Goal: Task Accomplishment & Management: Manage account settings

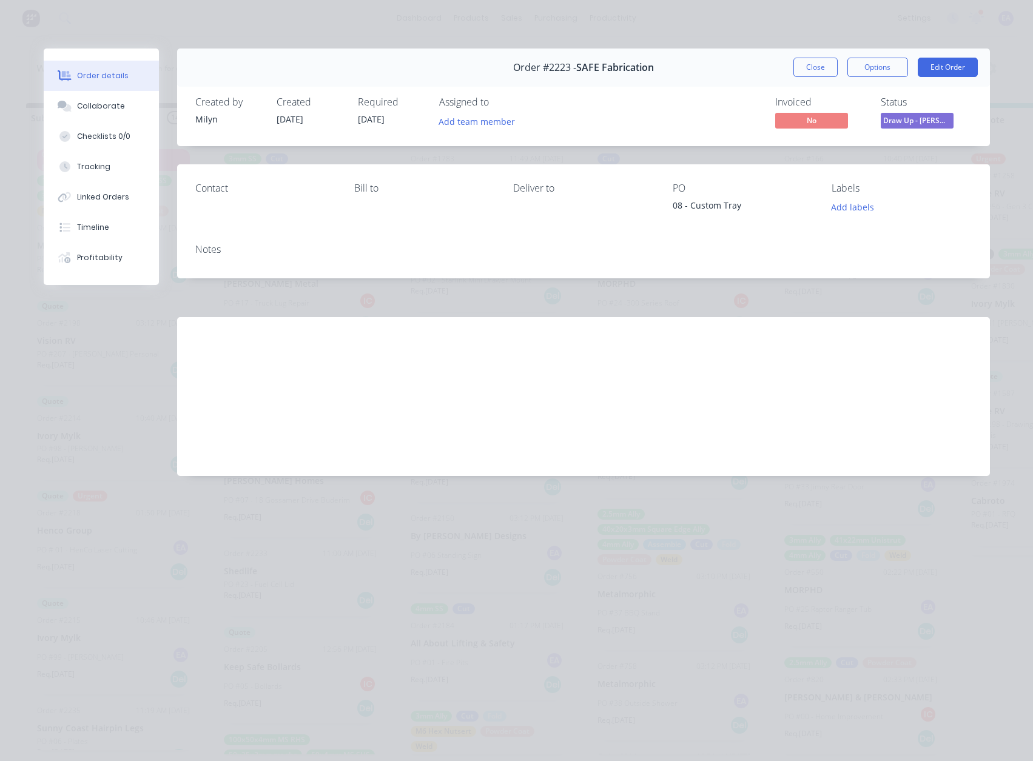
scroll to position [728, 0]
click at [946, 58] on button "Edit Order" at bounding box center [947, 67] width 60 height 19
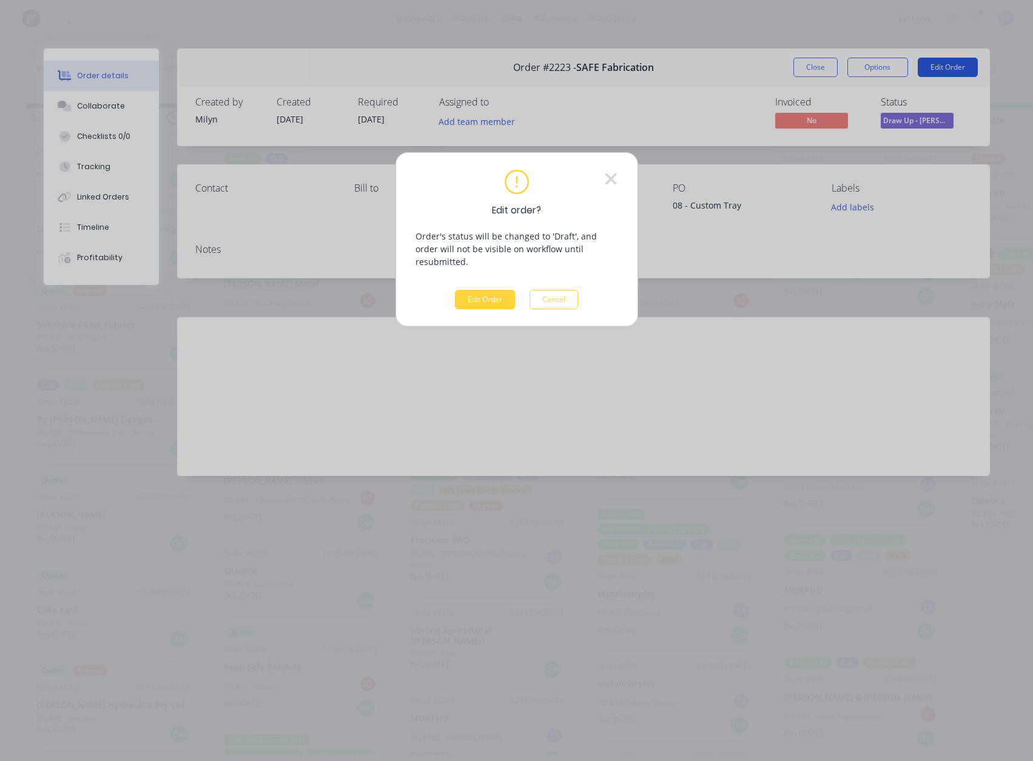
scroll to position [0, 0]
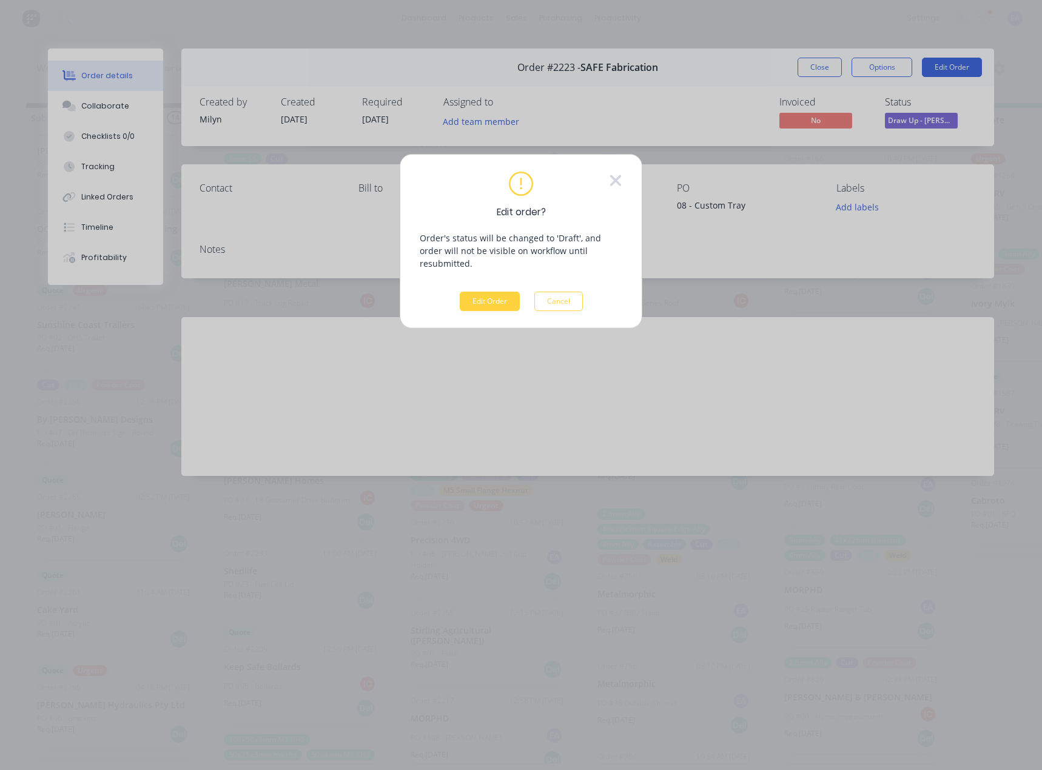
click at [466, 292] on button "Edit Order" at bounding box center [490, 301] width 60 height 19
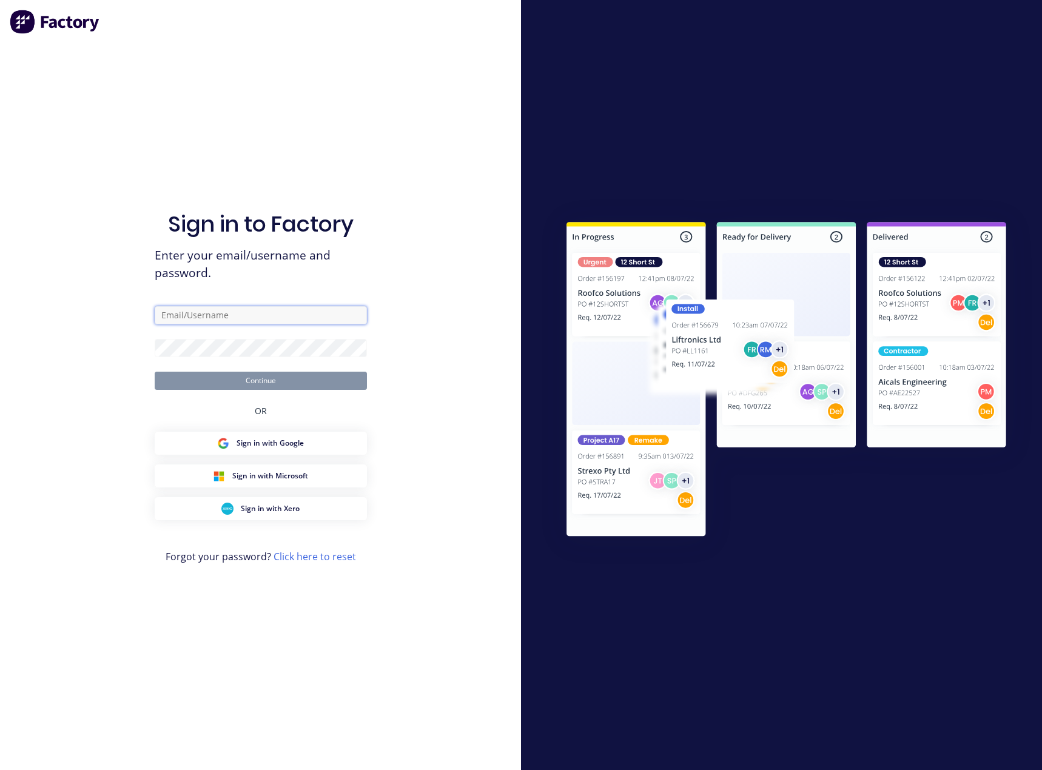
click at [249, 315] on input "text" at bounding box center [261, 315] width 212 height 18
type input "[EMAIL_ADDRESS][DOMAIN_NAME]"
click at [266, 380] on button "Continue" at bounding box center [261, 381] width 212 height 18
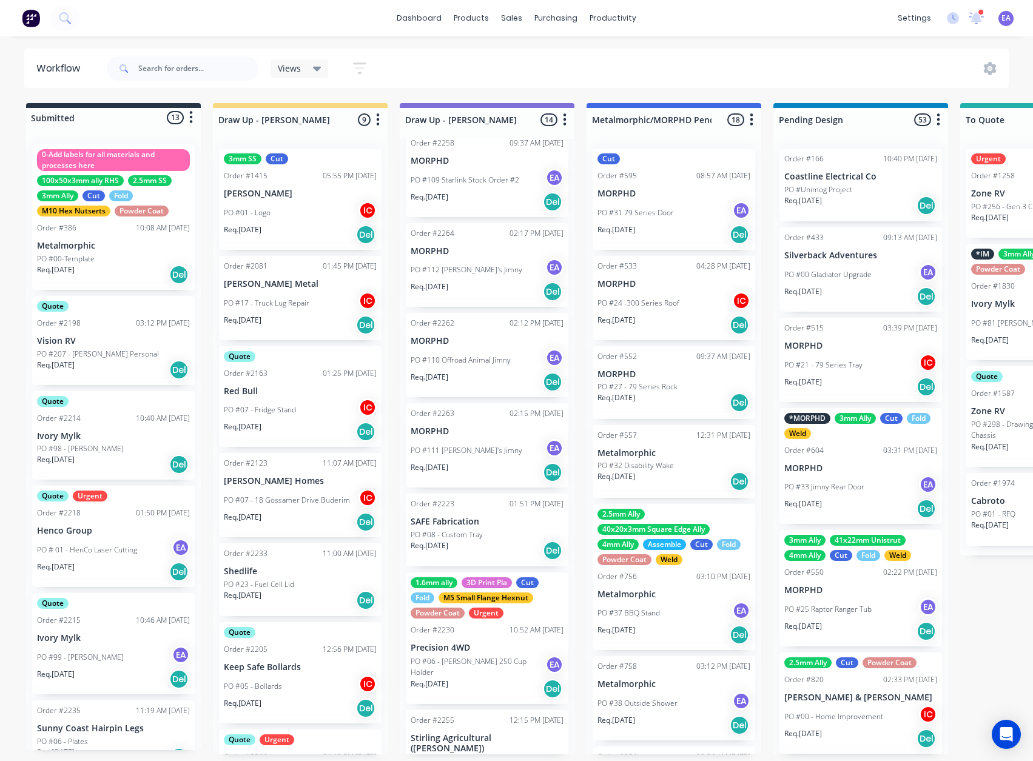
scroll to position [618, 0]
click at [470, 537] on p "PO #08 - Custom Tray" at bounding box center [446, 536] width 72 height 11
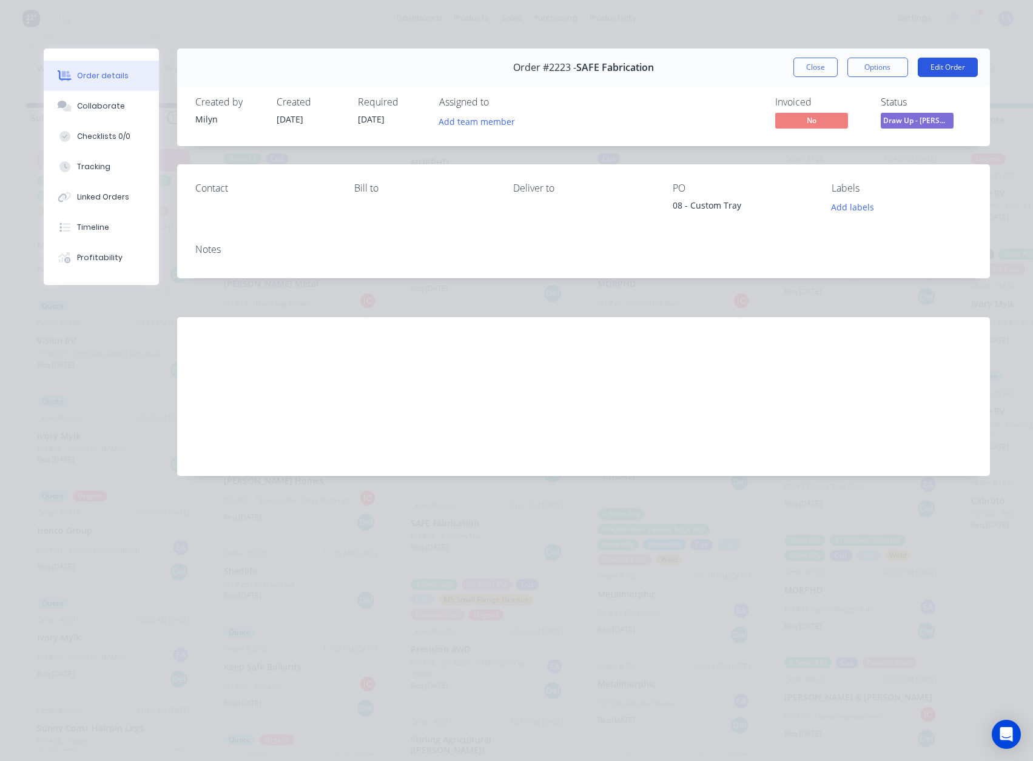
click at [962, 64] on button "Edit Order" at bounding box center [947, 67] width 60 height 19
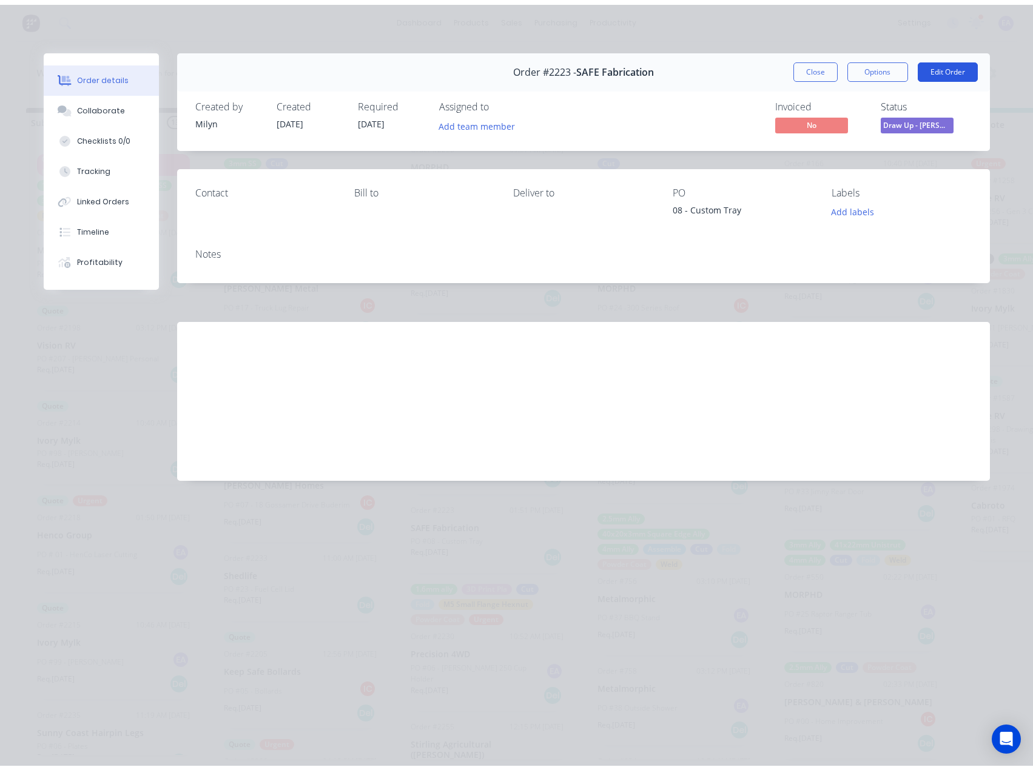
scroll to position [0, 0]
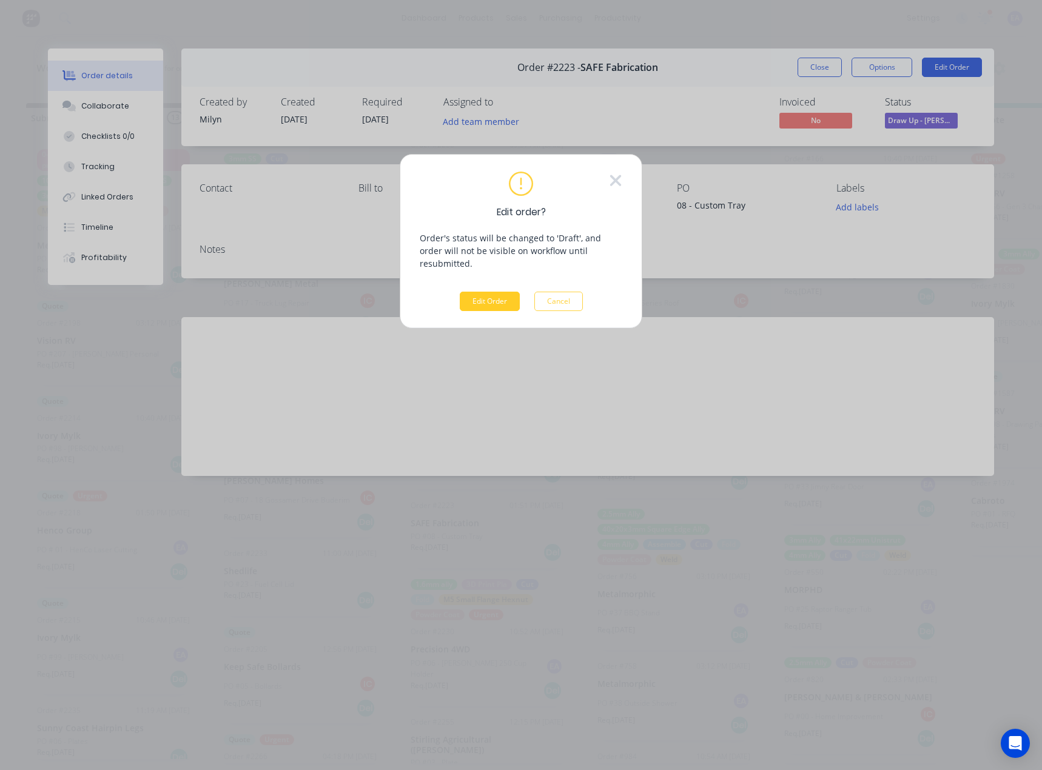
click at [491, 292] on button "Edit Order" at bounding box center [490, 301] width 60 height 19
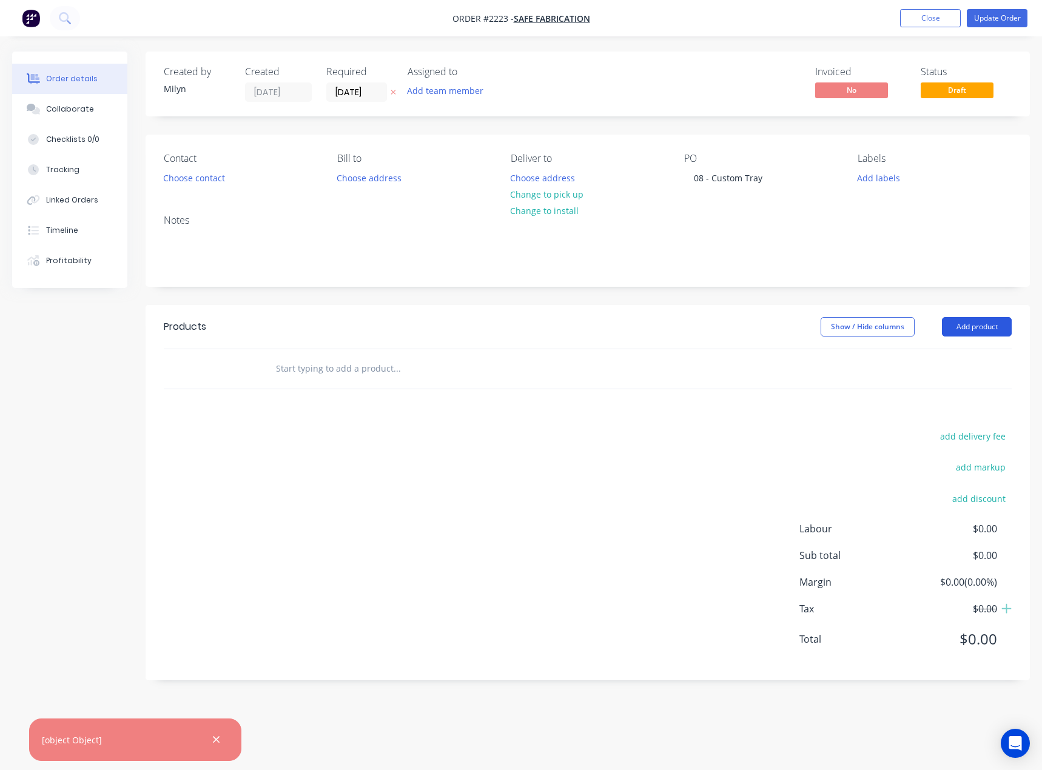
click at [976, 325] on button "Add product" at bounding box center [977, 326] width 70 height 19
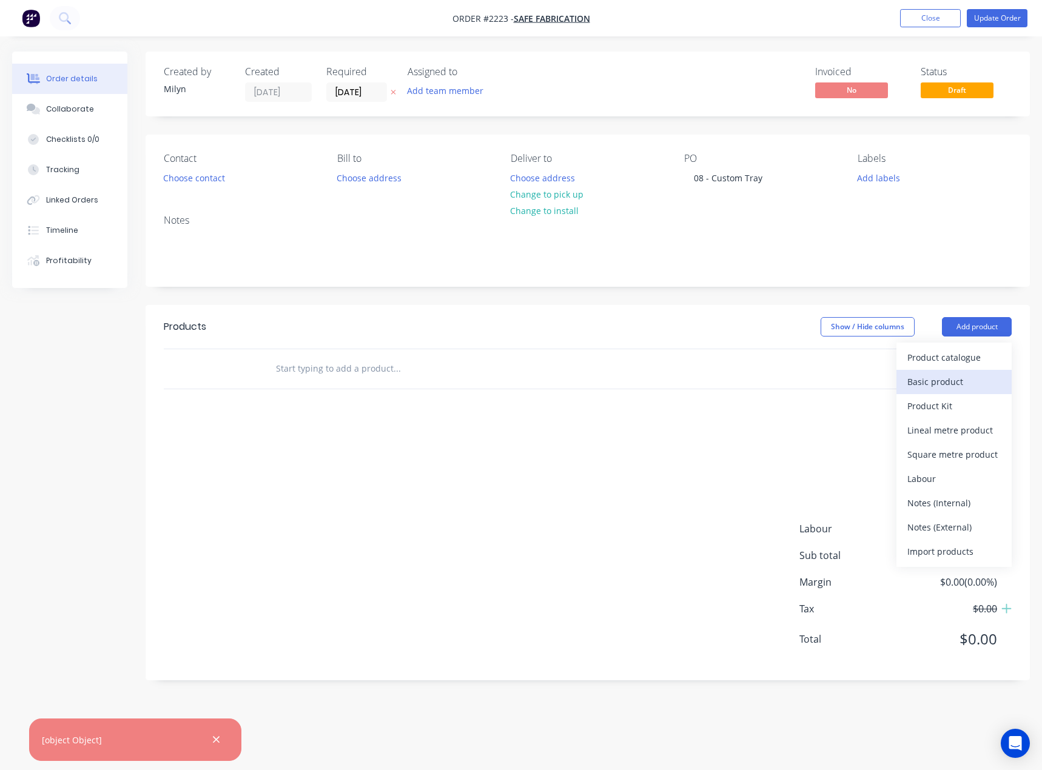
click at [960, 375] on div "Basic product" at bounding box center [953, 382] width 93 height 18
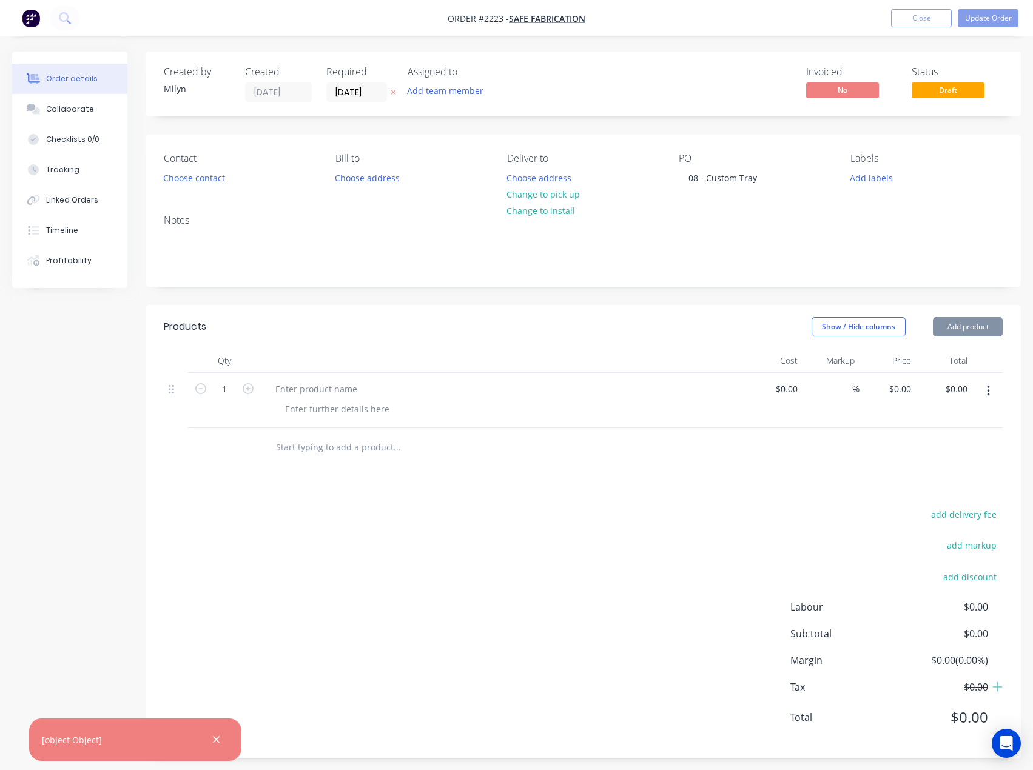
click at [984, 327] on button "Add product" at bounding box center [968, 326] width 70 height 19
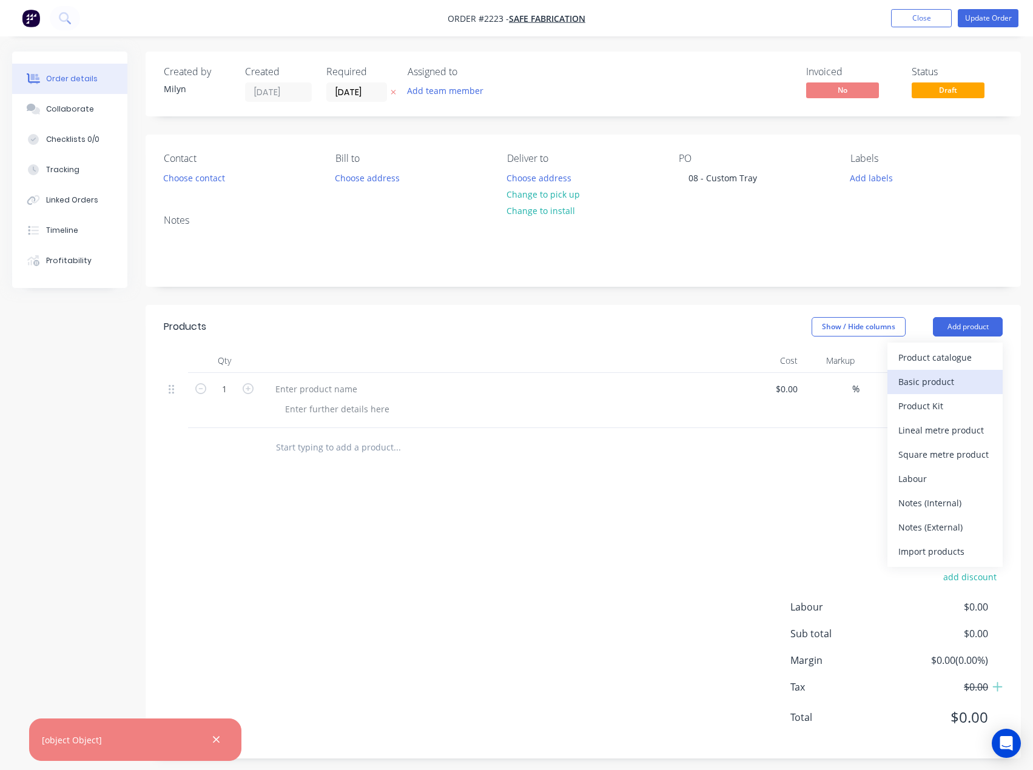
click at [946, 387] on div "Basic product" at bounding box center [944, 382] width 93 height 18
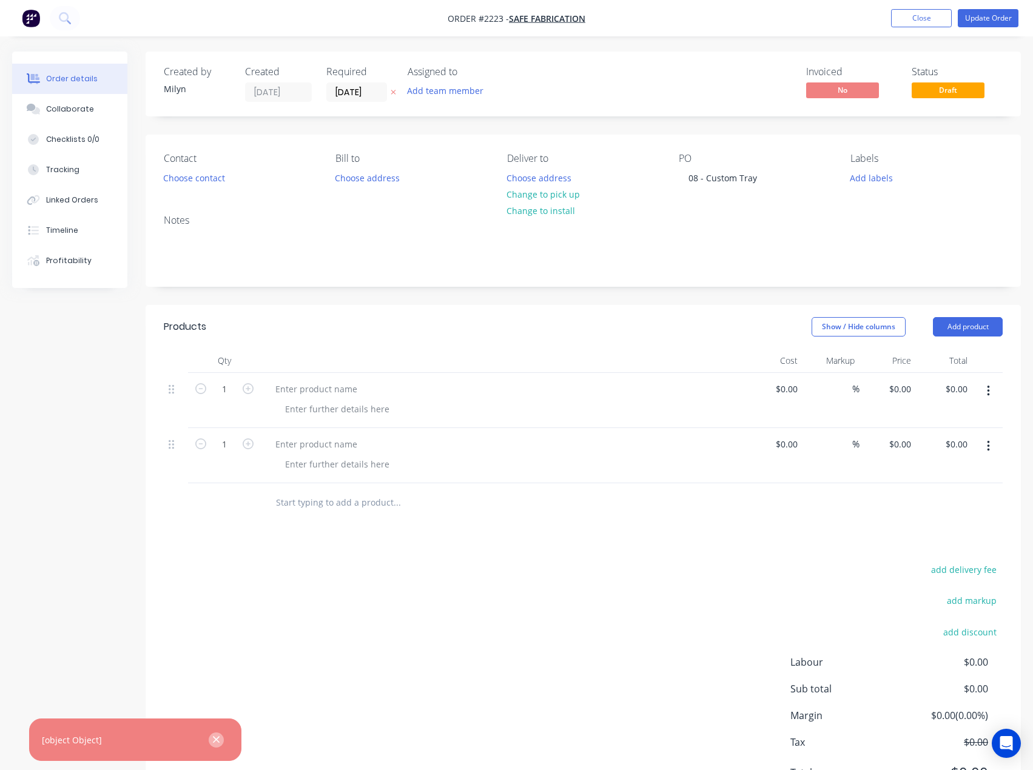
click at [218, 739] on icon "button" at bounding box center [216, 739] width 8 height 11
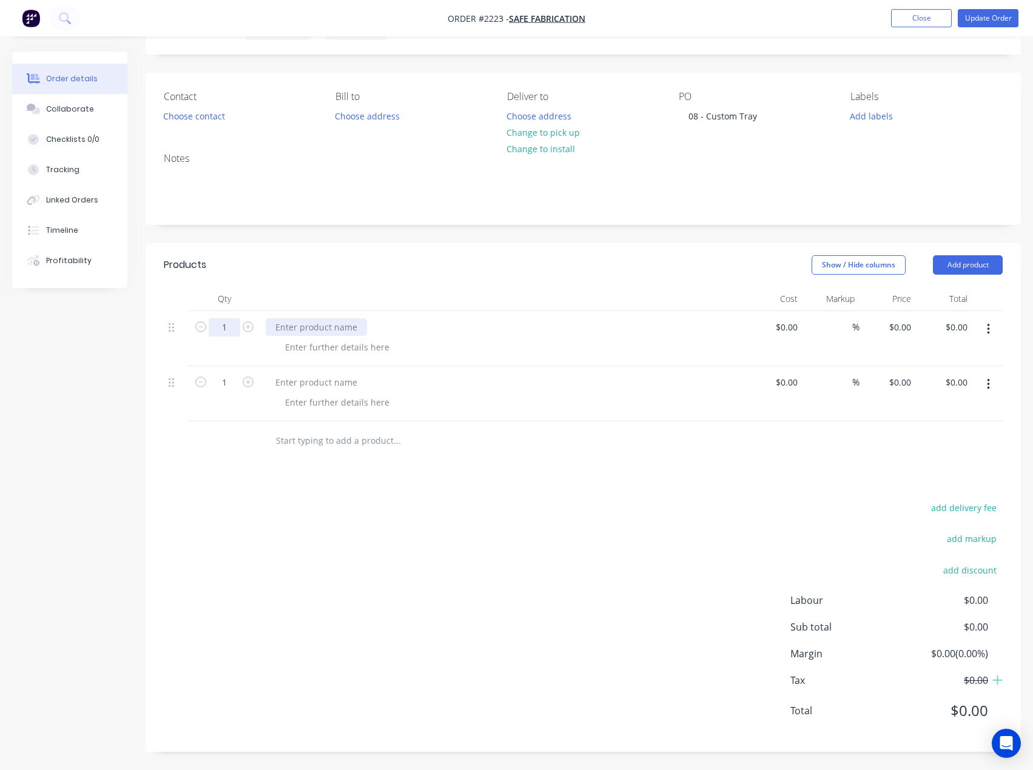
drag, startPoint x: 300, startPoint y: 332, endPoint x: 235, endPoint y: 332, distance: 64.9
click at [300, 332] on div at bounding box center [316, 327] width 101 height 18
paste div
drag, startPoint x: 298, startPoint y: 383, endPoint x: 397, endPoint y: 379, distance: 98.9
click at [298, 383] on div at bounding box center [316, 383] width 101 height 18
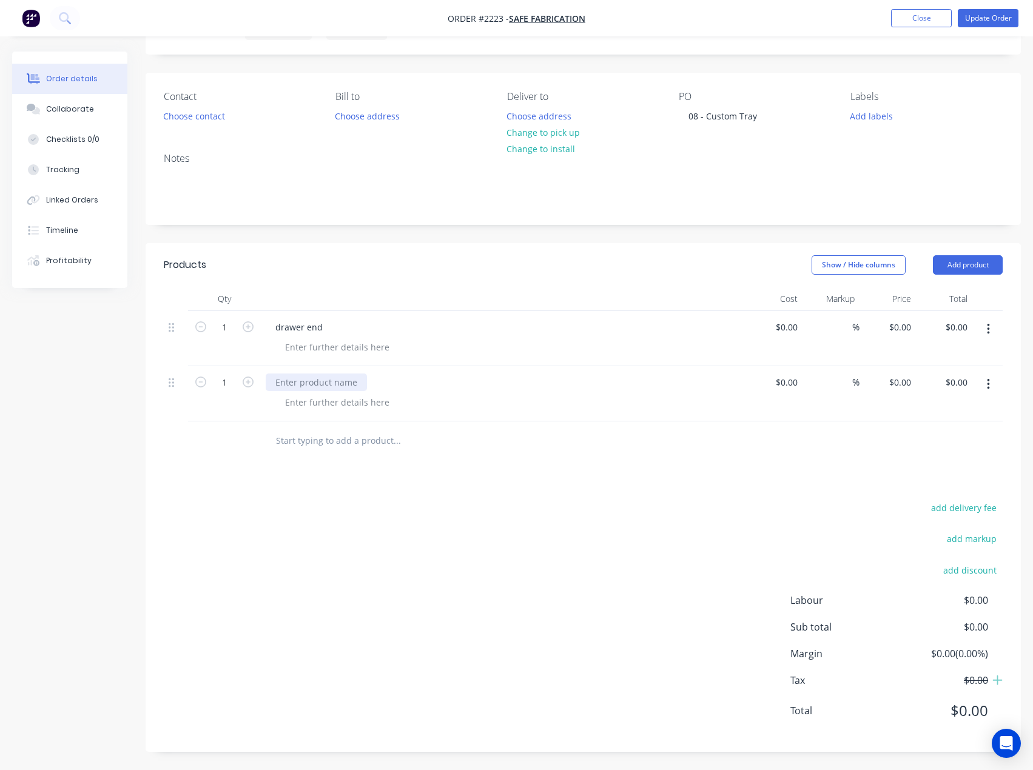
paste div
click at [981, 268] on button "Add product" at bounding box center [968, 264] width 70 height 19
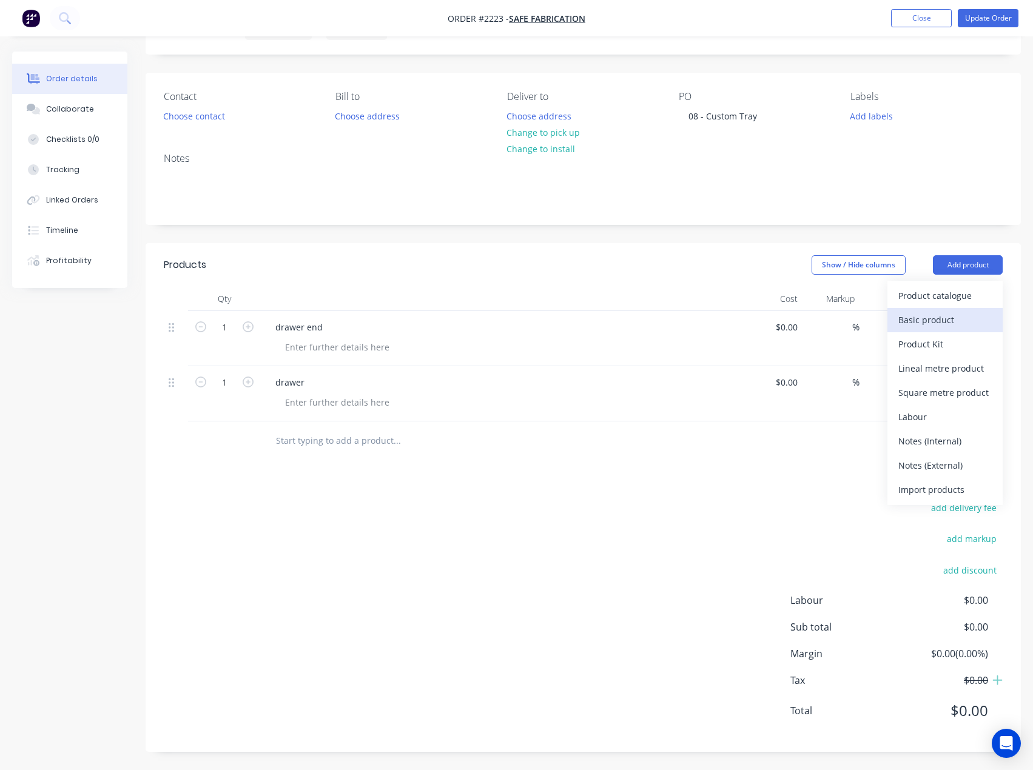
click at [959, 320] on div "Basic product" at bounding box center [944, 320] width 93 height 18
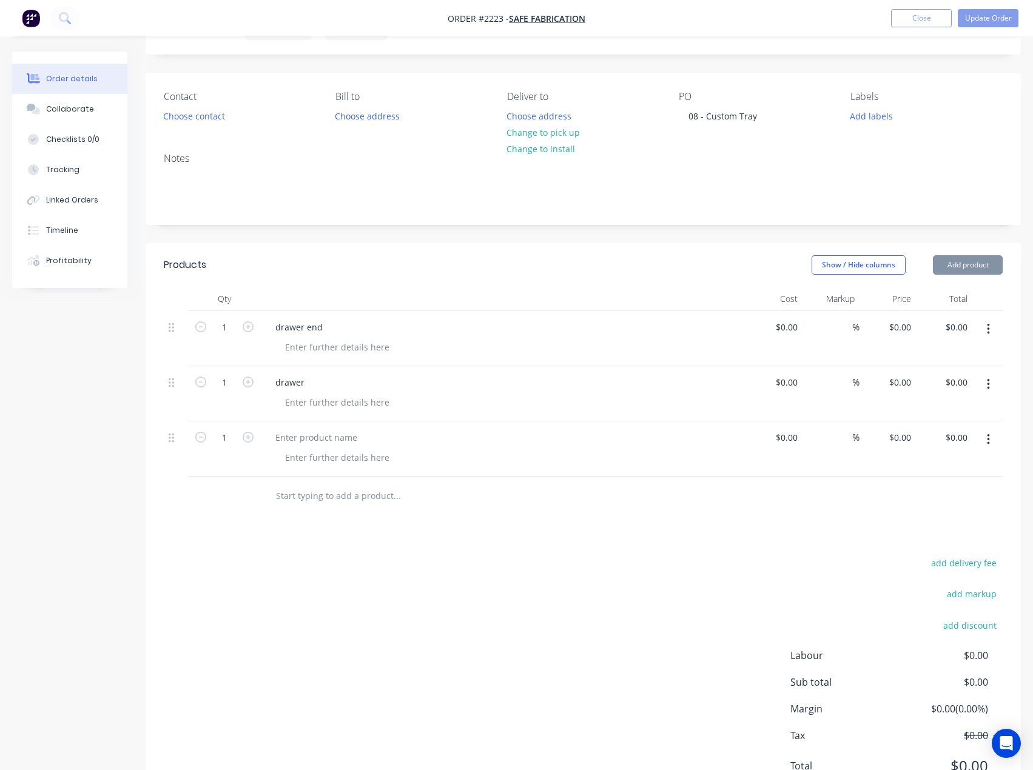
click at [974, 262] on button "Add product" at bounding box center [968, 264] width 70 height 19
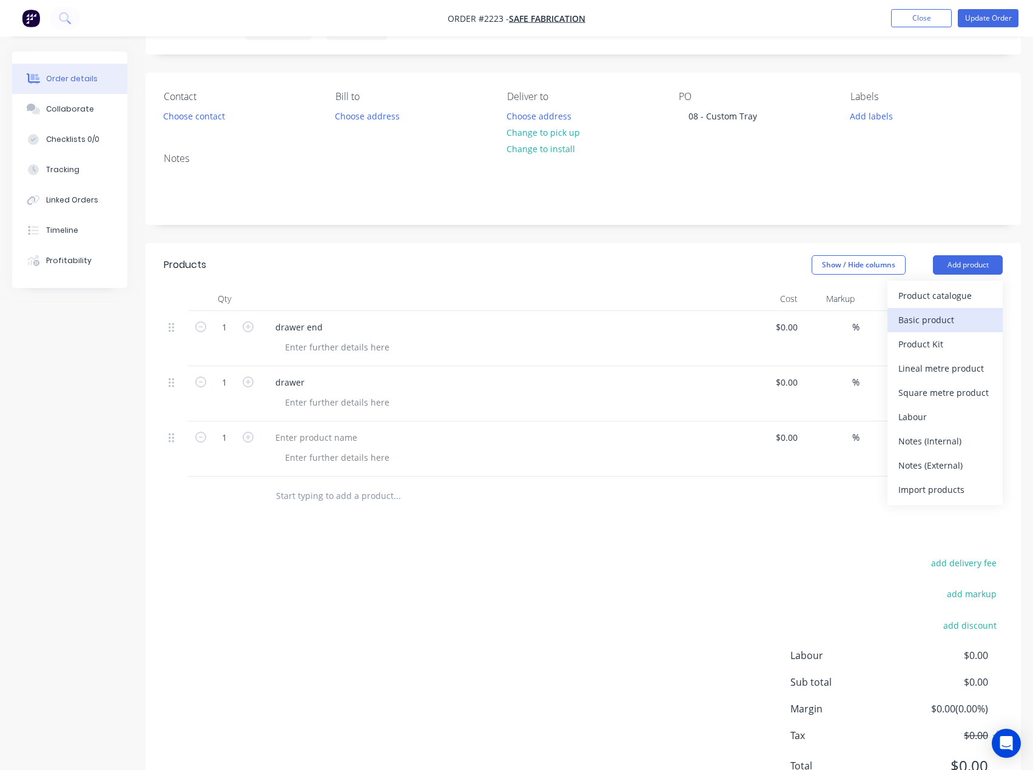
click at [960, 309] on button "Basic product" at bounding box center [944, 320] width 115 height 24
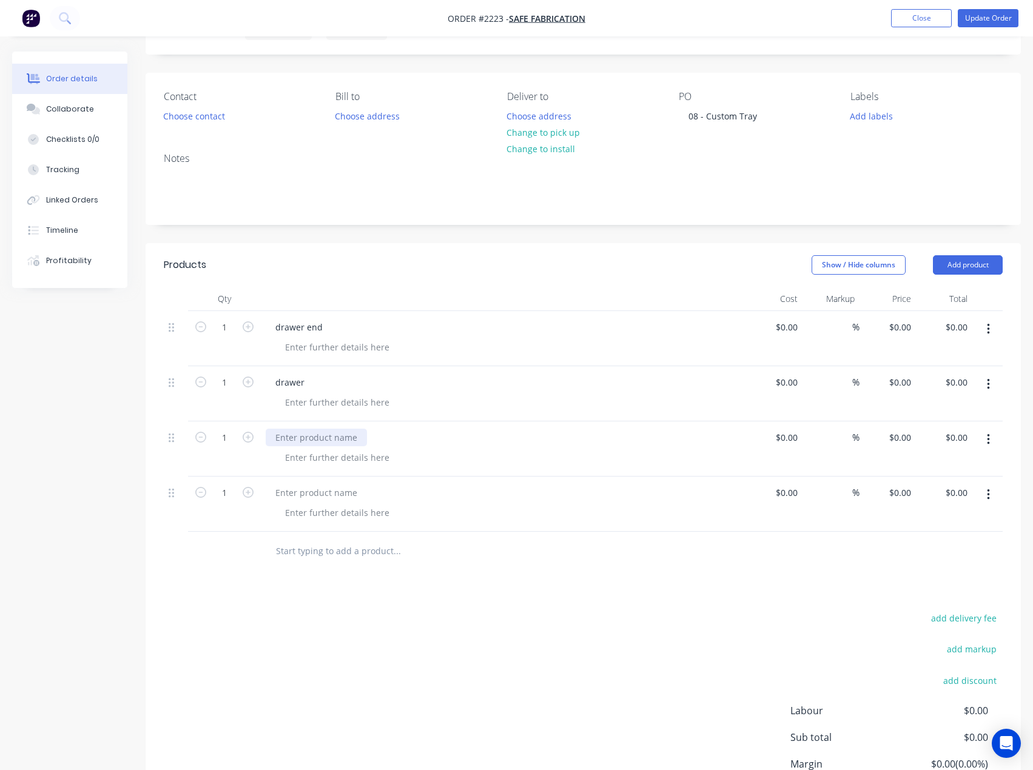
drag, startPoint x: 306, startPoint y: 441, endPoint x: 142, endPoint y: 416, distance: 166.2
click at [306, 441] on div at bounding box center [316, 438] width 101 height 18
paste div
drag, startPoint x: 347, startPoint y: 491, endPoint x: 325, endPoint y: 490, distance: 21.9
click at [347, 491] on div at bounding box center [316, 493] width 101 height 18
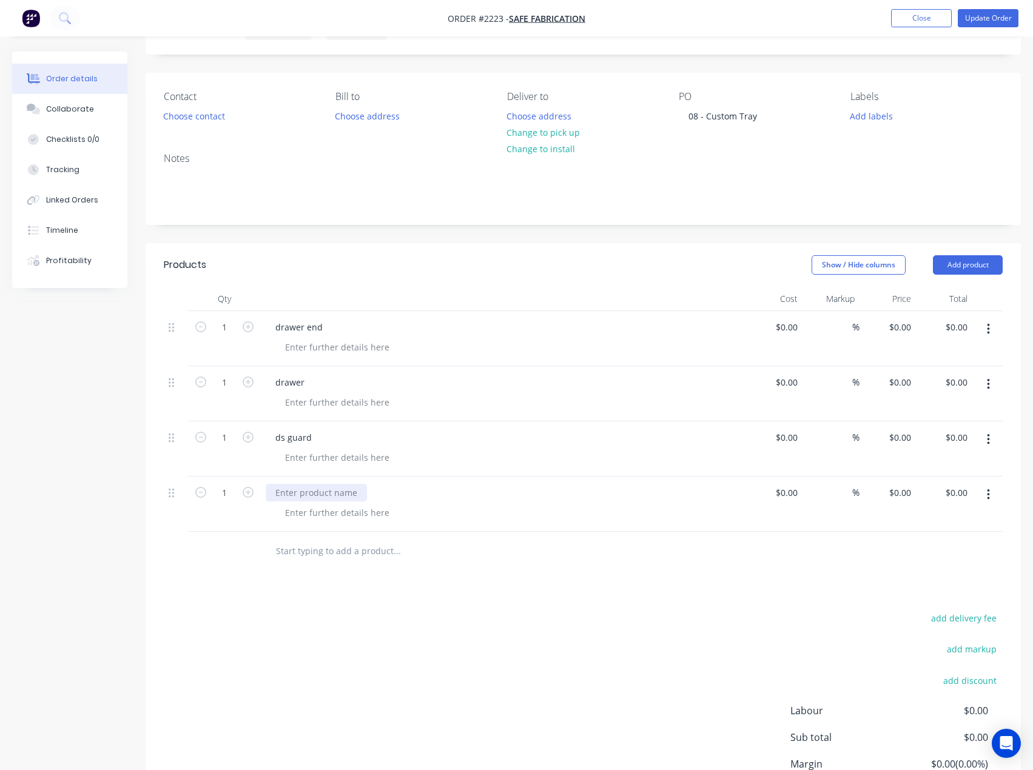
click at [331, 487] on div at bounding box center [316, 493] width 101 height 18
paste div
click at [323, 344] on div at bounding box center [337, 347] width 124 height 18
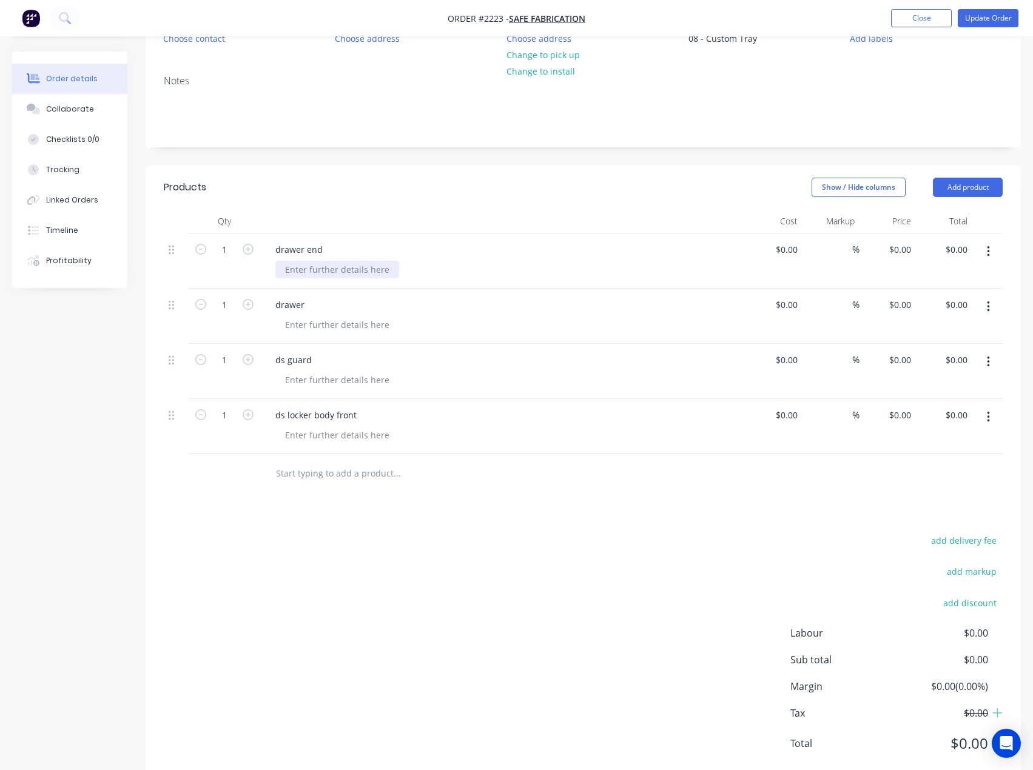
scroll to position [172, 0]
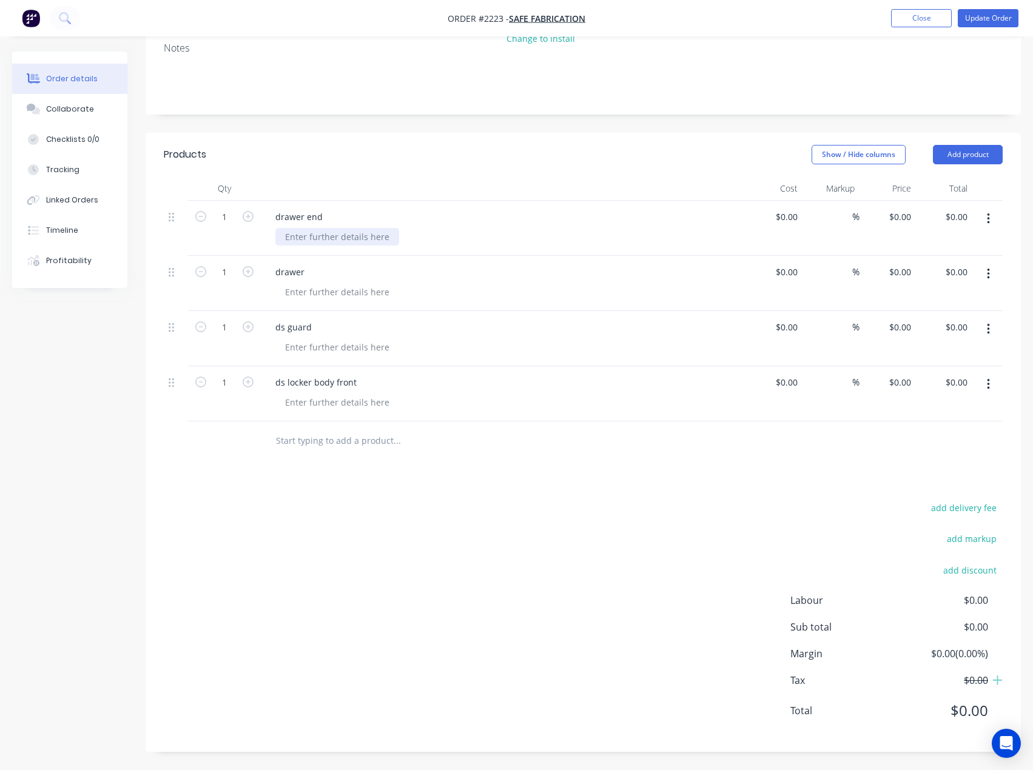
click at [382, 232] on div at bounding box center [337, 237] width 124 height 18
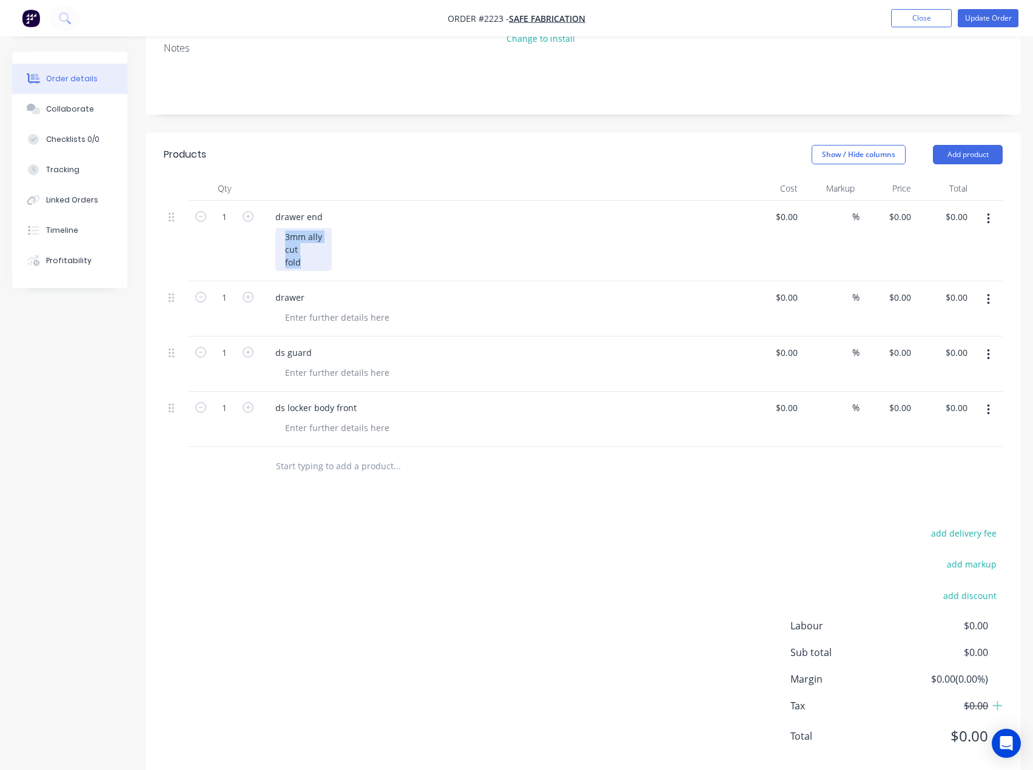
drag, startPoint x: 309, startPoint y: 263, endPoint x: 260, endPoint y: 234, distance: 57.1
click at [261, 234] on div "drawer end 3mm ally cut fold" at bounding box center [503, 241] width 485 height 81
copy div "3mm ally cut fold"
click at [304, 313] on div at bounding box center [337, 318] width 124 height 18
paste div
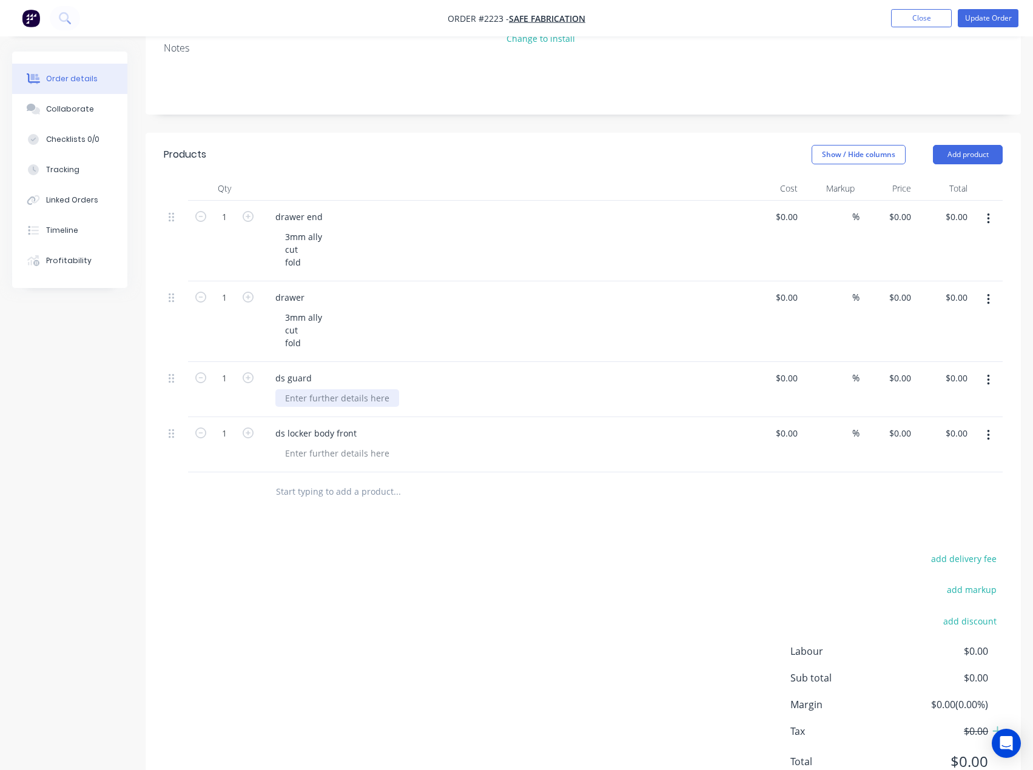
click at [306, 394] on div at bounding box center [337, 398] width 124 height 18
paste div
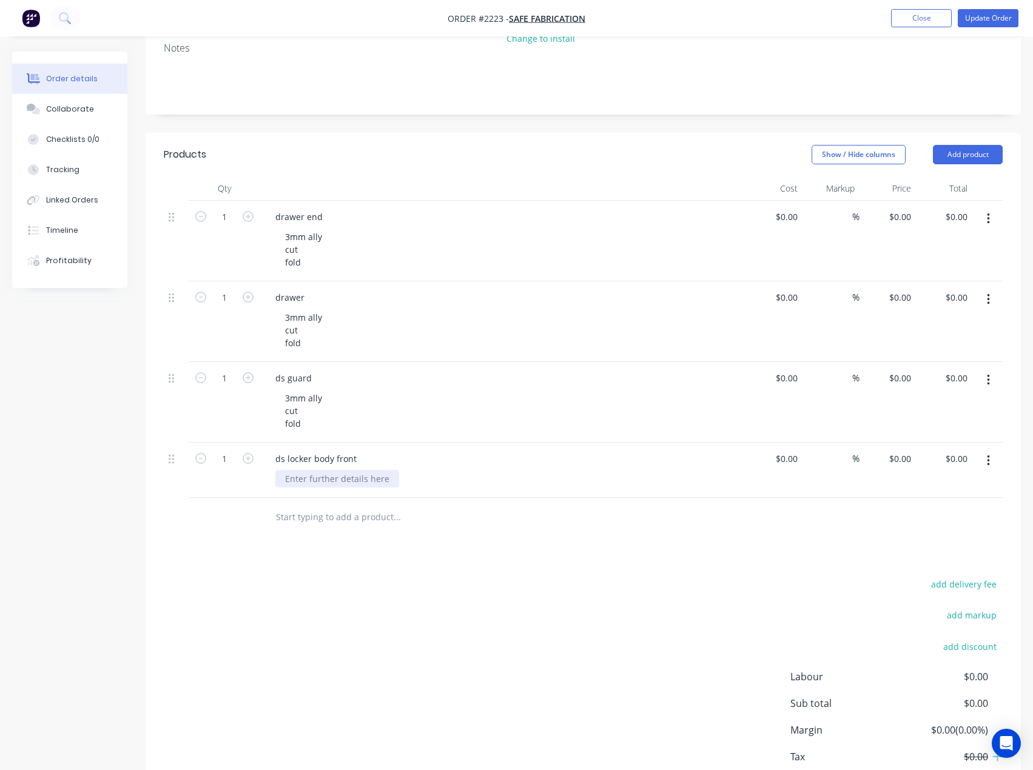
click at [314, 472] on div at bounding box center [337, 479] width 124 height 18
paste div
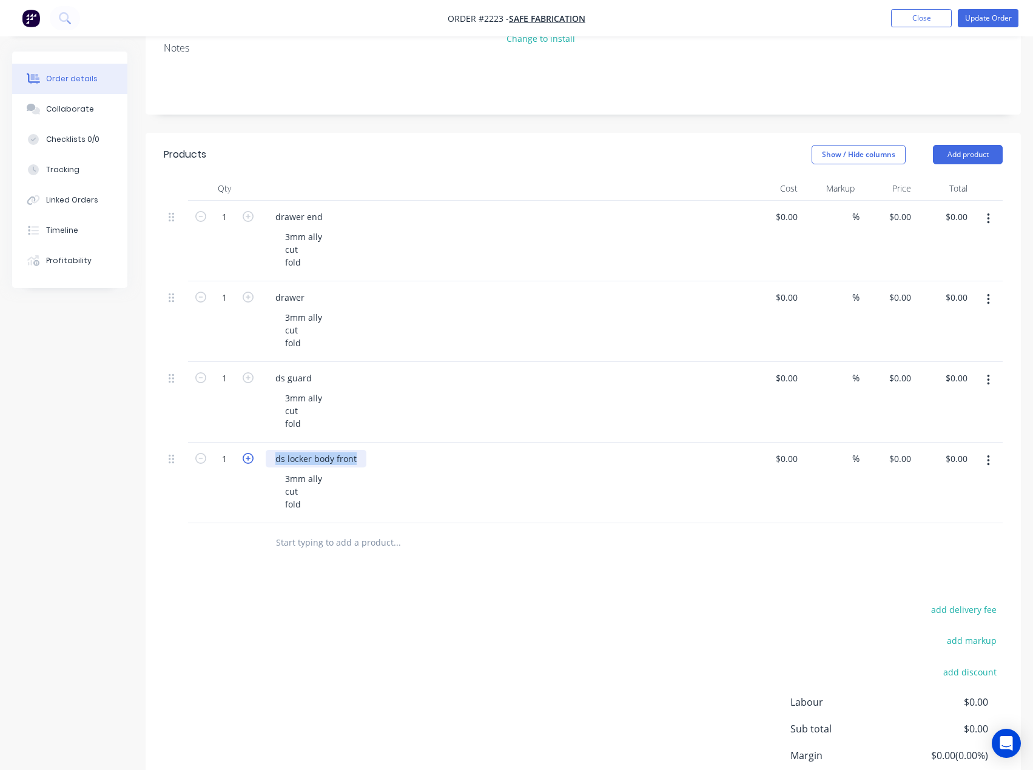
drag, startPoint x: 361, startPoint y: 459, endPoint x: 252, endPoint y: 459, distance: 109.7
click at [252, 459] on div "1 ds locker body front 3mm ally cut fold $0.00 $0.00 % $0.00 $0.00 $0.00 $0.00" at bounding box center [583, 483] width 839 height 81
click at [991, 454] on button "button" at bounding box center [988, 461] width 28 height 22
click at [963, 517] on div "Duplicate" at bounding box center [944, 517] width 93 height 18
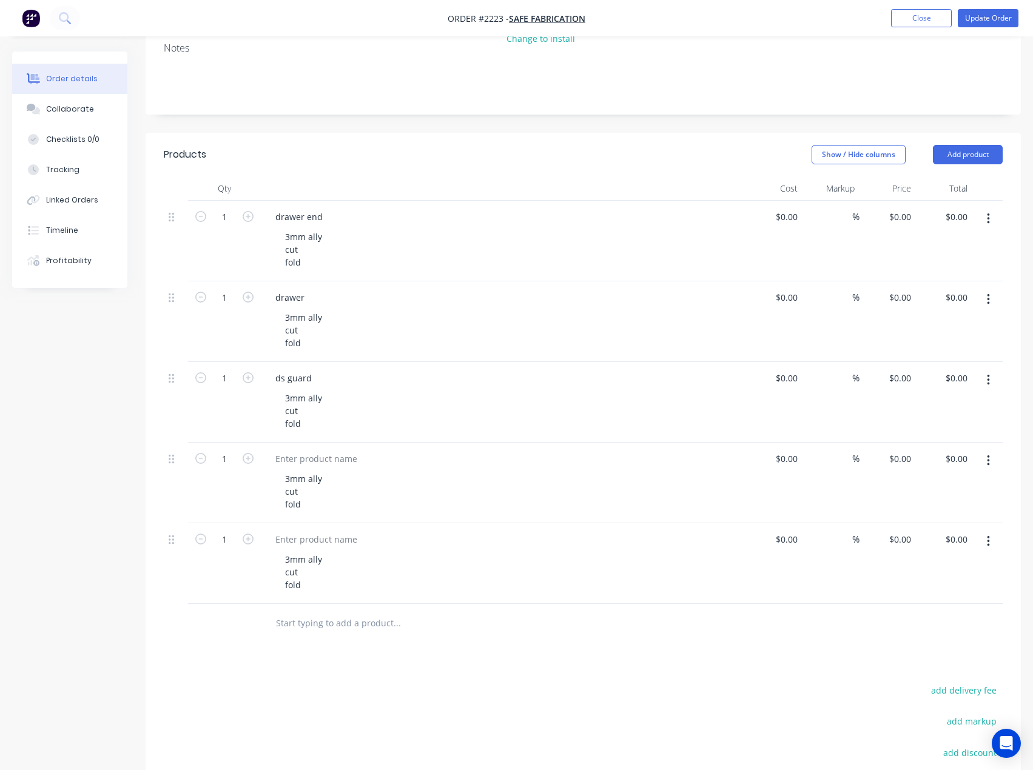
click at [988, 458] on icon "button" at bounding box center [988, 460] width 3 height 13
click at [959, 513] on div "Duplicate" at bounding box center [944, 517] width 93 height 18
click at [987, 463] on icon "button" at bounding box center [988, 460] width 3 height 13
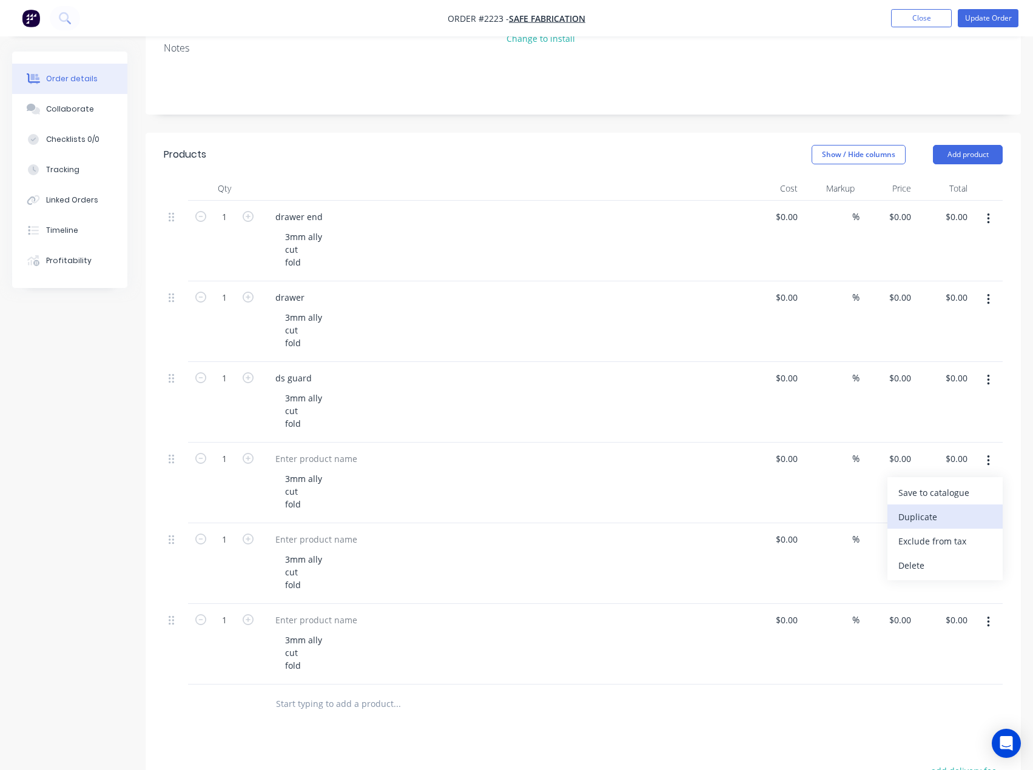
click at [942, 514] on div "Duplicate" at bounding box center [944, 517] width 93 height 18
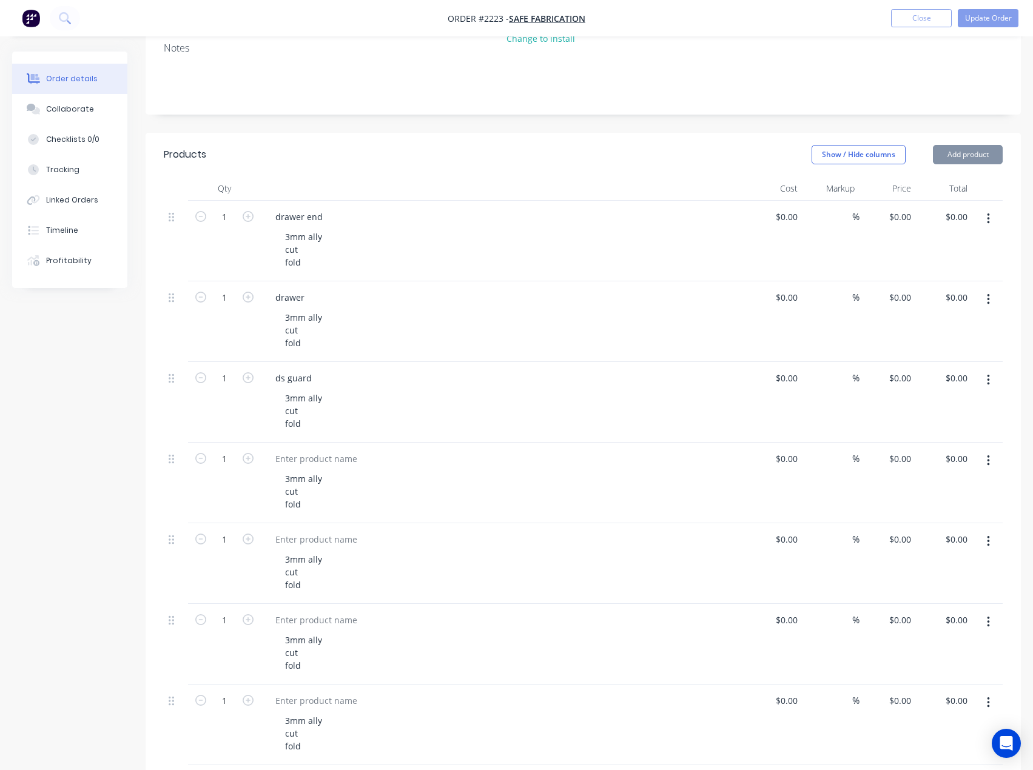
click at [994, 461] on button "button" at bounding box center [988, 461] width 28 height 22
click at [946, 514] on div "Duplicate" at bounding box center [944, 517] width 93 height 18
drag, startPoint x: 986, startPoint y: 464, endPoint x: 978, endPoint y: 475, distance: 14.0
click at [987, 464] on icon "button" at bounding box center [988, 460] width 3 height 13
click at [946, 512] on div "Duplicate" at bounding box center [944, 517] width 93 height 18
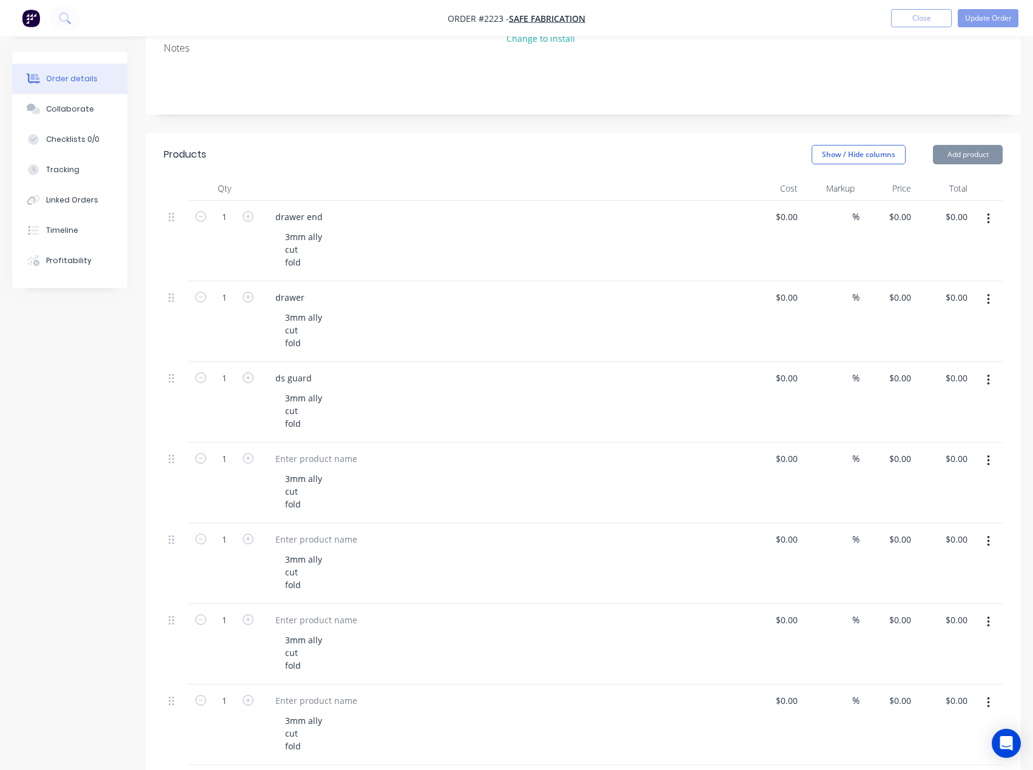
click at [991, 464] on button "button" at bounding box center [988, 461] width 28 height 22
click at [960, 510] on div "Duplicate" at bounding box center [944, 517] width 93 height 18
click at [990, 461] on button "button" at bounding box center [988, 461] width 28 height 22
click at [961, 513] on div "Duplicate" at bounding box center [944, 517] width 93 height 18
click at [982, 463] on button "button" at bounding box center [988, 461] width 28 height 22
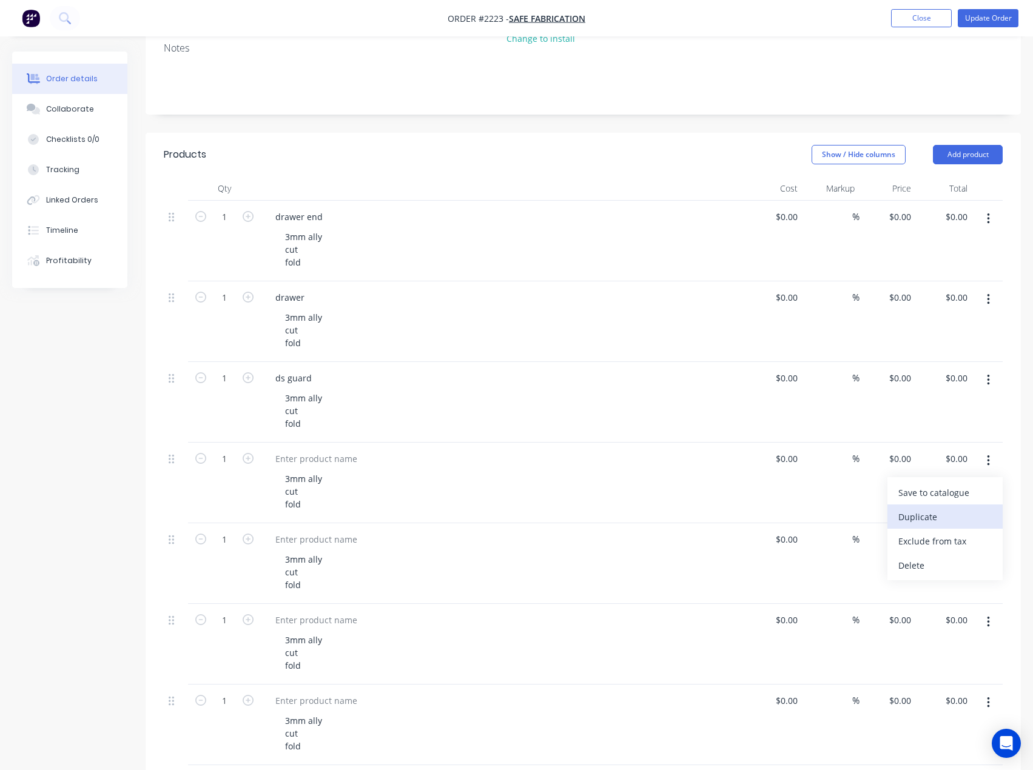
click at [950, 518] on div "Duplicate" at bounding box center [944, 517] width 93 height 18
click at [987, 471] on button "button" at bounding box center [988, 461] width 28 height 22
click at [949, 517] on div "Duplicate" at bounding box center [944, 517] width 93 height 18
drag, startPoint x: 987, startPoint y: 464, endPoint x: 982, endPoint y: 474, distance: 11.1
click at [987, 466] on icon "button" at bounding box center [988, 460] width 3 height 13
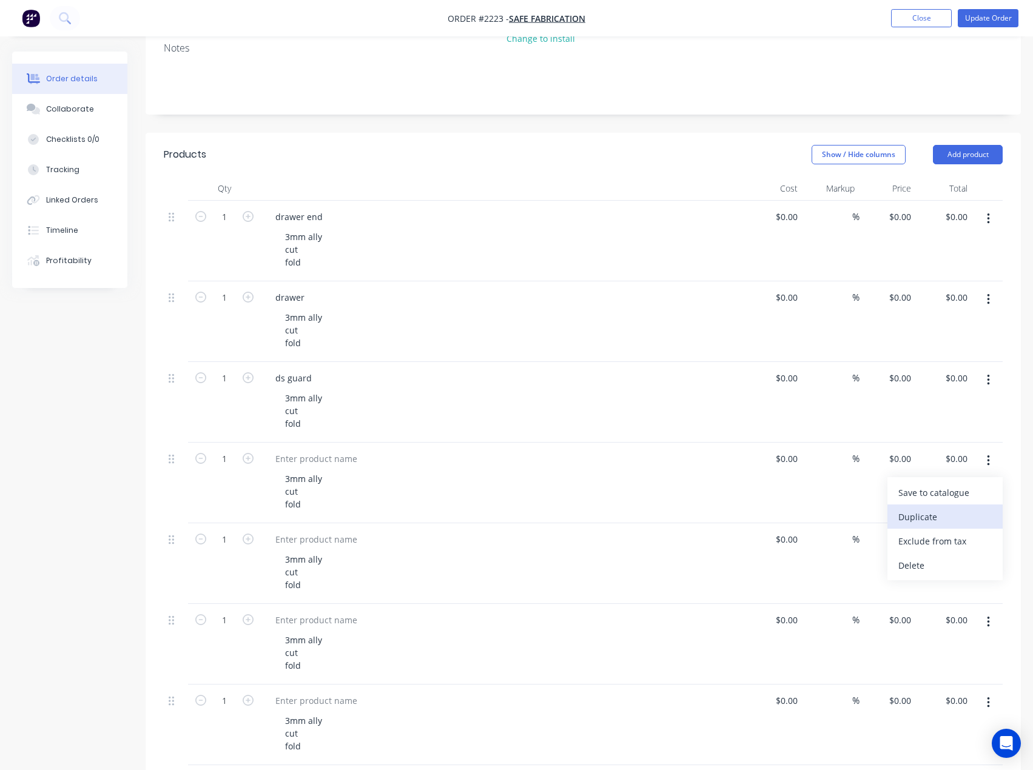
click at [951, 517] on div "Duplicate" at bounding box center [944, 517] width 93 height 18
click at [326, 458] on div at bounding box center [316, 459] width 101 height 18
click at [310, 540] on div at bounding box center [316, 540] width 101 height 18
paste div
click at [301, 618] on div at bounding box center [316, 620] width 101 height 18
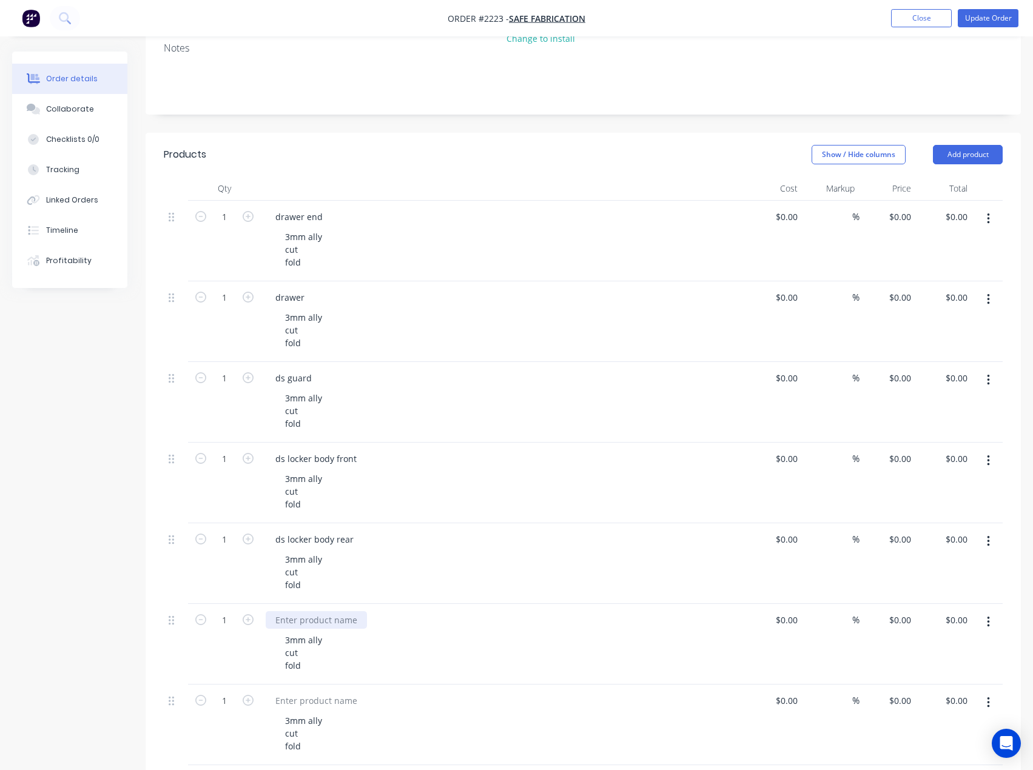
paste div
drag, startPoint x: 310, startPoint y: 703, endPoint x: 318, endPoint y: 676, distance: 27.8
click at [310, 703] on div at bounding box center [316, 701] width 101 height 18
paste div
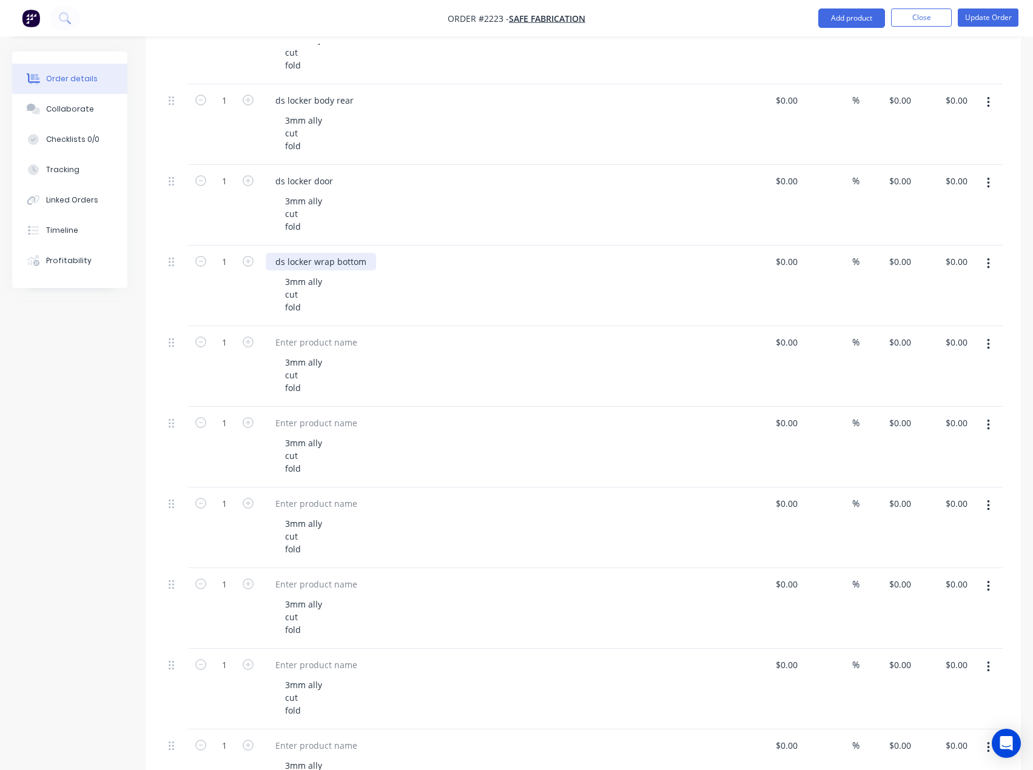
scroll to position [657, 0]
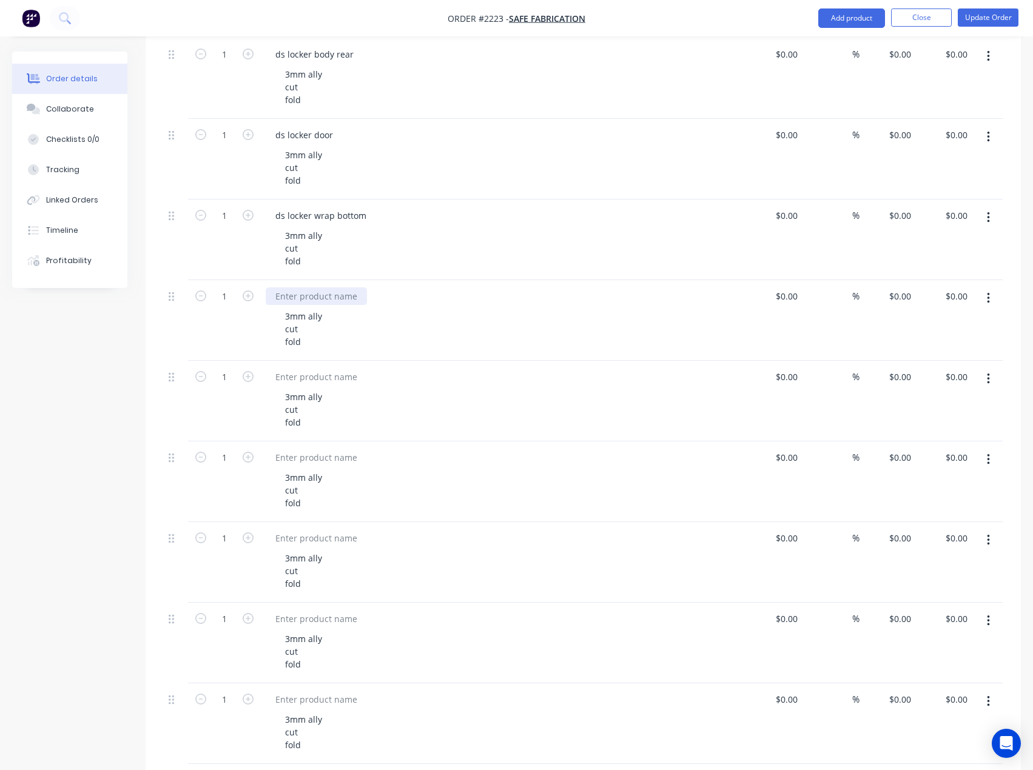
click at [298, 296] on div at bounding box center [316, 296] width 101 height 18
paste div
drag, startPoint x: 303, startPoint y: 379, endPoint x: 76, endPoint y: 384, distance: 226.8
click at [303, 379] on div at bounding box center [316, 377] width 101 height 18
paste div
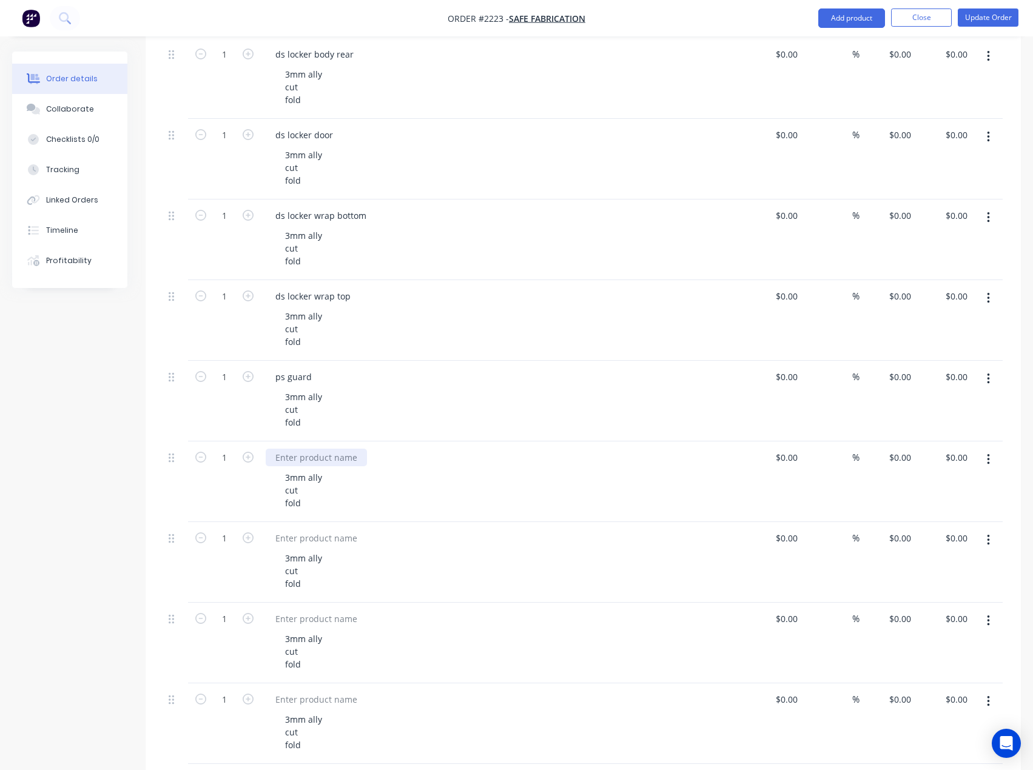
drag, startPoint x: 311, startPoint y: 455, endPoint x: 89, endPoint y: 428, distance: 223.6
click at [311, 455] on div at bounding box center [316, 458] width 101 height 18
paste div
drag, startPoint x: 323, startPoint y: 539, endPoint x: 244, endPoint y: 522, distance: 80.6
click at [323, 538] on div at bounding box center [316, 538] width 101 height 18
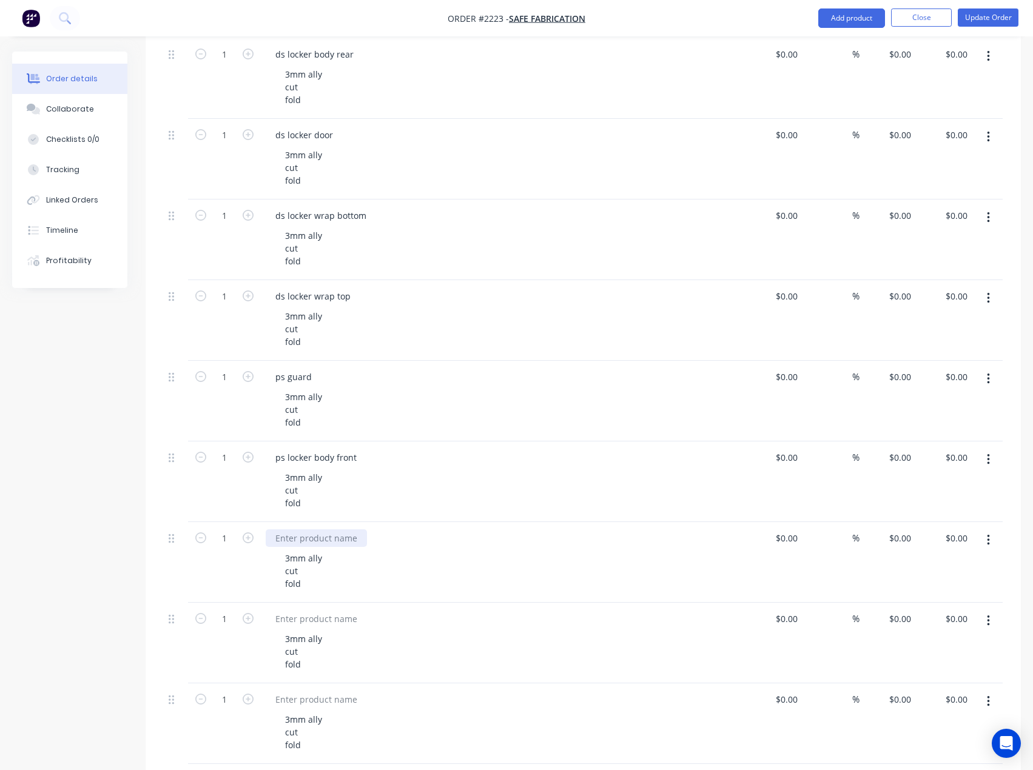
paste div
drag, startPoint x: 292, startPoint y: 612, endPoint x: 286, endPoint y: 610, distance: 7.1
click at [292, 612] on div at bounding box center [316, 619] width 101 height 18
paste div
click at [319, 699] on div at bounding box center [316, 700] width 101 height 18
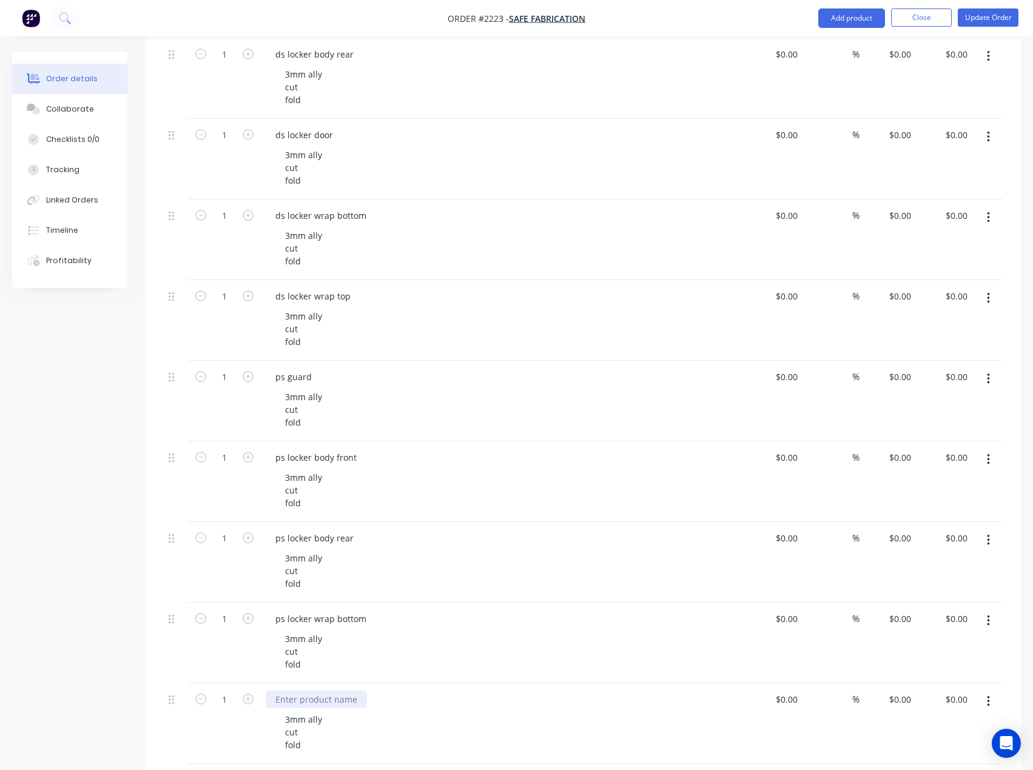
paste div
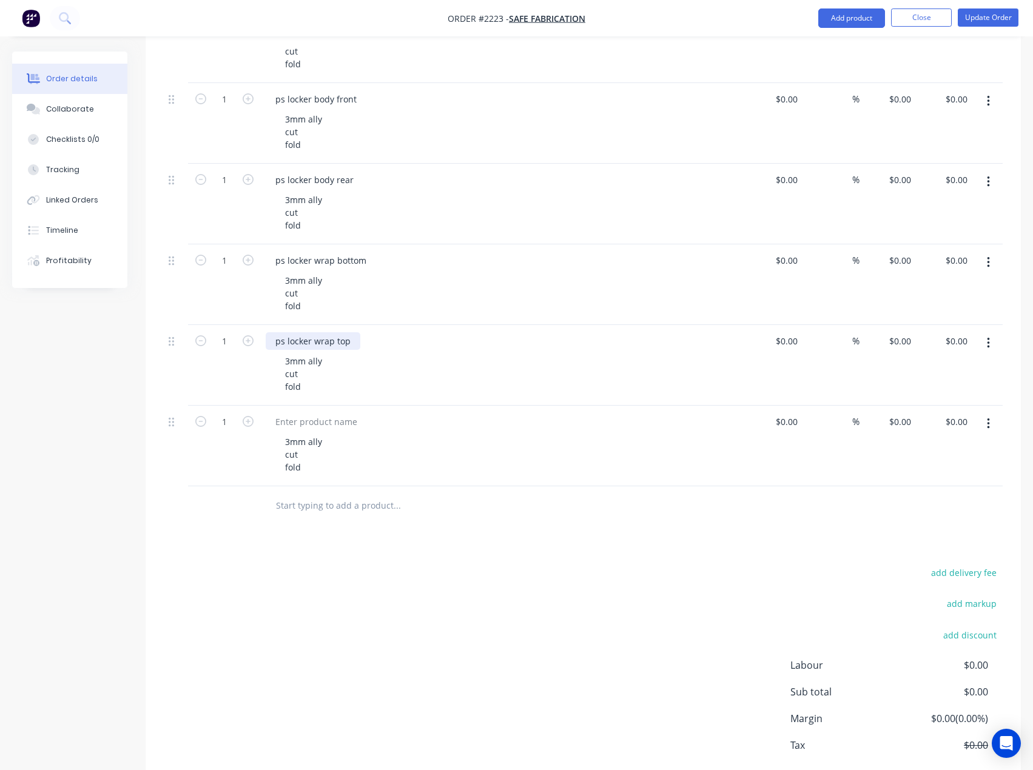
scroll to position [1021, 0]
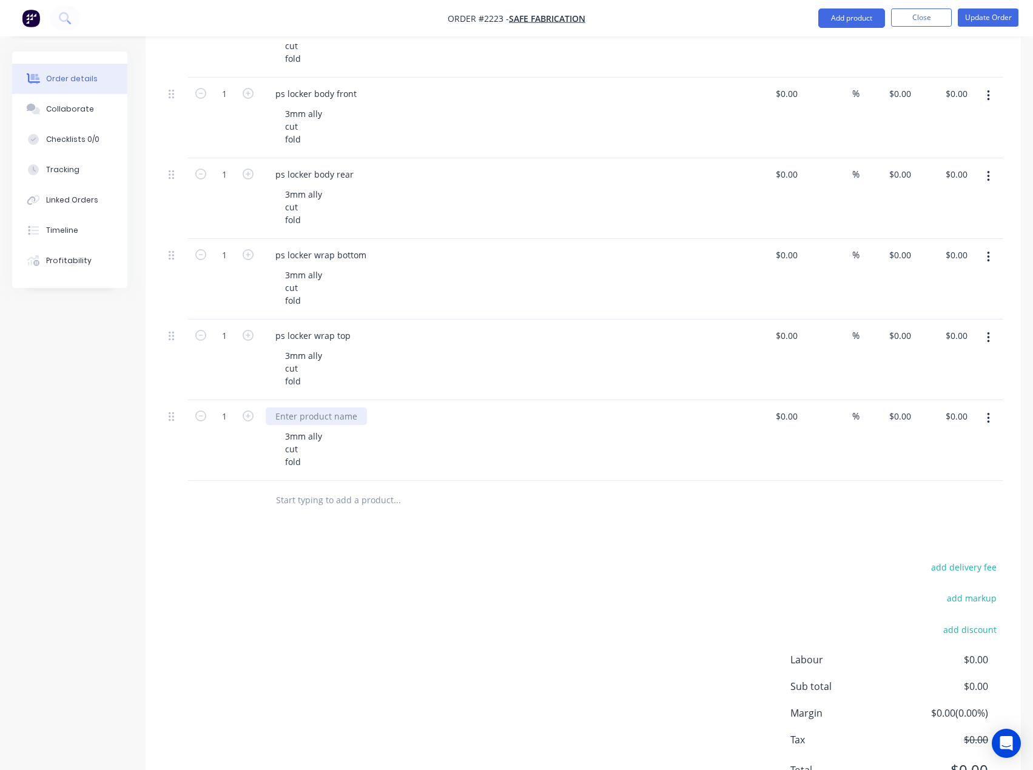
click at [308, 415] on div at bounding box center [316, 416] width 101 height 18
paste div
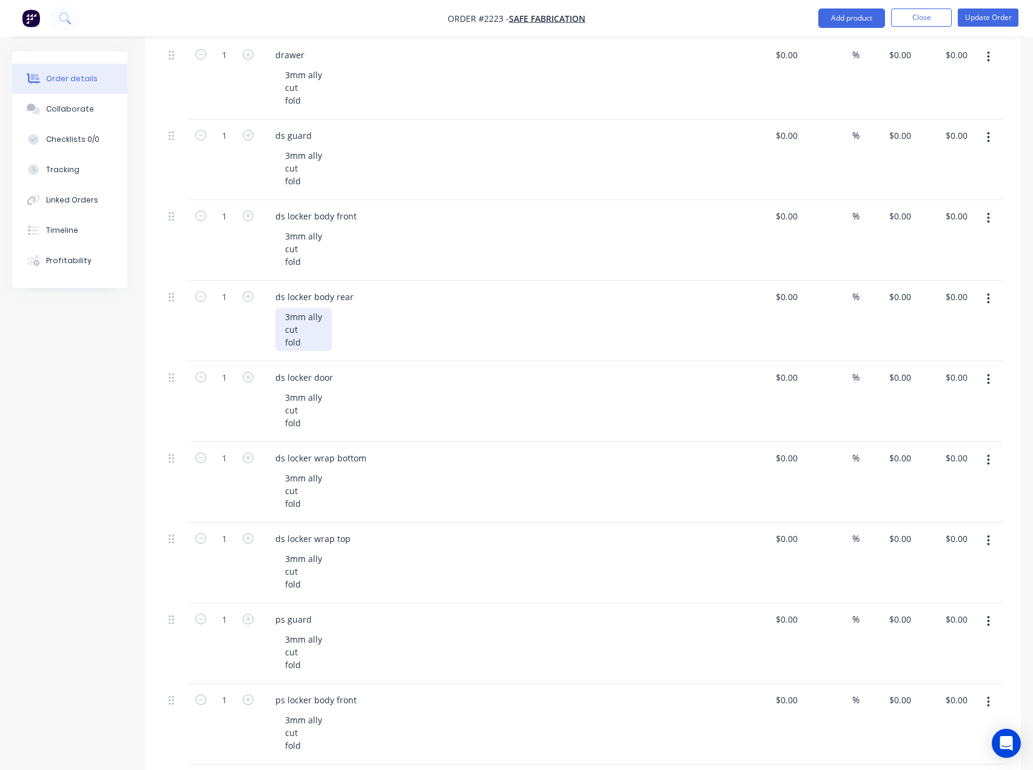
drag, startPoint x: 302, startPoint y: 330, endPoint x: 303, endPoint y: 348, distance: 18.2
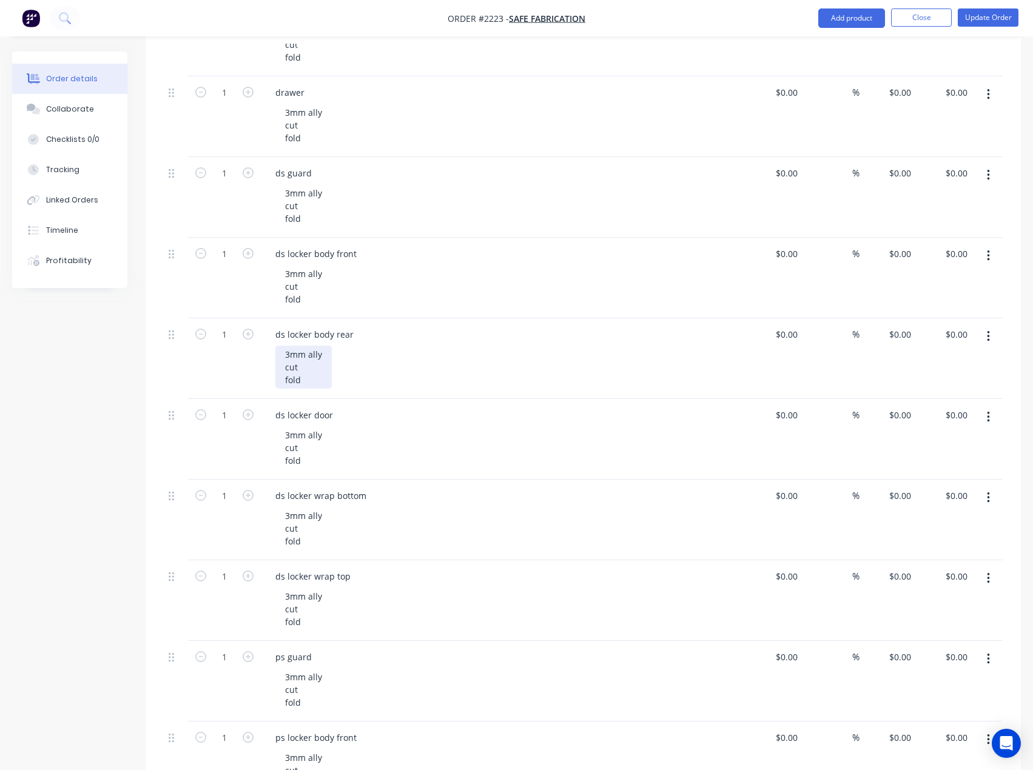
scroll to position [293, 0]
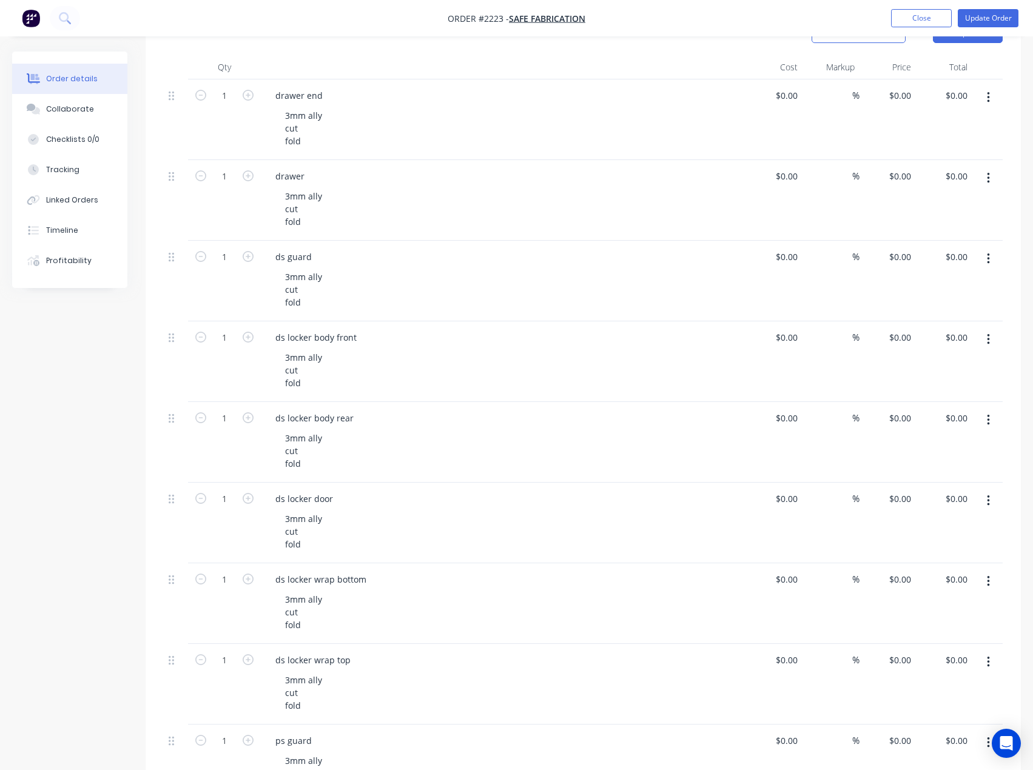
drag, startPoint x: 303, startPoint y: 348, endPoint x: 49, endPoint y: 349, distance: 254.1
click at [49, 349] on div "Created by [PERSON_NAME] Created [DATE] Required [DATE] Assigned to Add team me…" at bounding box center [516, 657] width 1008 height 1799
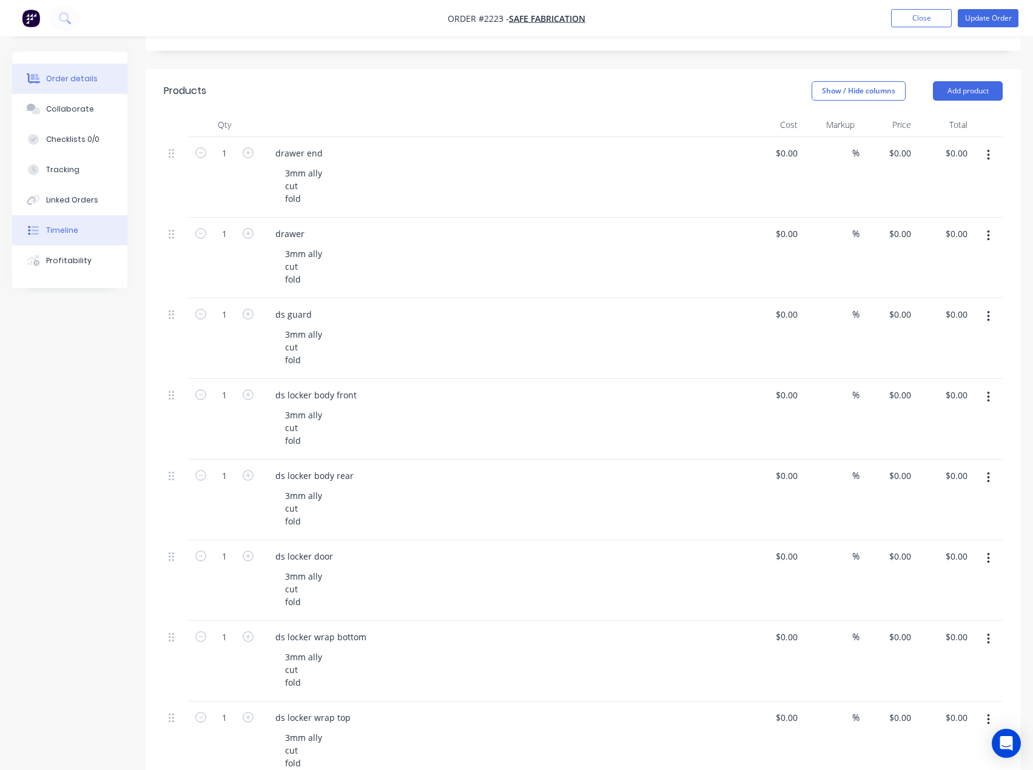
scroll to position [233, 0]
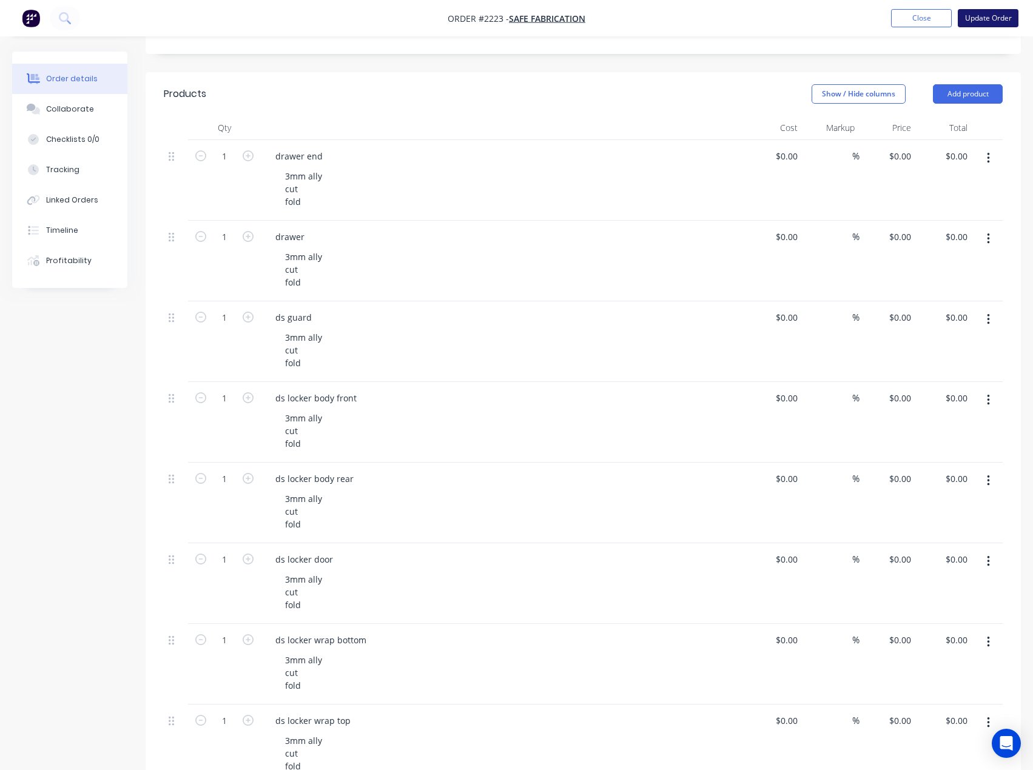
click at [1002, 22] on button "Update Order" at bounding box center [987, 18] width 61 height 18
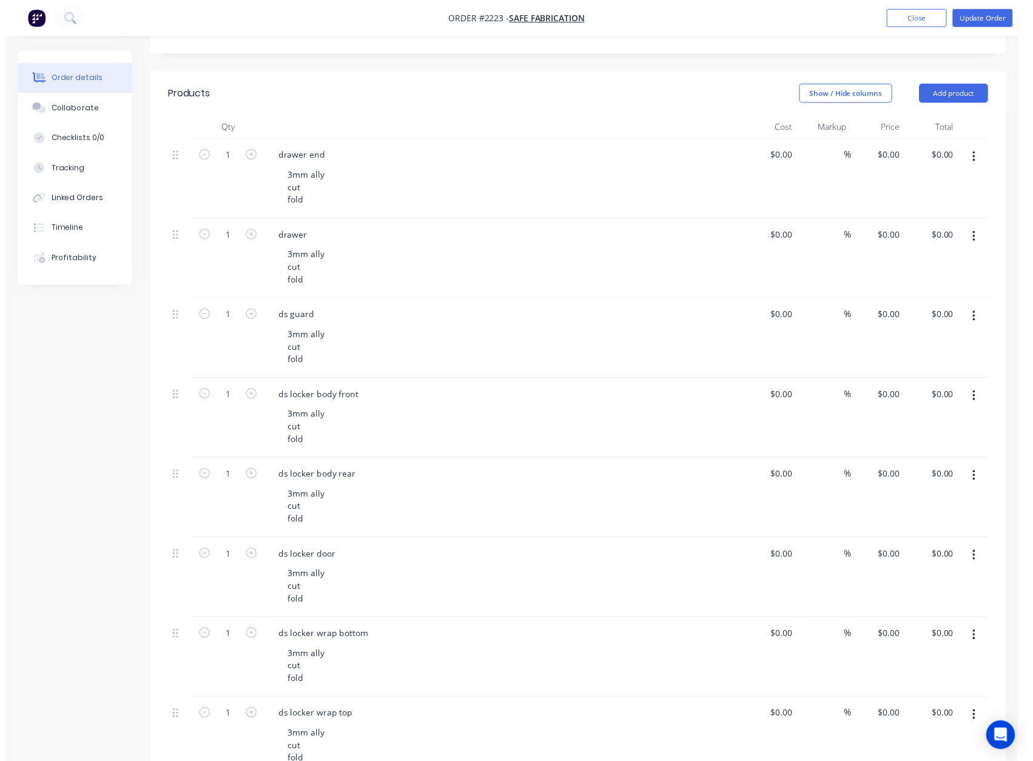
scroll to position [0, 0]
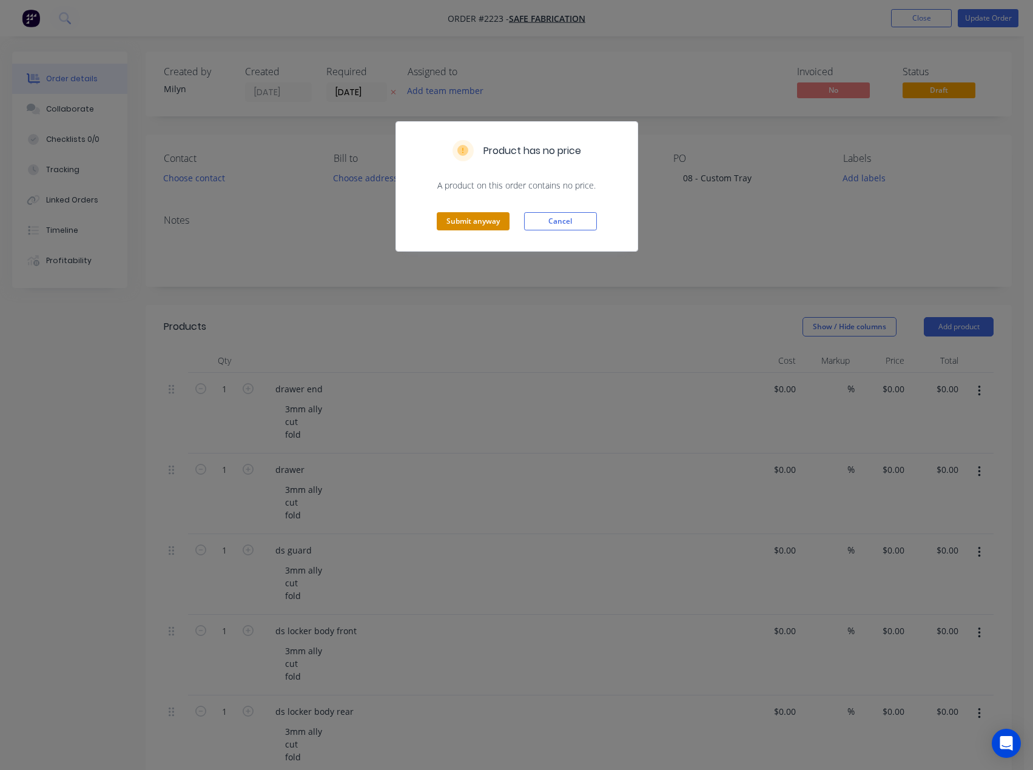
click at [451, 218] on button "Submit anyway" at bounding box center [473, 221] width 73 height 18
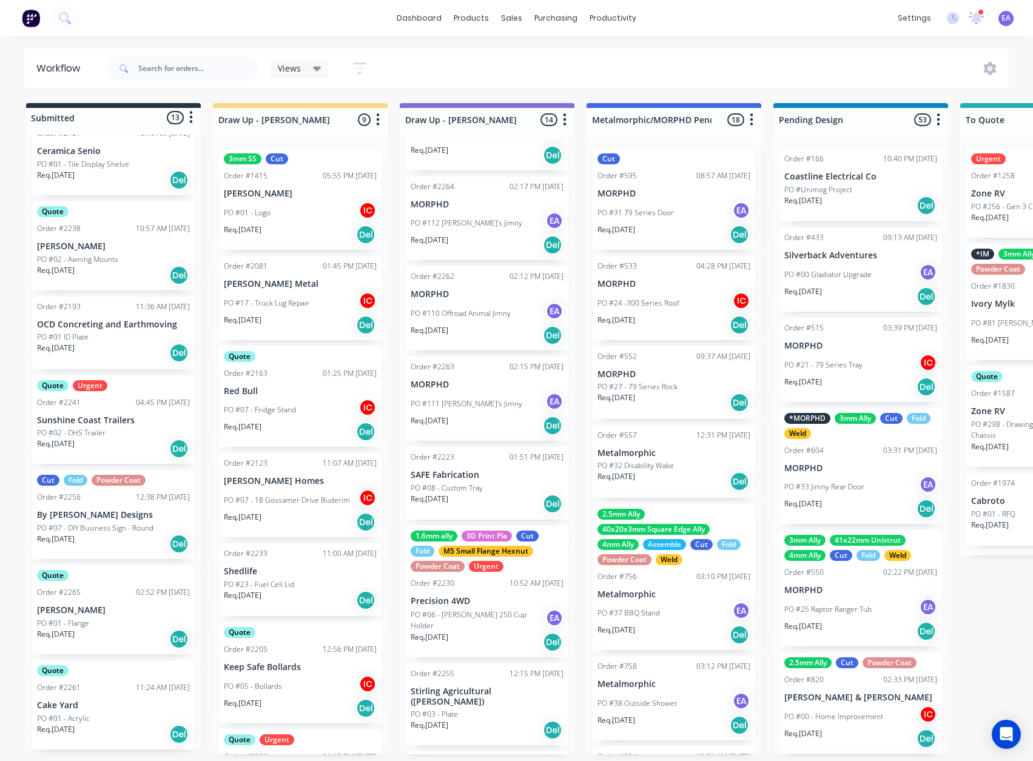
scroll to position [728, 0]
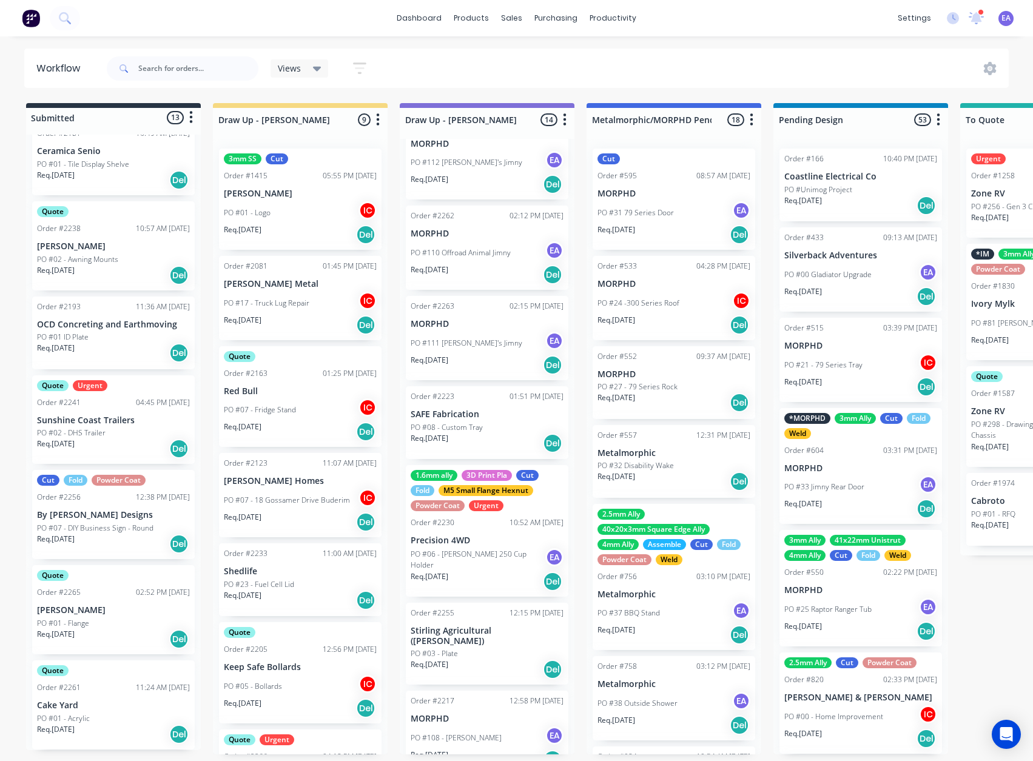
click at [467, 436] on div "Req. [DATE] Del" at bounding box center [486, 443] width 153 height 21
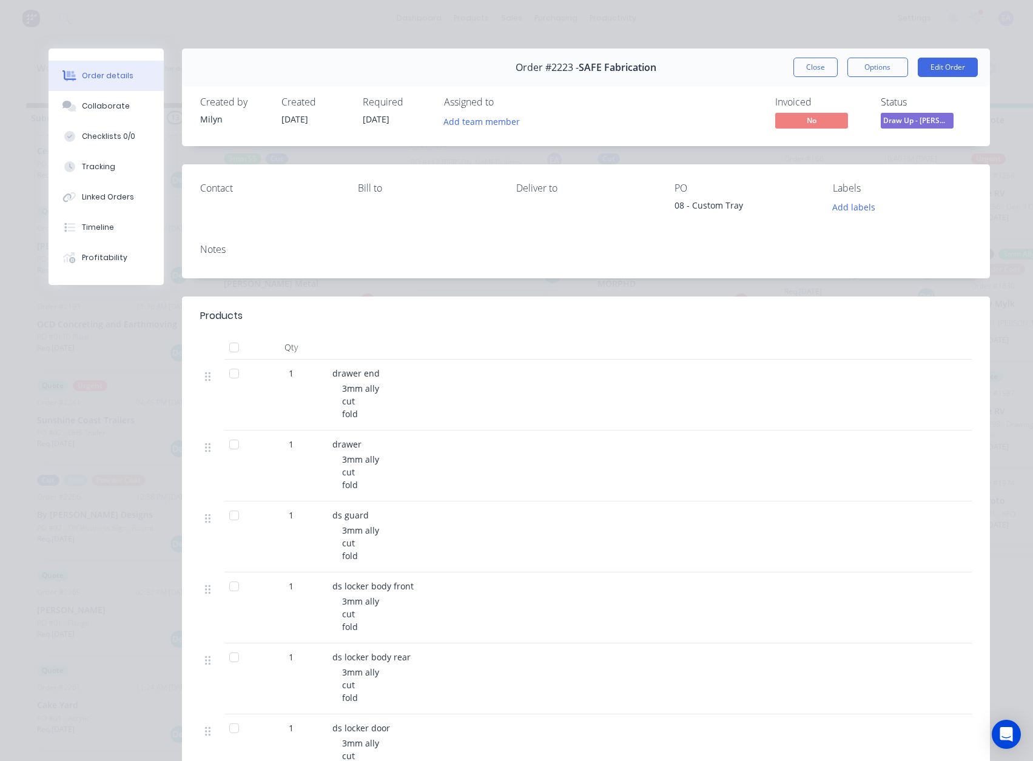
drag, startPoint x: 228, startPoint y: 375, endPoint x: 264, endPoint y: 385, distance: 37.8
click at [228, 374] on div at bounding box center [234, 373] width 24 height 24
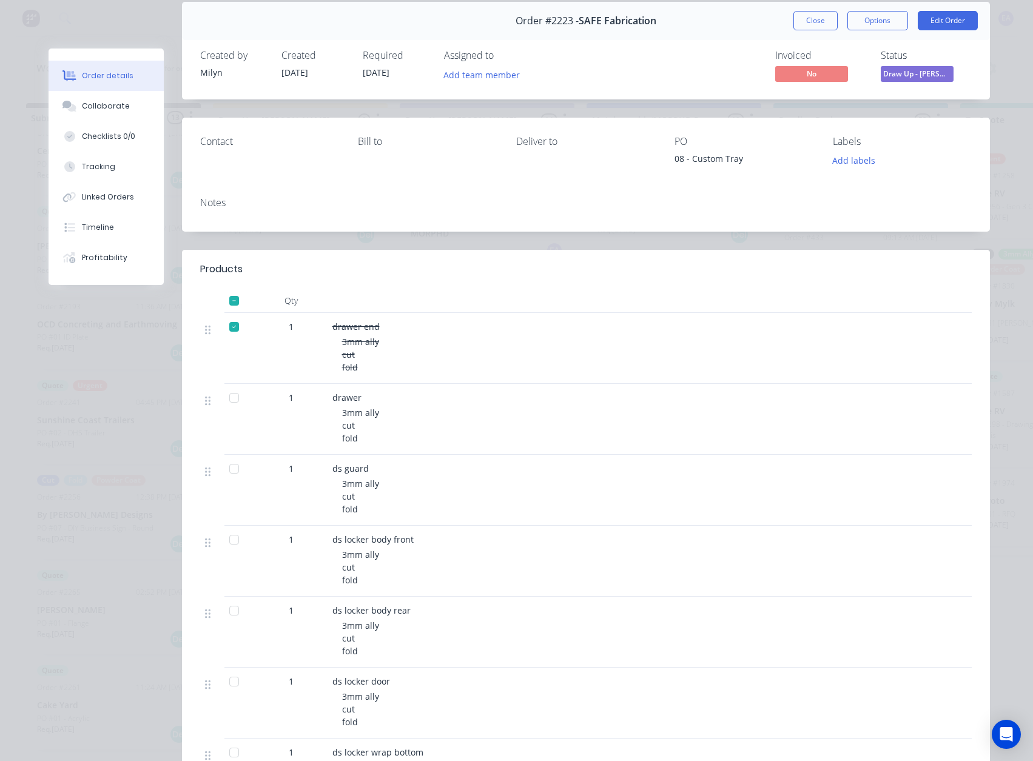
scroll to position [121, 0]
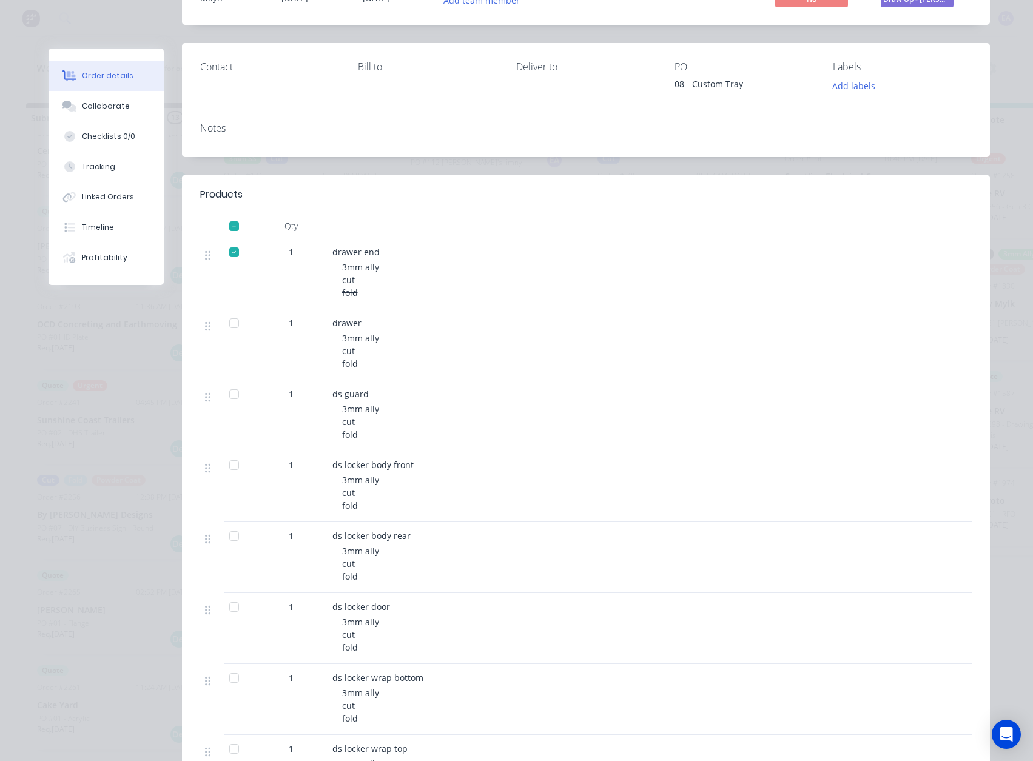
click at [229, 324] on div at bounding box center [234, 323] width 24 height 24
click at [357, 251] on span "drawer end" at bounding box center [355, 252] width 47 height 12
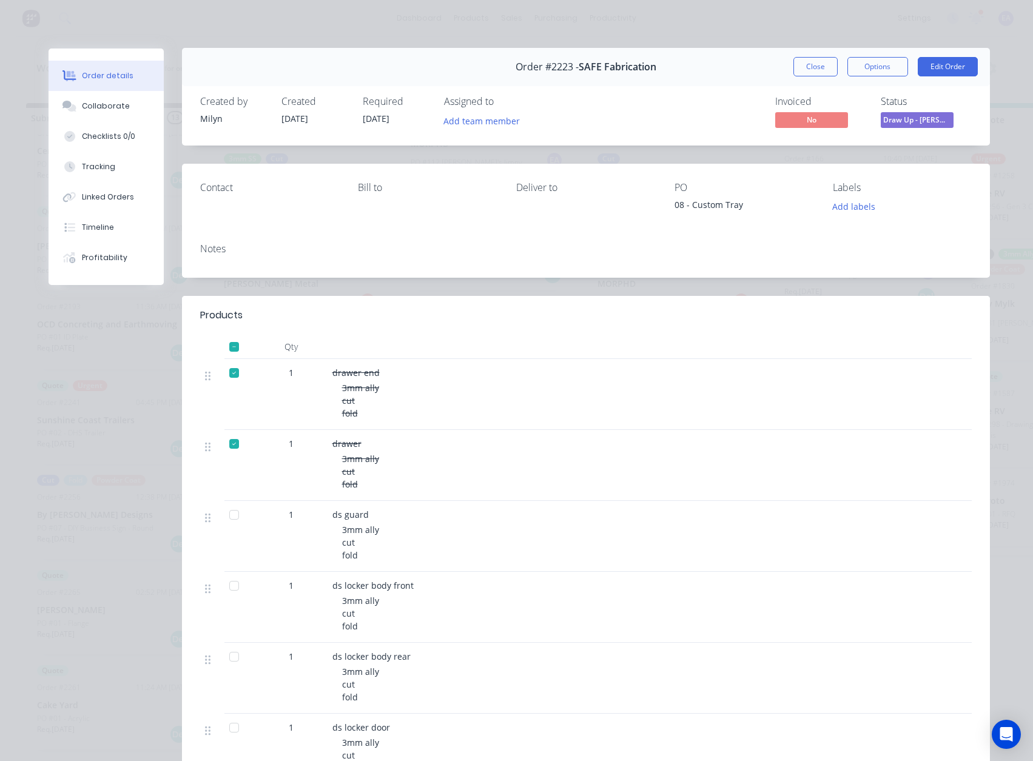
scroll to position [0, 0]
click at [931, 63] on button "Edit Order" at bounding box center [947, 67] width 60 height 19
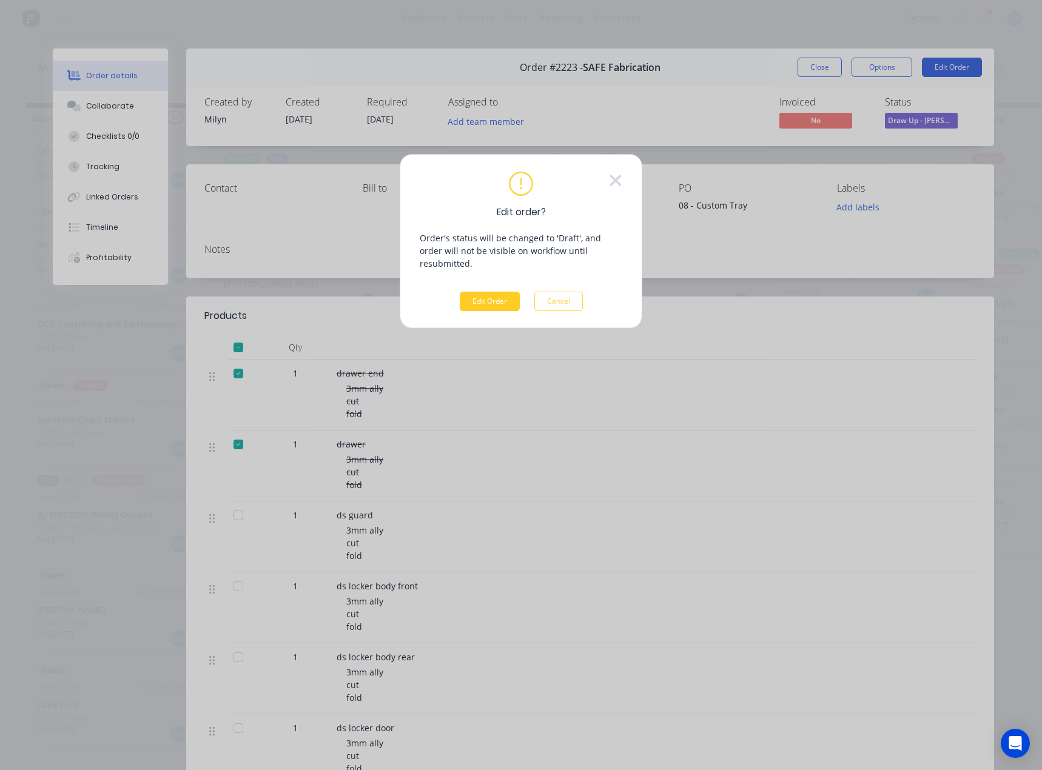
click at [492, 292] on button "Edit Order" at bounding box center [490, 301] width 60 height 19
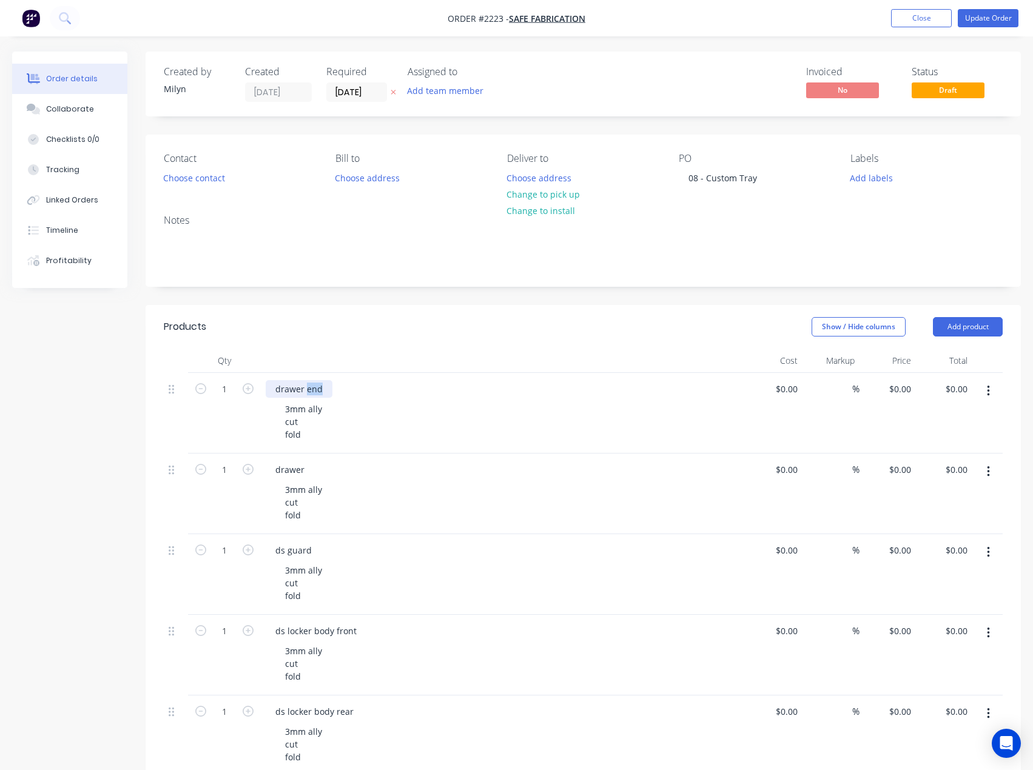
drag, startPoint x: 306, startPoint y: 390, endPoint x: 333, endPoint y: 387, distance: 28.1
click at [333, 387] on div "drawer end" at bounding box center [503, 389] width 475 height 18
click at [988, 22] on button "Update Order" at bounding box center [987, 18] width 61 height 18
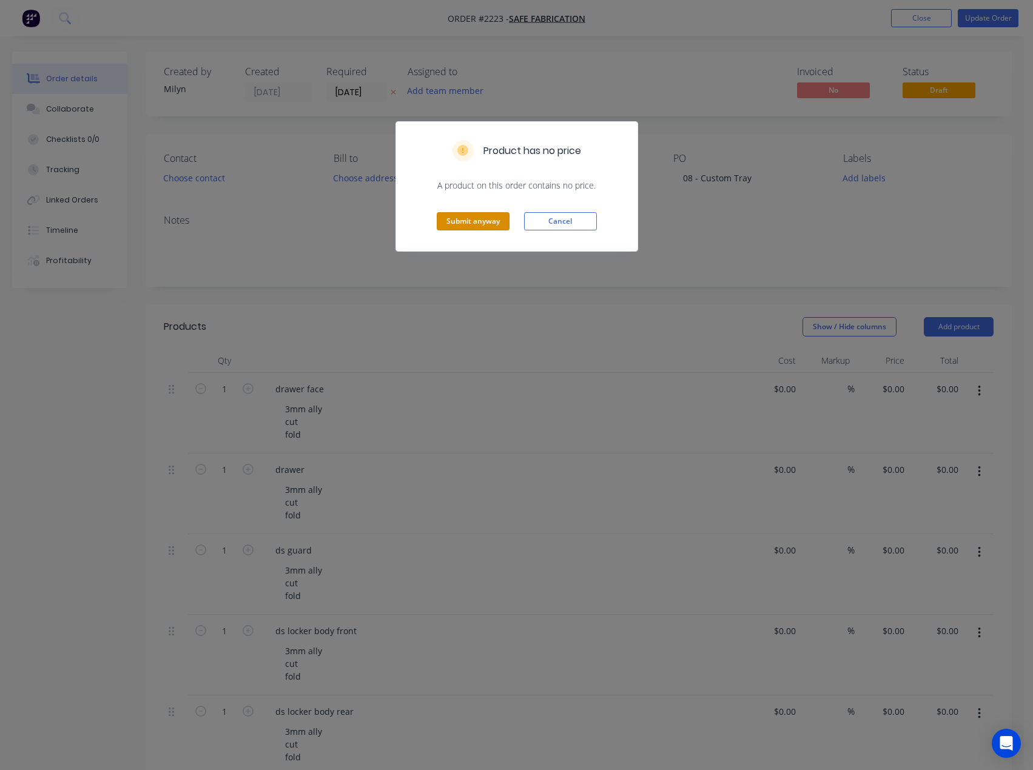
drag, startPoint x: 467, startPoint y: 228, endPoint x: 41, endPoint y: 303, distance: 432.7
click at [467, 228] on button "Submit anyway" at bounding box center [473, 221] width 73 height 18
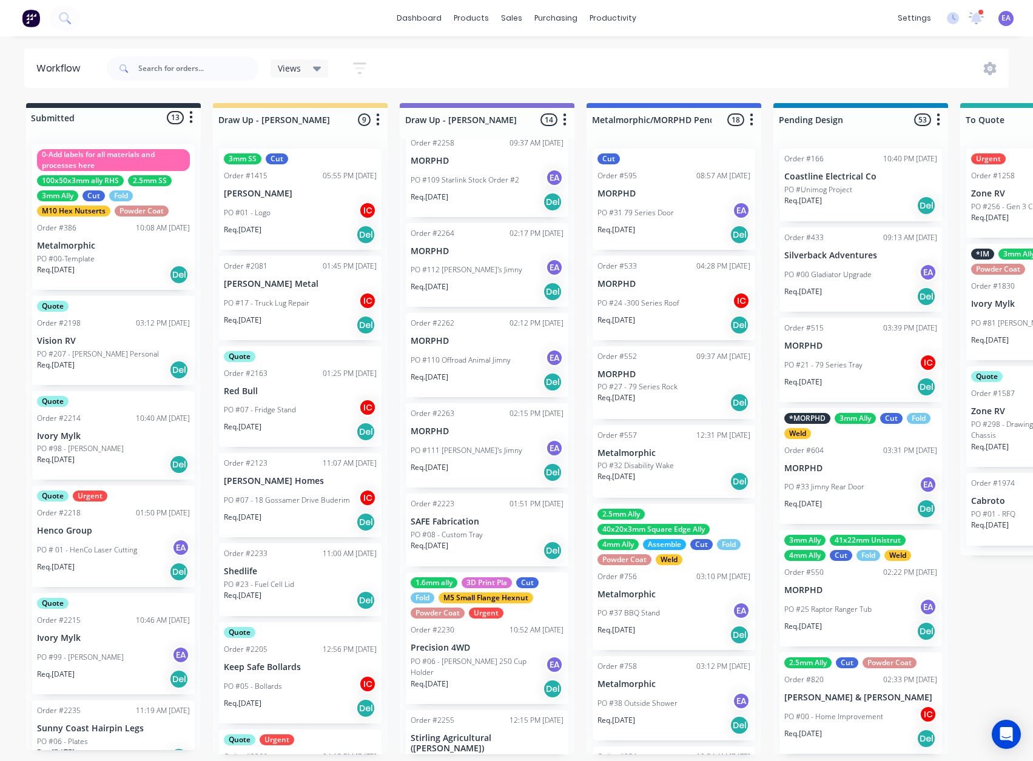
scroll to position [667, 0]
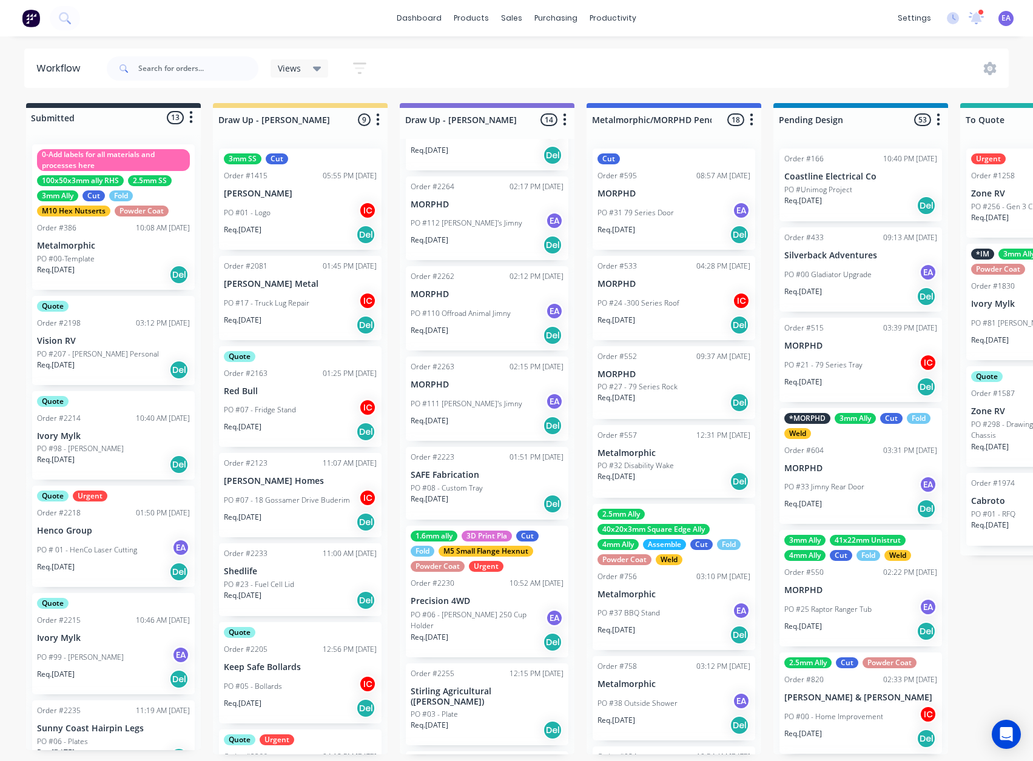
click at [466, 500] on div "Req. [DATE] Del" at bounding box center [486, 504] width 153 height 21
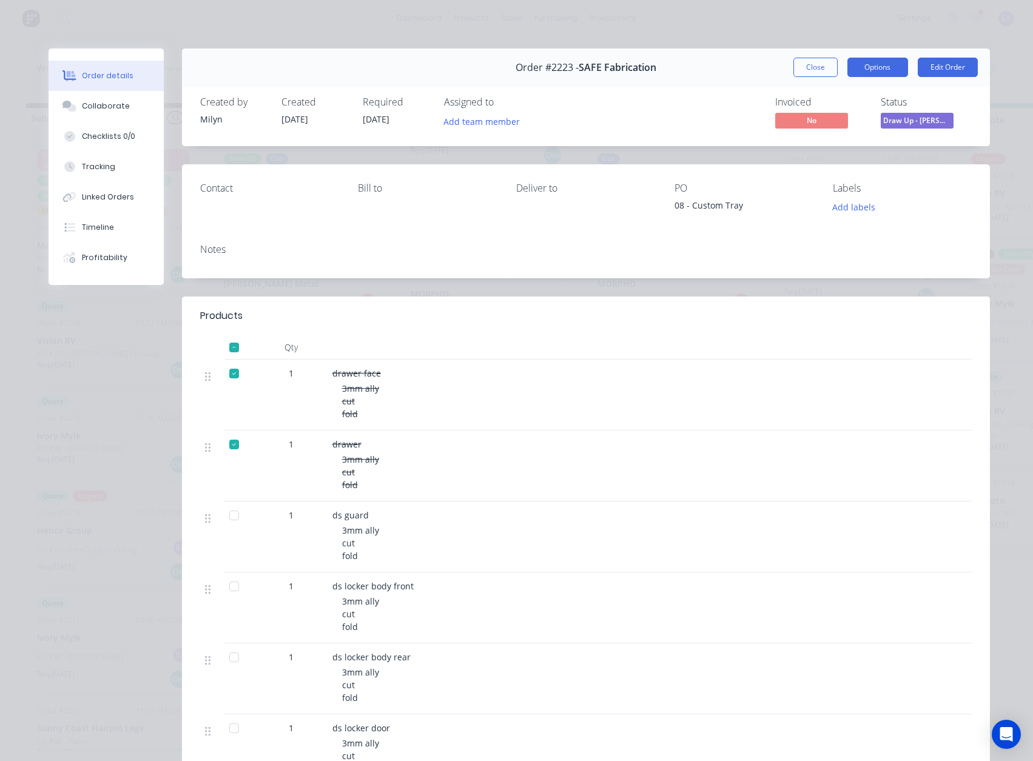
click at [863, 69] on button "Options" at bounding box center [877, 67] width 61 height 19
click at [849, 118] on div "Work Order" at bounding box center [844, 123] width 106 height 18
click at [820, 153] on div "Standard" at bounding box center [844, 147] width 106 height 18
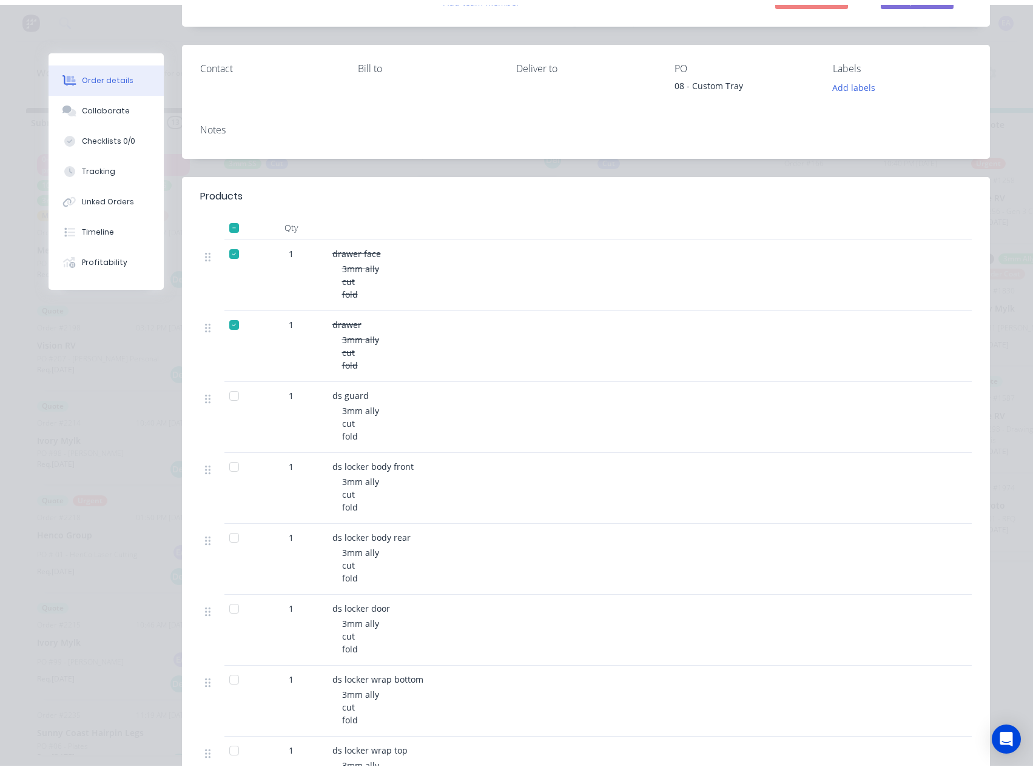
scroll to position [0, 0]
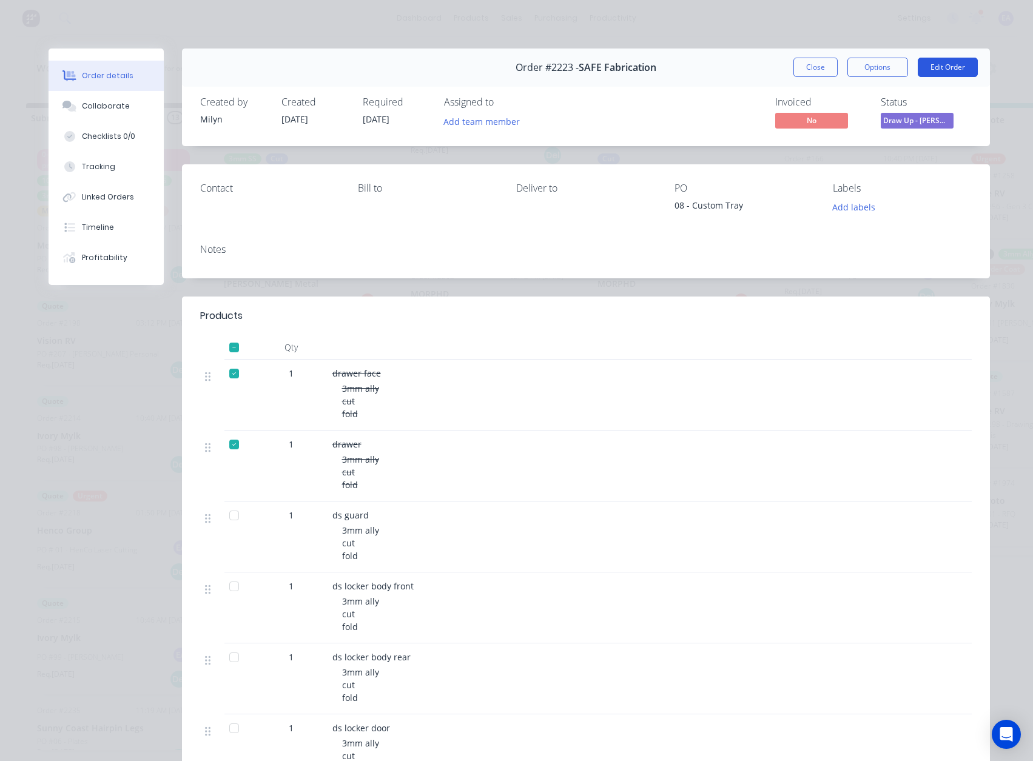
click at [939, 72] on button "Edit Order" at bounding box center [947, 67] width 60 height 19
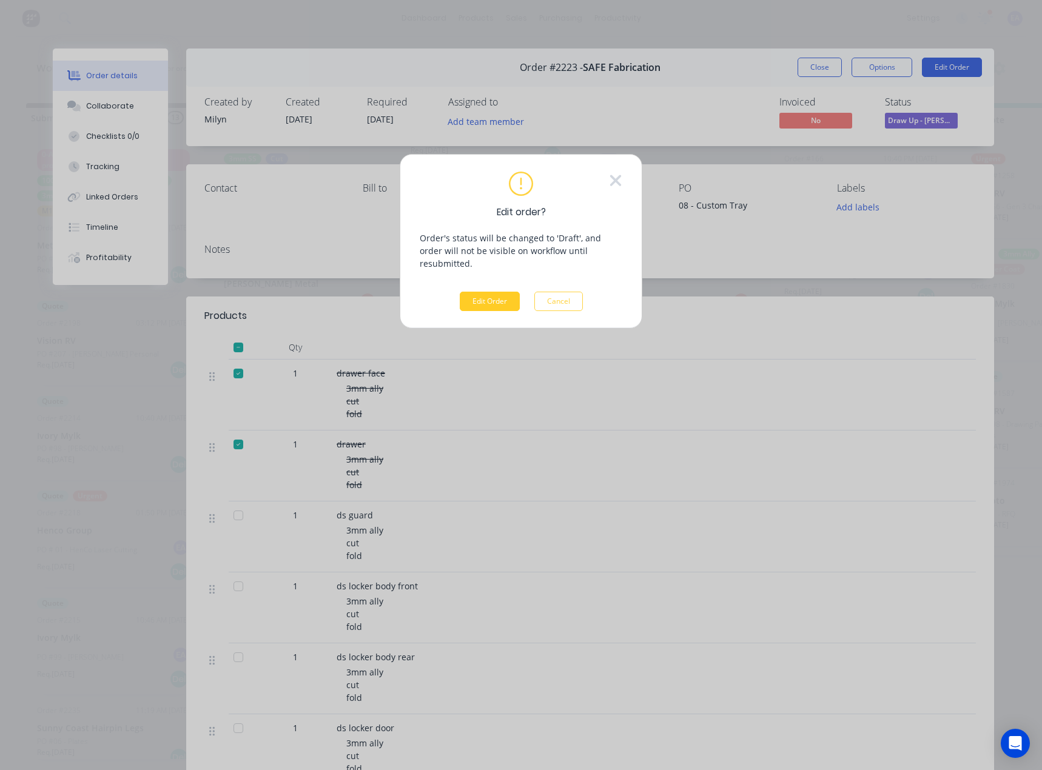
click at [470, 292] on button "Edit Order" at bounding box center [490, 301] width 60 height 19
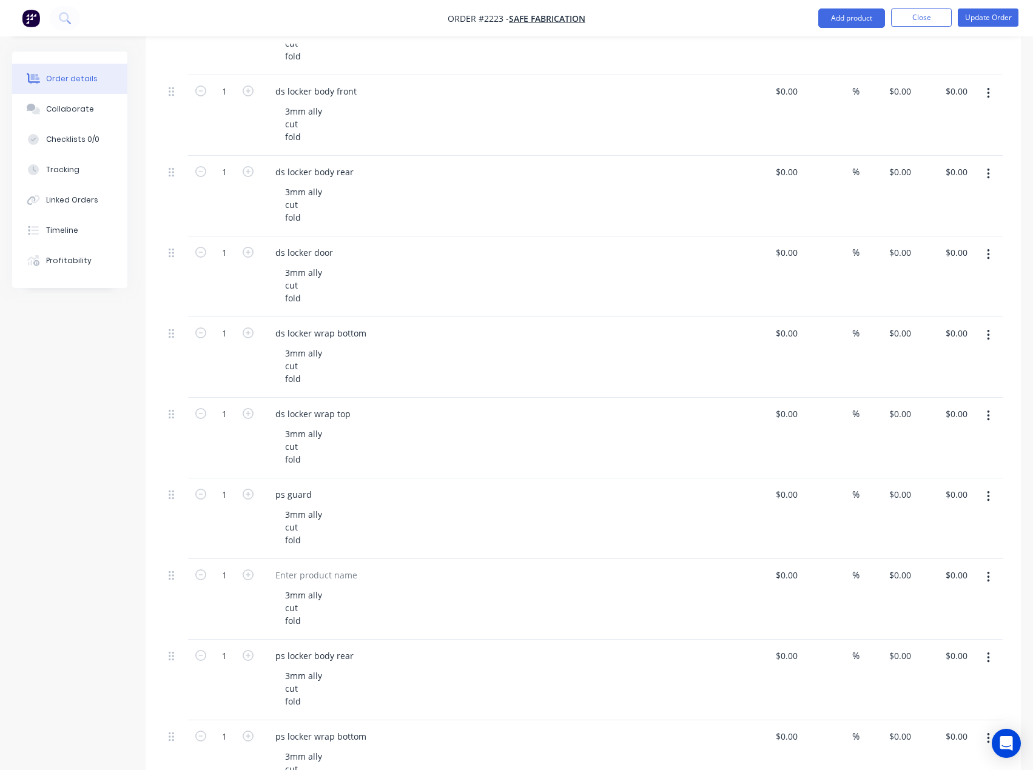
scroll to position [546, 0]
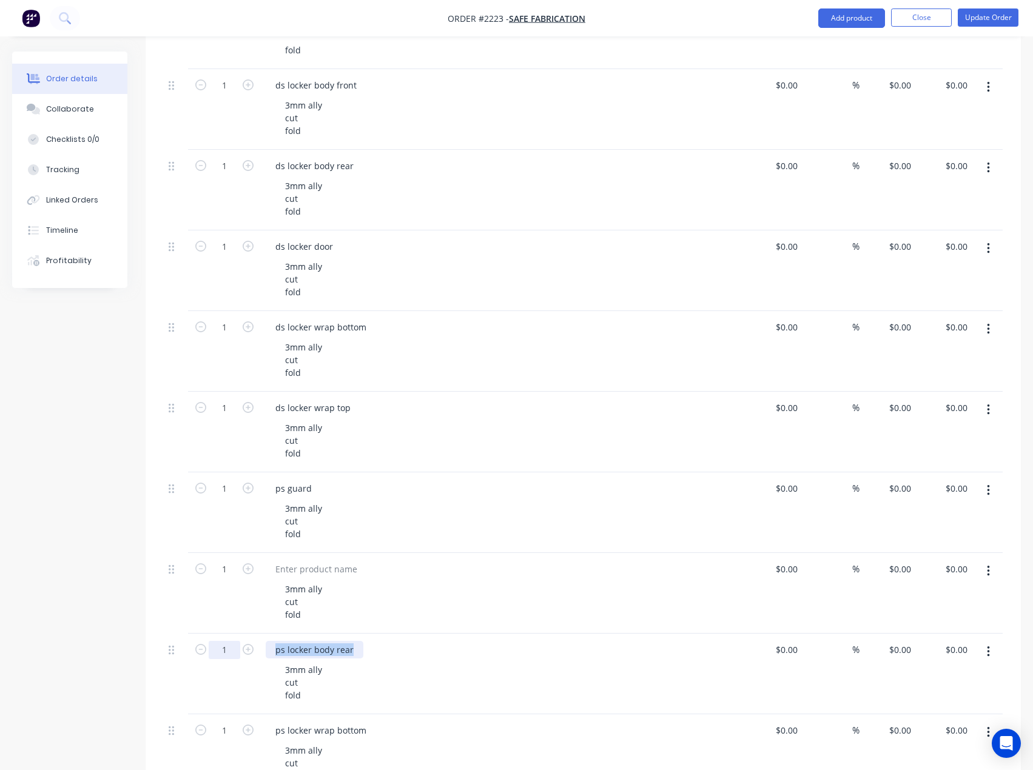
drag, startPoint x: 358, startPoint y: 654, endPoint x: 236, endPoint y: 657, distance: 121.9
click at [236, 657] on div "1 ps locker body rear 3mm ally cut fold $0.00 $0.00 % $0.00 $0.00 $0.00 $0.00" at bounding box center [583, 674] width 839 height 81
copy div "ps locker body rear"
click at [320, 565] on div at bounding box center [316, 569] width 101 height 18
click at [300, 570] on div at bounding box center [316, 569] width 101 height 18
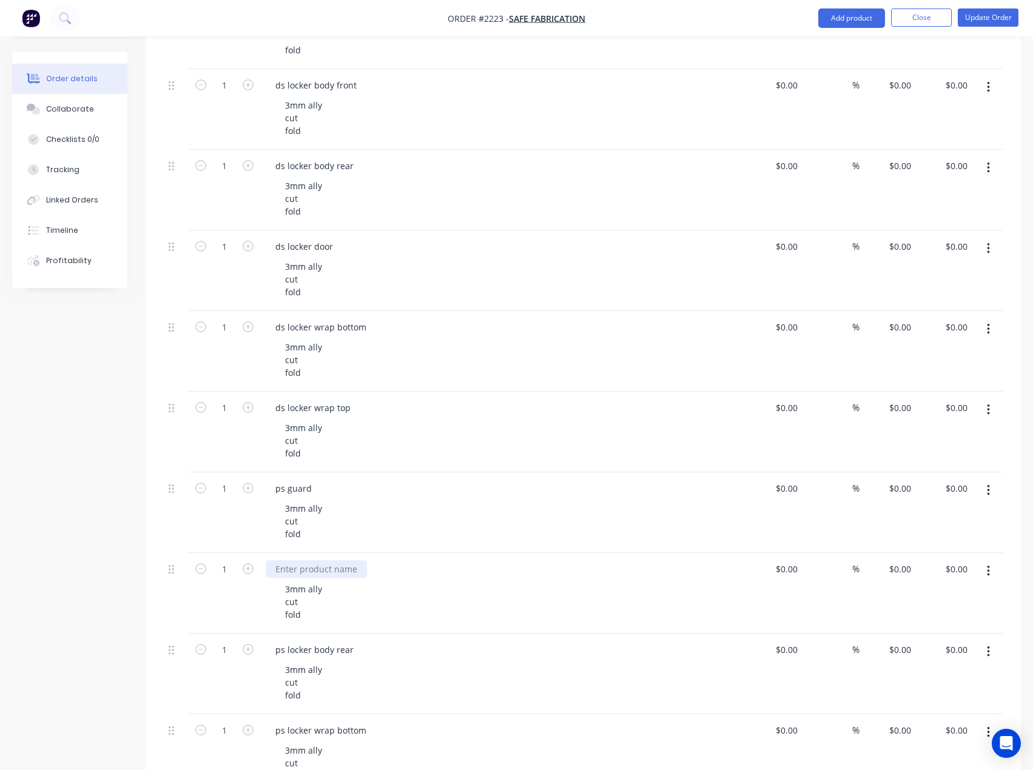
paste div
click at [341, 569] on div "ps locker body rear" at bounding box center [315, 569] width 98 height 18
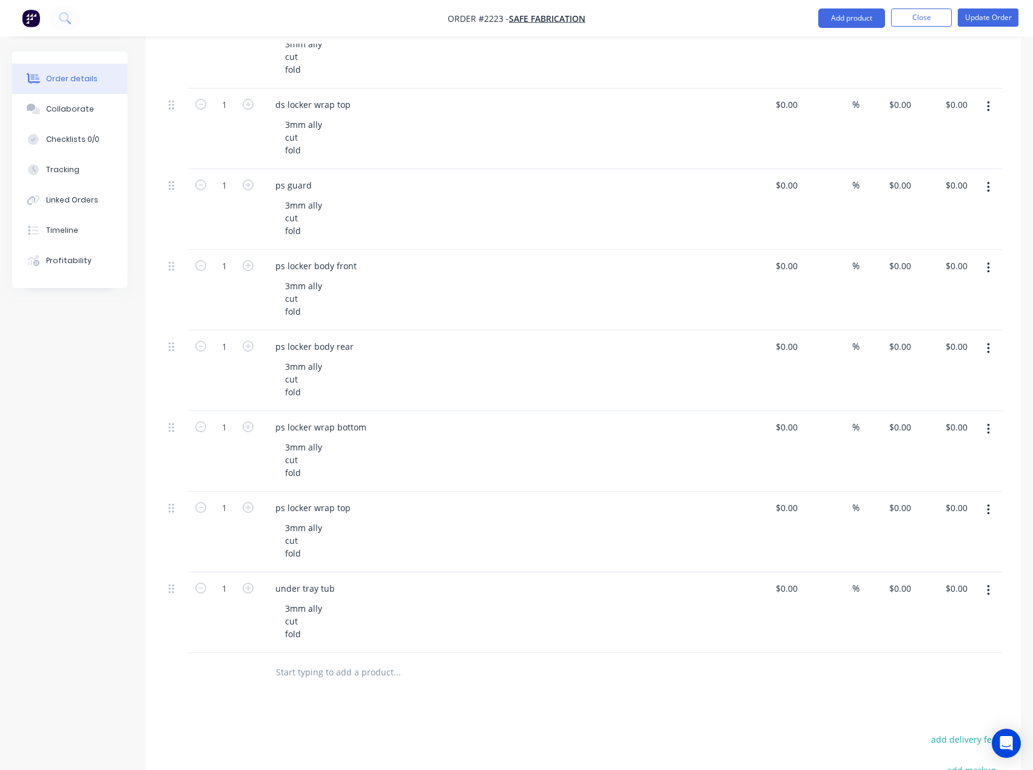
scroll to position [910, 0]
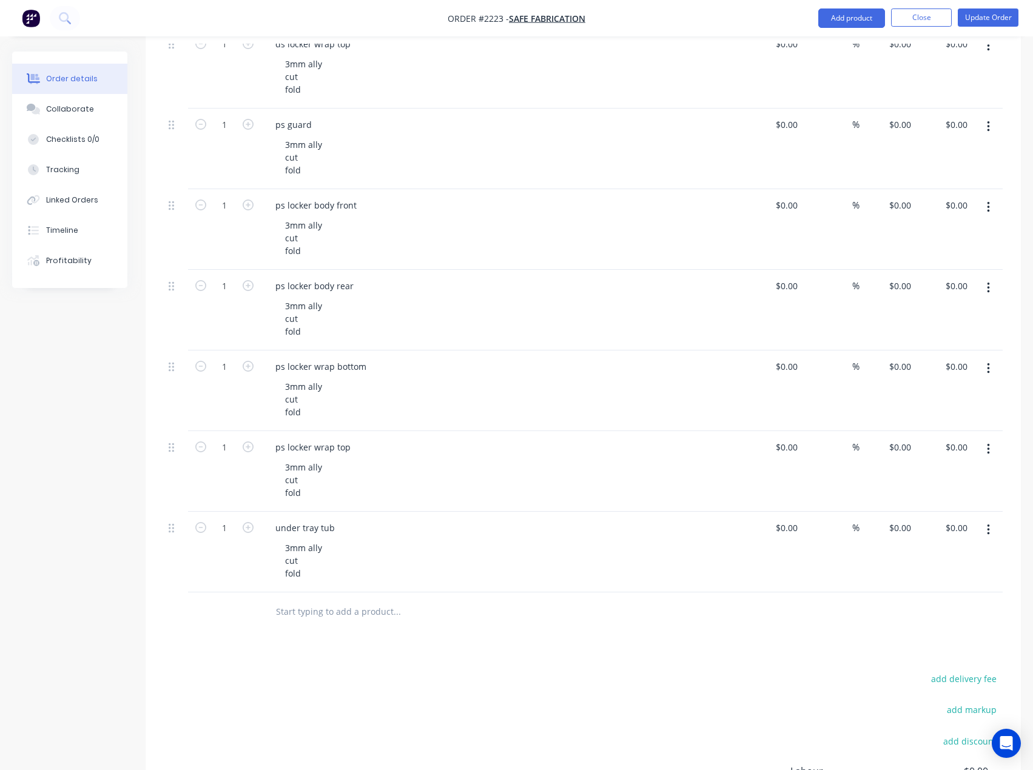
click at [988, 529] on icon "button" at bounding box center [988, 529] width 2 height 11
click at [948, 586] on div "Duplicate" at bounding box center [944, 586] width 93 height 18
drag, startPoint x: 336, startPoint y: 612, endPoint x: 273, endPoint y: 609, distance: 62.6
click at [273, 609] on div "under tray tub" at bounding box center [305, 609] width 79 height 18
drag, startPoint x: 323, startPoint y: 610, endPoint x: 337, endPoint y: 610, distance: 14.6
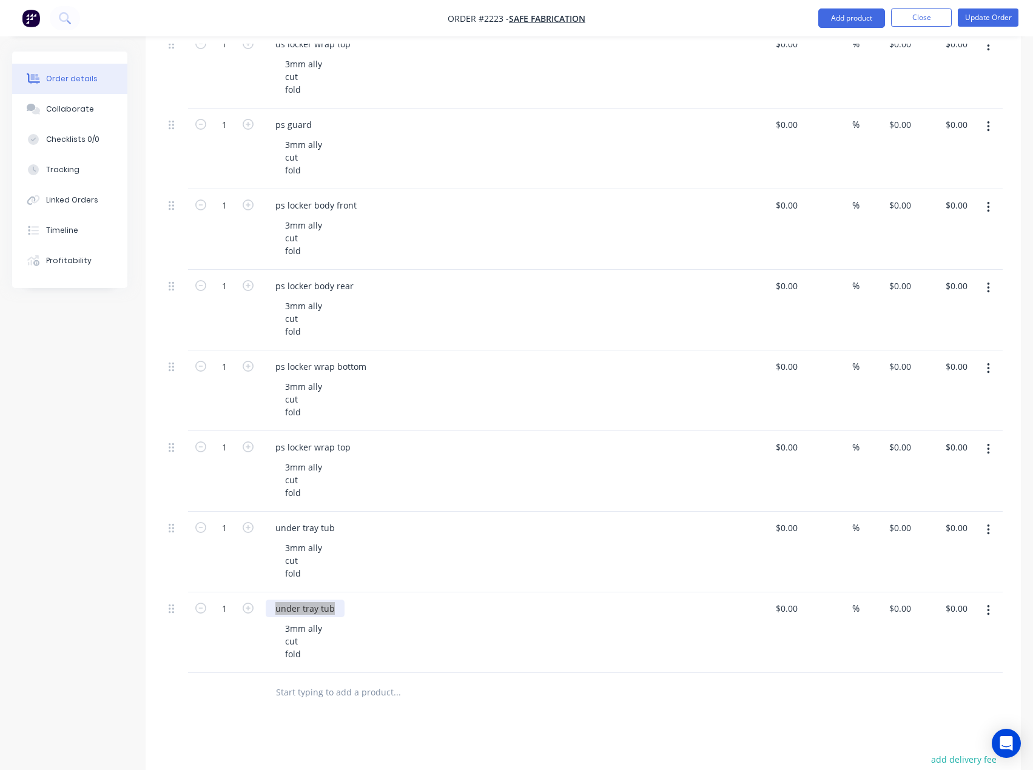
click at [323, 610] on div "under tray tub" at bounding box center [305, 609] width 79 height 18
drag, startPoint x: 335, startPoint y: 610, endPoint x: 253, endPoint y: 615, distance: 82.0
click at [253, 615] on div "1 under tray tub 3mm ally cut fold $0.00 $0.00 % $0.00 $0.00 $0.00 $0.00" at bounding box center [583, 632] width 839 height 81
paste div
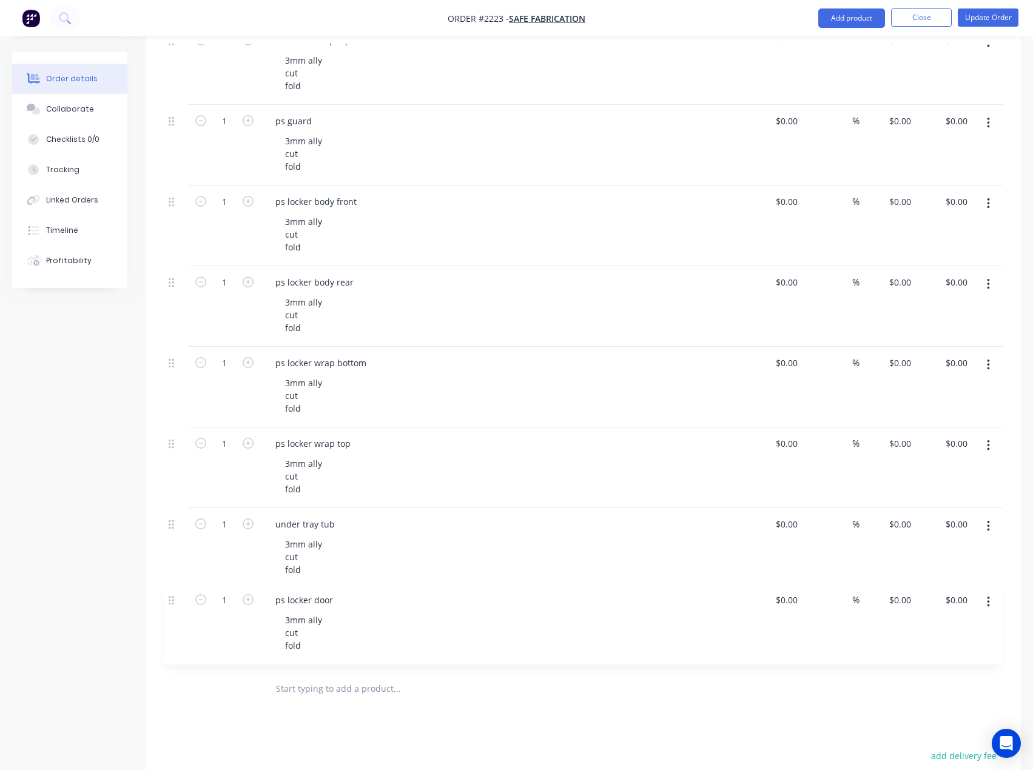
scroll to position [916, 0]
drag, startPoint x: 173, startPoint y: 612, endPoint x: 177, endPoint y: 536, distance: 76.5
click at [177, 536] on div "1 drawer face 3mm ally cut fold $0.00 $0.00 % $0.00 $0.00 $0.00 $0.00 1 drawer …" at bounding box center [583, 62] width 839 height 1210
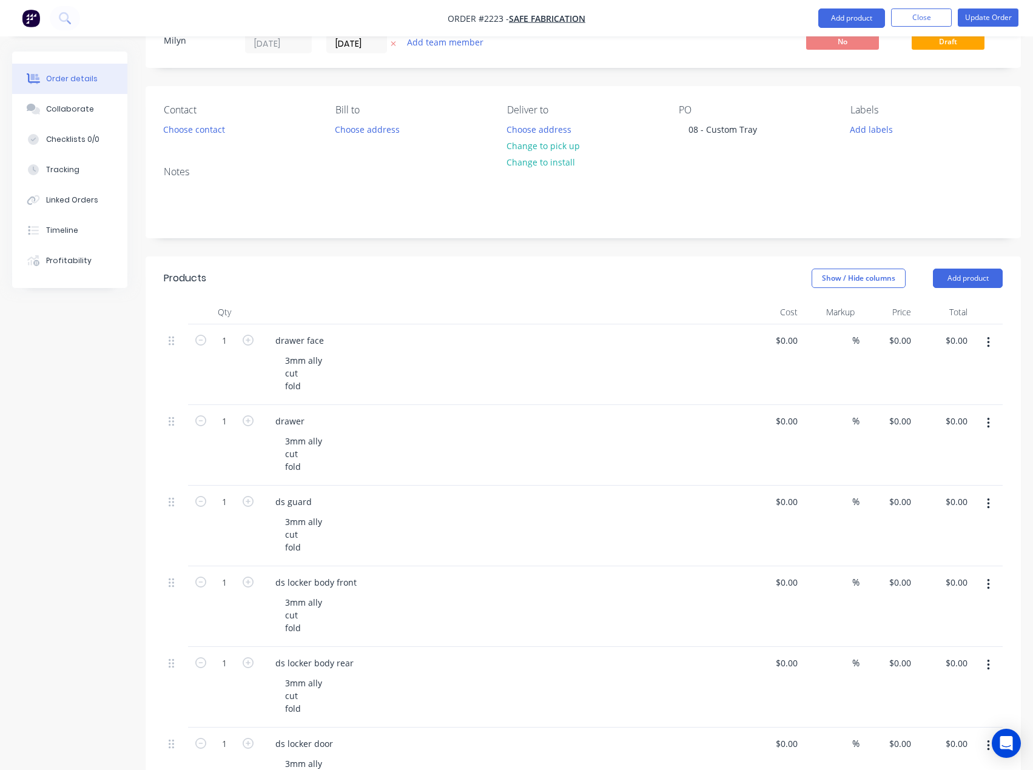
scroll to position [0, 0]
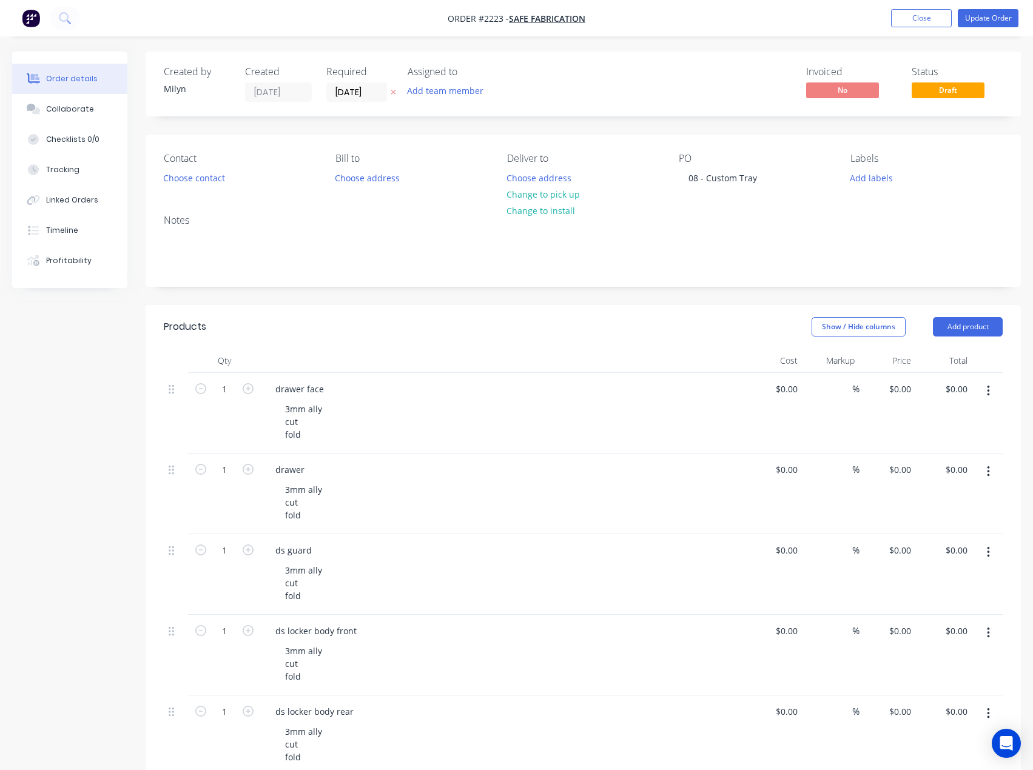
click at [451, 82] on div "Assigned to Add team member" at bounding box center [467, 84] width 121 height 36
click at [462, 91] on button "Add team member" at bounding box center [445, 90] width 89 height 16
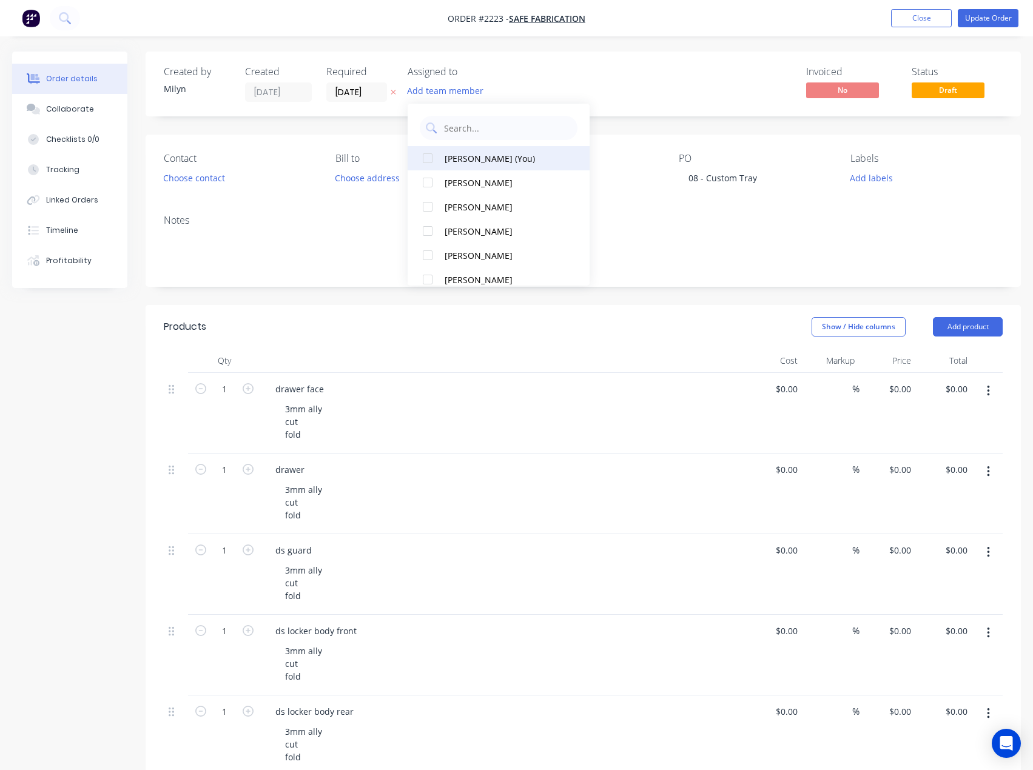
click at [477, 156] on div "[PERSON_NAME] (You)" at bounding box center [504, 158] width 121 height 13
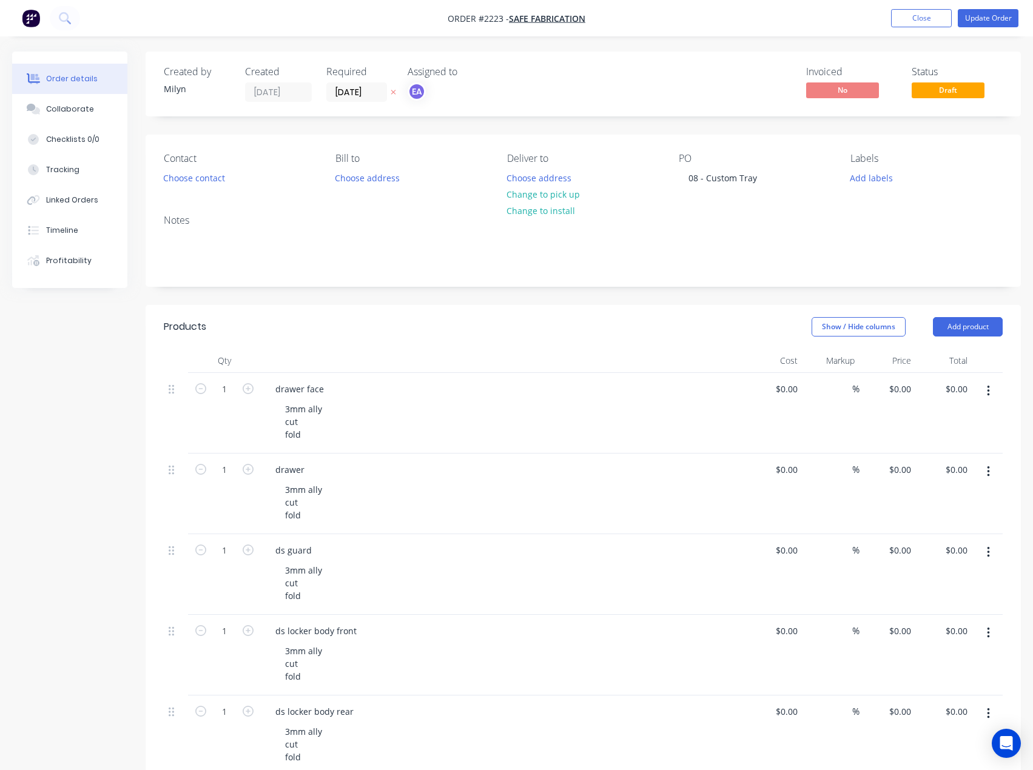
click at [785, 105] on div "Created by [PERSON_NAME] Created [DATE] Required [DATE] Assigned to EA Invoiced…" at bounding box center [583, 84] width 875 height 65
click at [872, 173] on button "Add labels" at bounding box center [871, 177] width 56 height 16
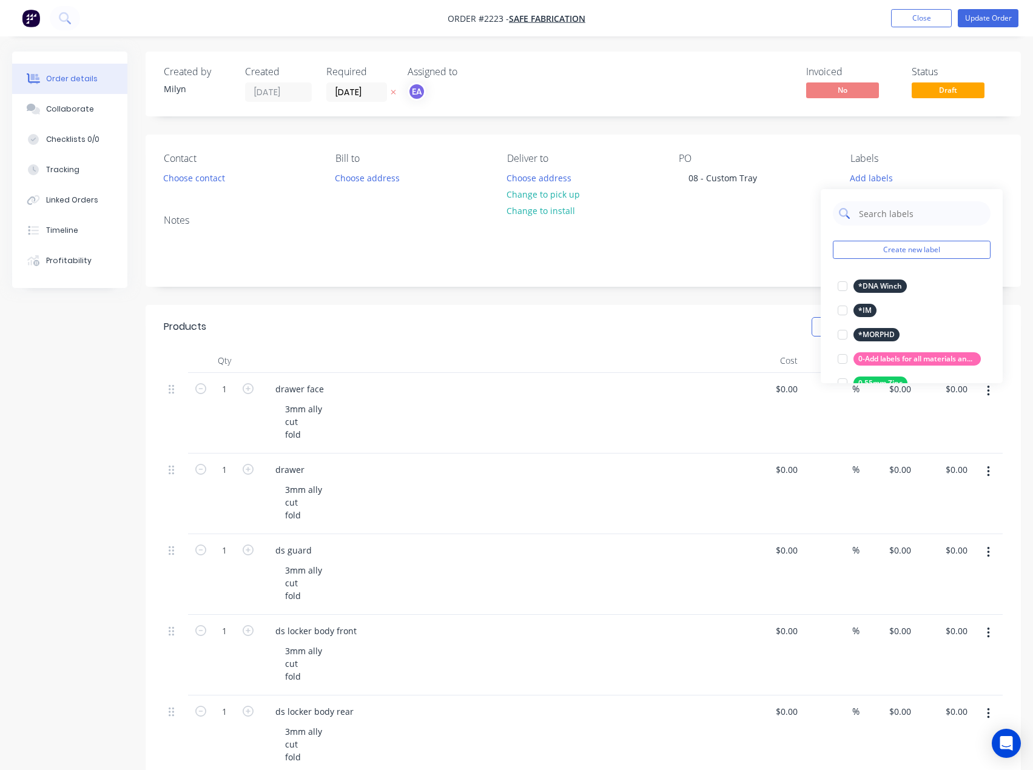
click at [885, 206] on input "text" at bounding box center [920, 213] width 127 height 24
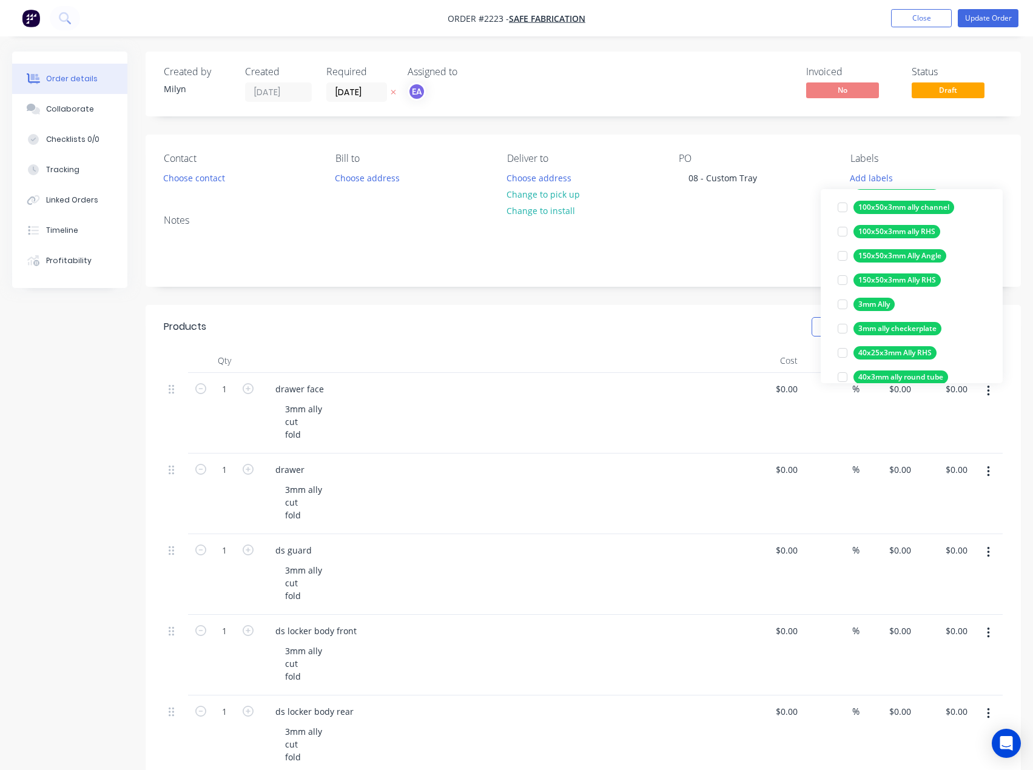
scroll to position [121, 0]
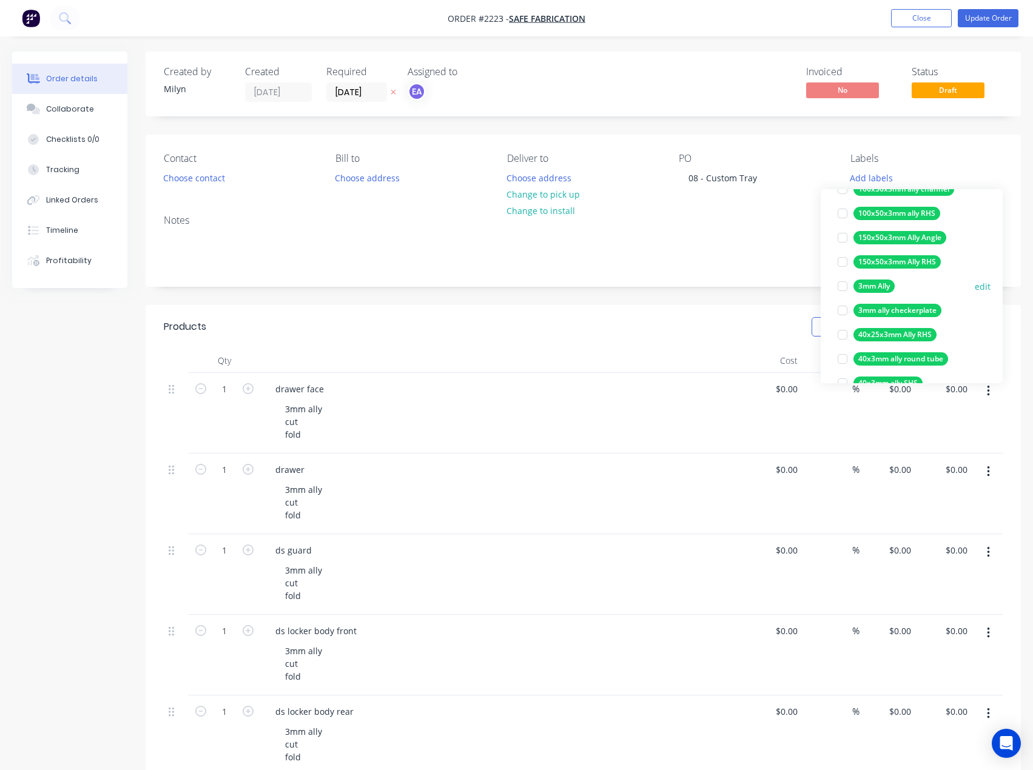
drag, startPoint x: 841, startPoint y: 286, endPoint x: 848, endPoint y: 284, distance: 7.1
click at [842, 286] on div at bounding box center [842, 286] width 24 height 24
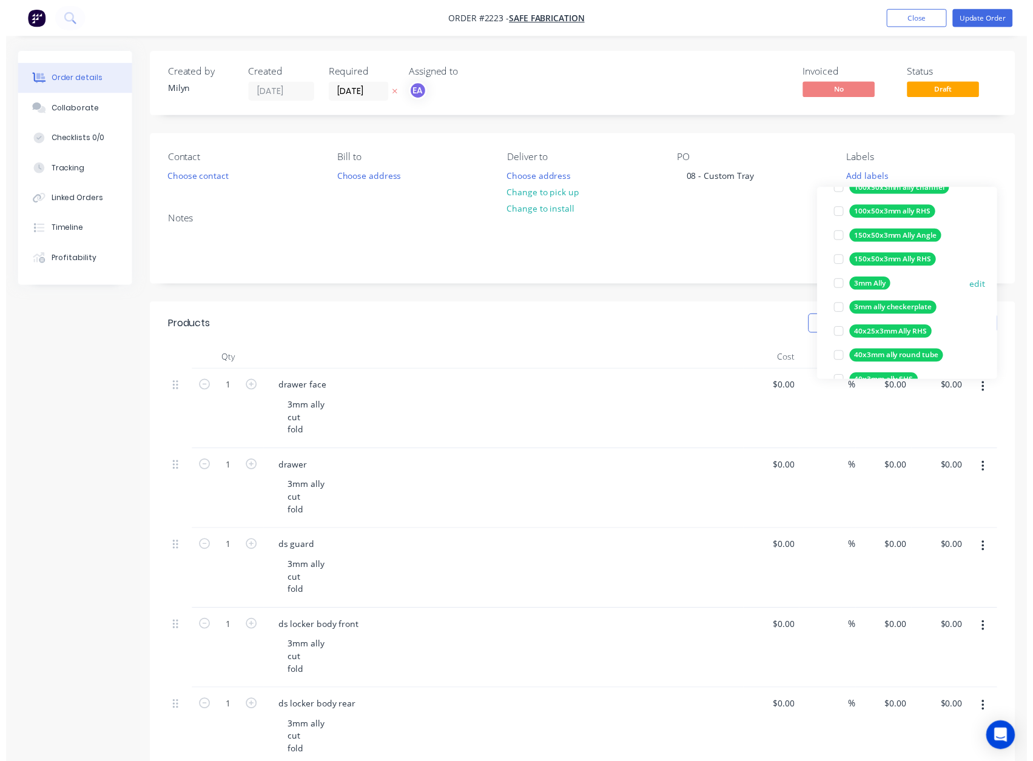
scroll to position [0, 0]
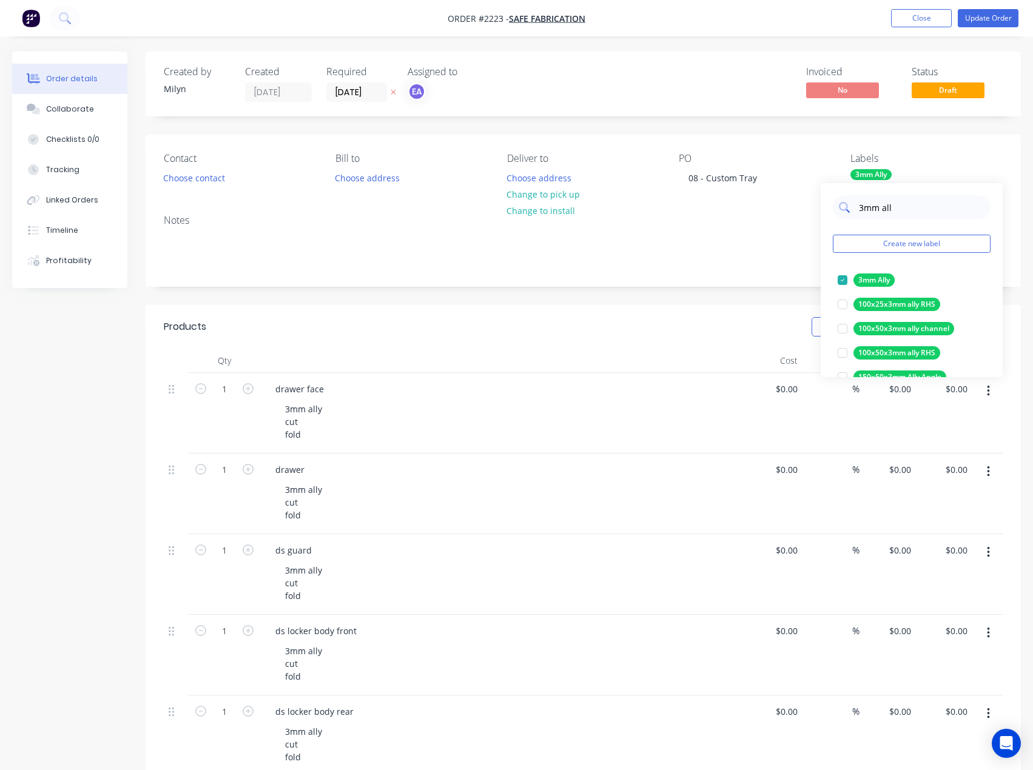
drag, startPoint x: 913, startPoint y: 206, endPoint x: 847, endPoint y: 210, distance: 66.2
click at [847, 210] on div "3mm all" at bounding box center [912, 207] width 158 height 24
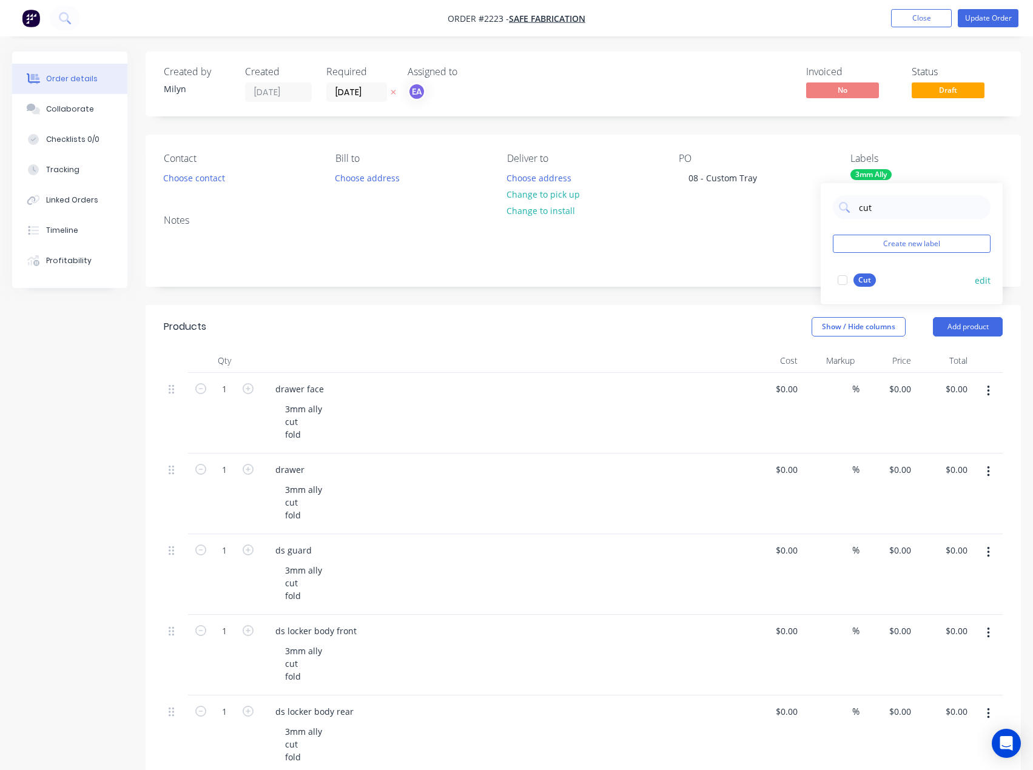
click at [842, 283] on div at bounding box center [842, 280] width 24 height 24
drag, startPoint x: 892, startPoint y: 201, endPoint x: 854, endPoint y: 209, distance: 38.9
click at [854, 209] on div "cut" at bounding box center [912, 207] width 158 height 24
type input "fold"
click at [838, 280] on div at bounding box center [842, 280] width 24 height 24
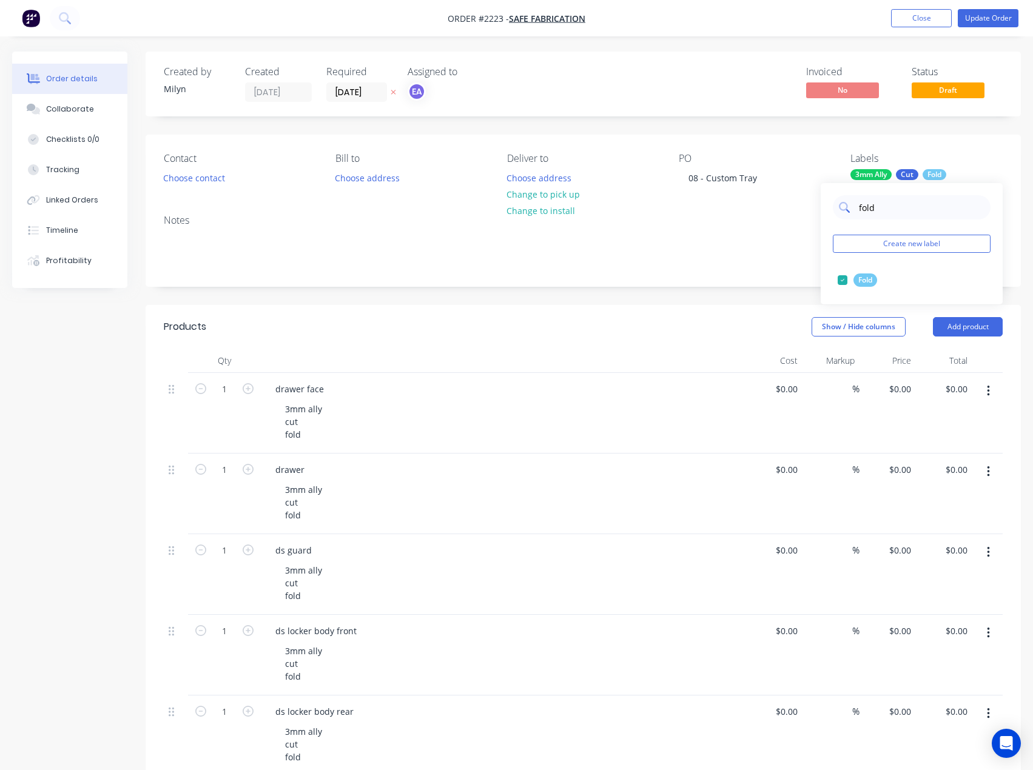
drag, startPoint x: 876, startPoint y: 209, endPoint x: 859, endPoint y: 214, distance: 17.7
click at [859, 214] on input "fold" at bounding box center [920, 207] width 127 height 24
click at [993, 17] on button "Update Order" at bounding box center [987, 18] width 61 height 18
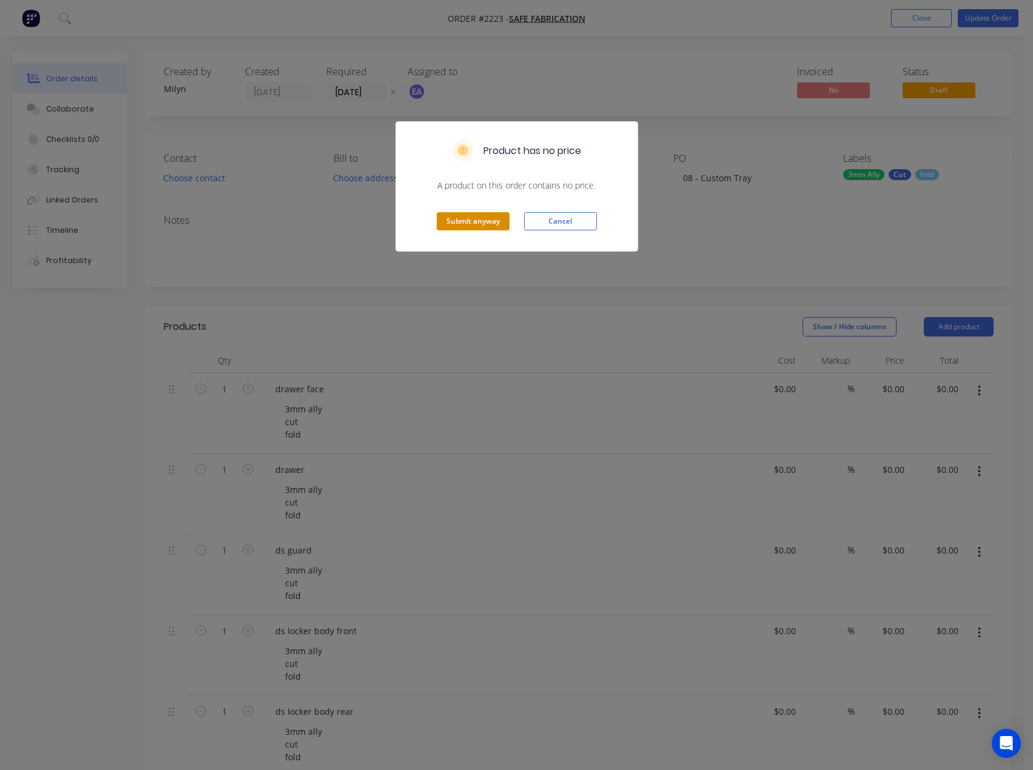
click at [458, 225] on button "Submit anyway" at bounding box center [473, 221] width 73 height 18
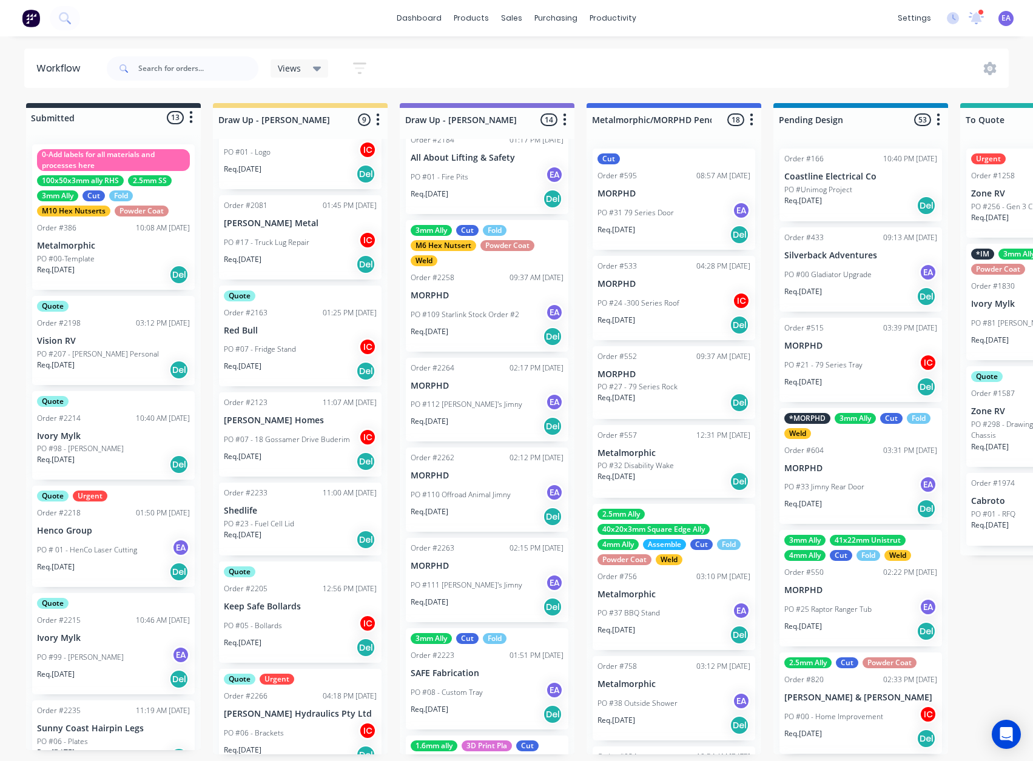
scroll to position [606, 0]
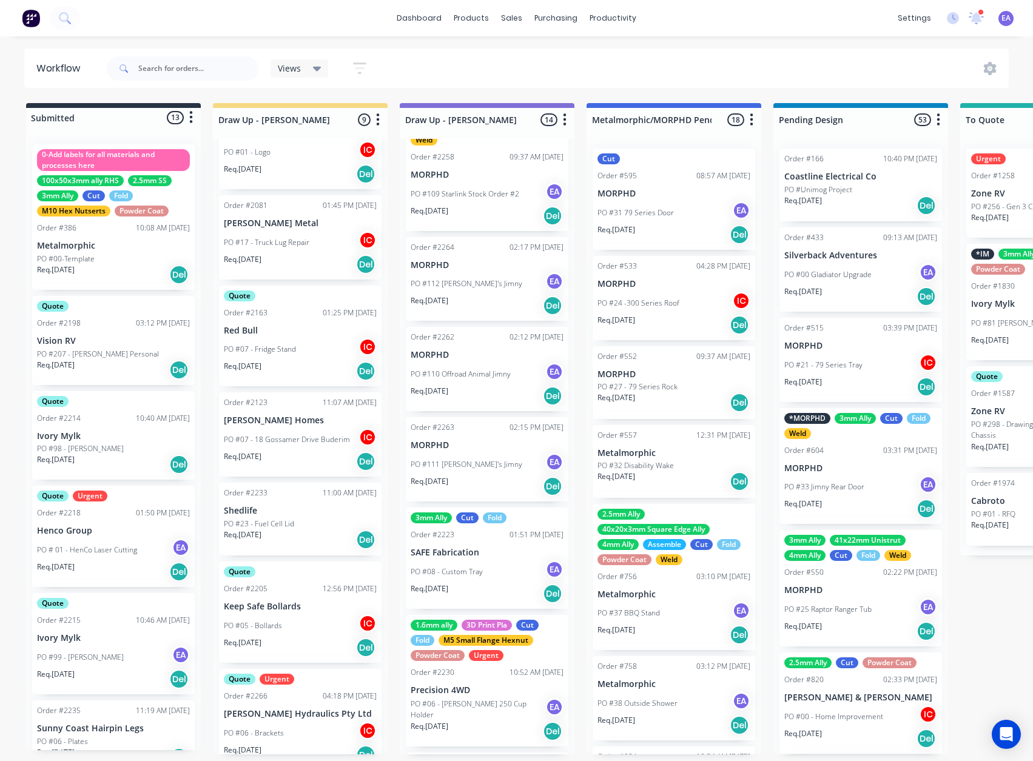
click at [463, 565] on div "PO #08 - Custom Tray EA" at bounding box center [486, 571] width 153 height 23
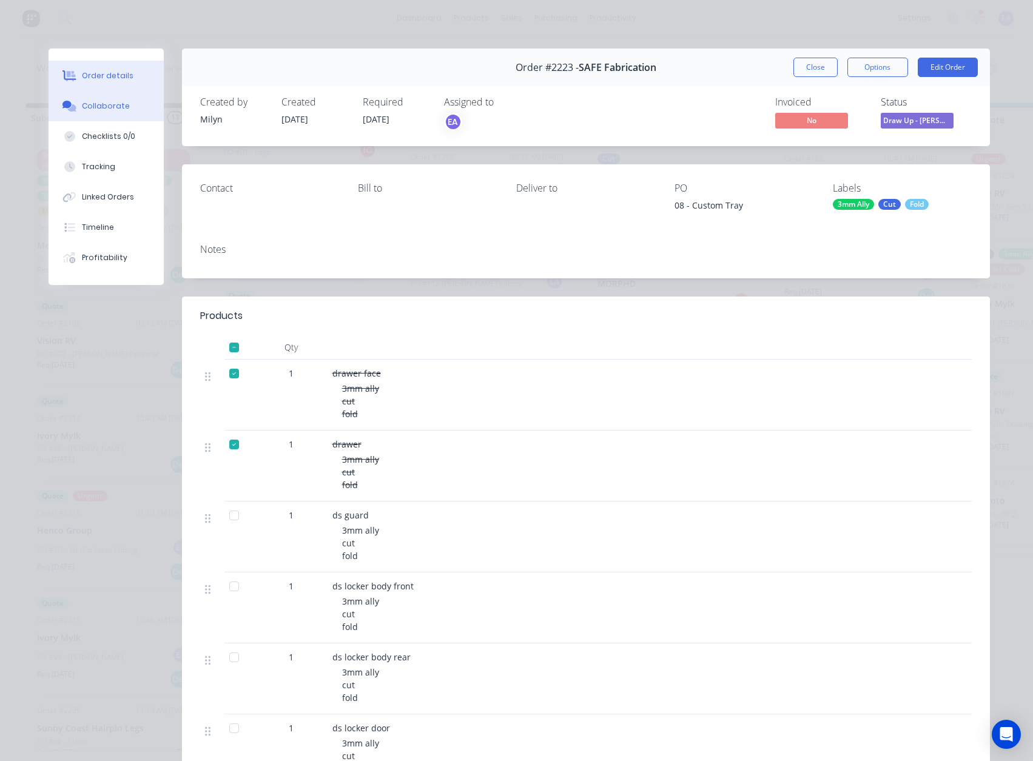
click at [106, 103] on div "Collaborate" at bounding box center [106, 106] width 48 height 11
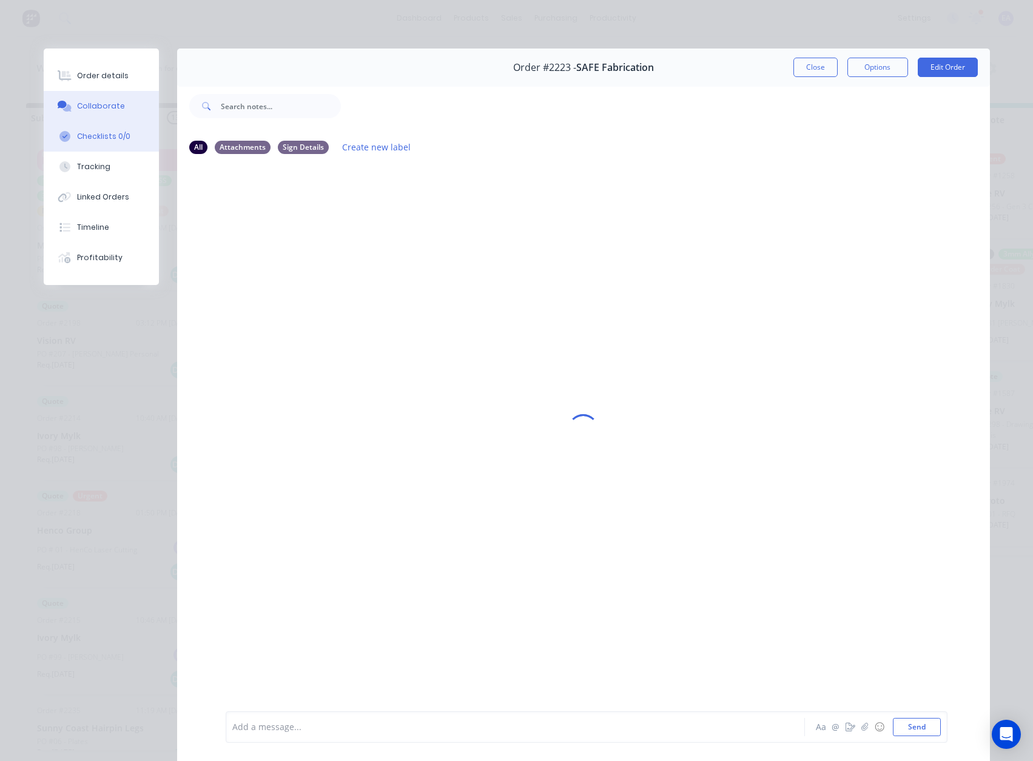
click at [83, 131] on div "Checklists 0/0" at bounding box center [103, 136] width 53 height 11
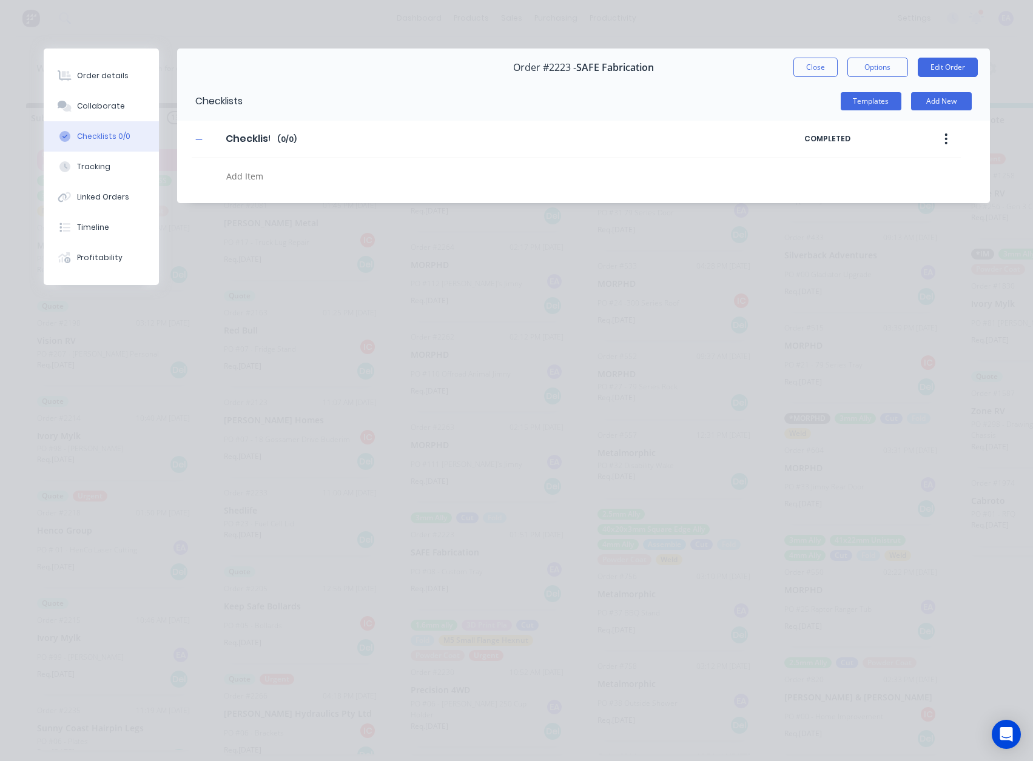
click at [241, 175] on textarea at bounding box center [466, 176] width 490 height 18
type textarea "cut"
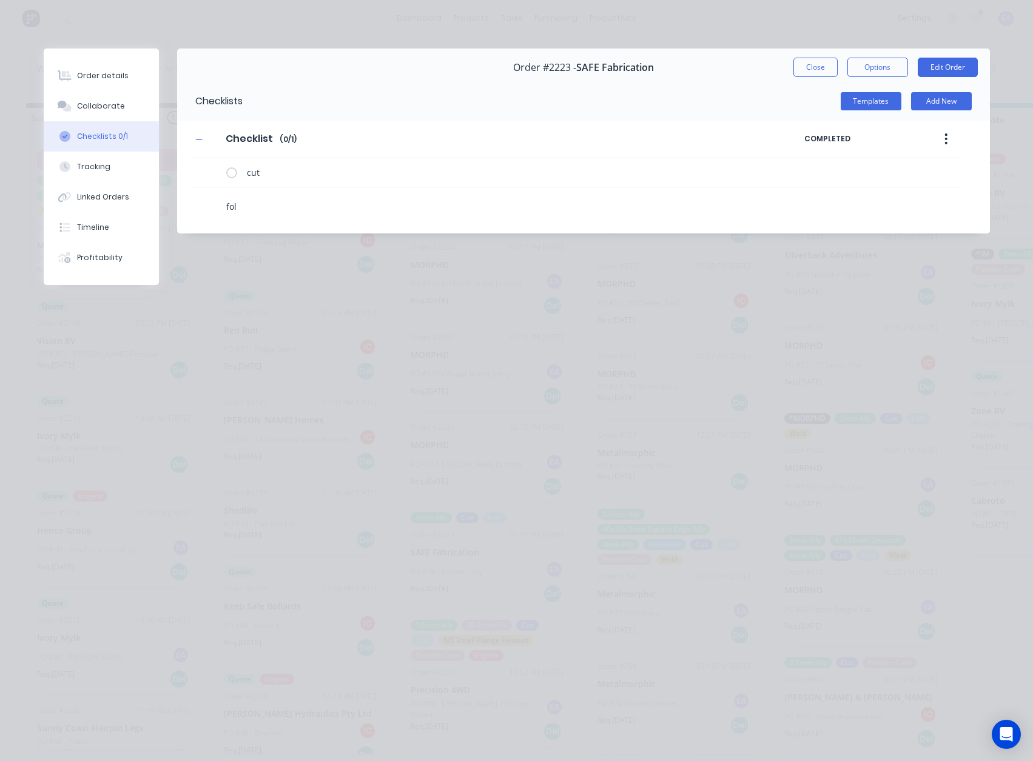
type textarea "fold"
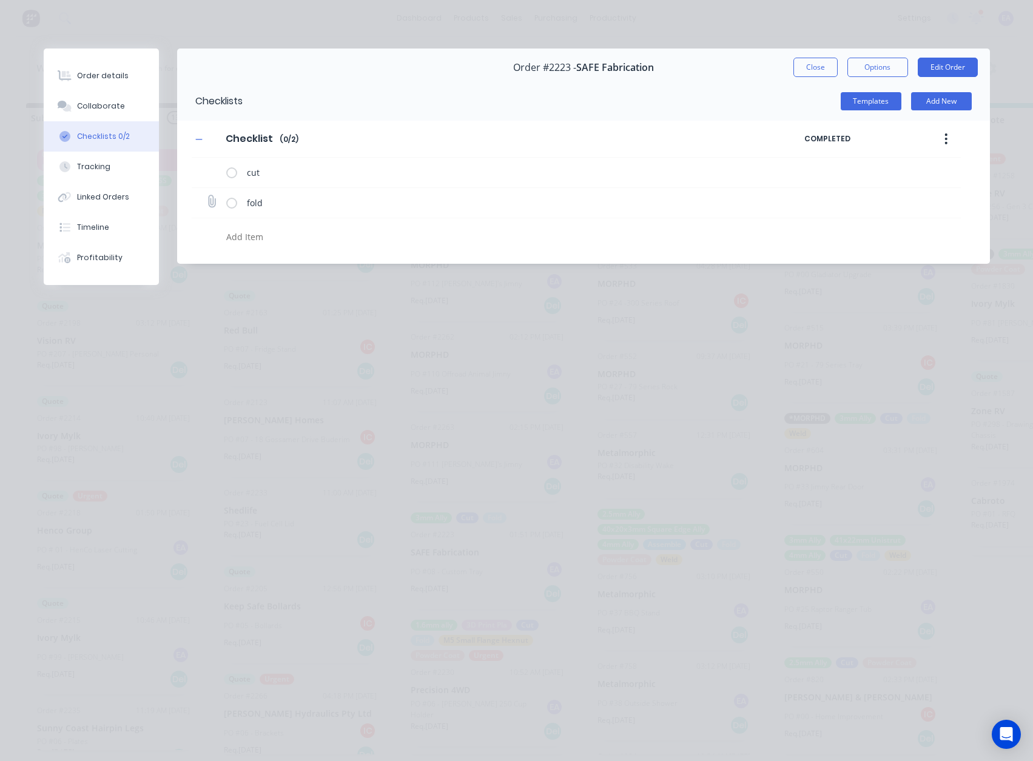
click at [210, 199] on icon at bounding box center [211, 202] width 16 height 16
click at [206, 196] on input "file" at bounding box center [206, 196] width 0 height 0
type input "C:\fakepath\ds locker wrap bottom[A].PDF"
click at [100, 78] on div "Order details" at bounding box center [103, 75] width 52 height 11
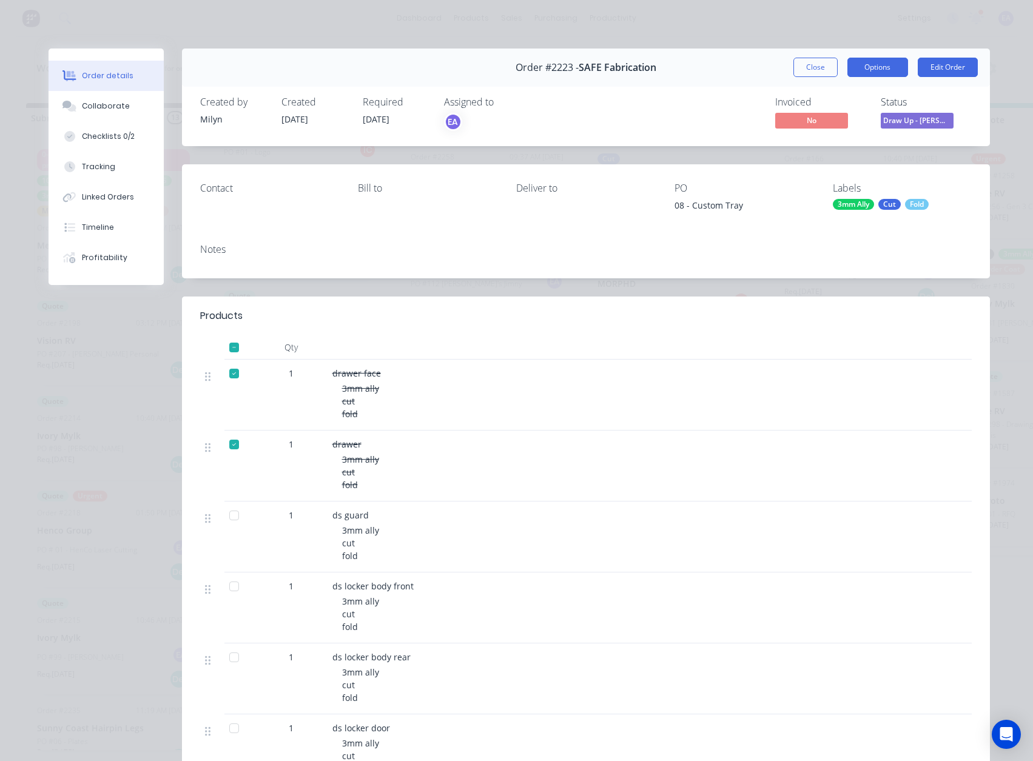
click at [863, 62] on button "Options" at bounding box center [877, 67] width 61 height 19
click at [841, 113] on button "Work Order" at bounding box center [843, 122] width 127 height 24
click at [229, 447] on div at bounding box center [234, 444] width 24 height 24
click at [226, 374] on div at bounding box center [234, 373] width 24 height 24
click at [872, 60] on button "Options" at bounding box center [877, 67] width 61 height 19
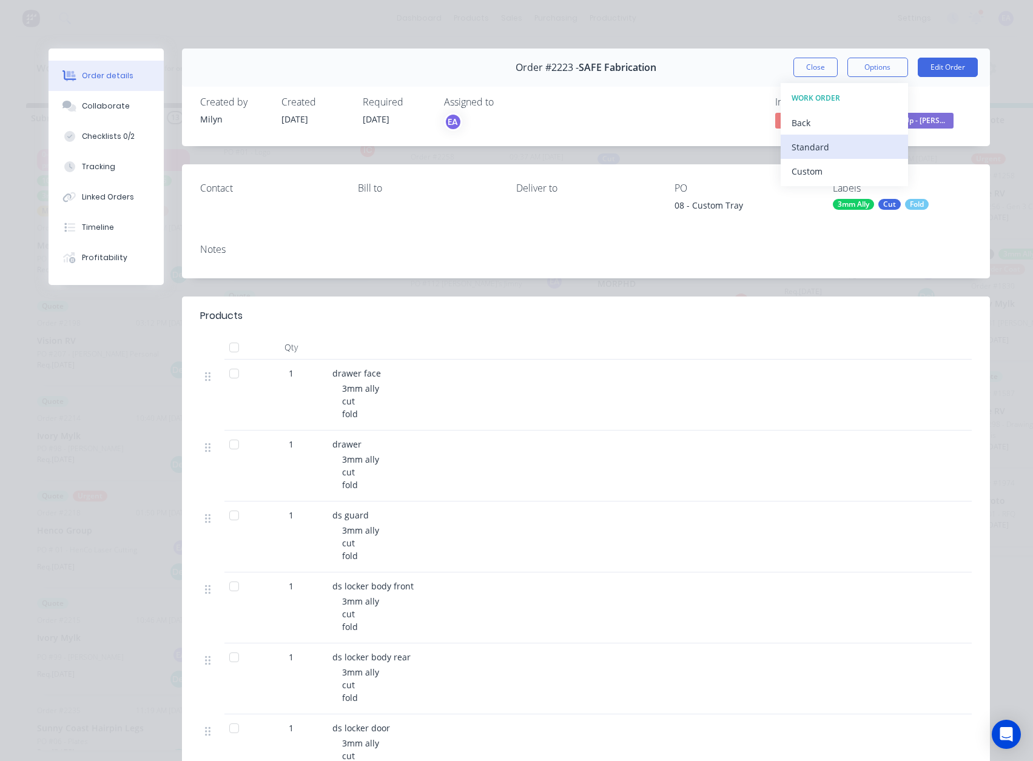
click at [824, 140] on div "Standard" at bounding box center [844, 147] width 106 height 18
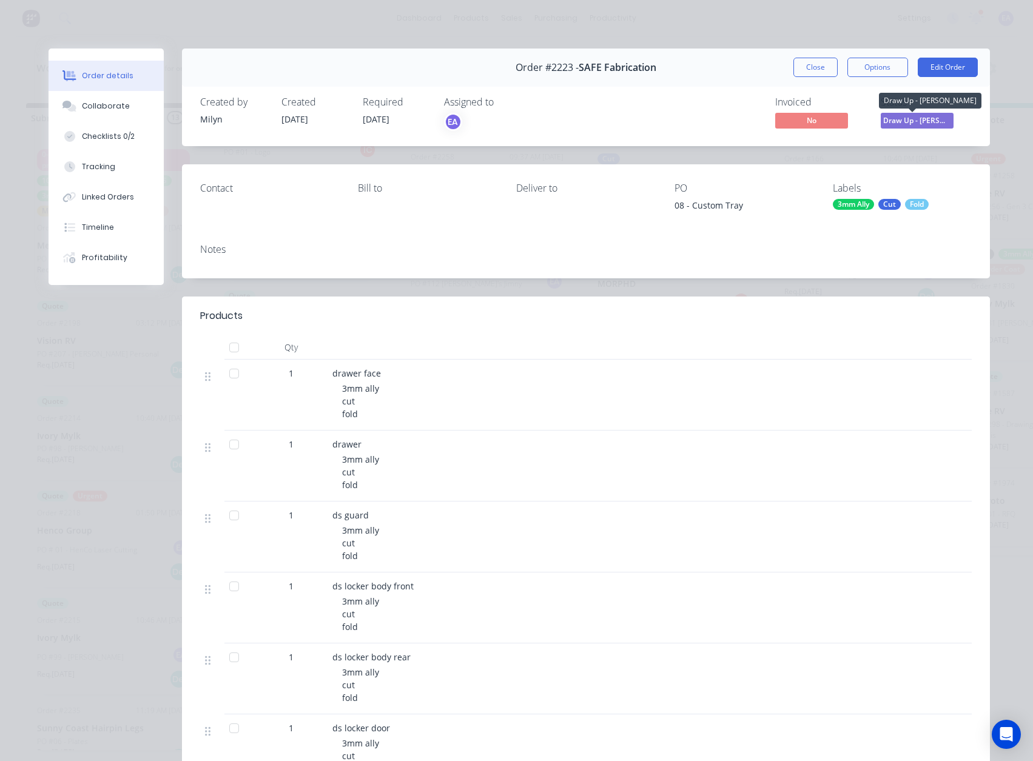
click at [906, 119] on span "Draw Up - [PERSON_NAME]" at bounding box center [916, 120] width 73 height 15
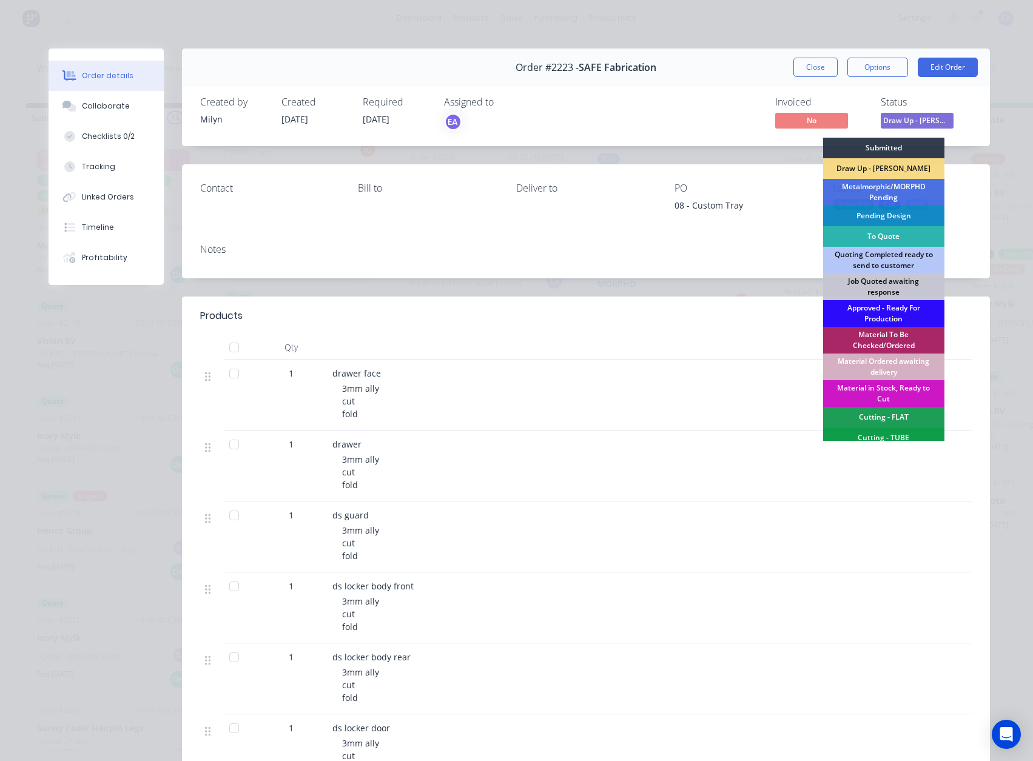
click at [868, 308] on div "Approved - Ready For Production" at bounding box center [883, 313] width 121 height 27
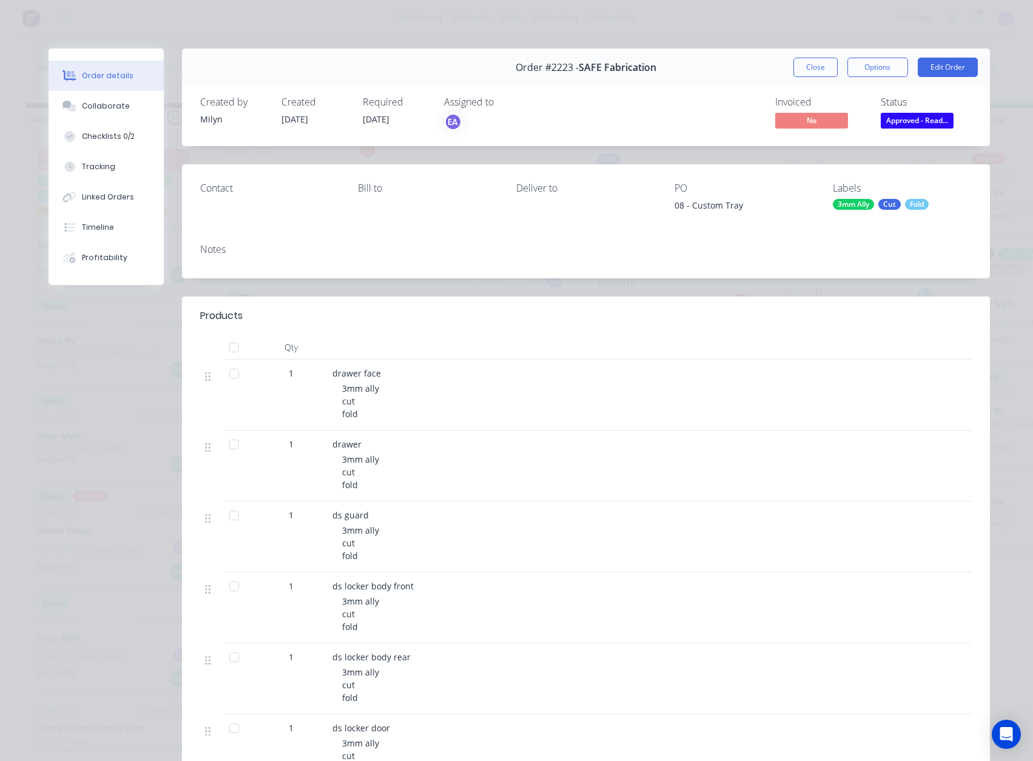
drag, startPoint x: 817, startPoint y: 68, endPoint x: 440, endPoint y: 460, distance: 544.2
click at [817, 67] on button "Close" at bounding box center [815, 67] width 44 height 19
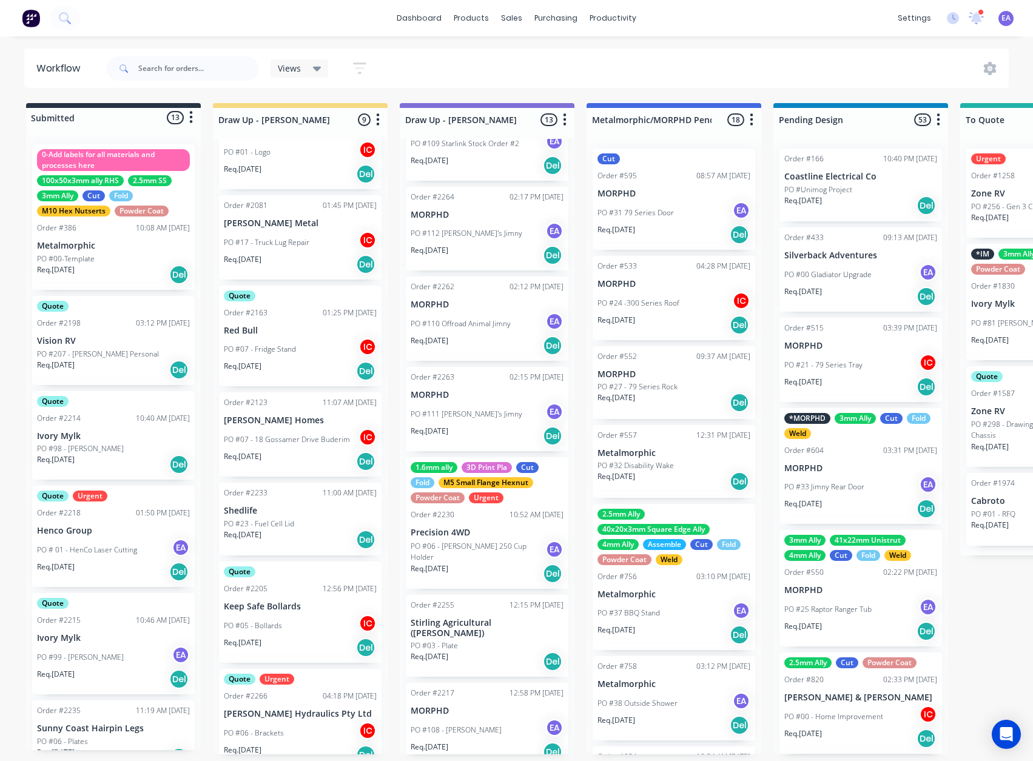
scroll to position [661, 0]
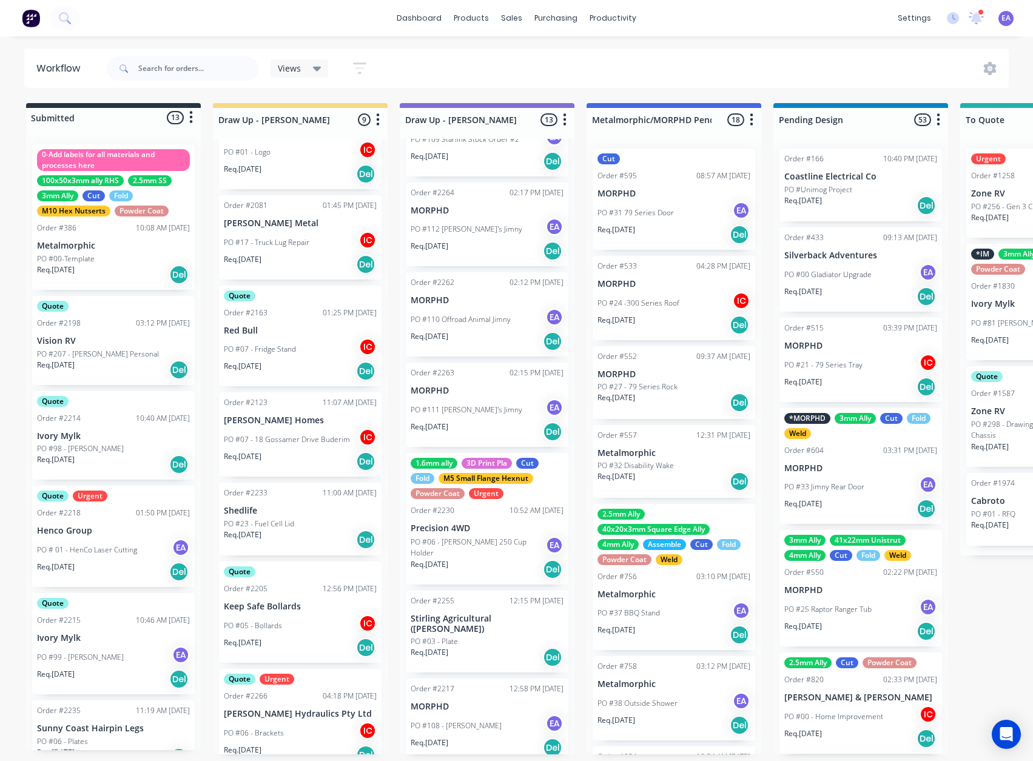
click at [476, 532] on p "Precision 4WD" at bounding box center [486, 528] width 153 height 10
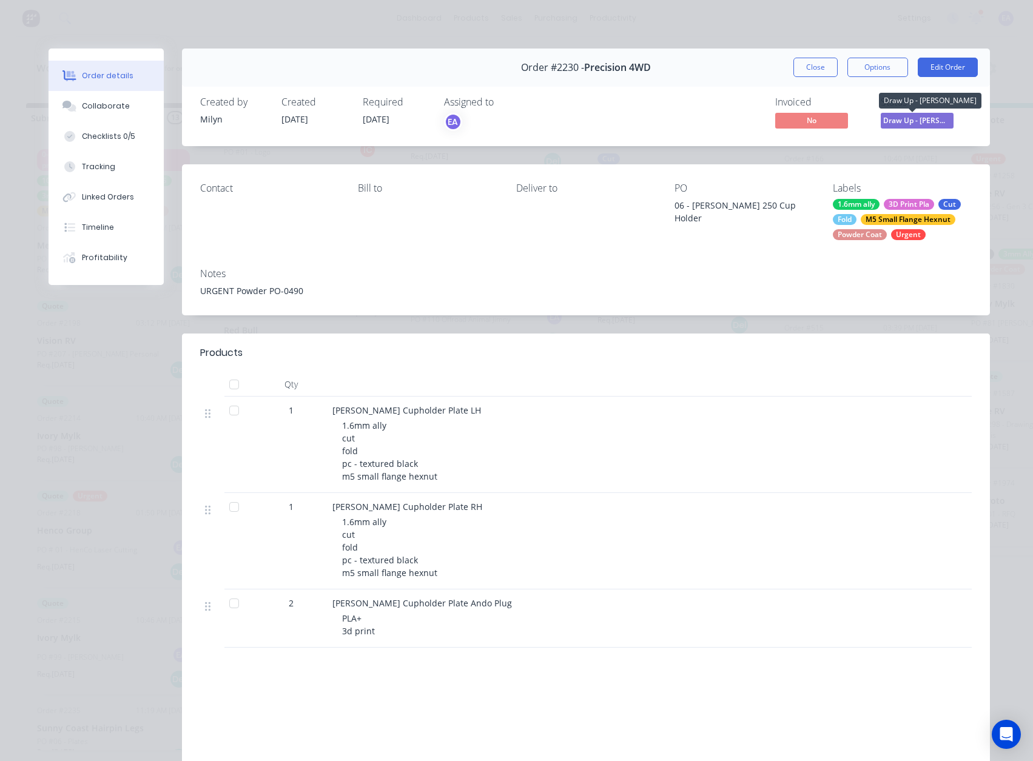
click at [898, 120] on span "Draw Up - [PERSON_NAME]" at bounding box center [916, 120] width 73 height 15
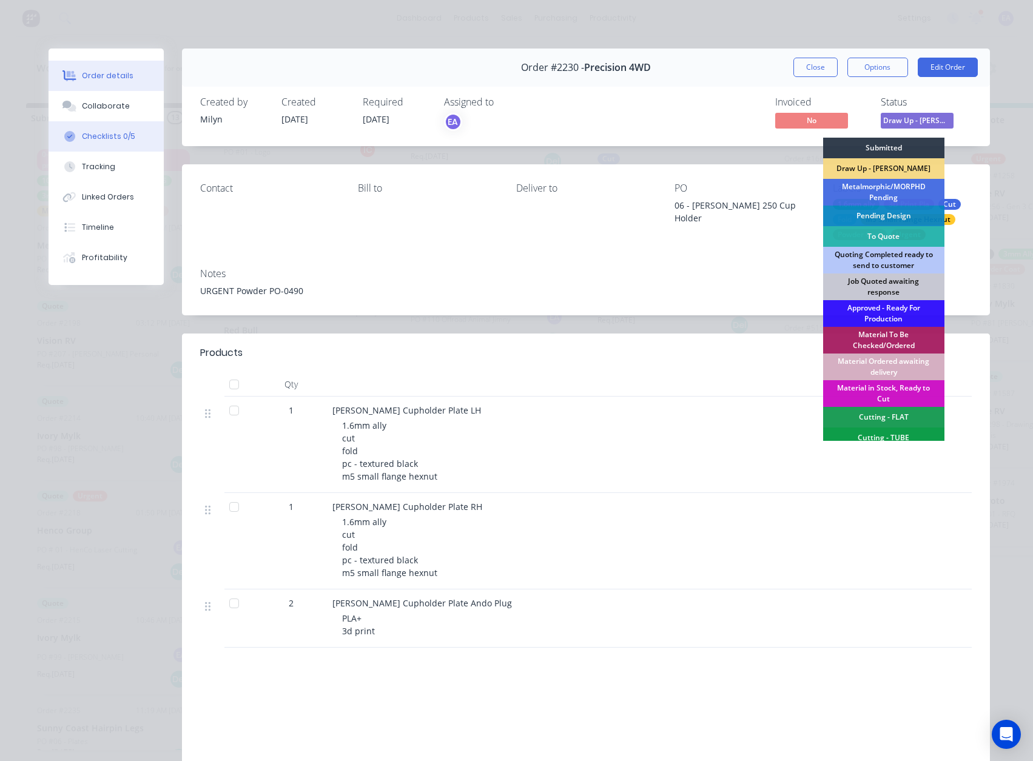
click at [108, 126] on button "Checklists 0/5" at bounding box center [106, 136] width 115 height 30
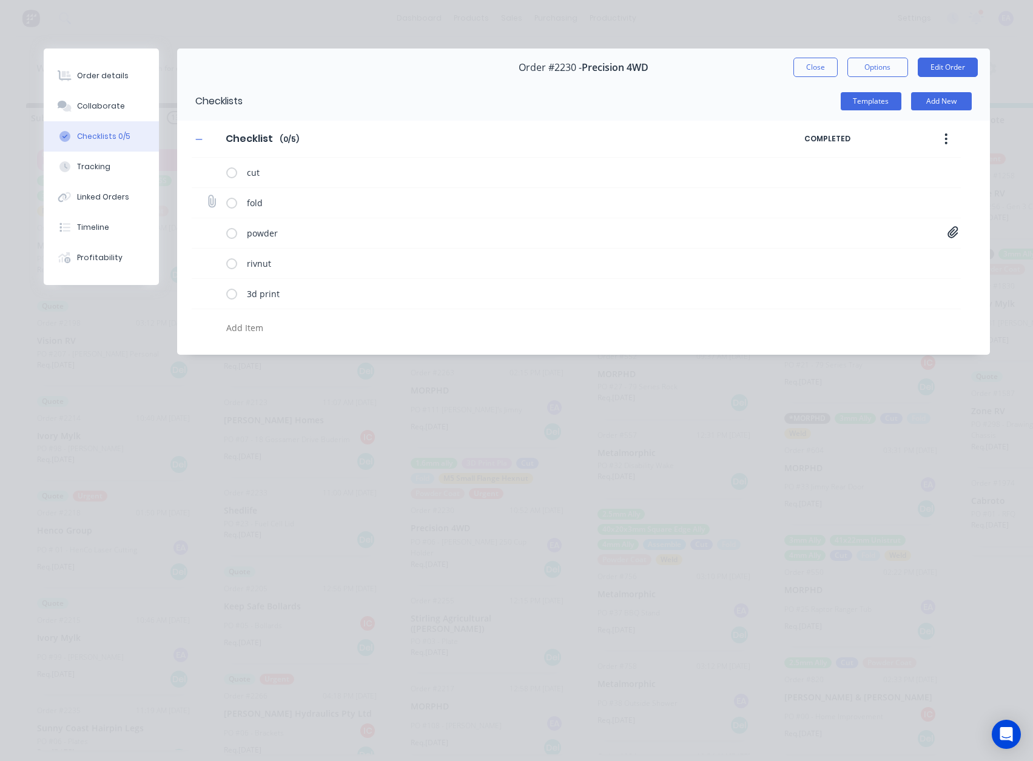
click at [213, 202] on icon at bounding box center [211, 202] width 16 height 16
click at [206, 196] on input "file" at bounding box center [206, 196] width 0 height 0
type input "C:\fakepath\[PERSON_NAME] Cupholder Plate[A].PDF"
click at [111, 74] on div "Order details" at bounding box center [103, 75] width 52 height 11
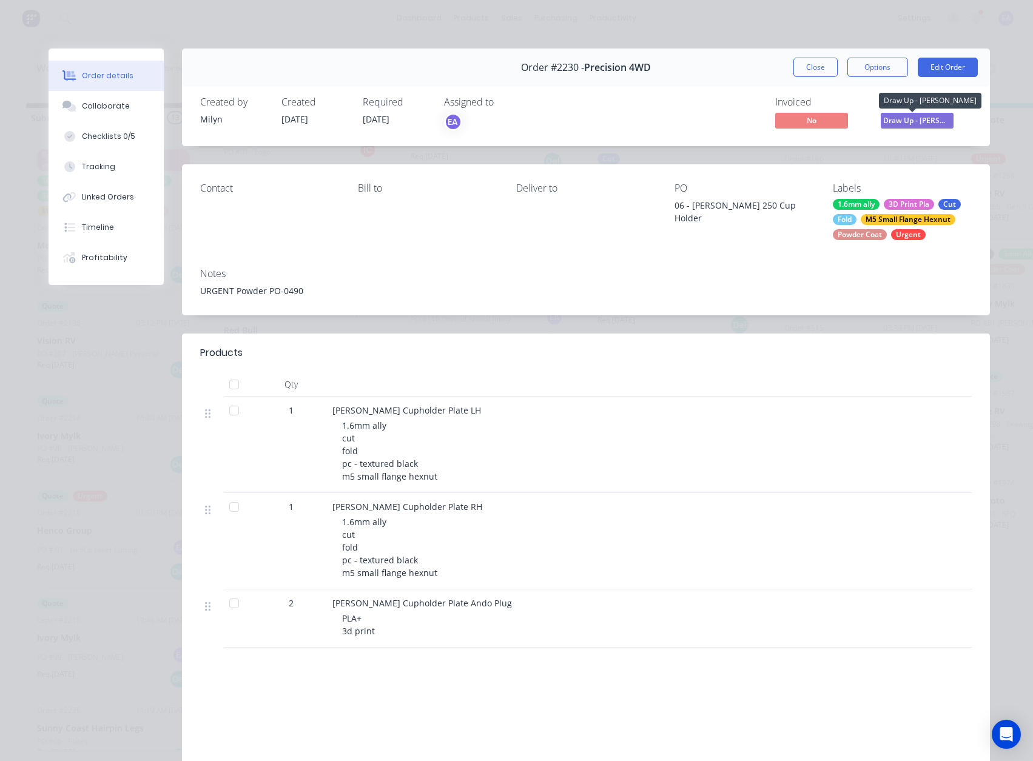
click at [909, 112] on div "Status Draw Up - [PERSON_NAME]" at bounding box center [925, 113] width 91 height 35
click at [908, 121] on span "Draw Up - [PERSON_NAME]" at bounding box center [916, 120] width 73 height 15
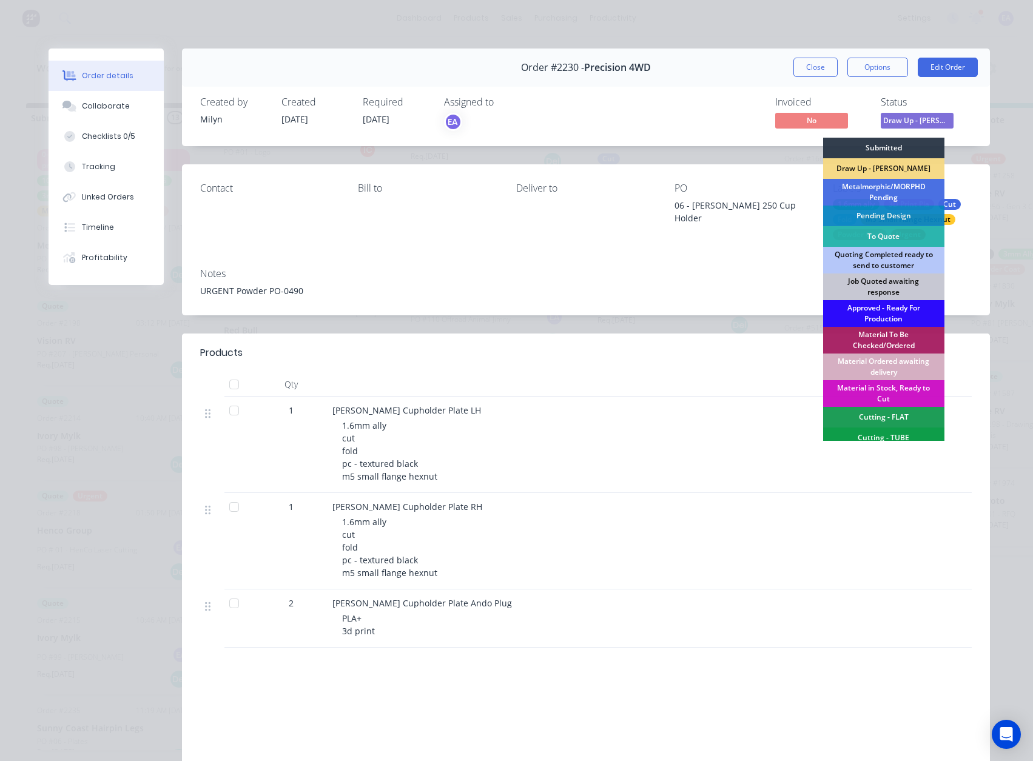
click at [876, 313] on div "Approved - Ready For Production" at bounding box center [883, 313] width 121 height 27
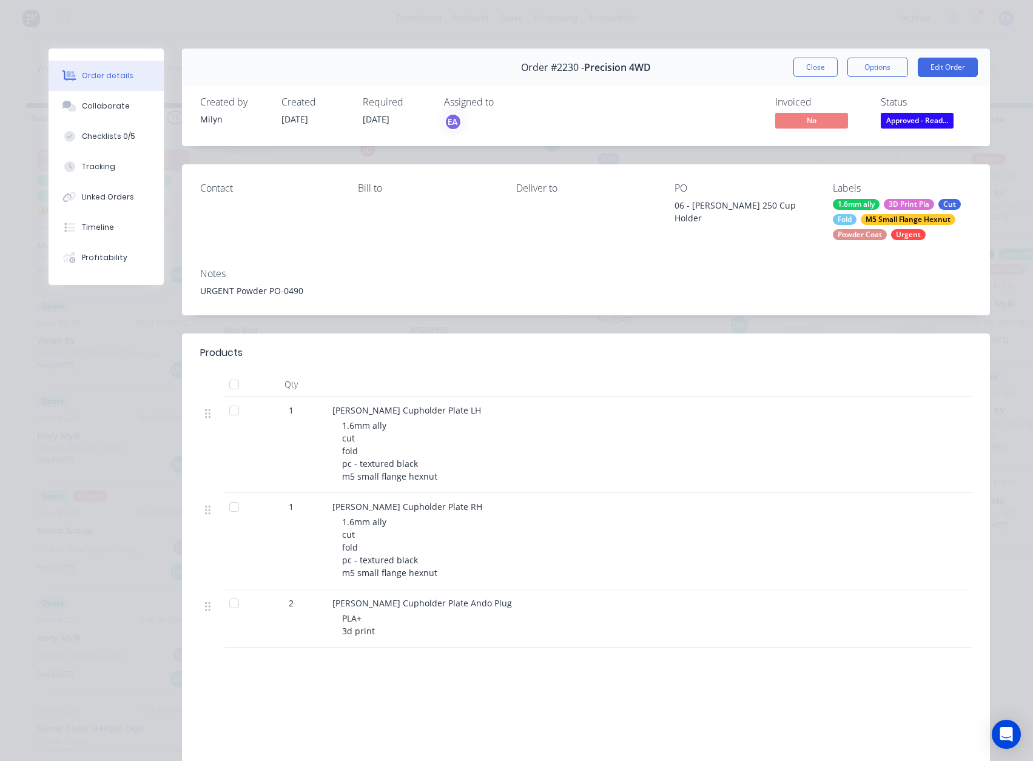
scroll to position [523, 0]
click at [884, 75] on button "Options" at bounding box center [877, 67] width 61 height 19
click at [810, 121] on div "Work Order" at bounding box center [844, 123] width 106 height 18
click at [820, 145] on div "Standard" at bounding box center [844, 147] width 106 height 18
click at [818, 72] on button "Close" at bounding box center [815, 67] width 44 height 19
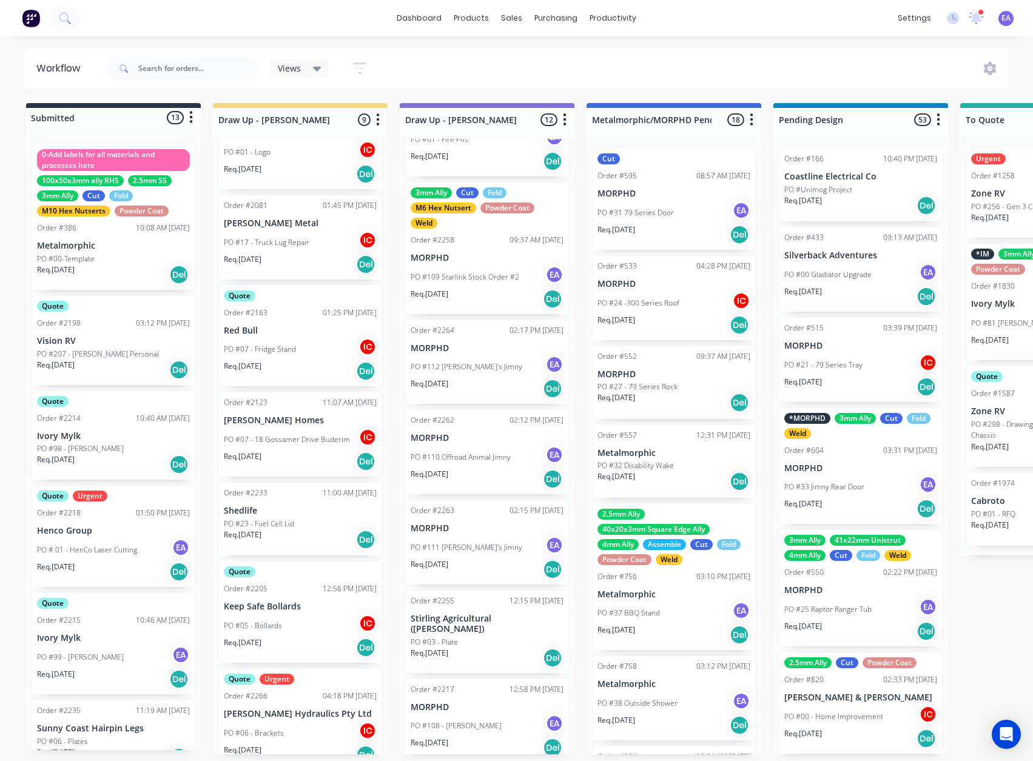
click at [471, 714] on div "PO #108 - [PERSON_NAME] EA" at bounding box center [486, 725] width 153 height 23
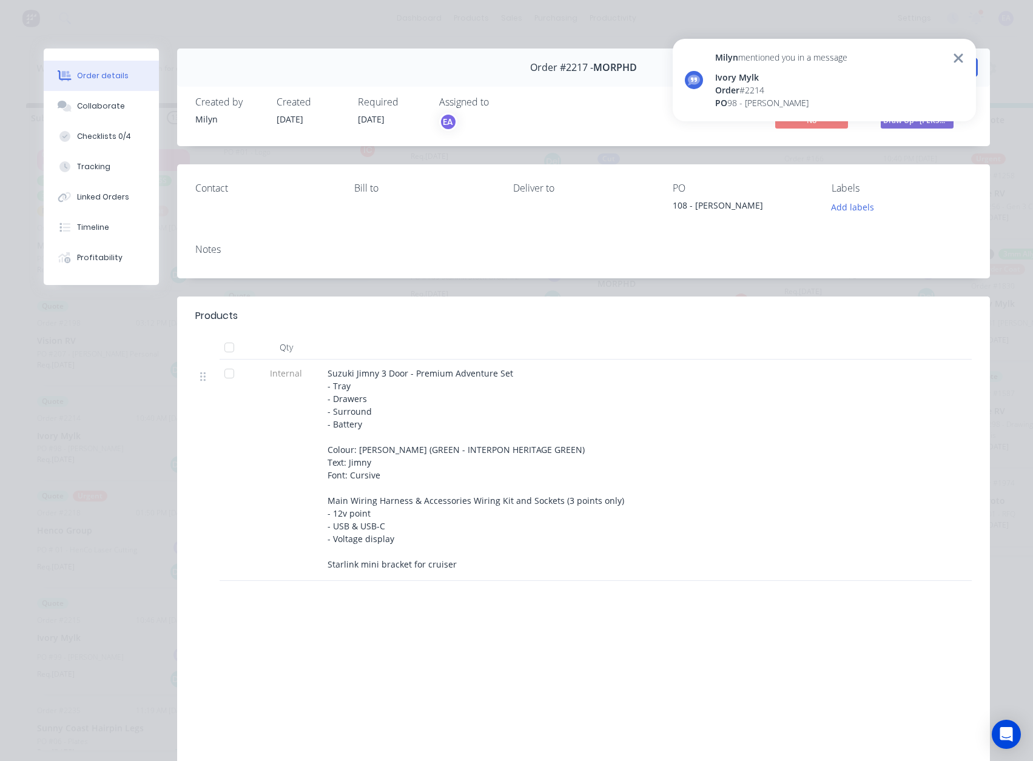
click at [951, 56] on div at bounding box center [954, 80] width 18 height 58
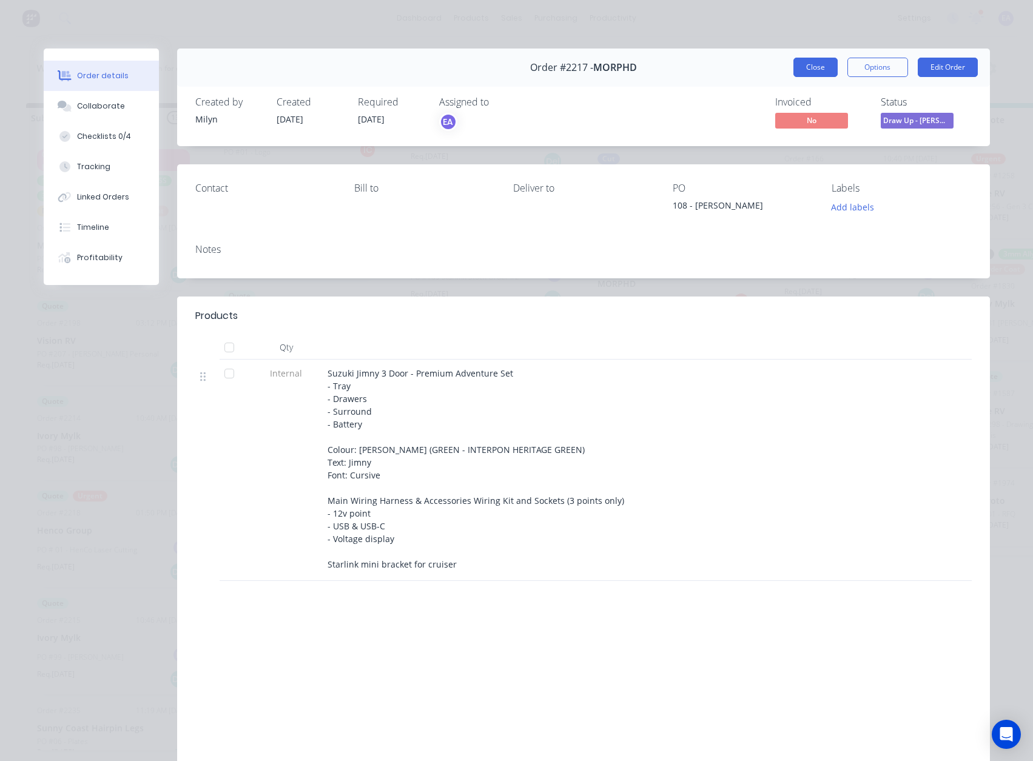
click at [816, 69] on button "Close" at bounding box center [815, 67] width 44 height 19
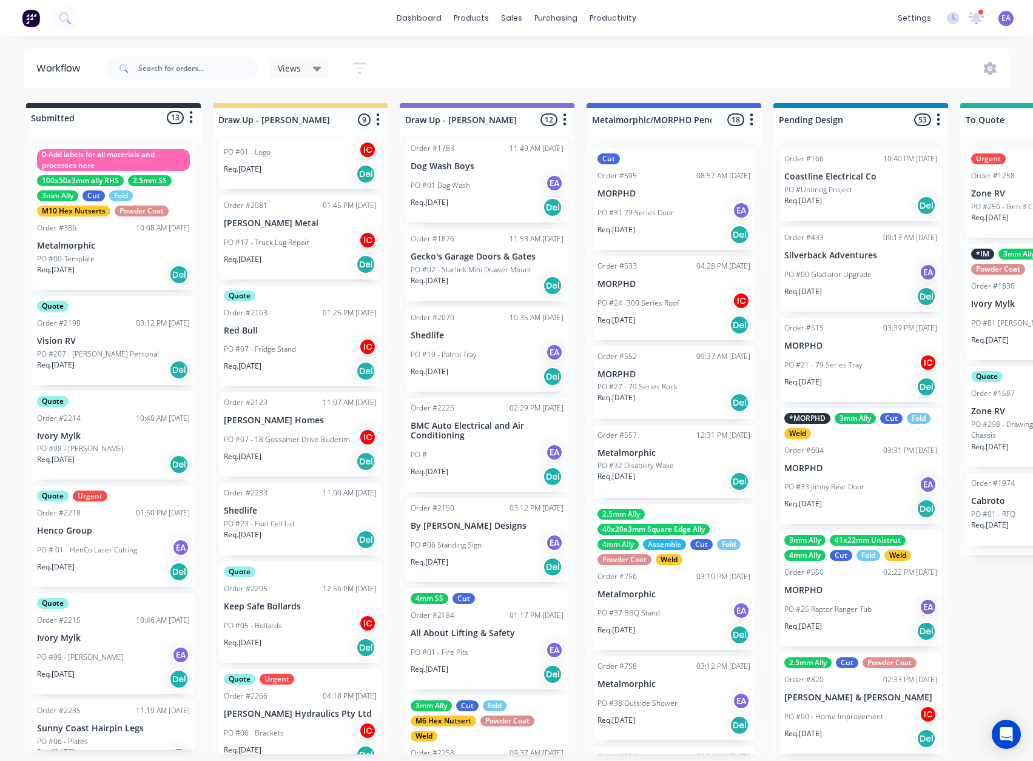
scroll to position [0, 0]
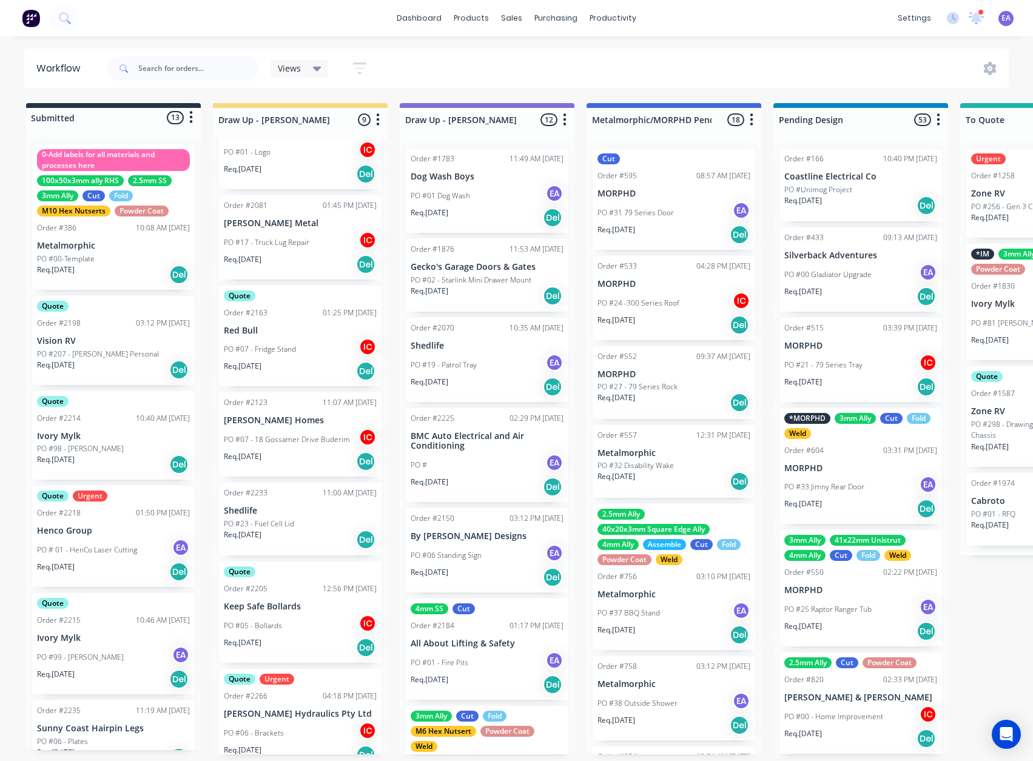
click at [469, 353] on div "PO #19 - Patrol Tray EA" at bounding box center [486, 364] width 153 height 23
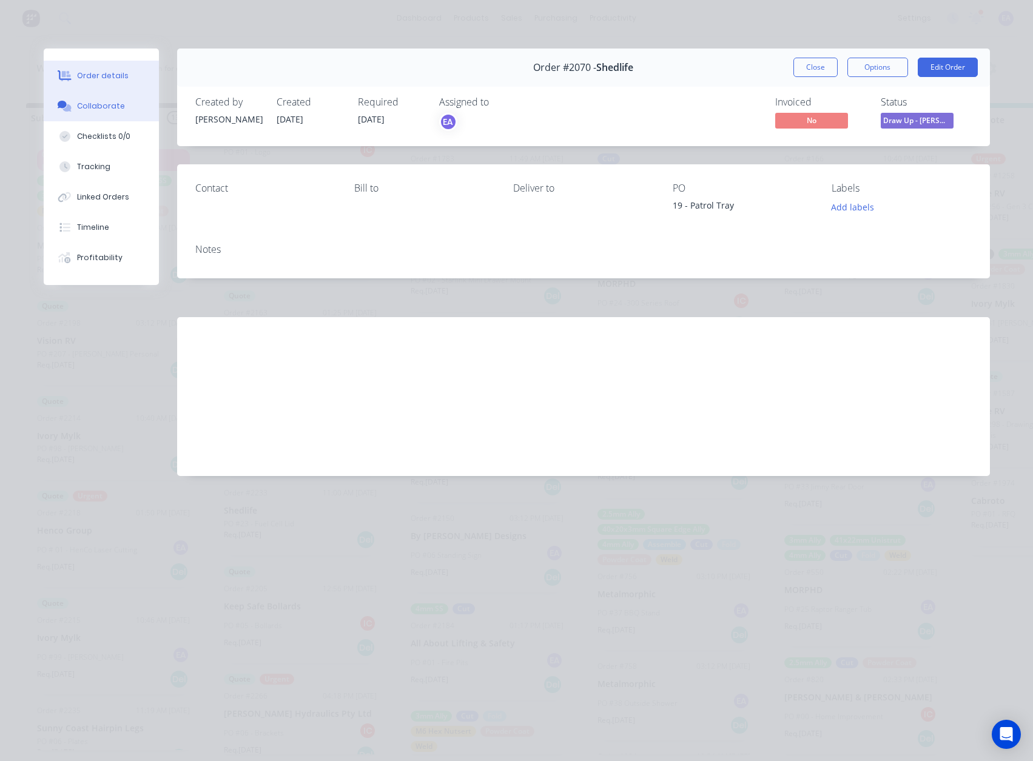
click at [78, 113] on button "Collaborate" at bounding box center [101, 106] width 115 height 30
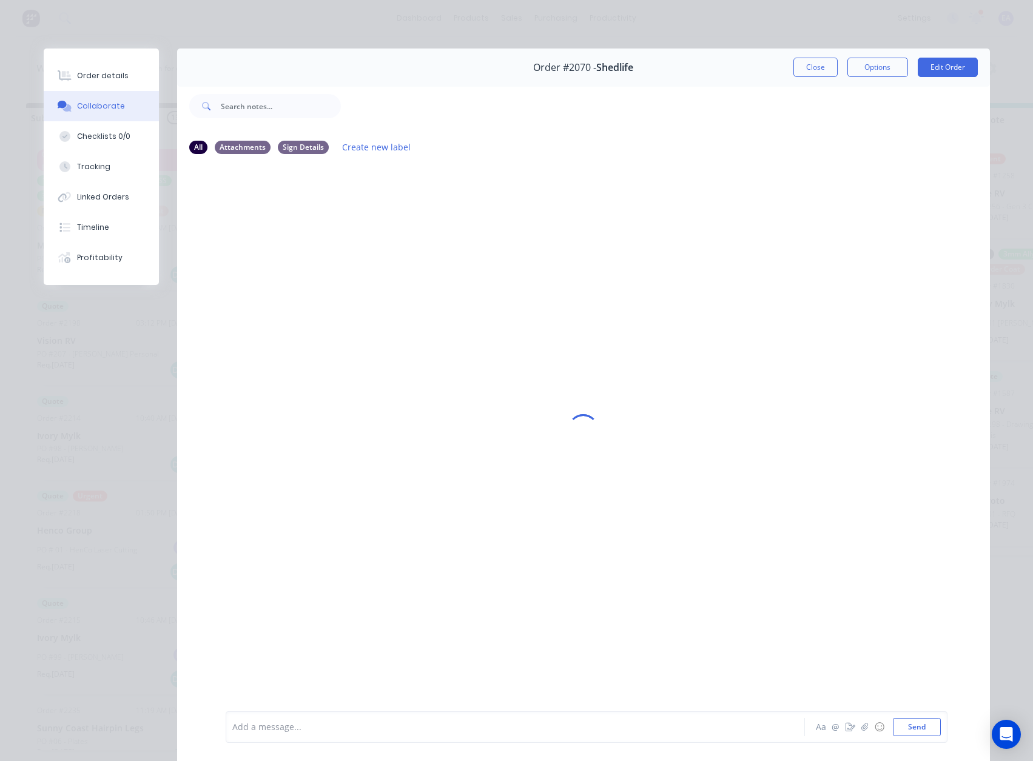
click at [269, 725] on div at bounding box center [498, 727] width 531 height 13
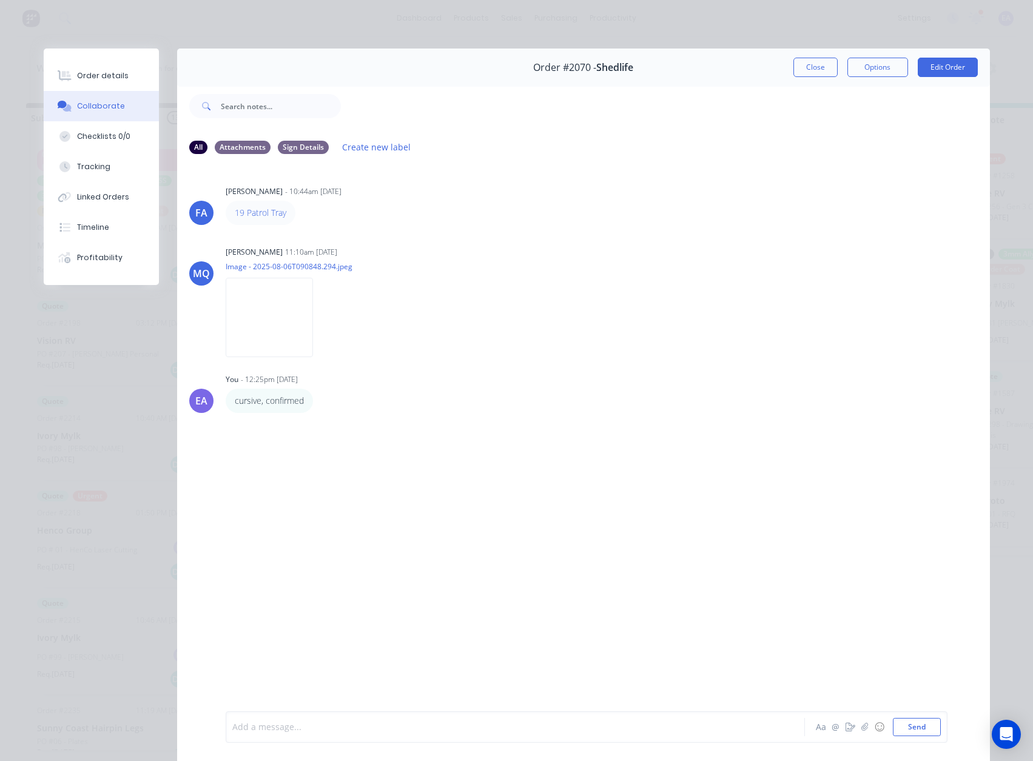
click at [280, 725] on div at bounding box center [498, 727] width 531 height 13
drag, startPoint x: 820, startPoint y: 67, endPoint x: 451, endPoint y: 348, distance: 464.3
click at [820, 67] on button "Close" at bounding box center [815, 67] width 44 height 19
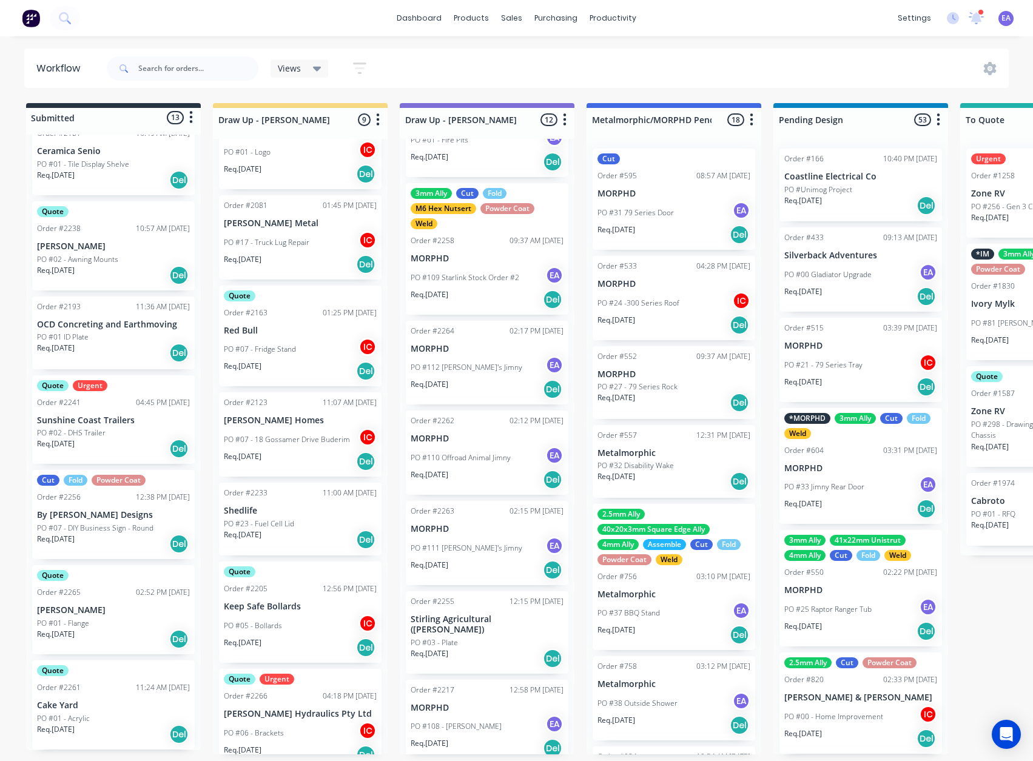
scroll to position [523, 0]
click at [467, 714] on div "PO #108 - [PERSON_NAME] EA" at bounding box center [486, 725] width 153 height 23
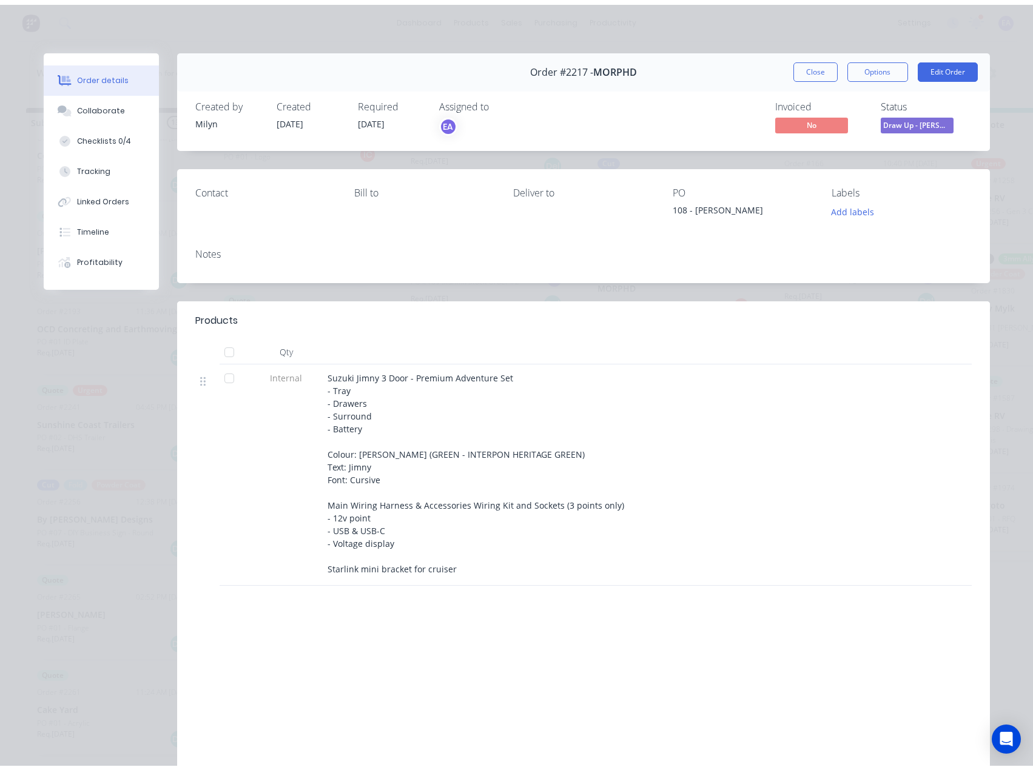
scroll to position [0, 0]
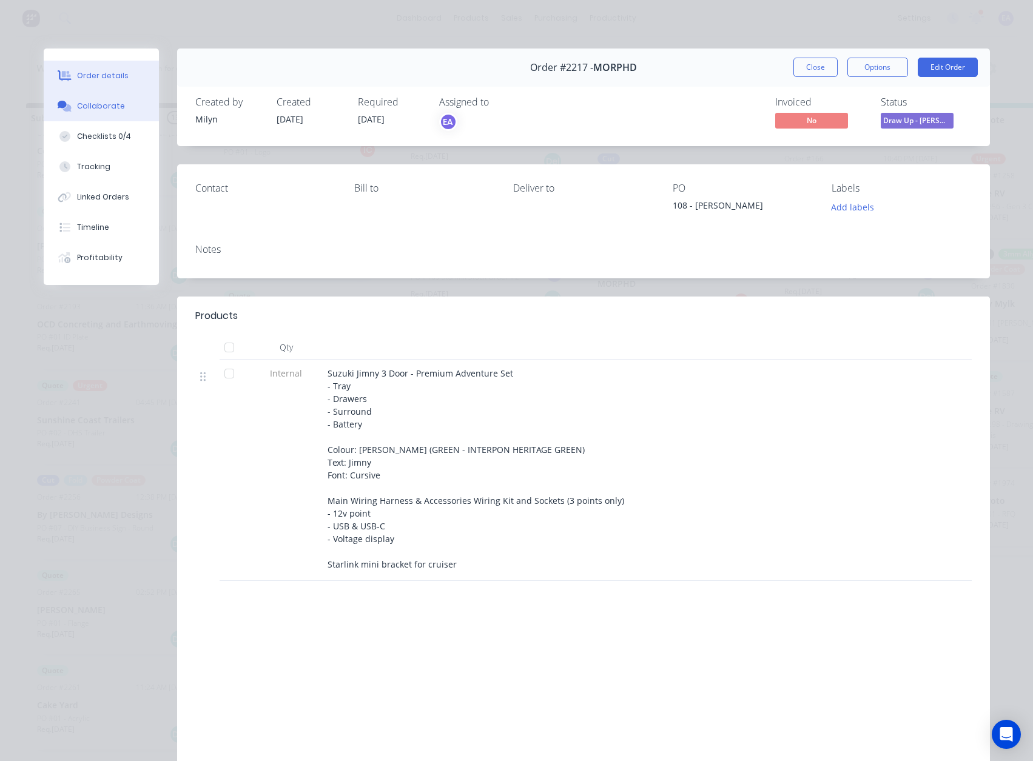
click at [107, 107] on div "Collaborate" at bounding box center [101, 106] width 48 height 11
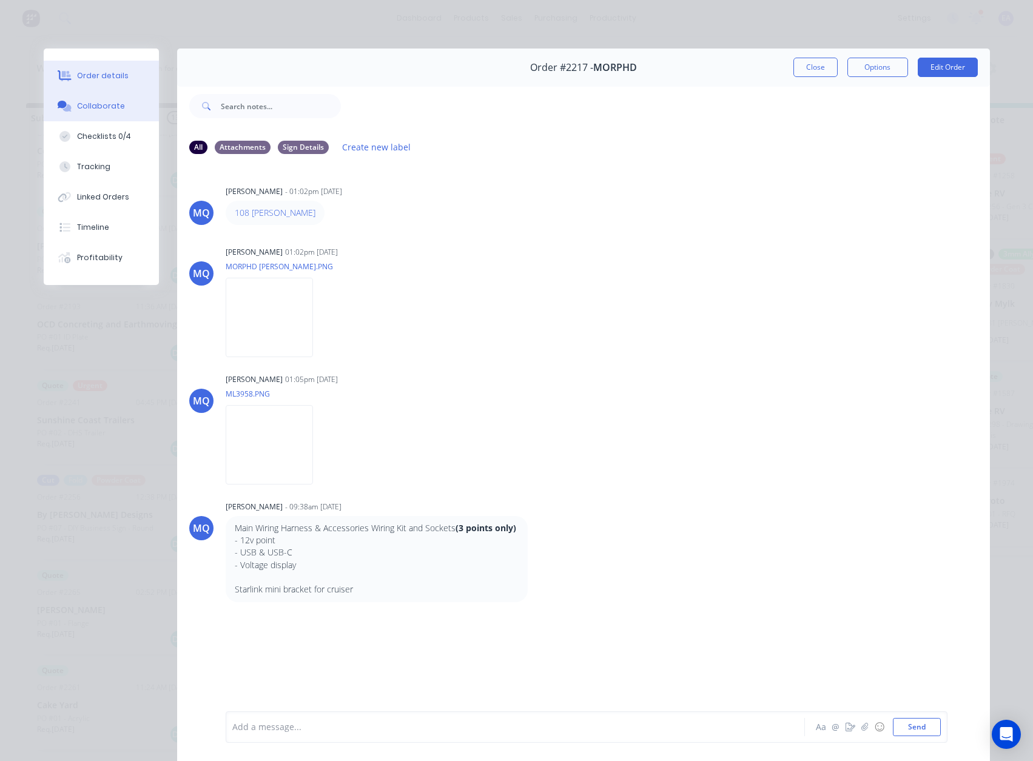
click at [106, 69] on button "Order details" at bounding box center [101, 76] width 115 height 30
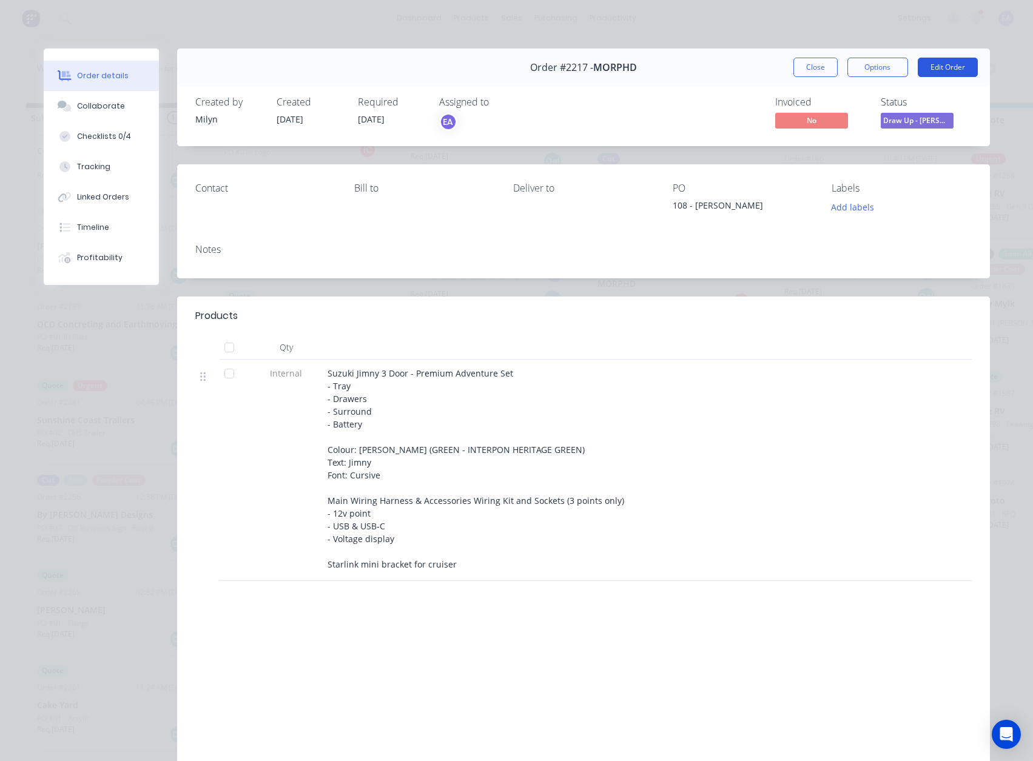
click at [939, 67] on button "Edit Order" at bounding box center [947, 67] width 60 height 19
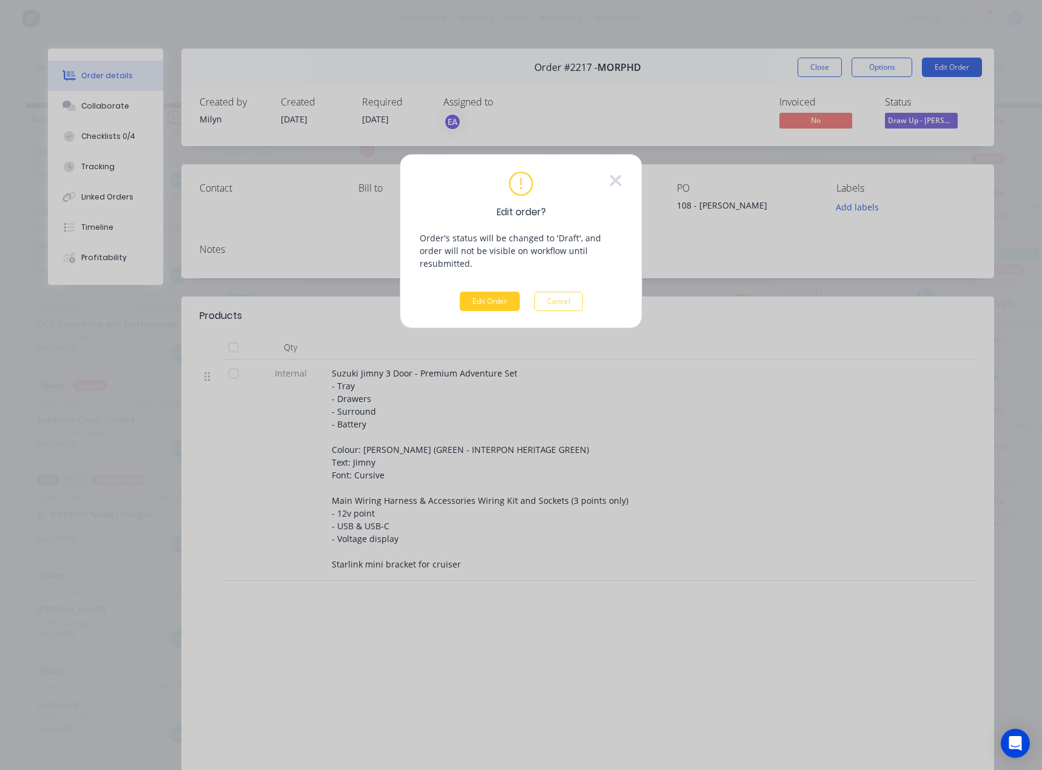
click at [484, 295] on button "Edit Order" at bounding box center [490, 301] width 60 height 19
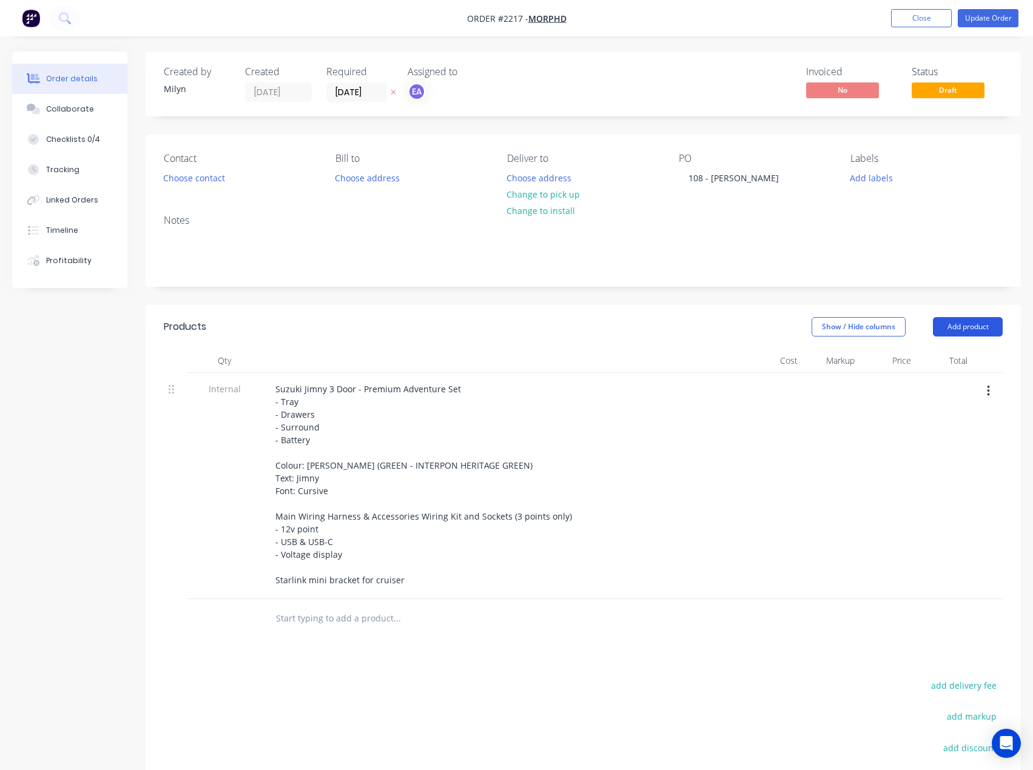
click at [971, 333] on button "Add product" at bounding box center [968, 326] width 70 height 19
click at [937, 377] on div "Basic product" at bounding box center [944, 382] width 93 height 18
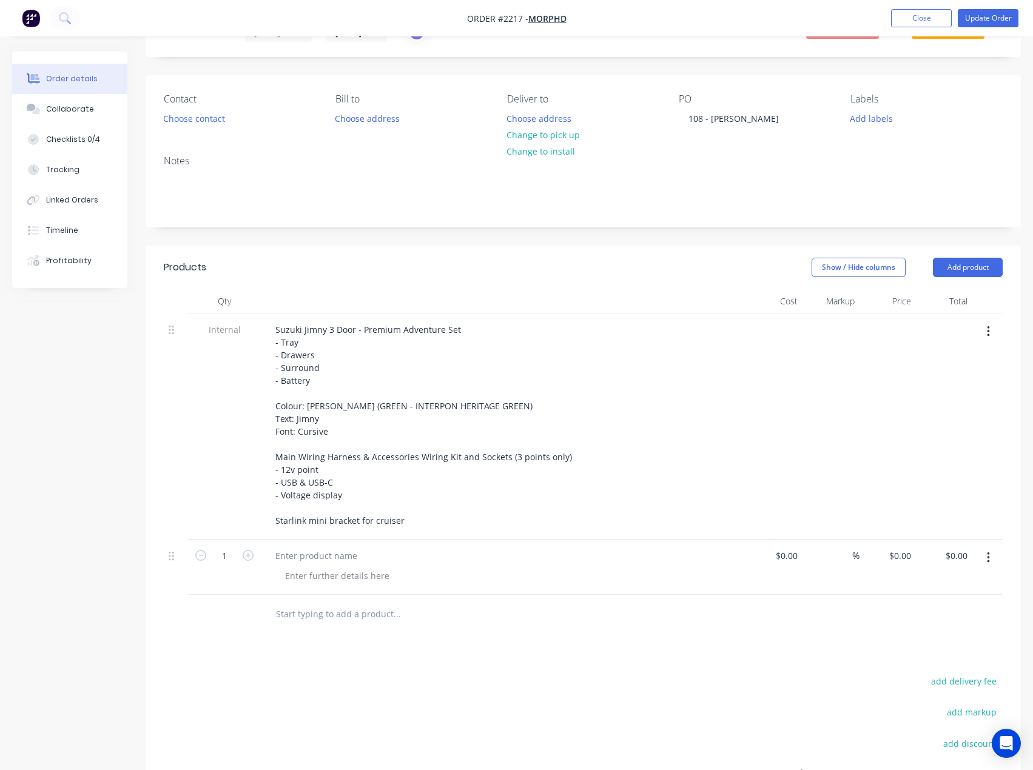
scroll to position [61, 0]
click at [336, 554] on div at bounding box center [316, 555] width 101 height 18
click at [334, 553] on div at bounding box center [316, 555] width 101 height 18
paste div
click at [989, 557] on icon "button" at bounding box center [988, 556] width 3 height 13
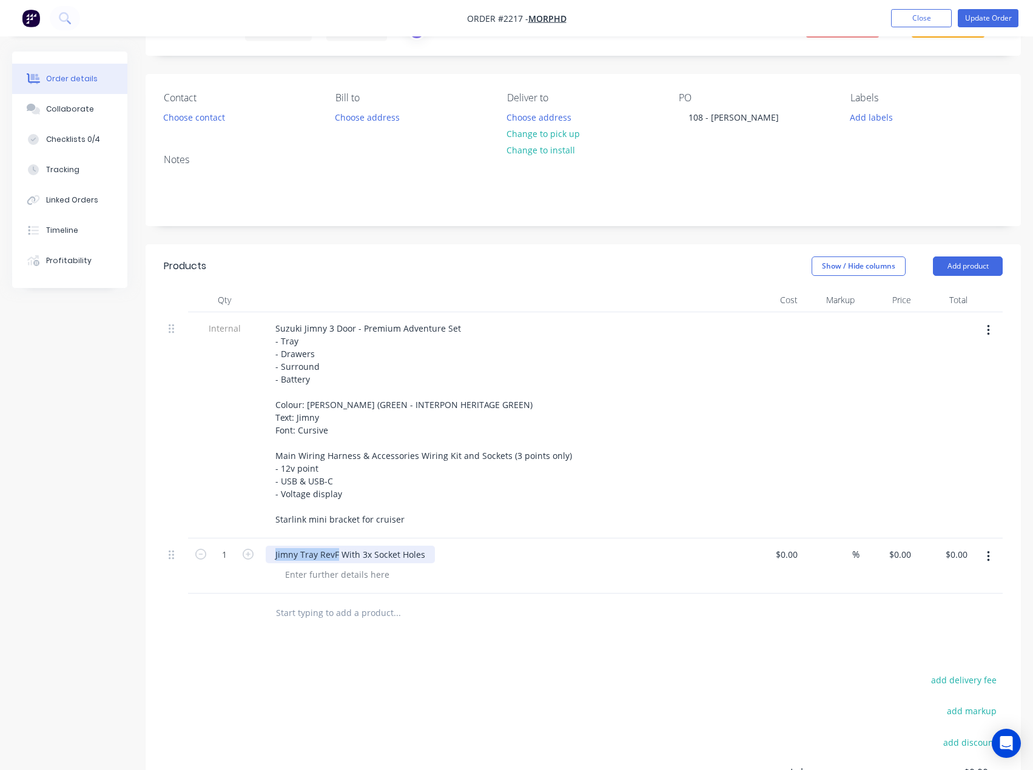
drag, startPoint x: 336, startPoint y: 552, endPoint x: 271, endPoint y: 553, distance: 64.9
click at [271, 553] on div "Jimny Tray RevF With 3x Socket Holes" at bounding box center [350, 555] width 169 height 18
copy div "[PERSON_NAME] RevF"
click at [310, 609] on input "text" at bounding box center [396, 613] width 243 height 24
paste input "[PERSON_NAME] RevF"
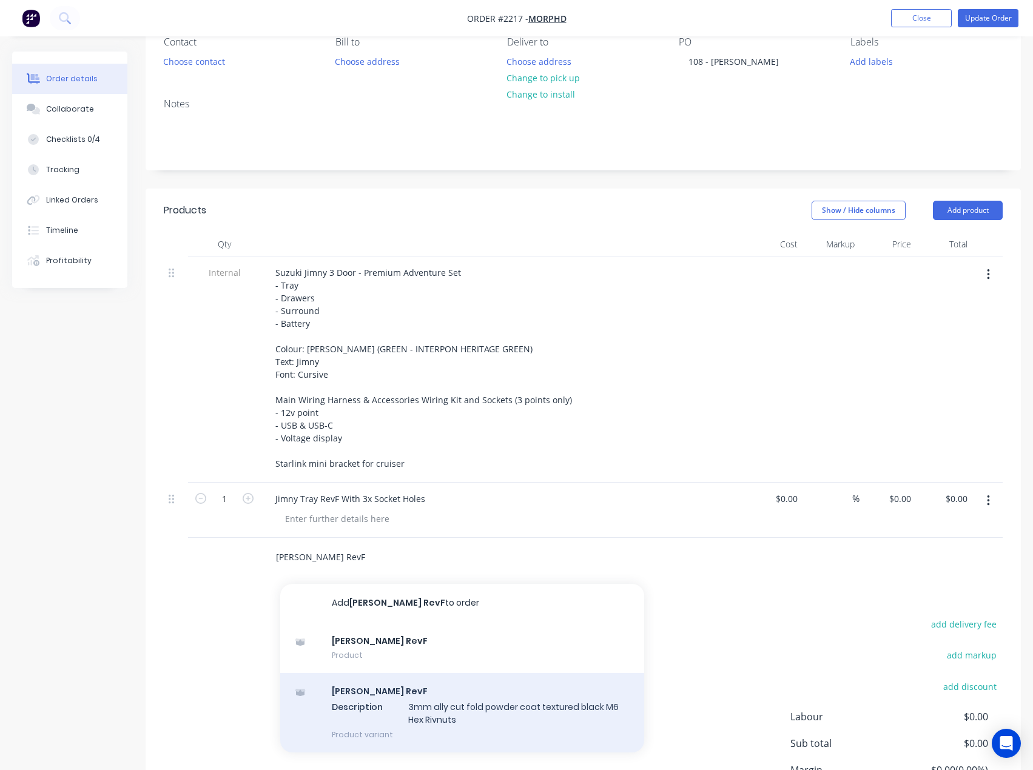
scroll to position [121, 0]
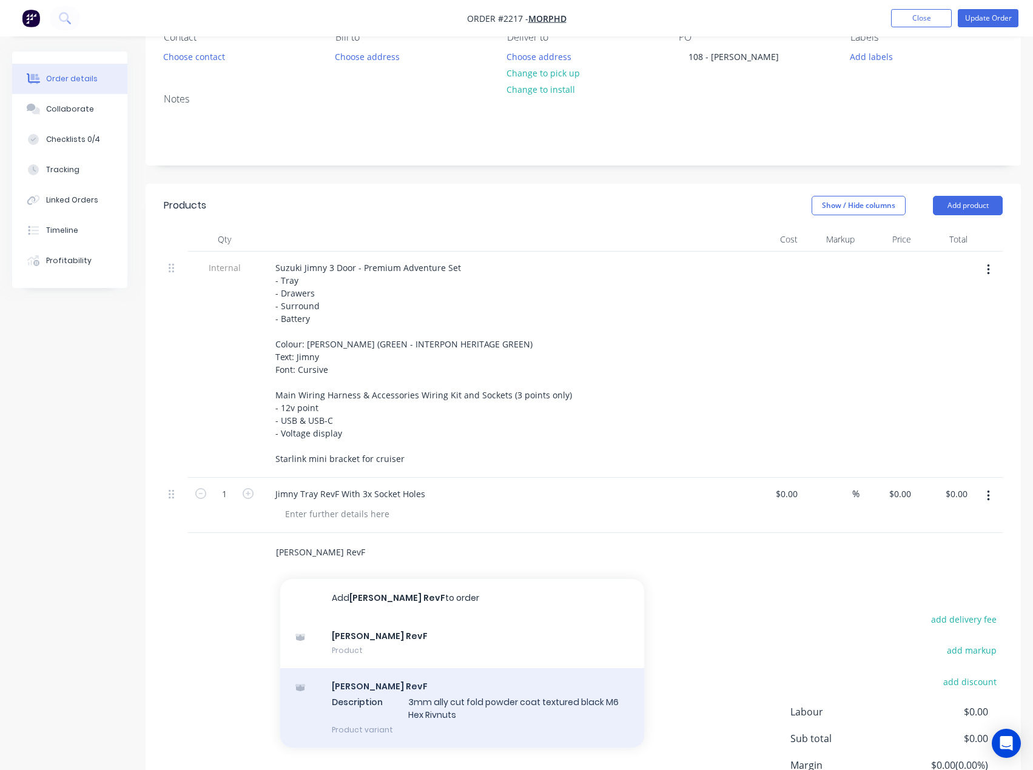
type input "[PERSON_NAME] RevF"
click at [478, 708] on div "Jimny Tray RevF Description 3mm ally cut fold powder coat textured black M6 Hex…" at bounding box center [462, 707] width 364 height 79
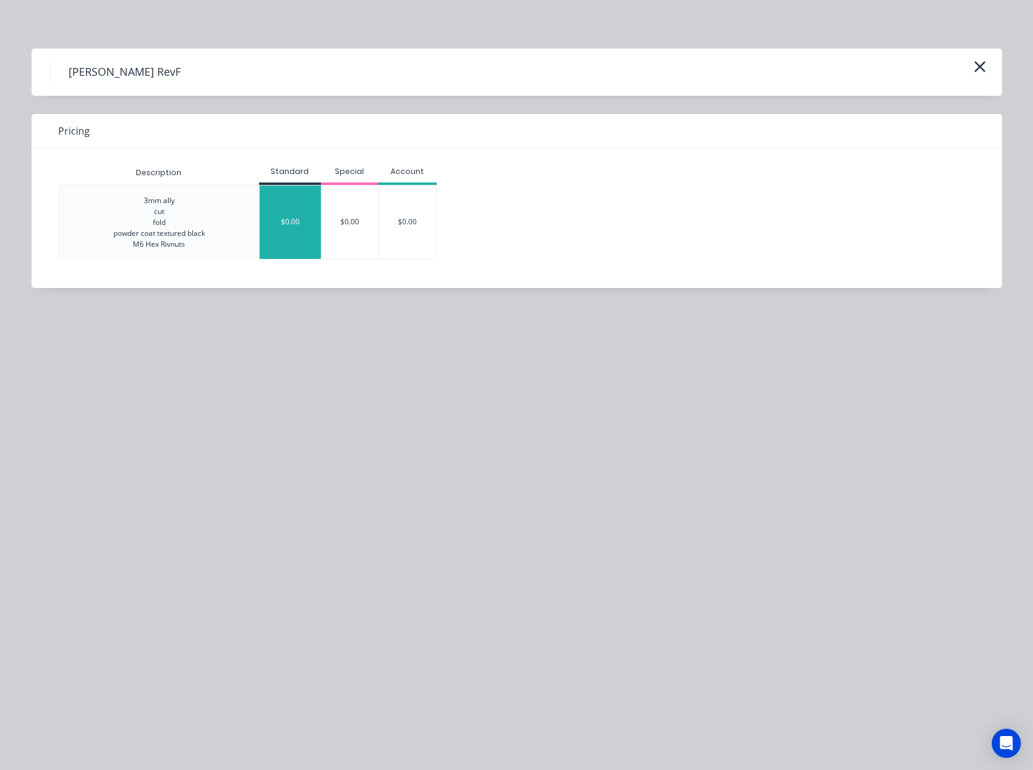
click at [296, 205] on div "$0.00" at bounding box center [290, 222] width 61 height 73
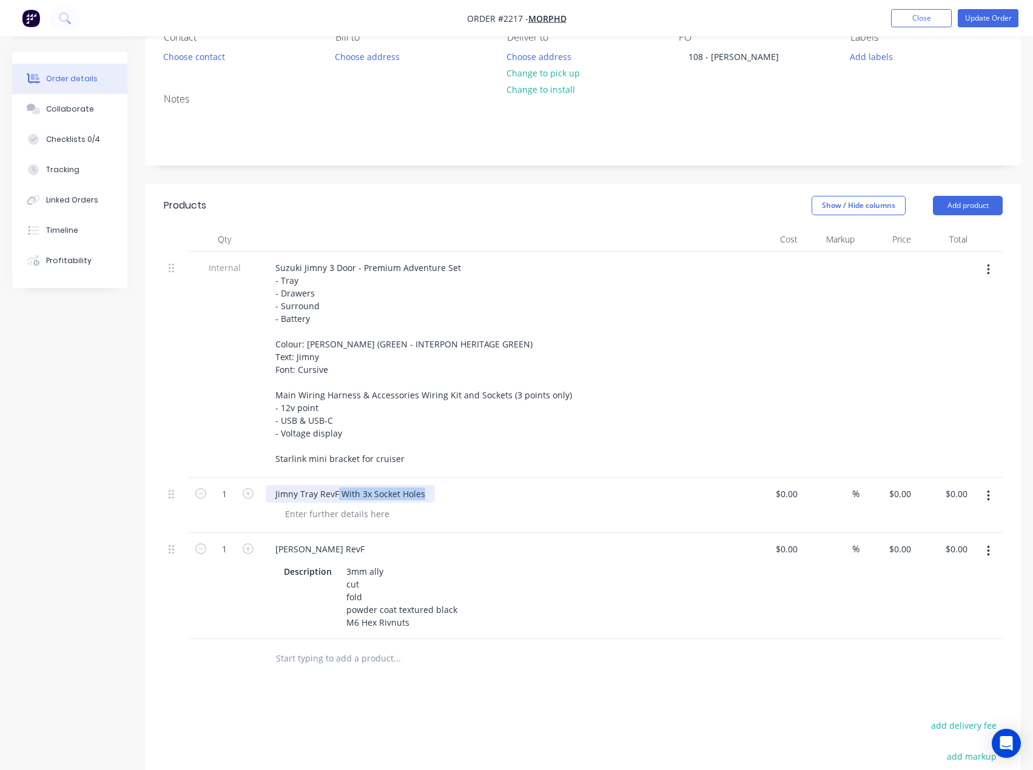
drag, startPoint x: 337, startPoint y: 494, endPoint x: 426, endPoint y: 497, distance: 89.2
click at [426, 497] on div "Jimny Tray RevF With 3x Socket Holes" at bounding box center [350, 494] width 169 height 18
copy div "With 3x Socket Holes"
click at [339, 550] on div "[PERSON_NAME] RevF" at bounding box center [320, 549] width 109 height 18
click at [339, 549] on div "[PERSON_NAME] RevF" at bounding box center [320, 549] width 109 height 18
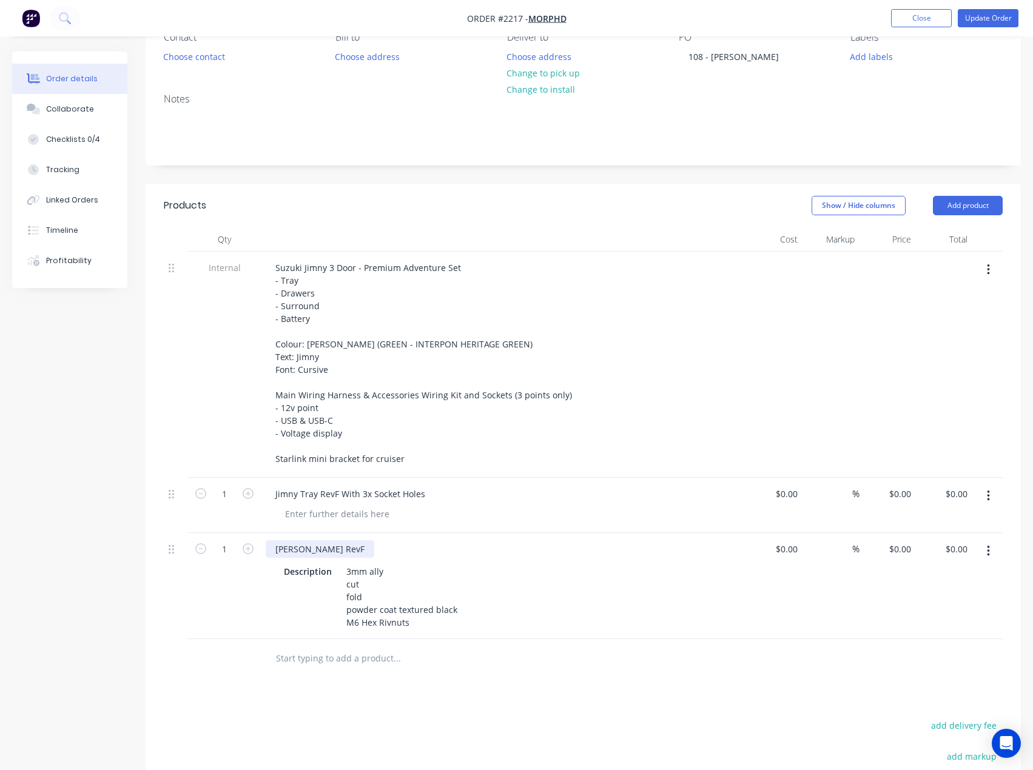
paste div
click at [337, 551] on div "Jimny Tray RevFWith 3x Socket Holes" at bounding box center [349, 549] width 167 height 18
click at [991, 495] on button "button" at bounding box center [988, 496] width 28 height 22
click at [913, 604] on div "Delete" at bounding box center [944, 601] width 93 height 18
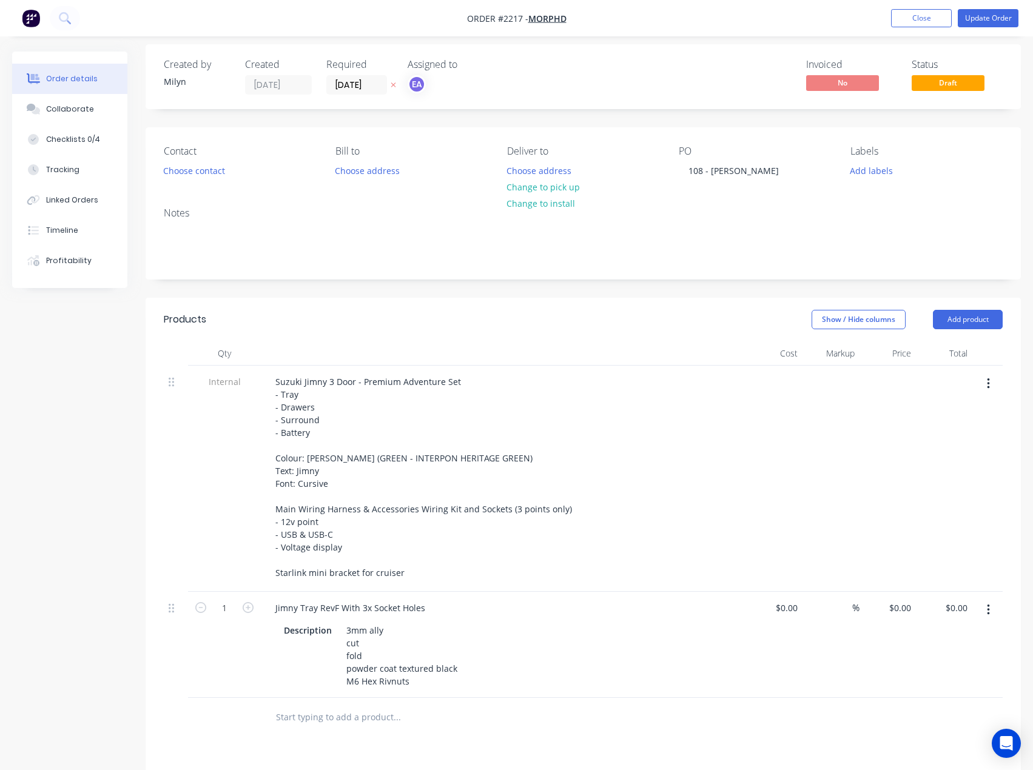
scroll to position [0, 0]
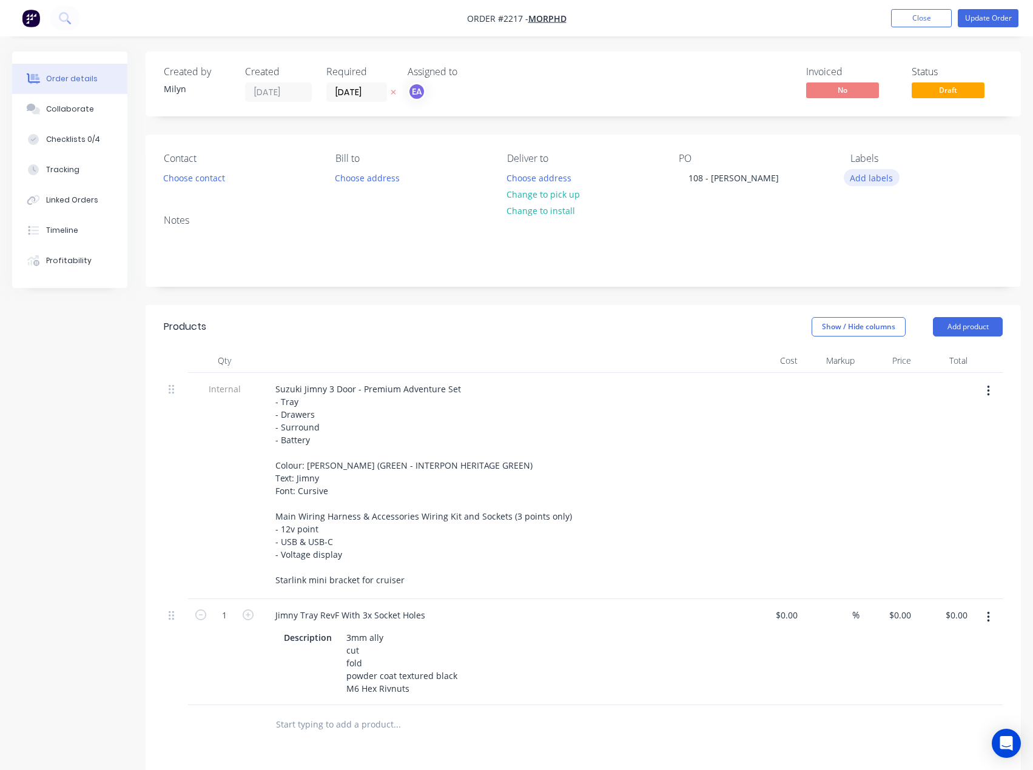
click at [870, 175] on button "Add labels" at bounding box center [871, 177] width 56 height 16
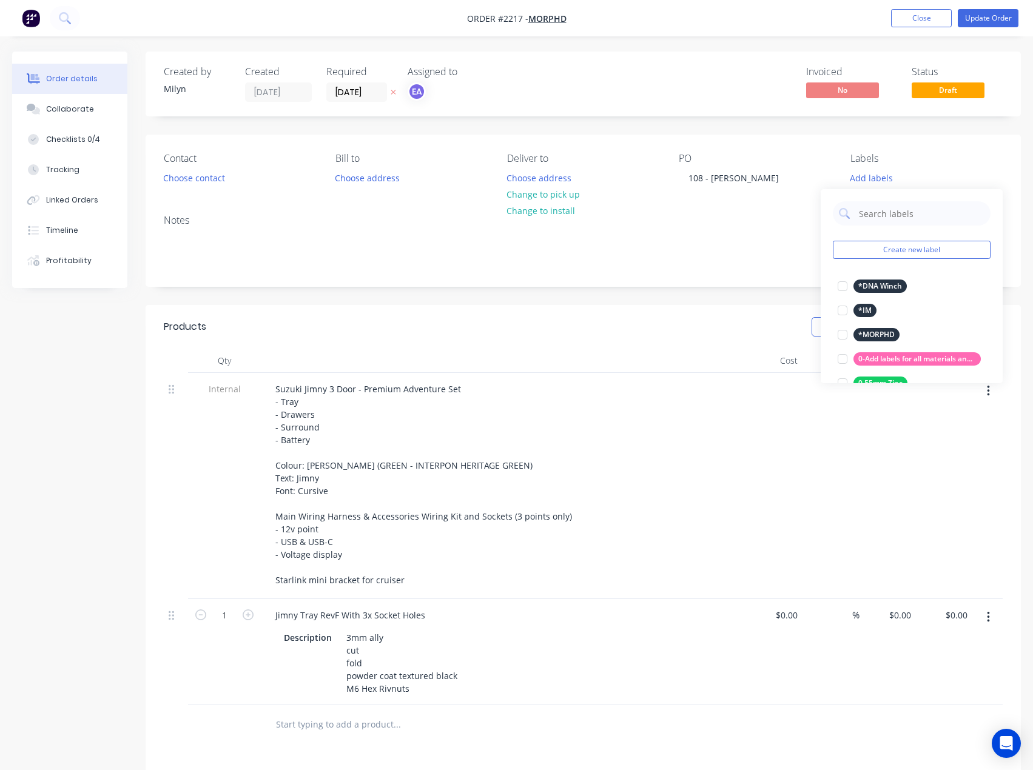
click at [775, 279] on div "Notes" at bounding box center [583, 245] width 875 height 81
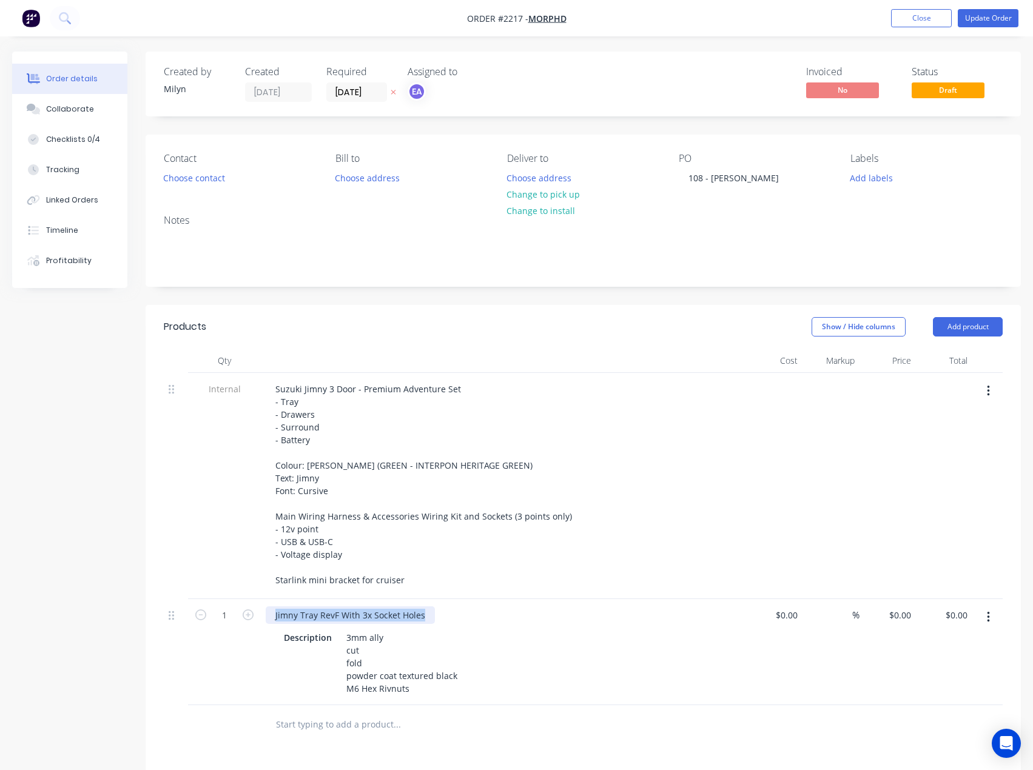
drag, startPoint x: 426, startPoint y: 620, endPoint x: 266, endPoint y: 615, distance: 160.1
click at [266, 615] on div "Jimny Tray RevF With 3x Socket Holes" at bounding box center [350, 615] width 169 height 18
copy div "Jimny Tray RevF With 3x Socket Holes"
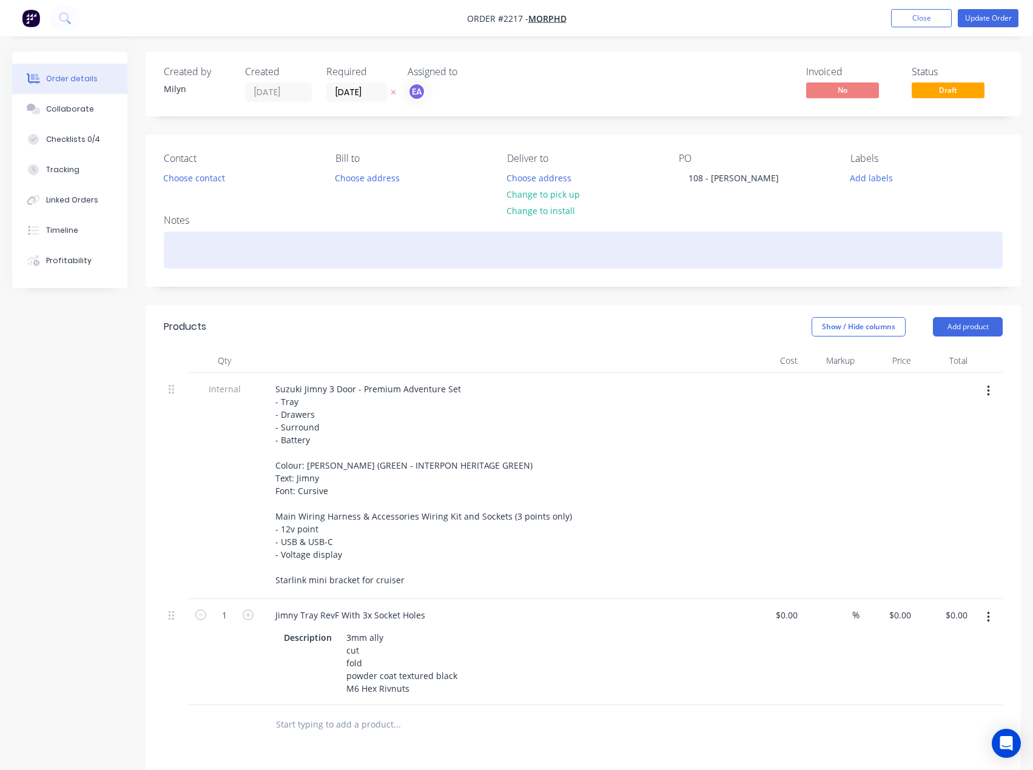
click at [226, 241] on div at bounding box center [583, 250] width 839 height 37
click at [187, 243] on div at bounding box center [583, 250] width 839 height 37
paste div
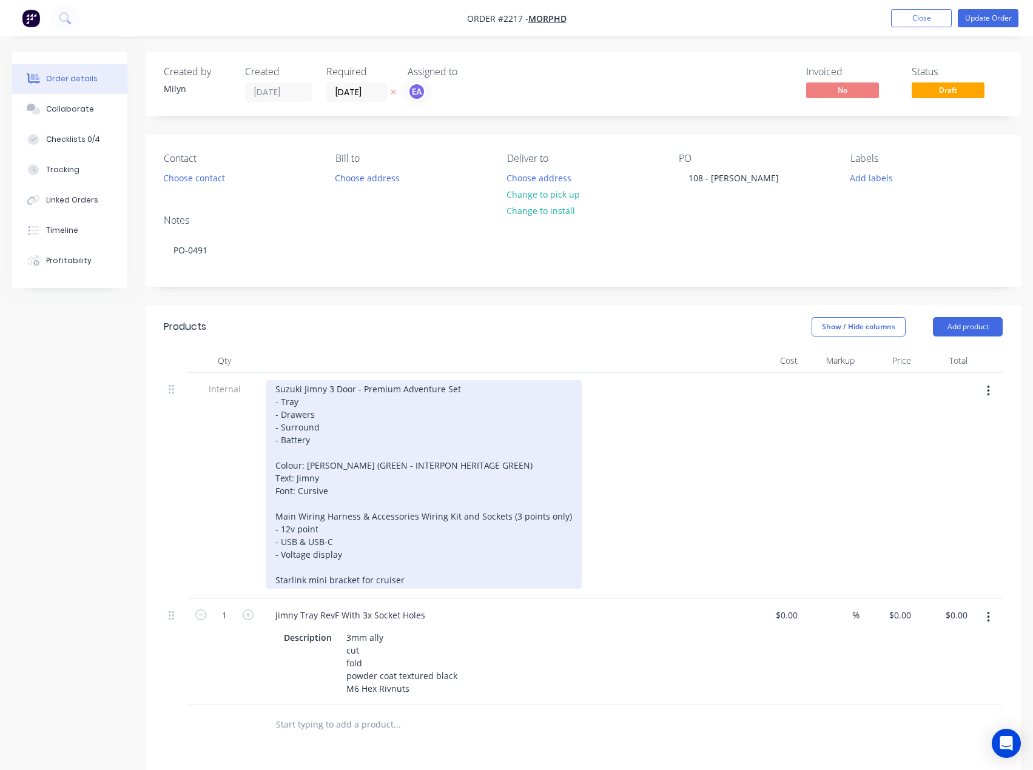
click at [306, 568] on div "Suzuki Jimny 3 Door - Premium Adventure Set - Tray - Drawers - Surround - Batte…" at bounding box center [424, 484] width 316 height 209
click at [407, 579] on div "Suzuki Jimny 3 Door - Premium Adventure Set - Tray - Drawers - Surround - Batte…" at bounding box center [424, 484] width 316 height 209
click at [327, 571] on div "Suzuki Jimny 3 Door - Premium Adventure Set - Tray - Drawers - Surround - Batte…" at bounding box center [424, 484] width 316 height 209
click at [321, 443] on div "Suzuki Jimny 3 Door - Premium Adventure Set - Tray - Drawers - Surround - Batte…" at bounding box center [424, 484] width 316 height 209
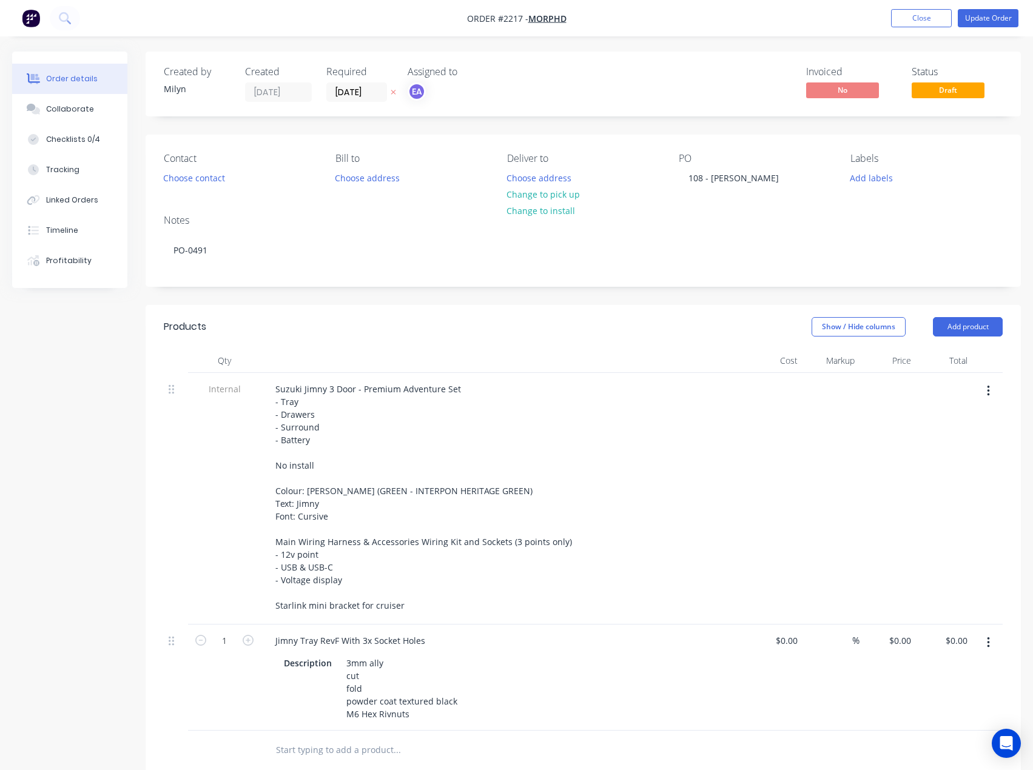
click at [132, 512] on div "Created by [PERSON_NAME] Created [DATE] Required [DATE] Assigned to EA Invoiced…" at bounding box center [516, 566] width 1008 height 1028
click at [875, 176] on button "Add labels" at bounding box center [871, 177] width 56 height 16
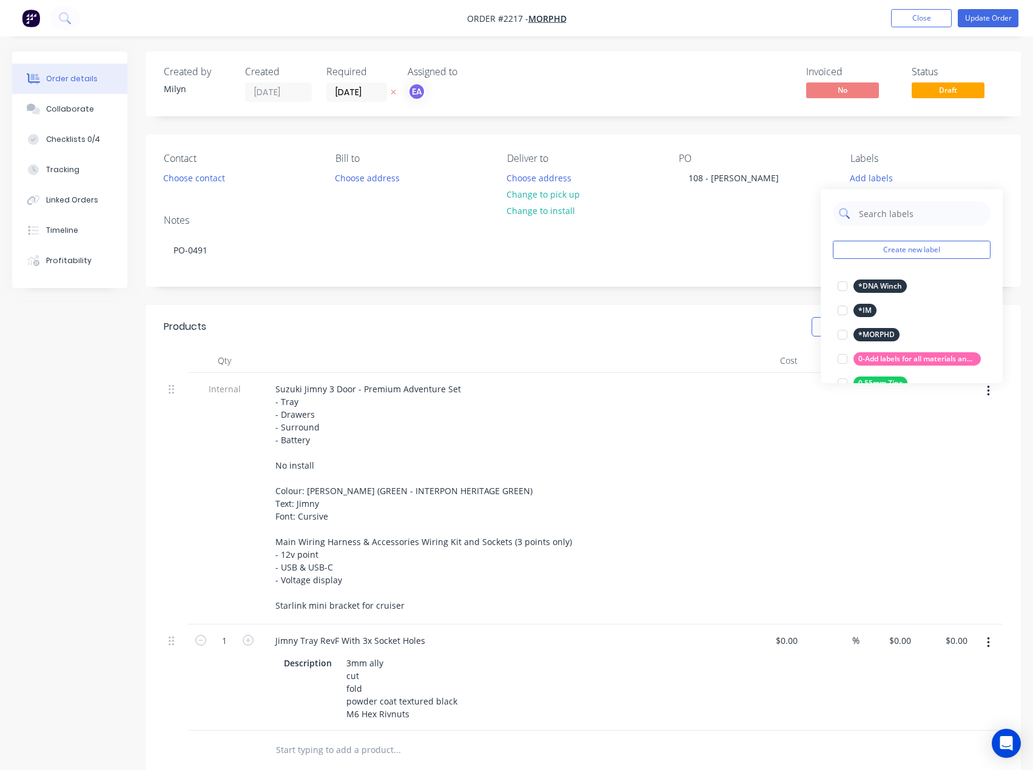
click at [889, 216] on input "text" at bounding box center [920, 213] width 127 height 24
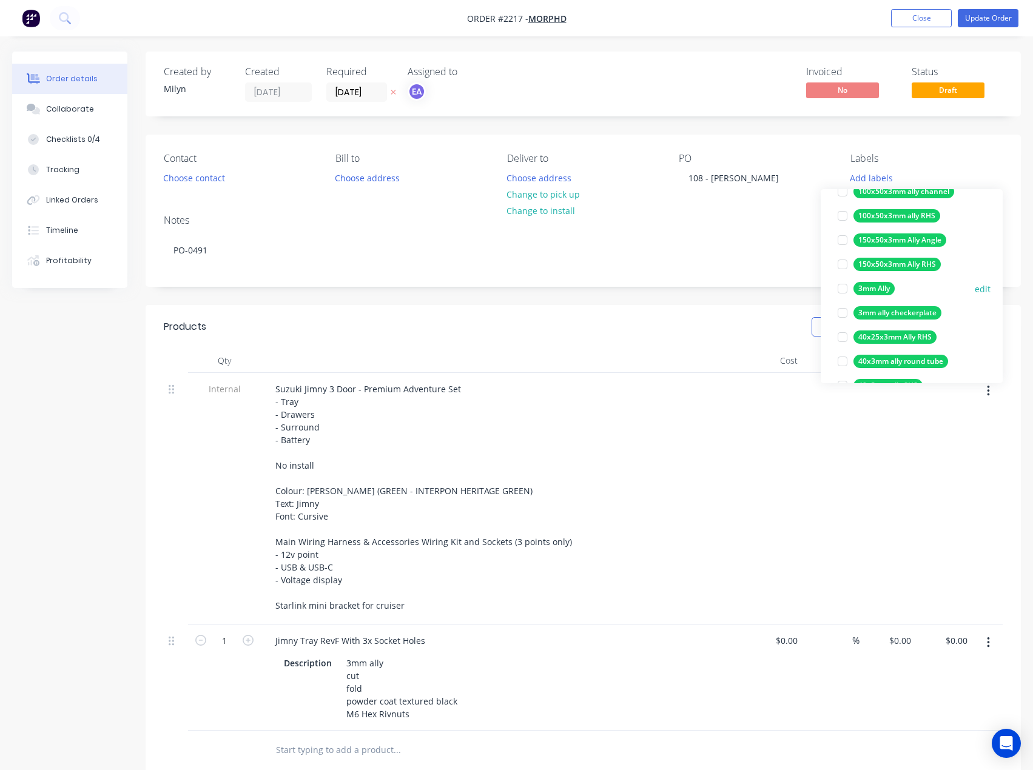
scroll to position [121, 0]
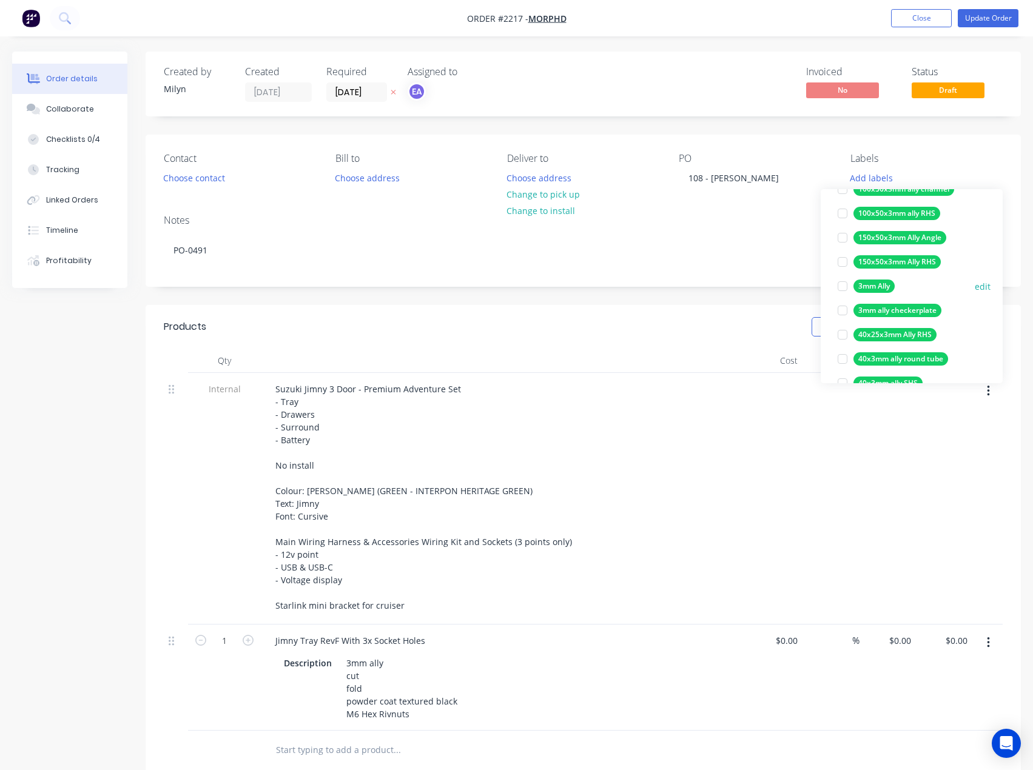
click at [842, 287] on div at bounding box center [842, 286] width 24 height 24
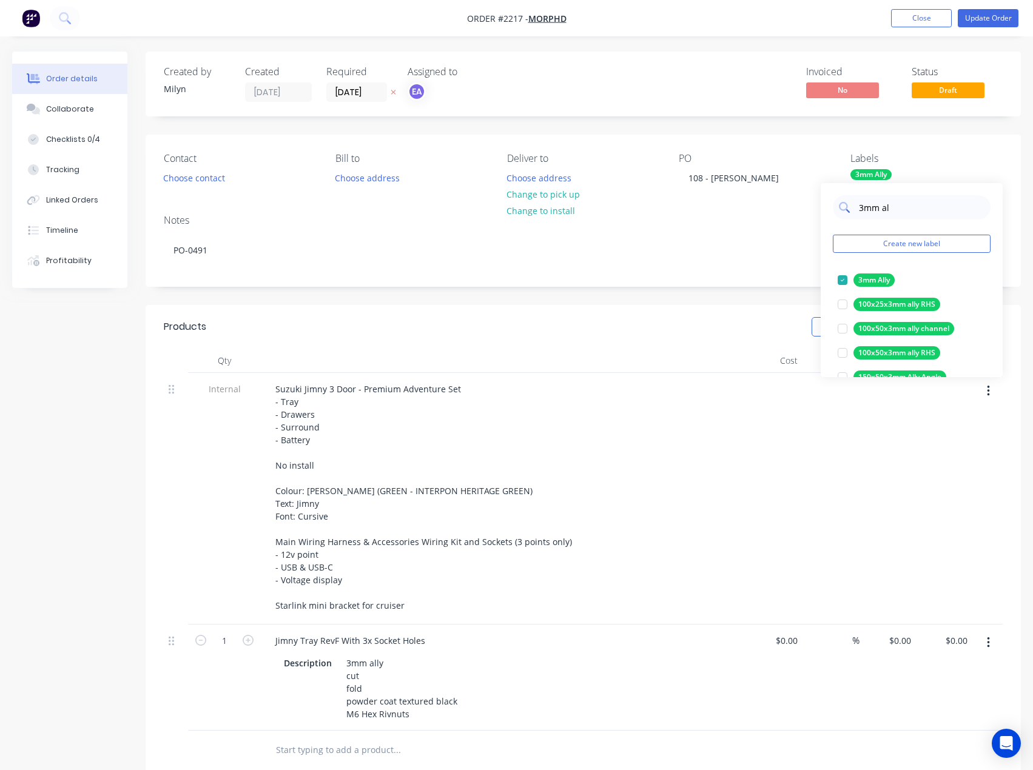
drag, startPoint x: 899, startPoint y: 206, endPoint x: 847, endPoint y: 207, distance: 51.5
click at [847, 207] on div "3mm al" at bounding box center [912, 207] width 158 height 24
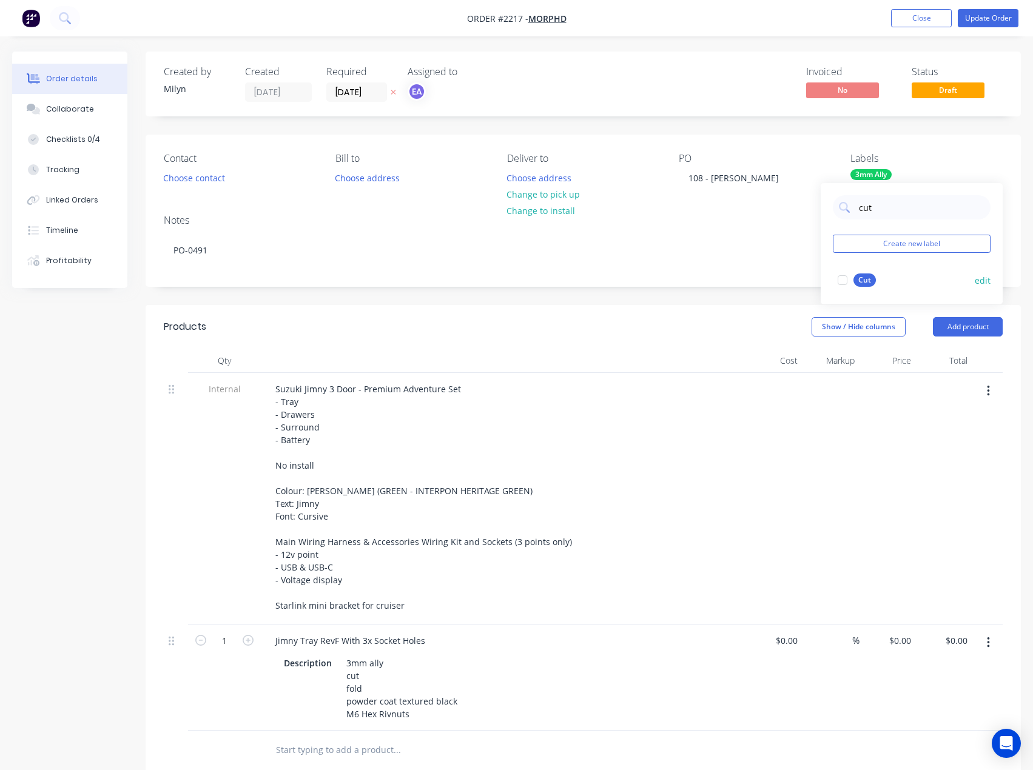
click at [841, 278] on div at bounding box center [842, 280] width 24 height 24
drag, startPoint x: 894, startPoint y: 200, endPoint x: 838, endPoint y: 203, distance: 56.5
click at [838, 203] on div "cut" at bounding box center [912, 207] width 158 height 24
click at [844, 279] on div at bounding box center [842, 280] width 24 height 24
drag, startPoint x: 863, startPoint y: 209, endPoint x: 856, endPoint y: 212, distance: 7.1
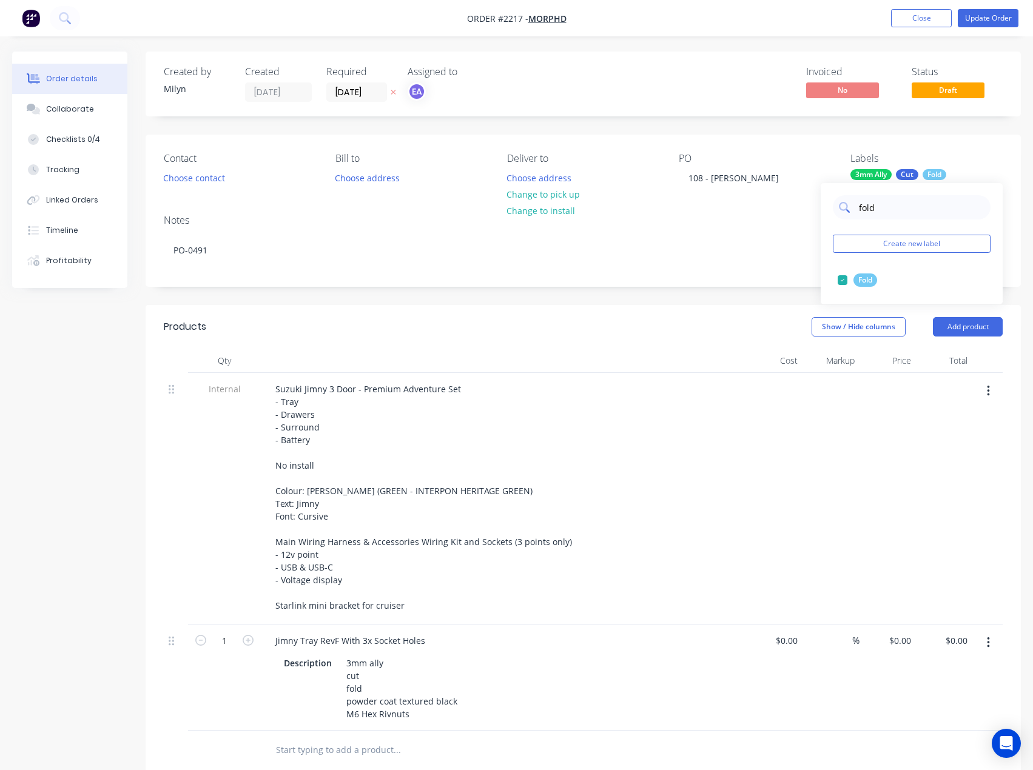
click at [856, 212] on div "fold" at bounding box center [912, 207] width 158 height 24
type input "w"
click at [884, 212] on input "text" at bounding box center [920, 207] width 127 height 24
drag, startPoint x: 842, startPoint y: 279, endPoint x: 889, endPoint y: 221, distance: 74.9
click at [842, 278] on div at bounding box center [842, 280] width 24 height 24
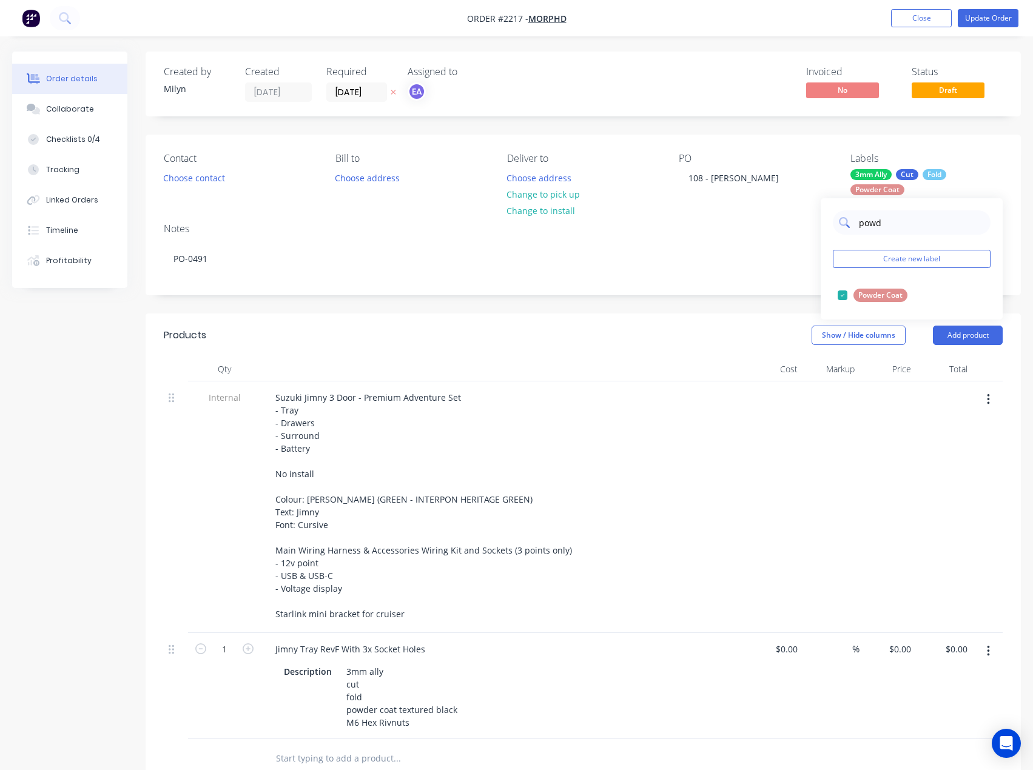
drag, startPoint x: 886, startPoint y: 223, endPoint x: 859, endPoint y: 227, distance: 27.5
click at [859, 227] on input "powd" at bounding box center [920, 222] width 127 height 24
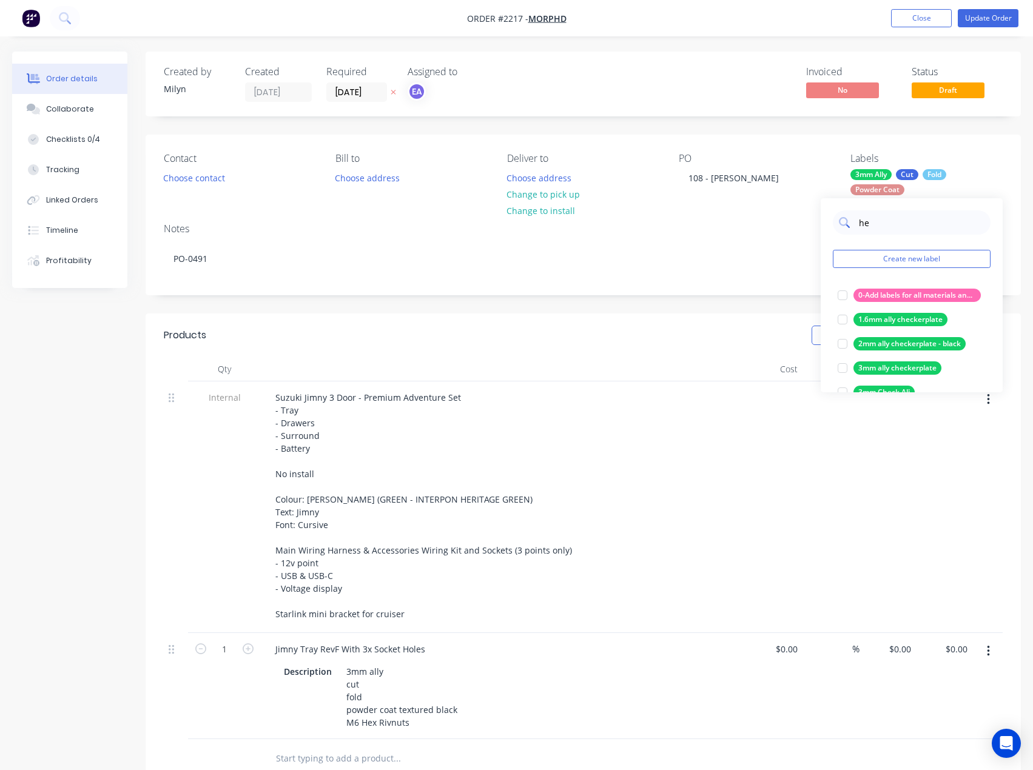
type input "hex"
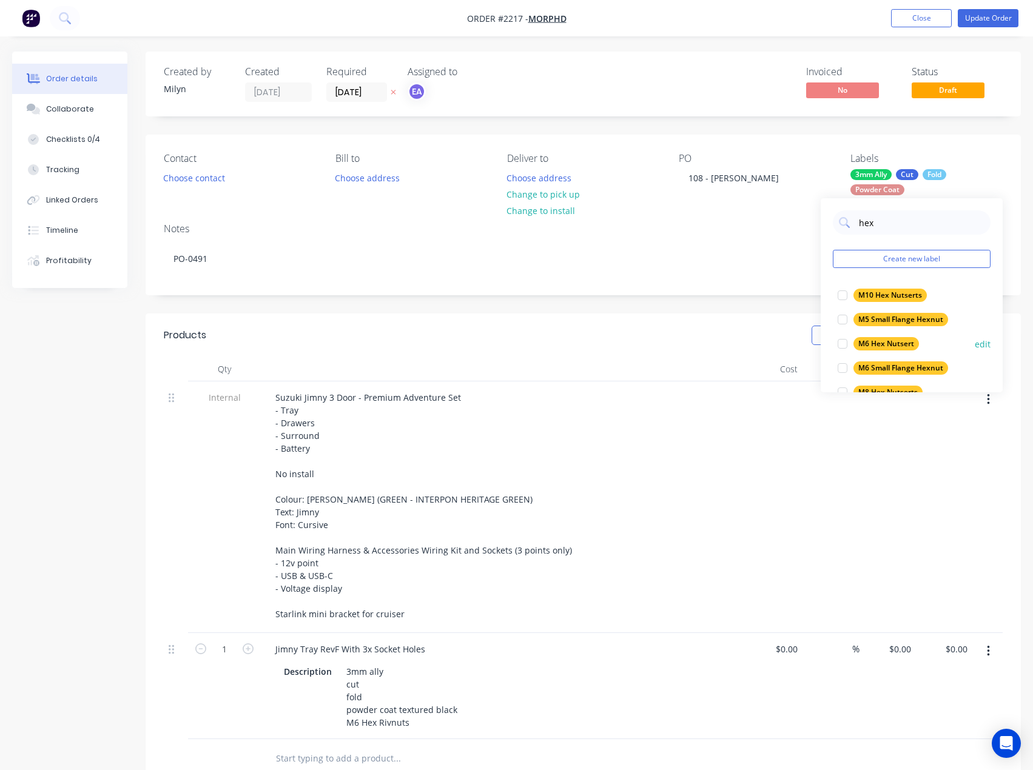
drag, startPoint x: 844, startPoint y: 343, endPoint x: 866, endPoint y: 276, distance: 69.6
click at [844, 341] on div at bounding box center [842, 344] width 24 height 24
drag, startPoint x: 881, startPoint y: 227, endPoint x: 860, endPoint y: 227, distance: 21.2
click at [860, 227] on input "hex" at bounding box center [920, 222] width 127 height 24
click at [68, 517] on div "Created by [PERSON_NAME] Created [DATE] Required [DATE] Assigned to EA Invoiced…" at bounding box center [516, 570] width 1008 height 1036
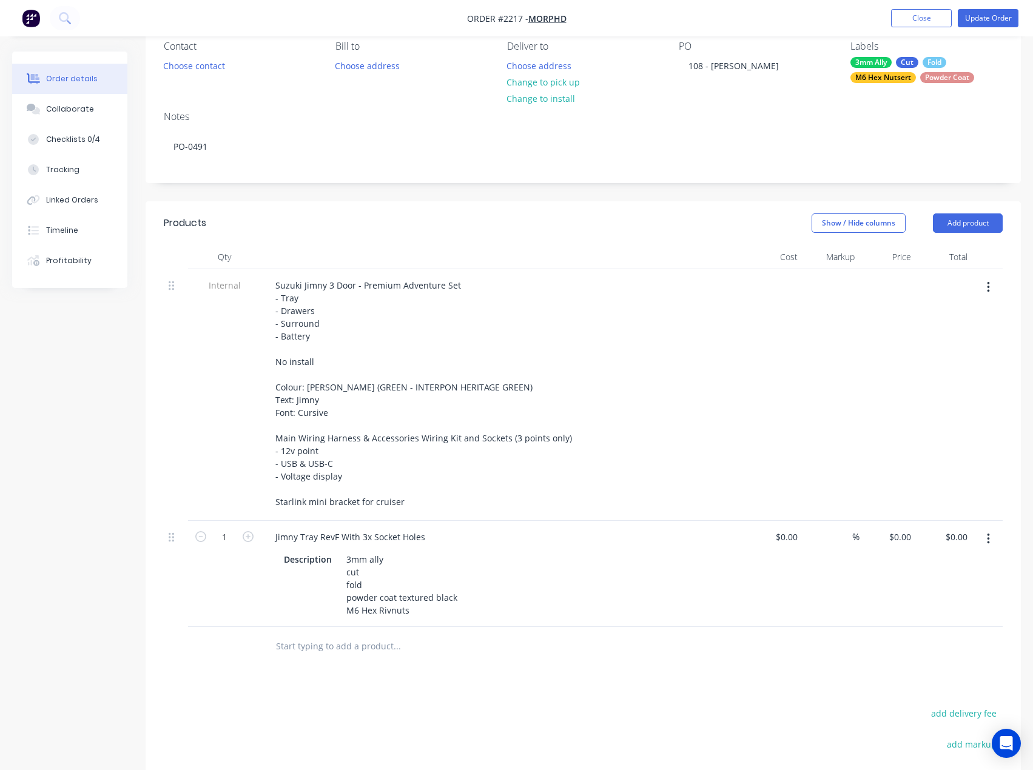
scroll to position [121, 0]
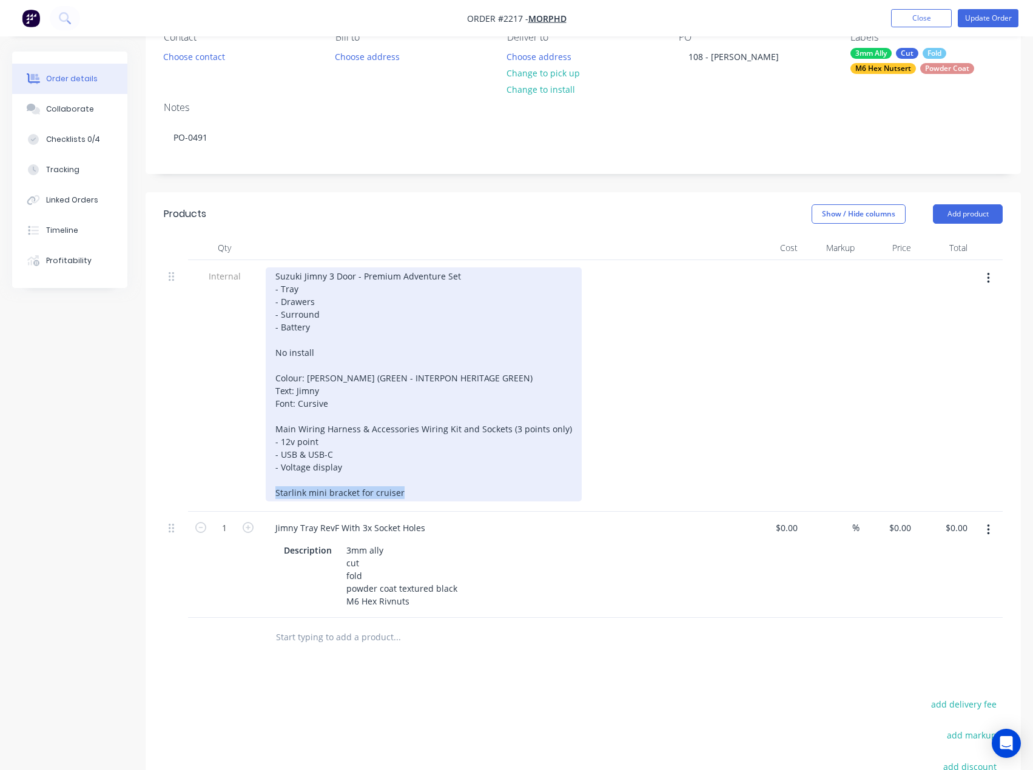
drag, startPoint x: 418, startPoint y: 489, endPoint x: 245, endPoint y: 498, distance: 173.6
click at [245, 498] on div "Internal Suzuki Jimny 3 Door - Premium Adventure Set - Tray - Drawers - Surroun…" at bounding box center [583, 386] width 839 height 252
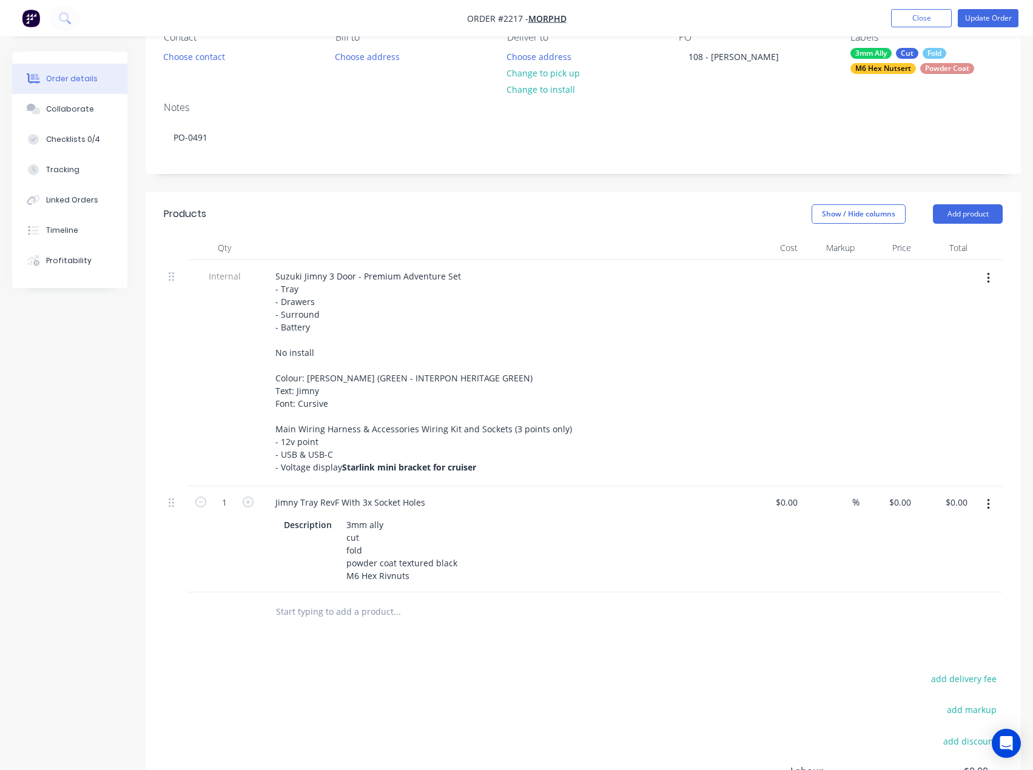
click at [321, 691] on div "Products Show / Hide columns Add product Qty Cost Markup Price Total Internal S…" at bounding box center [583, 557] width 875 height 731
click at [1000, 11] on button "Update Order" at bounding box center [987, 18] width 61 height 18
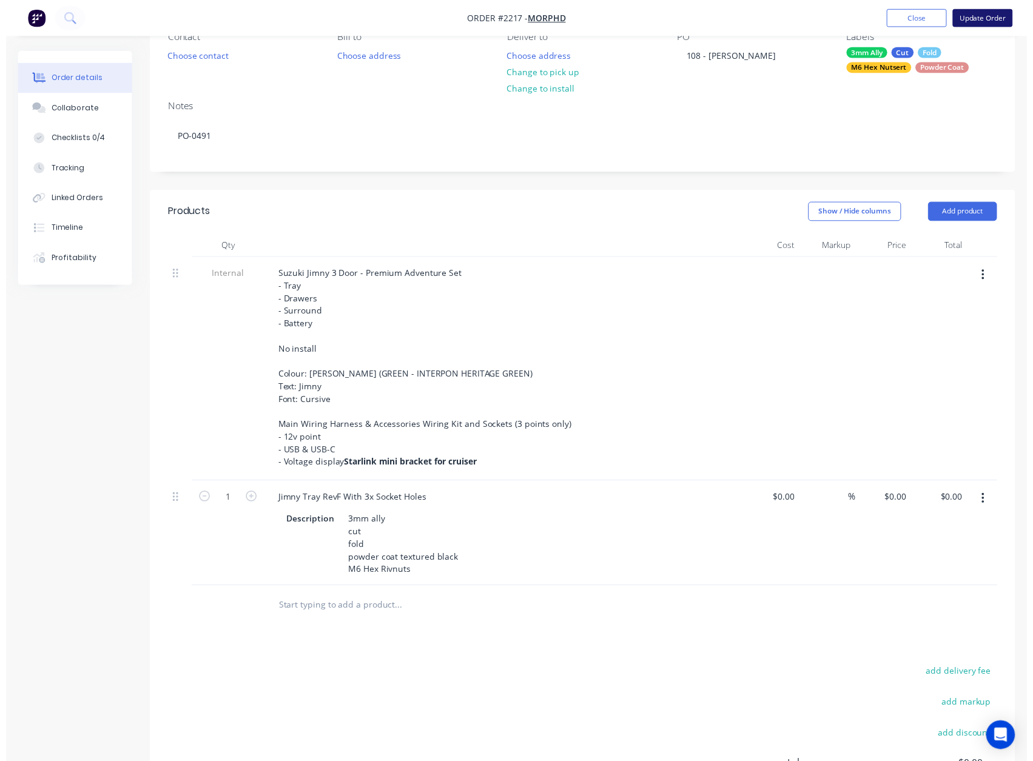
scroll to position [0, 0]
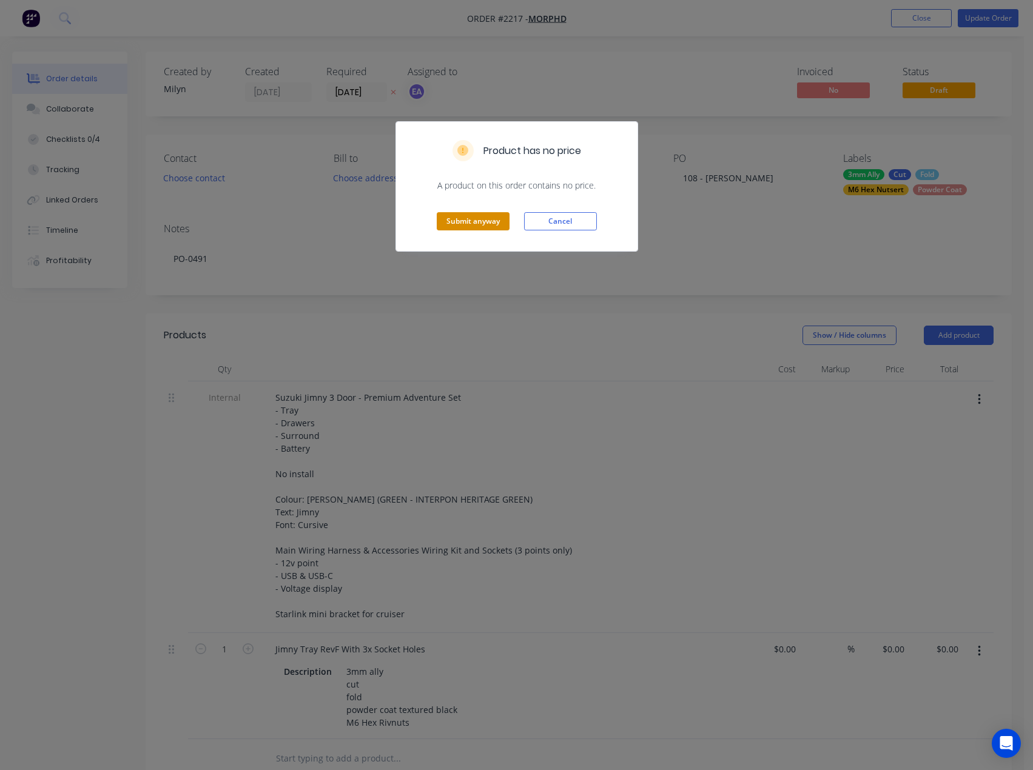
click at [483, 220] on button "Submit anyway" at bounding box center [473, 221] width 73 height 18
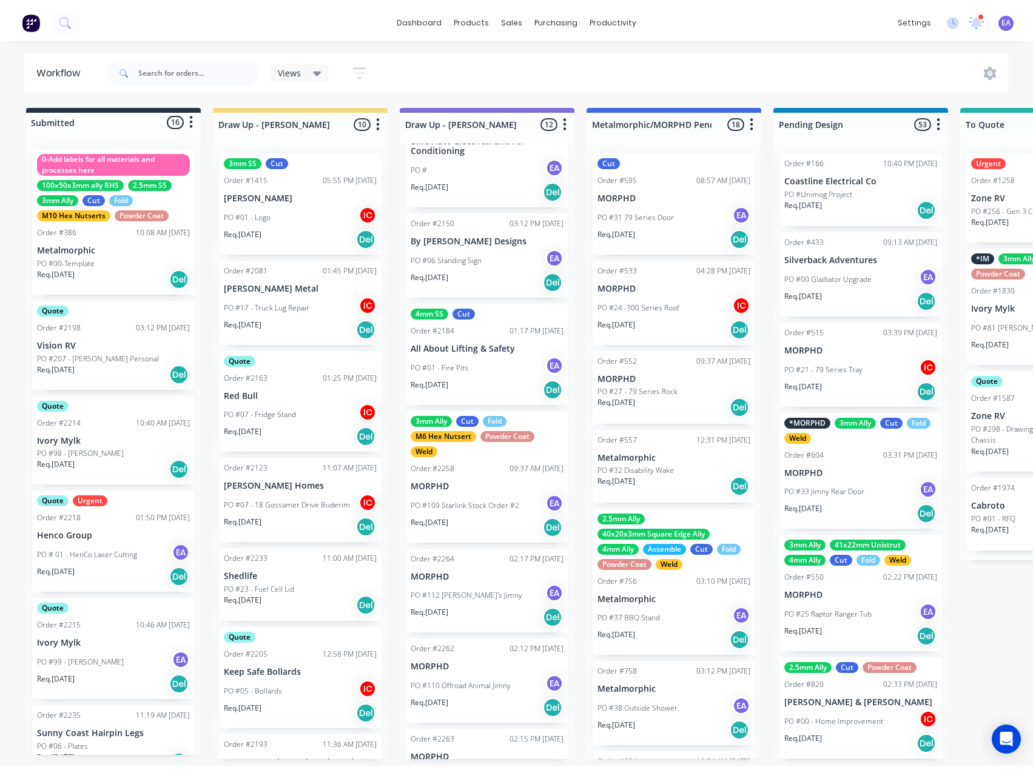
scroll to position [303, 0]
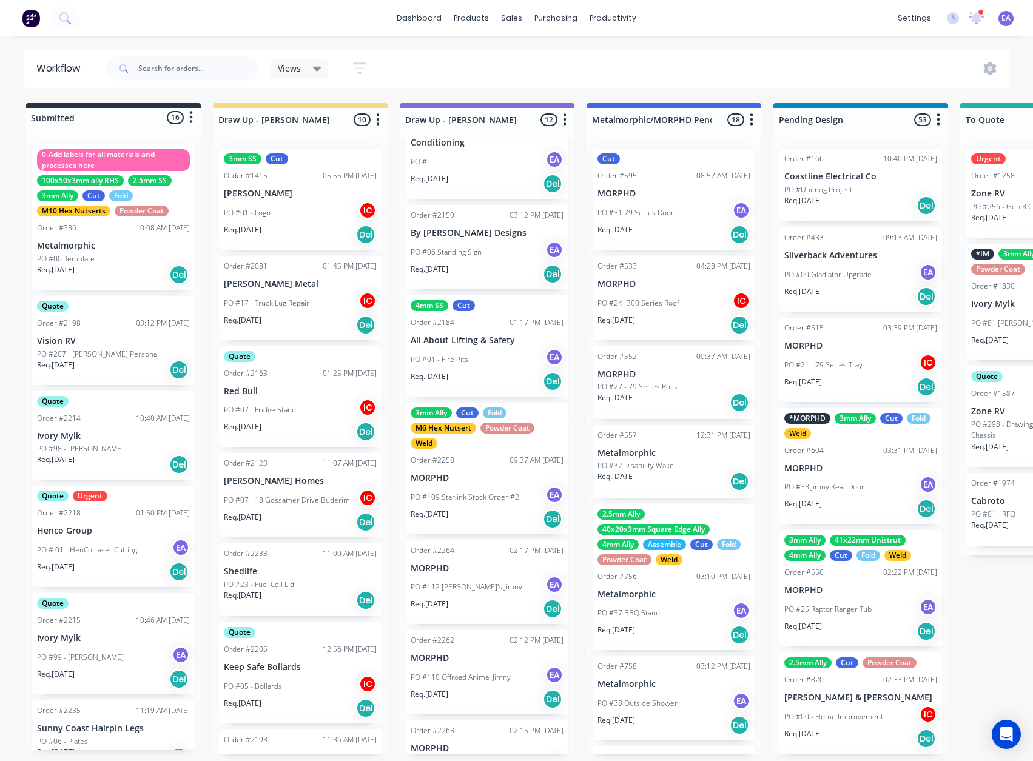
click at [487, 501] on p "PO #109 Starlink Stock Order #2" at bounding box center [464, 497] width 109 height 11
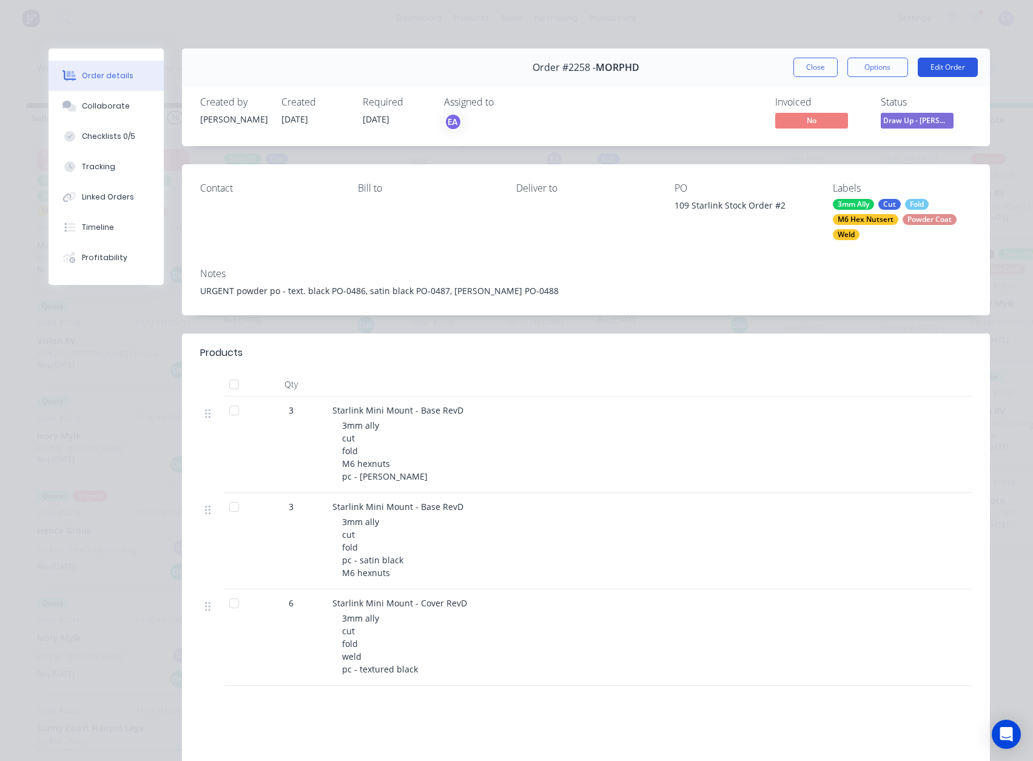
click at [940, 70] on button "Edit Order" at bounding box center [947, 67] width 60 height 19
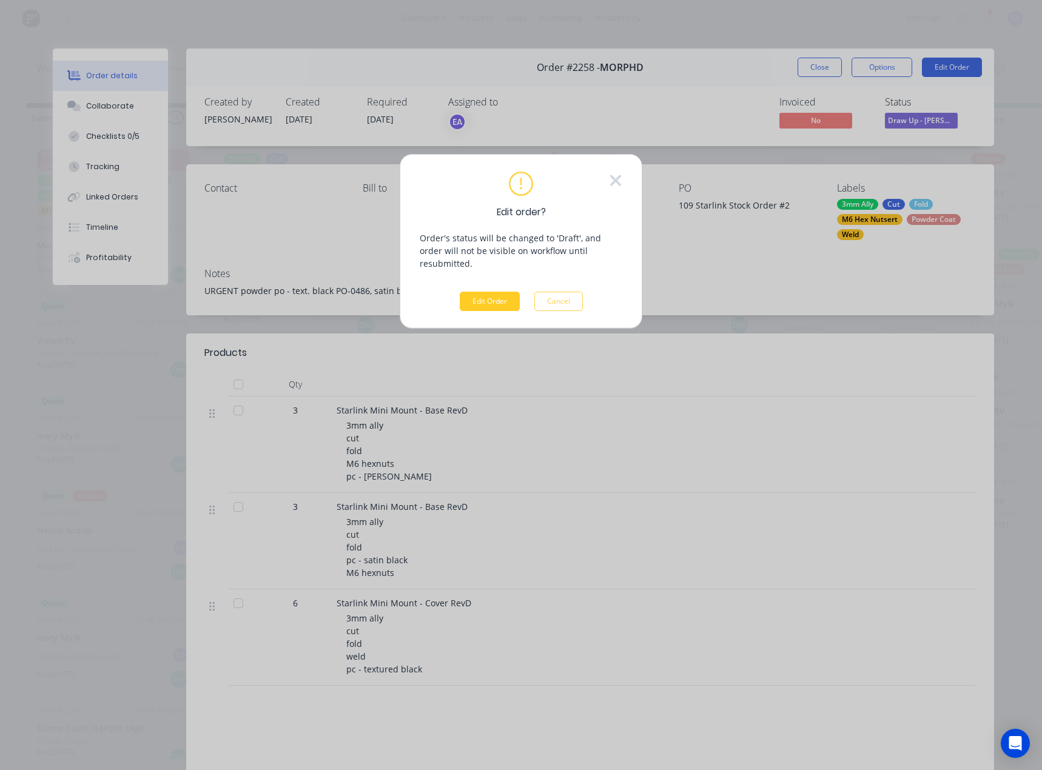
click at [500, 292] on button "Edit Order" at bounding box center [490, 301] width 60 height 19
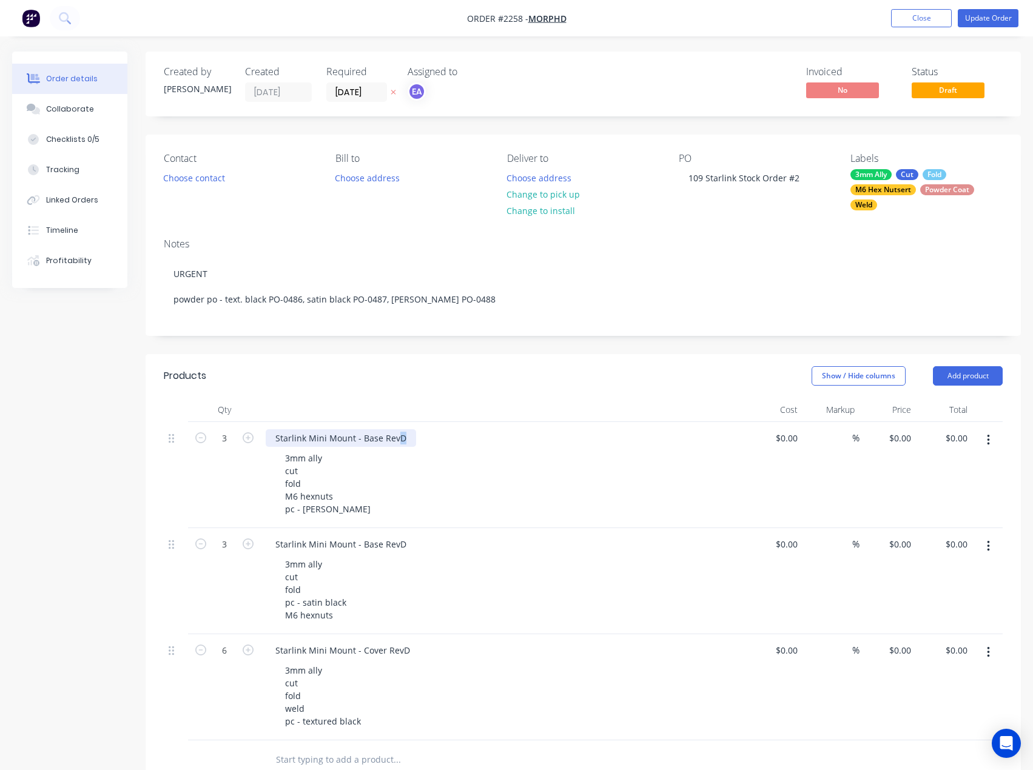
drag, startPoint x: 398, startPoint y: 451, endPoint x: 402, endPoint y: 458, distance: 8.1
click at [403, 447] on div "Starlink Mini Mount - Base RevD" at bounding box center [341, 438] width 150 height 18
drag, startPoint x: 395, startPoint y: 557, endPoint x: 404, endPoint y: 561, distance: 9.8
click at [402, 553] on div "Starlink Mini Mount - Base RevD" at bounding box center [341, 544] width 150 height 18
click at [405, 659] on div "Starlink Mini Mount - Cover RevD" at bounding box center [343, 651] width 154 height 18
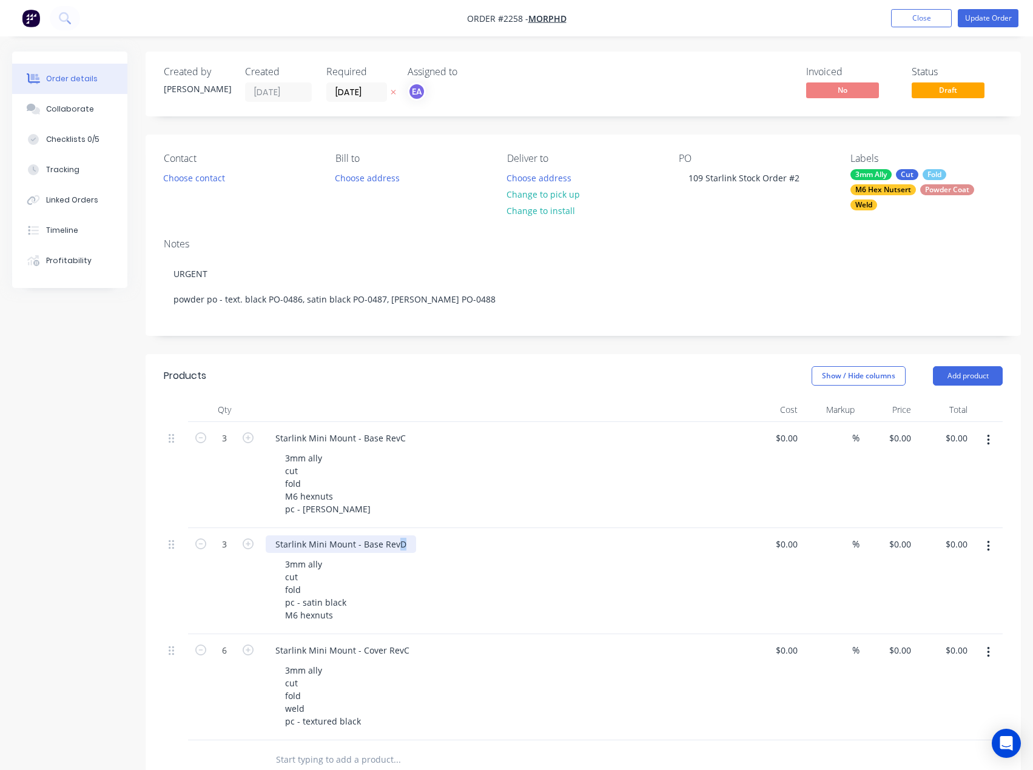
click at [400, 553] on div "Starlink Mini Mount - Base RevD" at bounding box center [341, 544] width 150 height 18
click at [394, 553] on div "Starlink Mini Mount - Base RevD" at bounding box center [341, 544] width 150 height 18
click at [400, 553] on div "Starlink Mini Mount - Base RevD" at bounding box center [341, 544] width 150 height 18
click at [102, 555] on div "Created by [PERSON_NAME] Created [DATE] Required [DATE] Assigned to EA Invoiced…" at bounding box center [516, 570] width 1008 height 1037
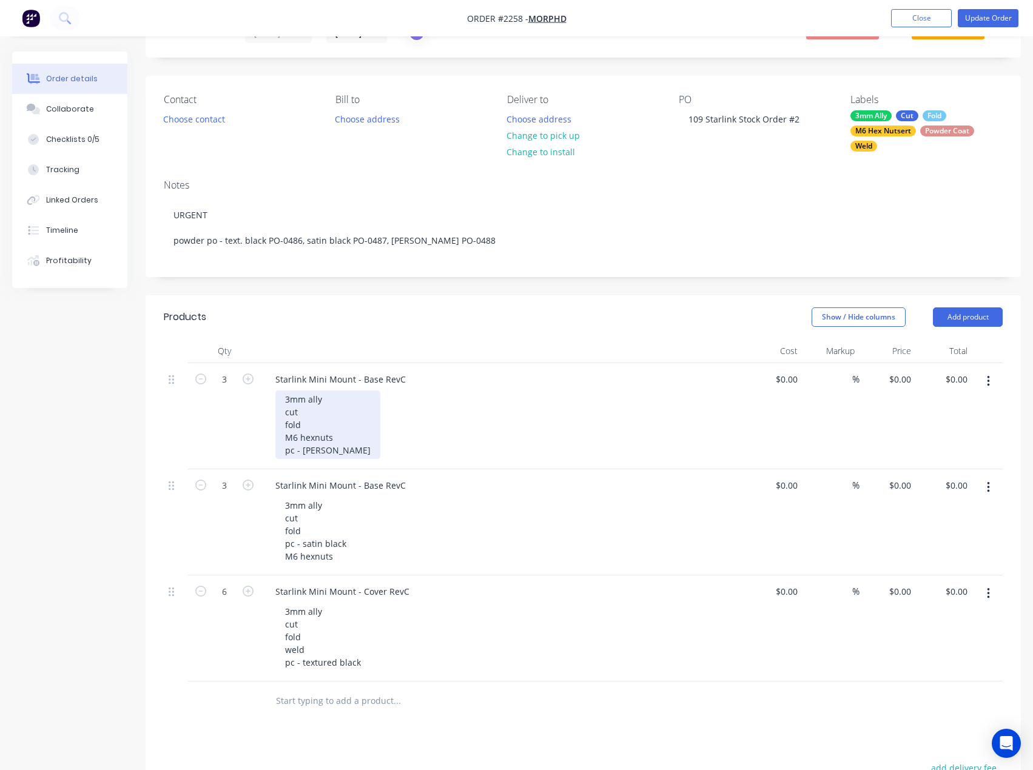
scroll to position [61, 0]
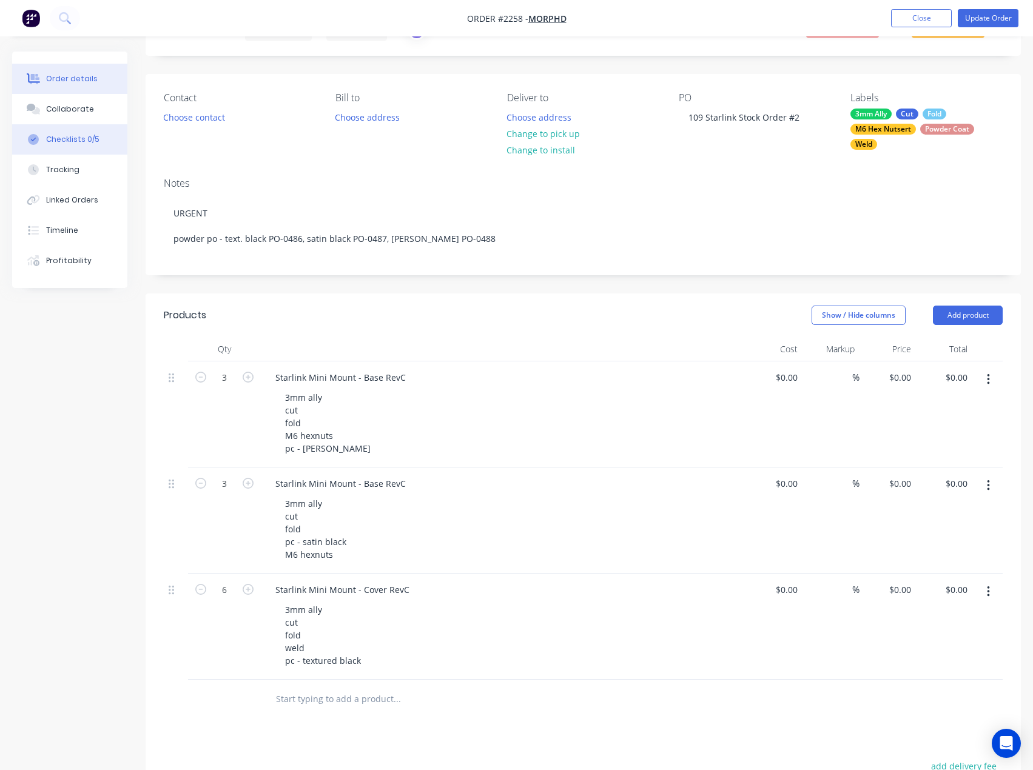
click at [65, 138] on div "Checklists 0/5" at bounding box center [72, 139] width 53 height 11
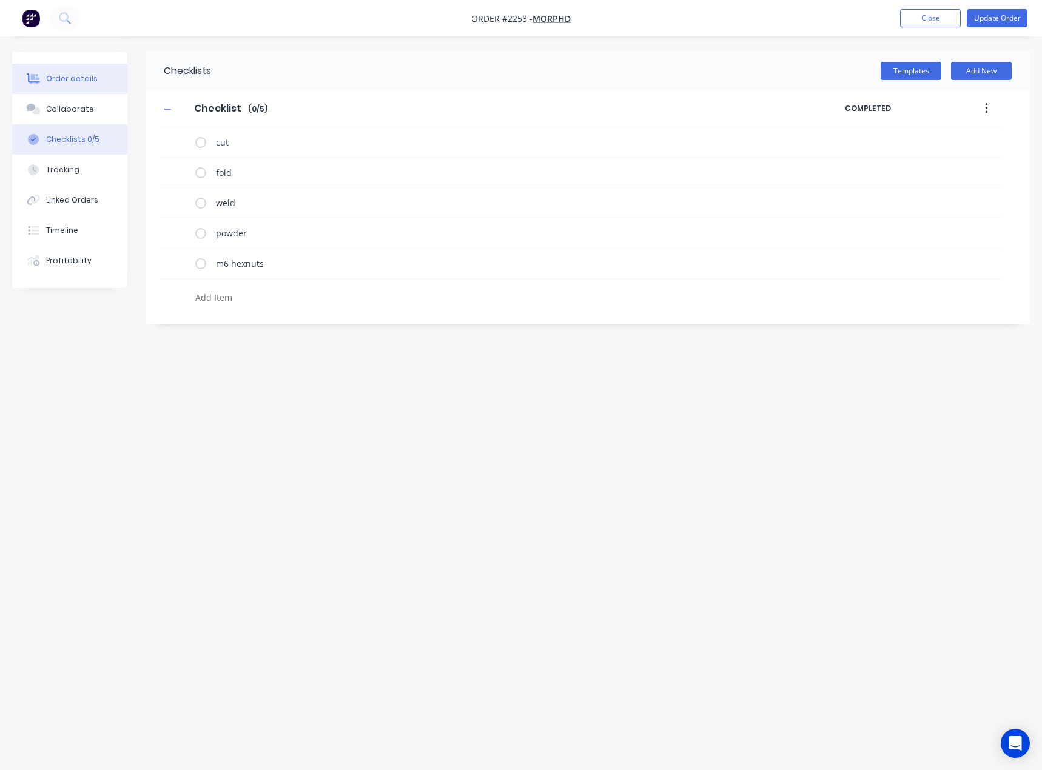
click at [75, 79] on div "Order details" at bounding box center [72, 78] width 52 height 11
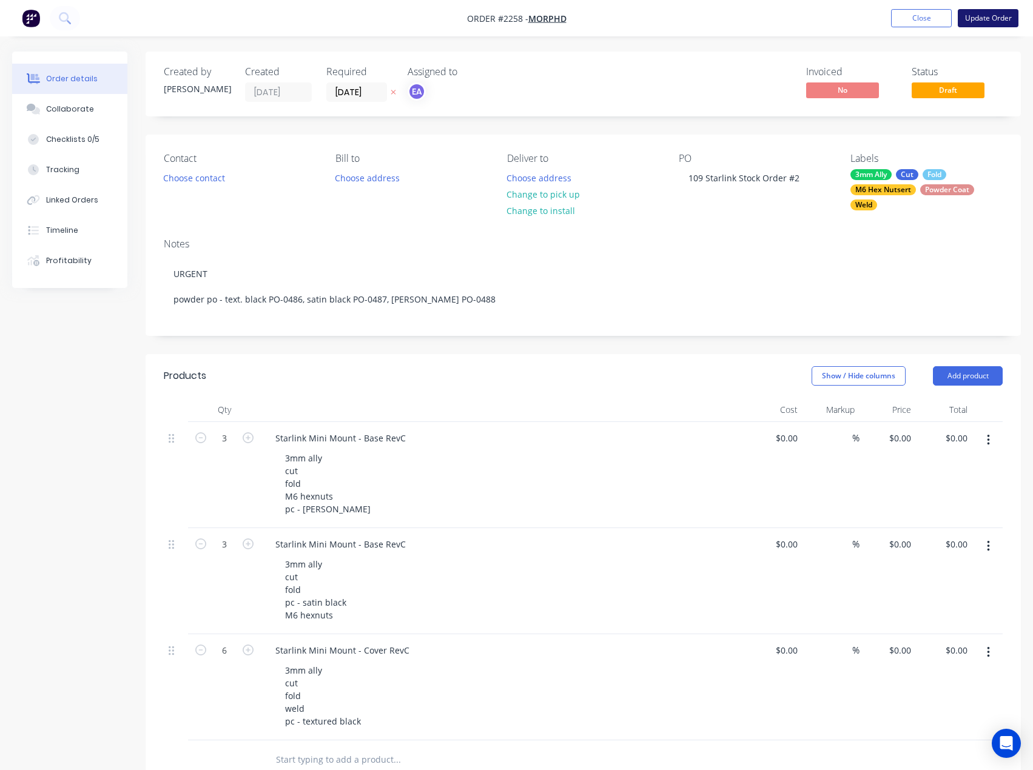
click at [980, 16] on button "Update Order" at bounding box center [987, 18] width 61 height 18
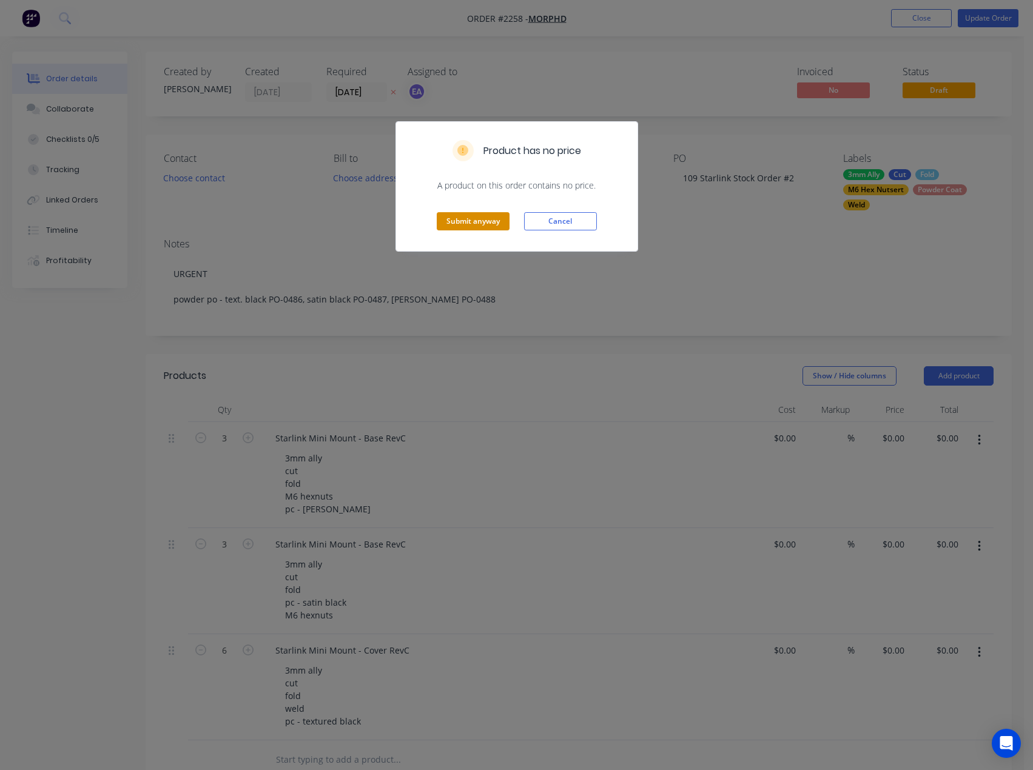
click at [473, 226] on button "Submit anyway" at bounding box center [473, 221] width 73 height 18
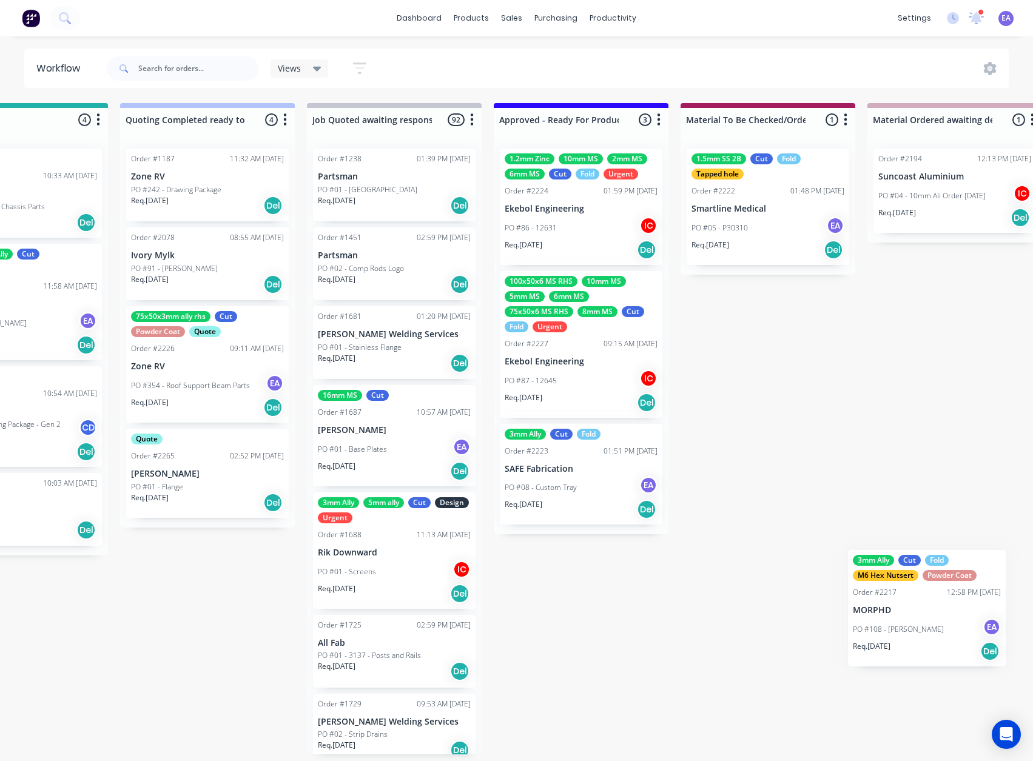
scroll to position [2, 1071]
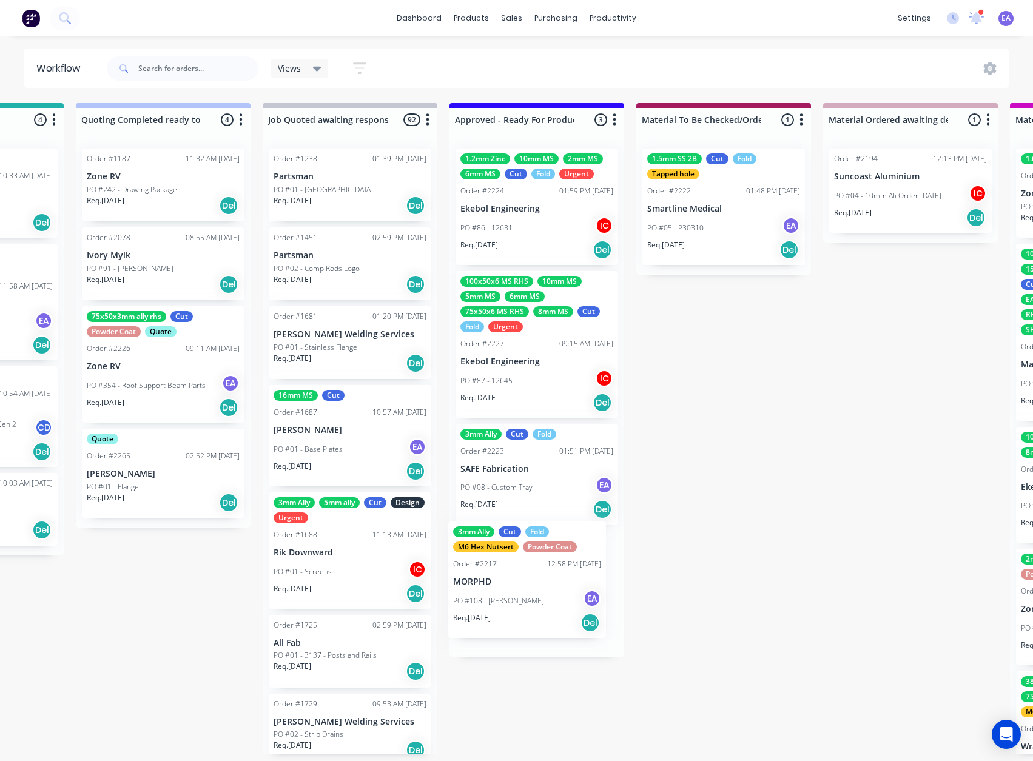
drag, startPoint x: 455, startPoint y: 687, endPoint x: 501, endPoint y: 570, distance: 125.8
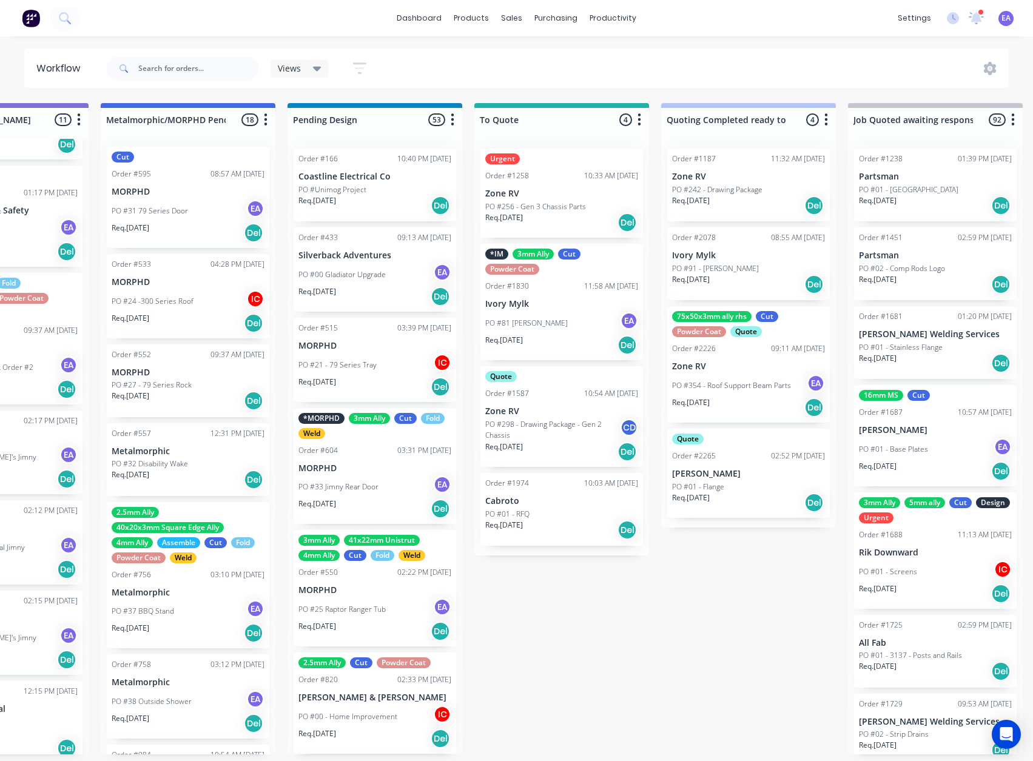
scroll to position [2, 0]
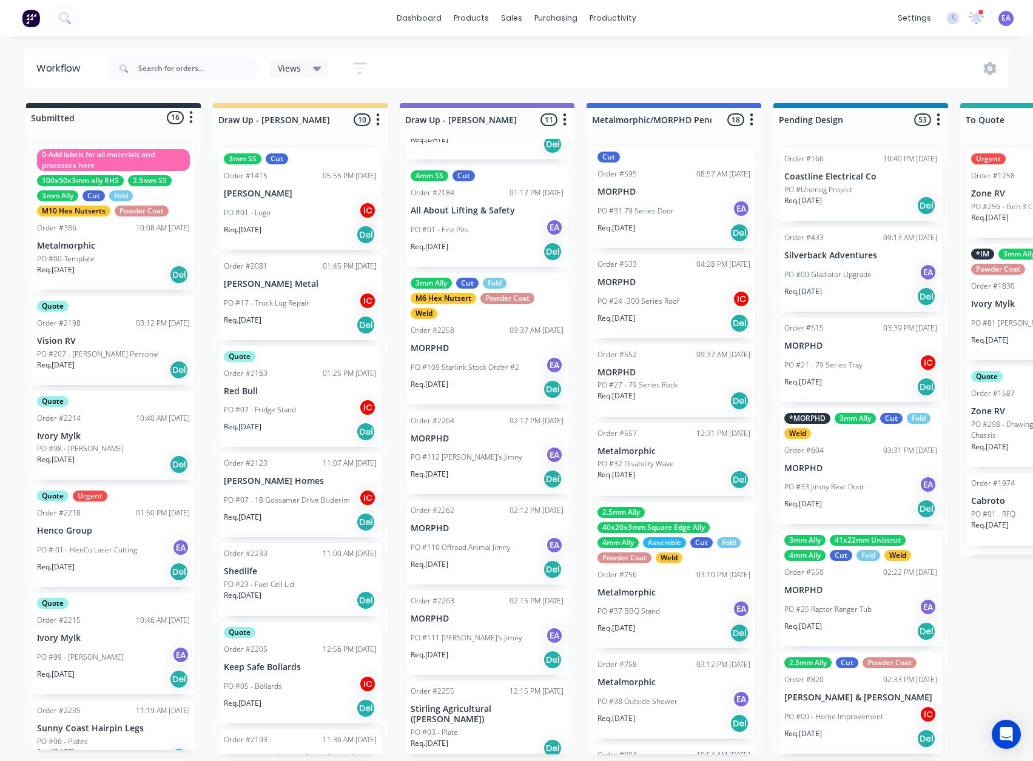
drag, startPoint x: 655, startPoint y: 594, endPoint x: 507, endPoint y: 620, distance: 150.9
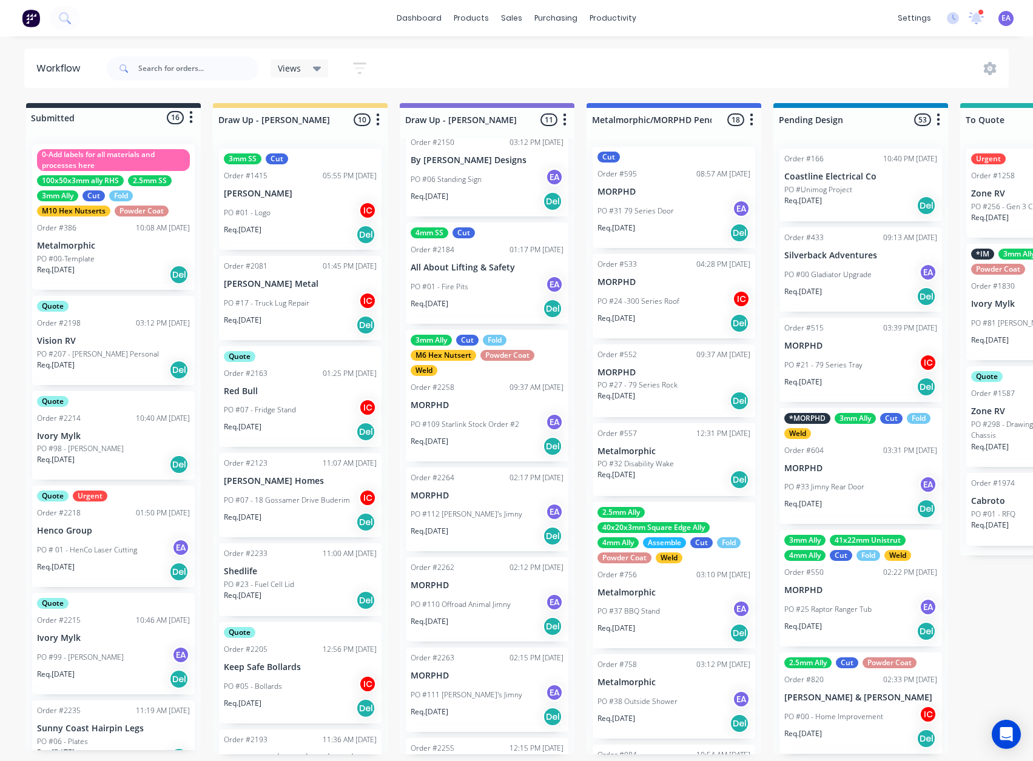
scroll to position [372, 0]
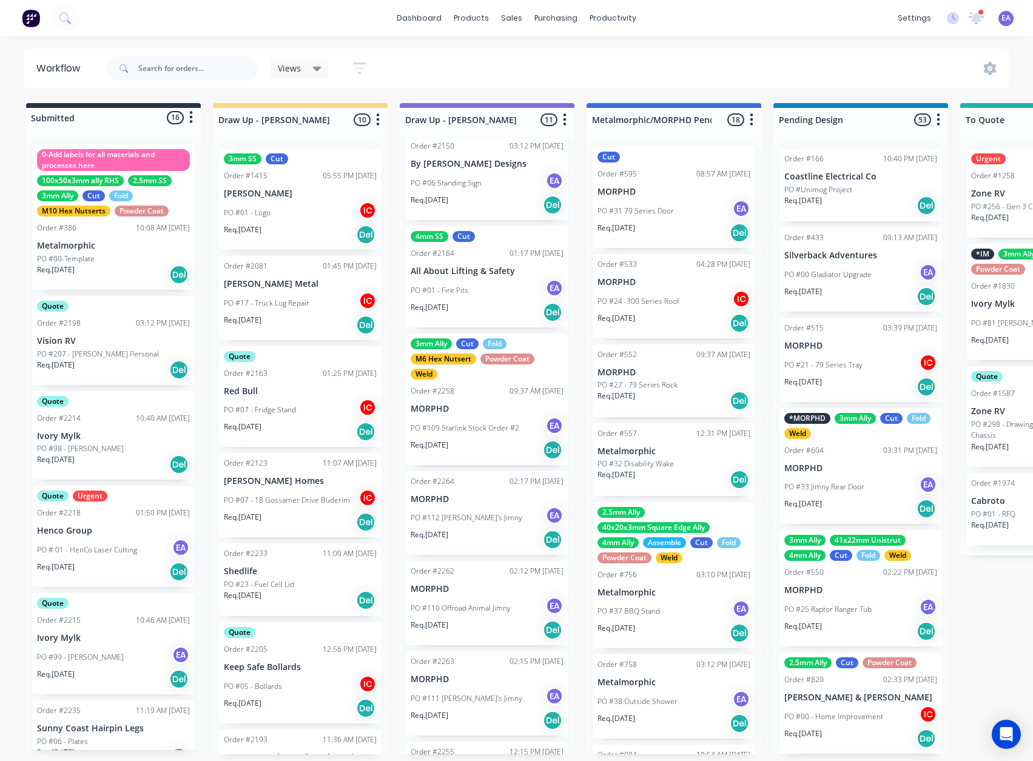
click at [475, 519] on div "PO #112 [PERSON_NAME]'s Jimny EA" at bounding box center [486, 517] width 153 height 23
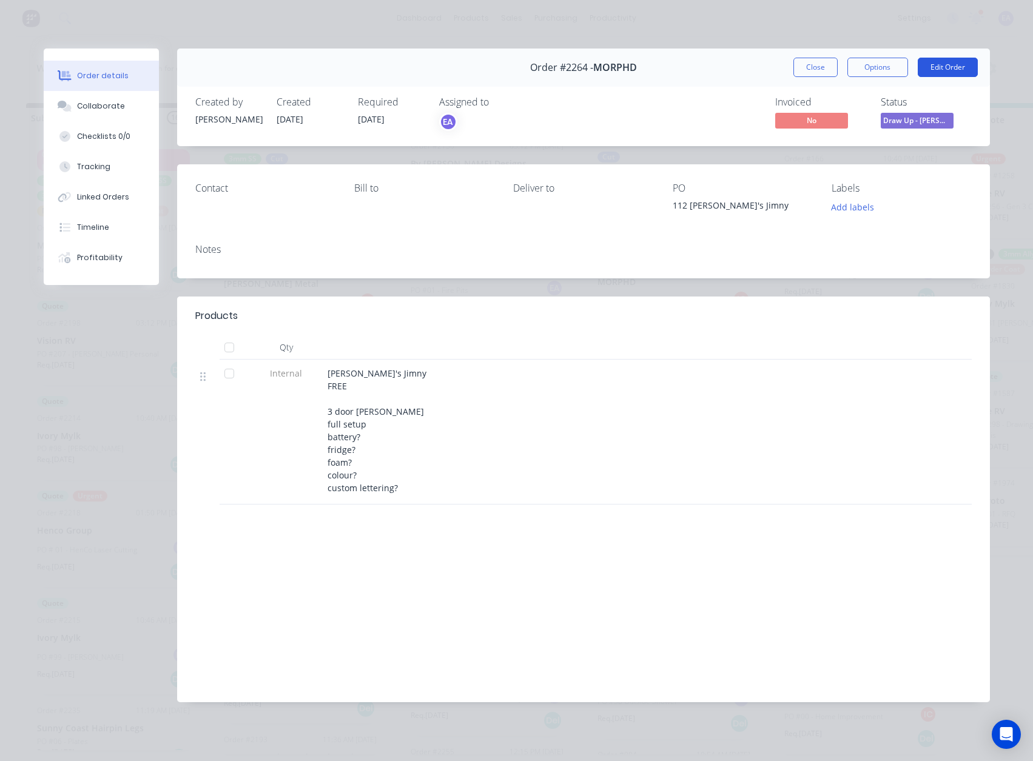
click at [939, 72] on button "Edit Order" at bounding box center [947, 67] width 60 height 19
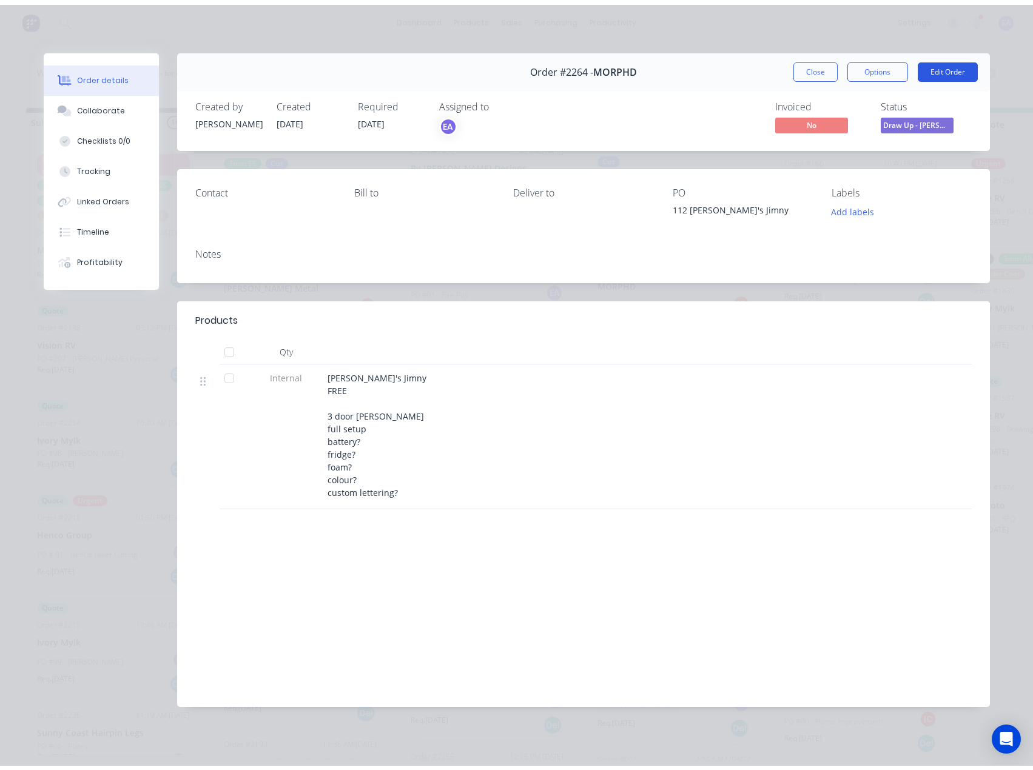
scroll to position [0, 0]
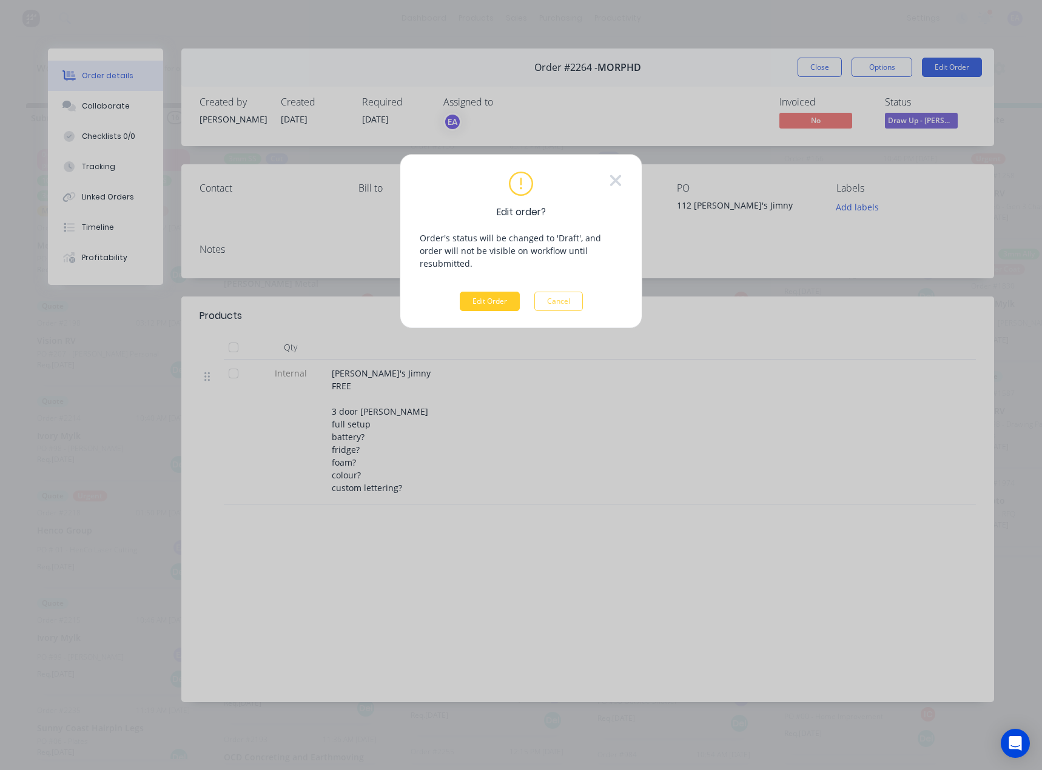
click at [496, 293] on button "Edit Order" at bounding box center [490, 301] width 60 height 19
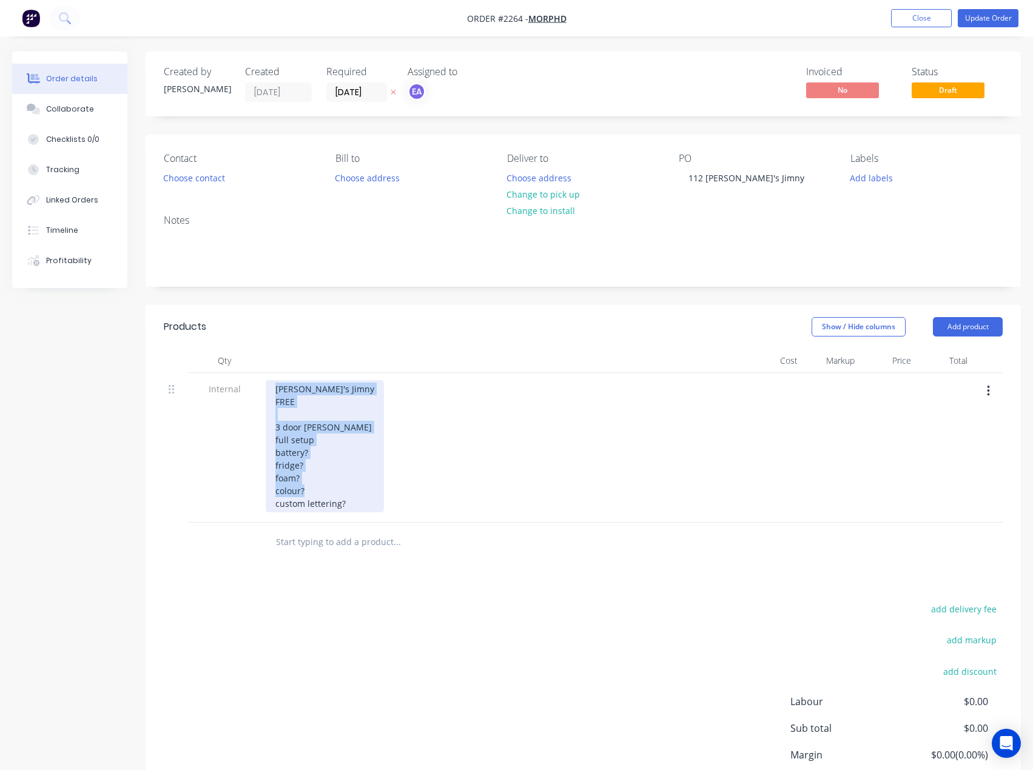
drag, startPoint x: 350, startPoint y: 503, endPoint x: 266, endPoint y: 384, distance: 145.7
click at [266, 384] on div "[PERSON_NAME]'s Jimny FREE 3 door [PERSON_NAME] full setup battery? fridge? foa…" at bounding box center [325, 446] width 118 height 132
click at [312, 410] on div "[PERSON_NAME]'s Jimny FREE 3 door [PERSON_NAME] full setup battery? fridge? foa…" at bounding box center [325, 446] width 118 height 132
drag, startPoint x: 288, startPoint y: 402, endPoint x: 270, endPoint y: 403, distance: 17.6
click at [270, 403] on div "[PERSON_NAME]'s Jimny FREE 3 door [PERSON_NAME] full setup battery? fridge? foa…" at bounding box center [325, 446] width 118 height 132
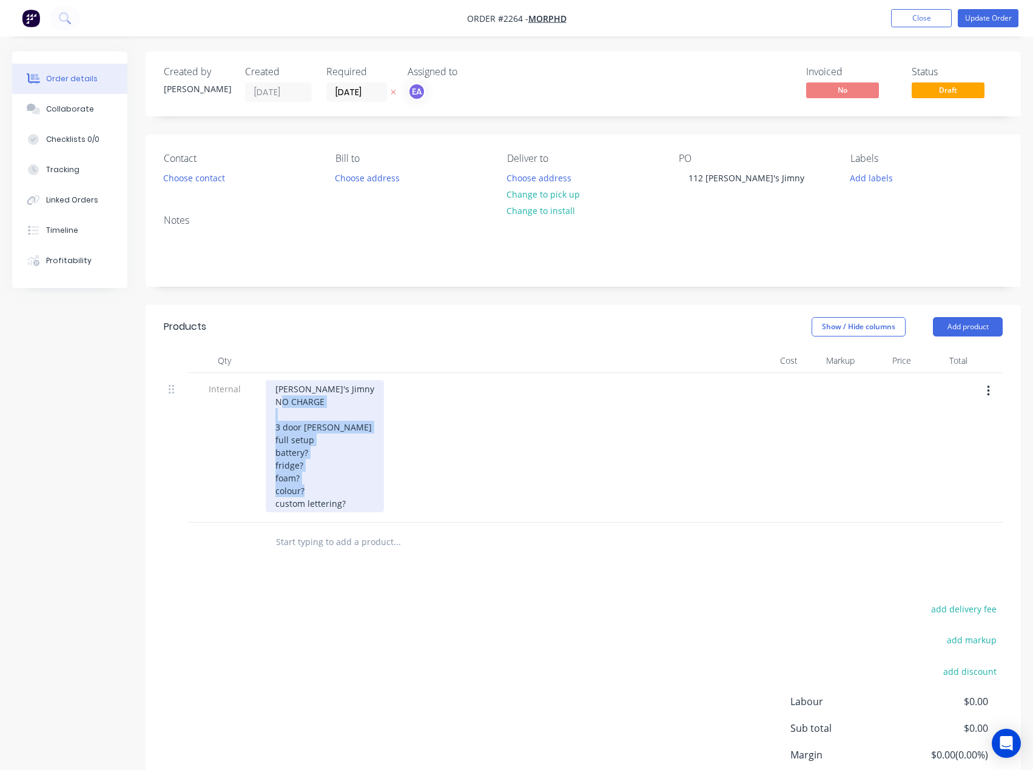
drag, startPoint x: 274, startPoint y: 429, endPoint x: 353, endPoint y: 503, distance: 108.1
click at [353, 503] on div "[PERSON_NAME]'s Jimny NO CHARGE 3 door [PERSON_NAME] full setup battery? fridge…" at bounding box center [325, 446] width 118 height 132
click at [324, 480] on div "[PERSON_NAME]'s Jimny NO CHARGE 3 door [PERSON_NAME] full setup battery? fridge…" at bounding box center [325, 446] width 118 height 132
drag, startPoint x: 298, startPoint y: 451, endPoint x: 269, endPoint y: 451, distance: 29.1
click at [269, 451] on div "[PERSON_NAME]'s Jimny NO CHARGE 3 door [PERSON_NAME] full setup battery? fridge…" at bounding box center [325, 446] width 118 height 132
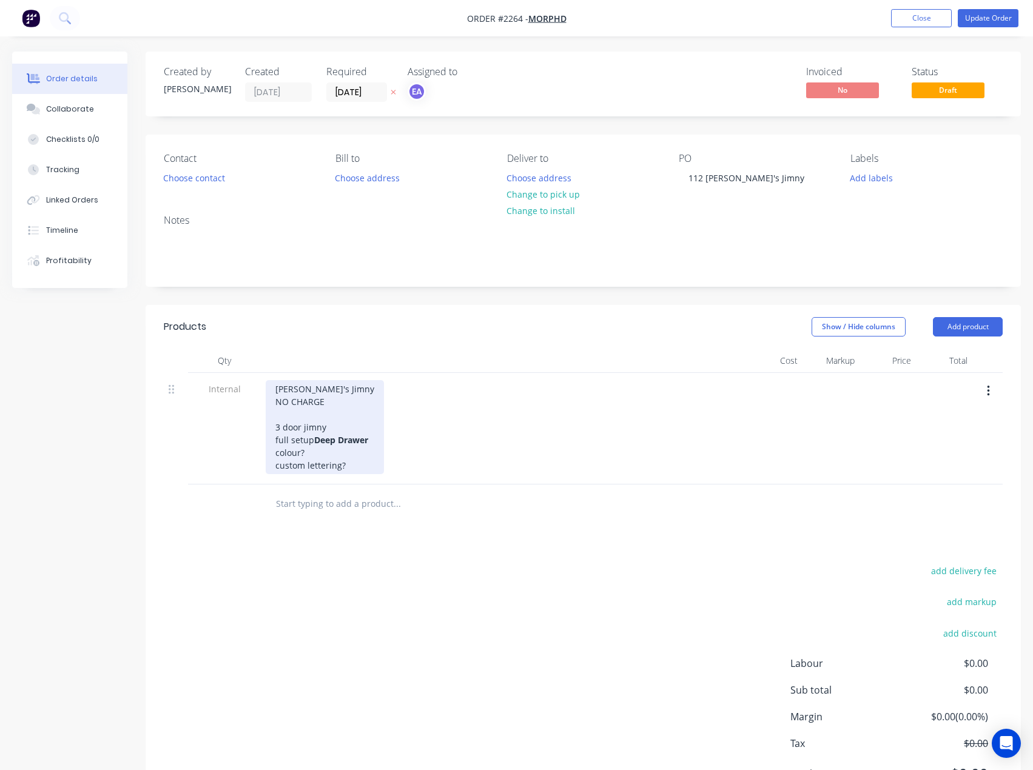
click at [280, 441] on div "[PERSON_NAME]'s Jimny NO CHARGE 3 door [PERSON_NAME] full setup Deep Drawer col…" at bounding box center [325, 427] width 118 height 94
click at [323, 474] on div "[PERSON_NAME]'s Jimny NO CHARGE 3 door [PERSON_NAME] Full setup Deep Drawer col…" at bounding box center [325, 427] width 118 height 94
click at [292, 469] on div "[PERSON_NAME]'s Jimny NO CHARGE 3 door [PERSON_NAME] Full setup Deep Drawer col…" at bounding box center [325, 427] width 118 height 94
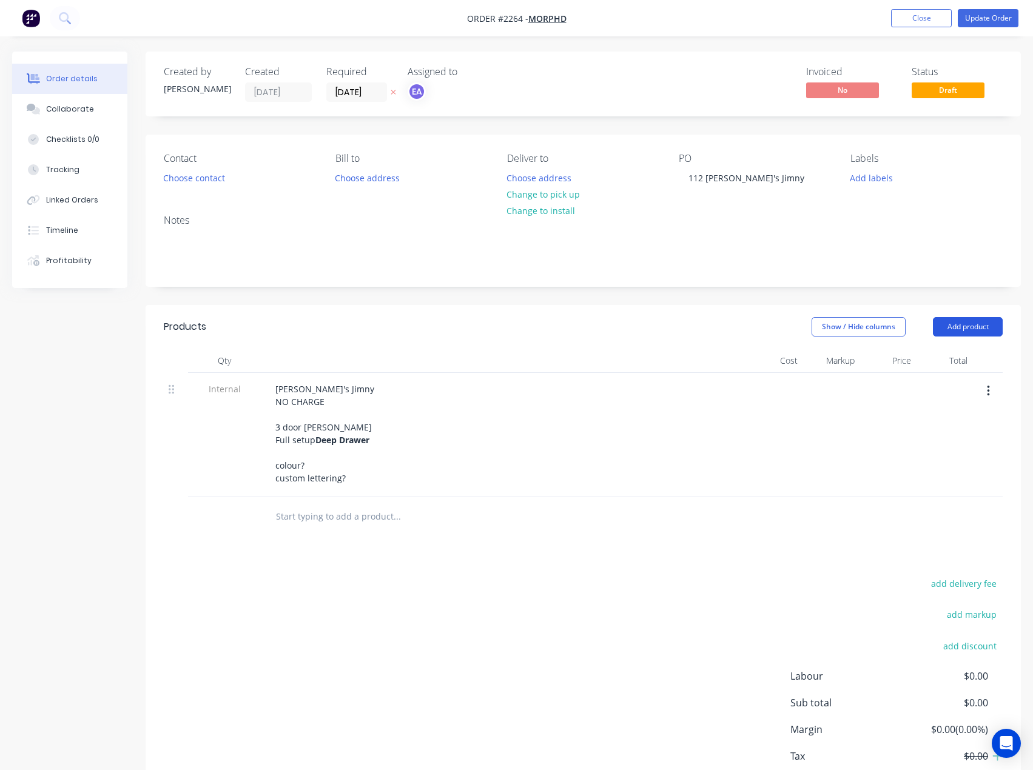
click at [983, 332] on button "Add product" at bounding box center [968, 326] width 70 height 19
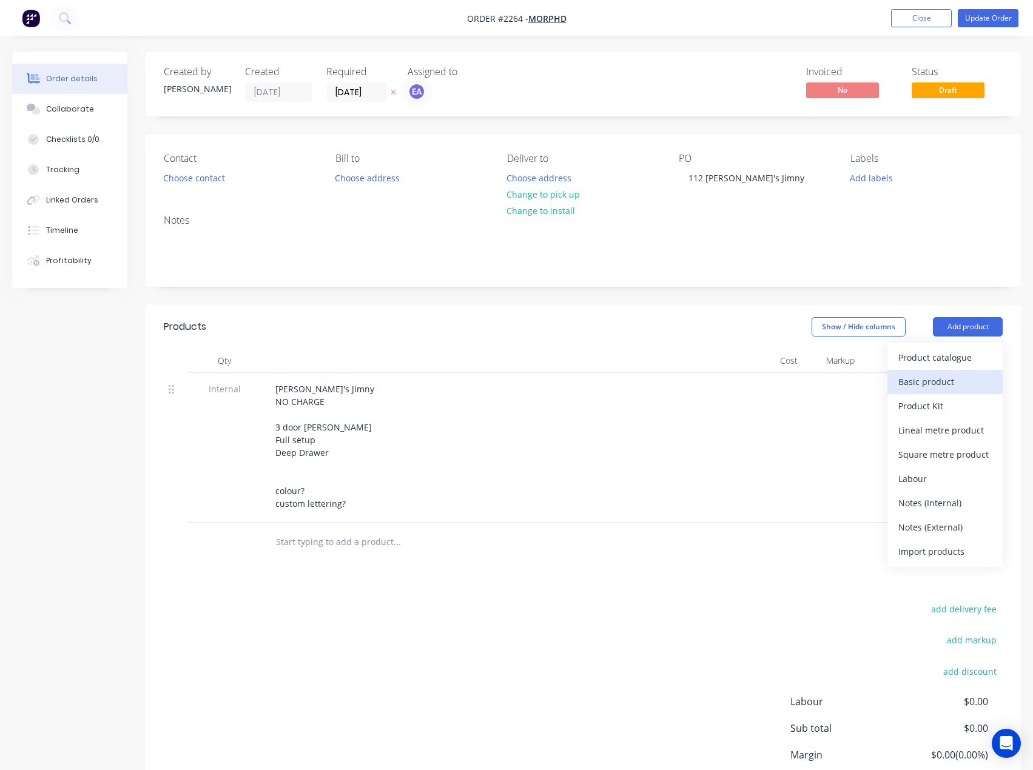
click at [946, 372] on button "Basic product" at bounding box center [944, 382] width 115 height 24
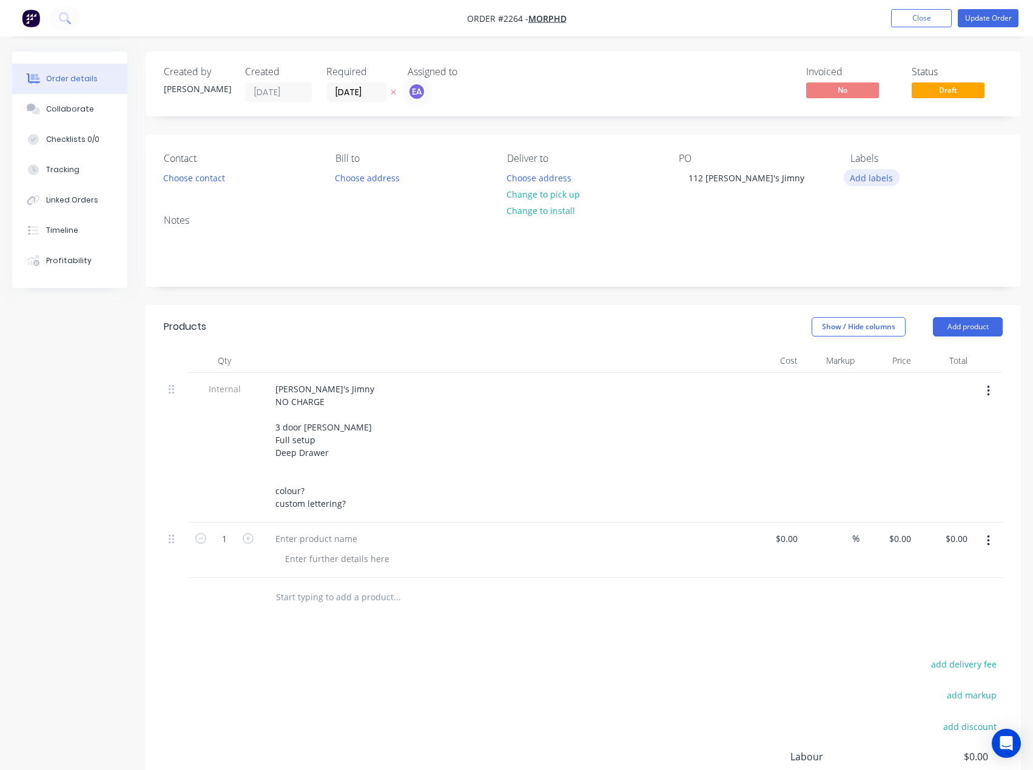
click at [883, 183] on button "Add labels" at bounding box center [871, 177] width 56 height 16
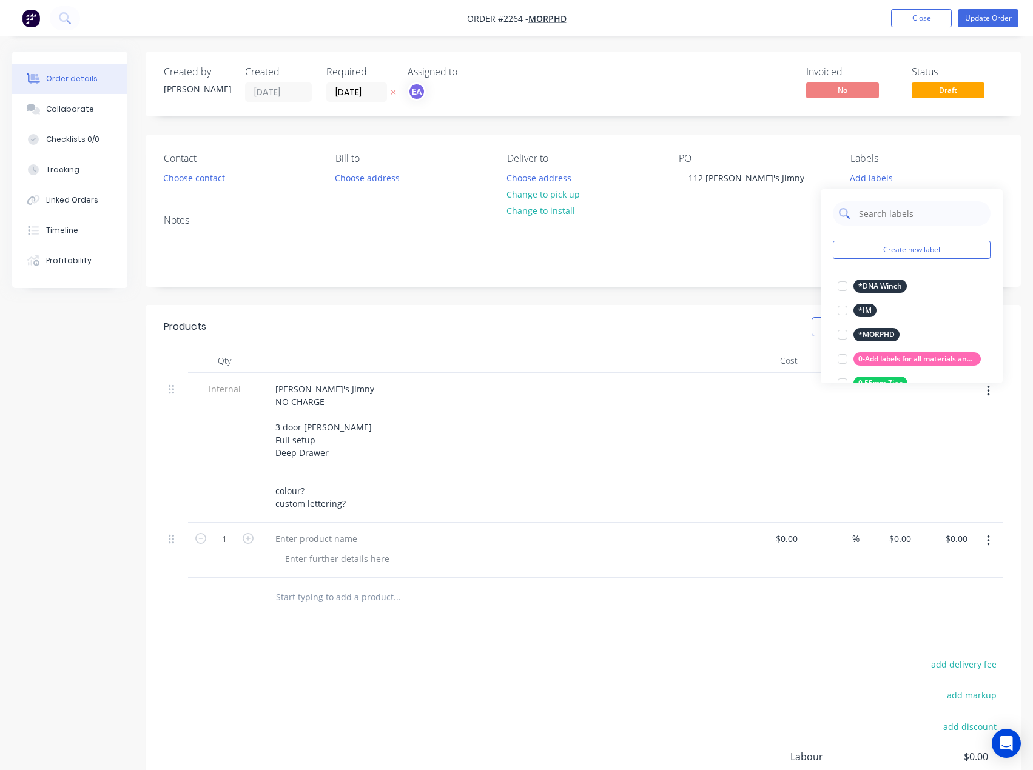
click at [894, 206] on input "text" at bounding box center [920, 213] width 127 height 24
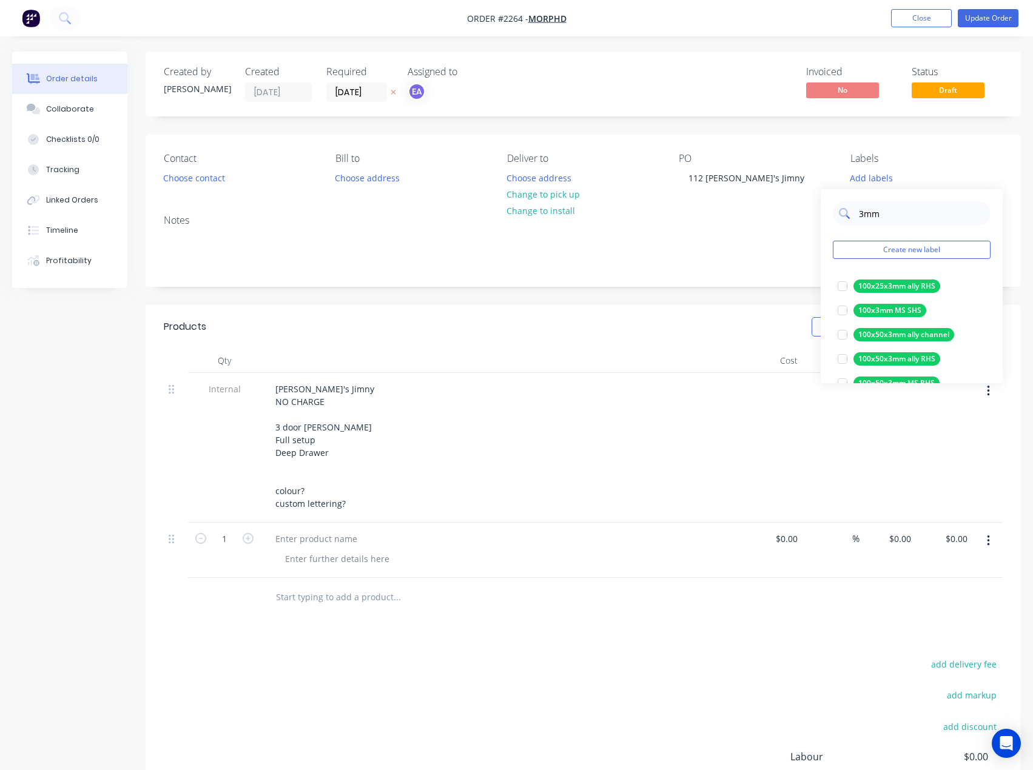
click at [890, 217] on input "3mm" at bounding box center [920, 213] width 127 height 24
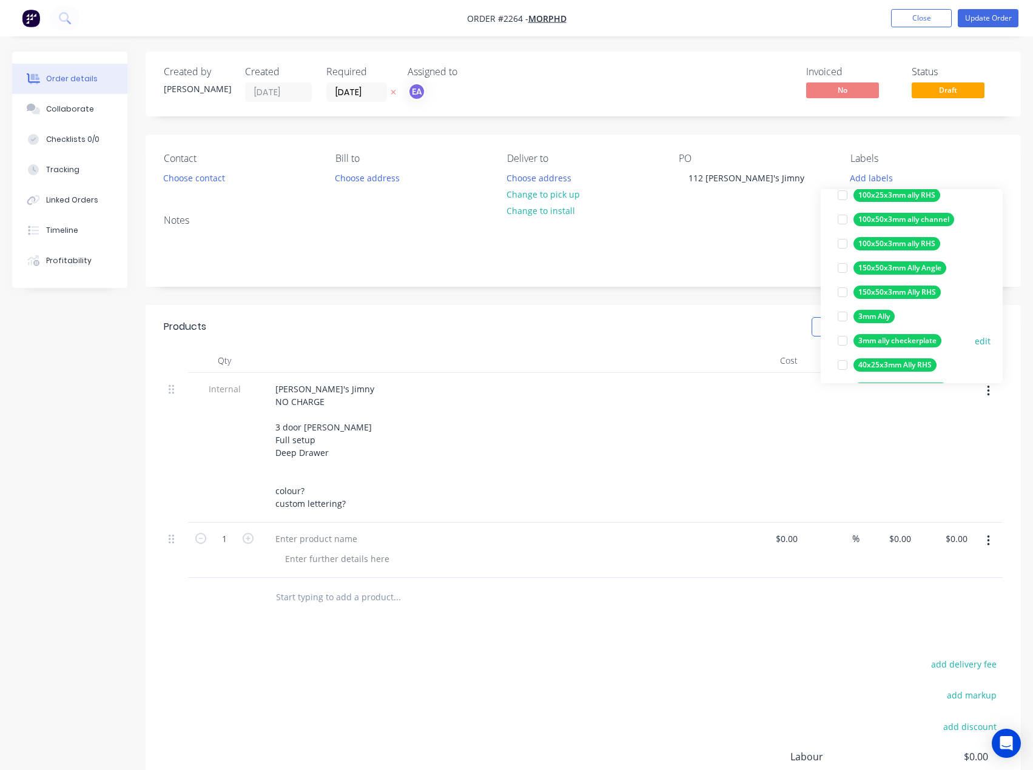
scroll to position [121, 0]
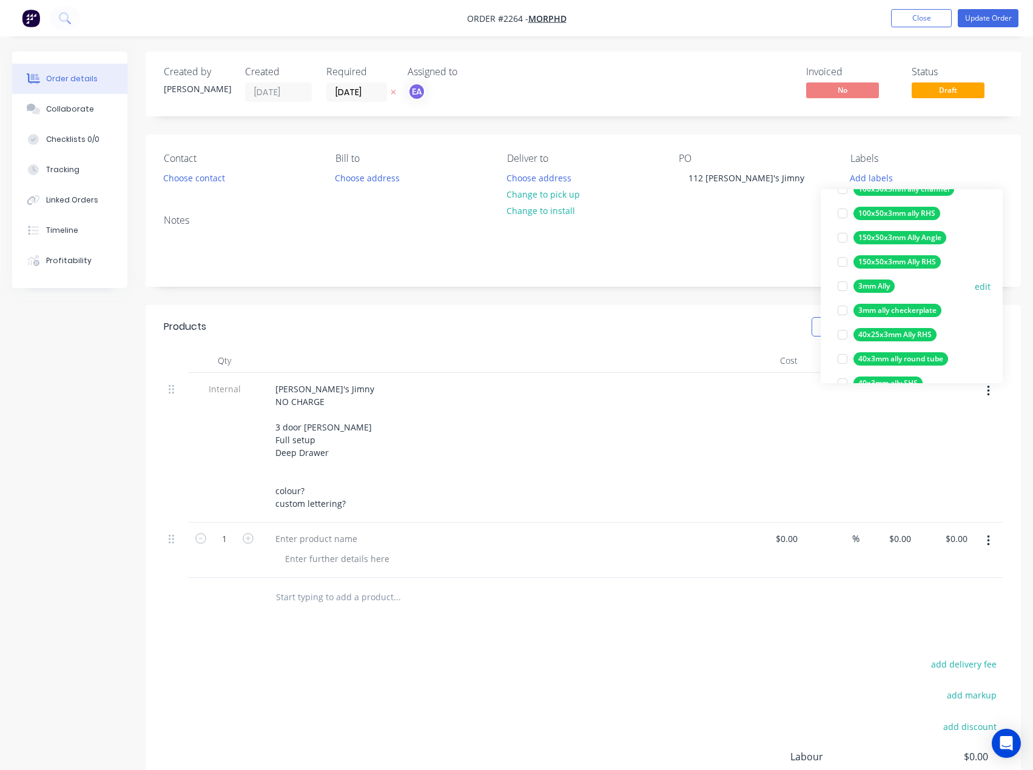
click at [840, 286] on div at bounding box center [842, 286] width 24 height 24
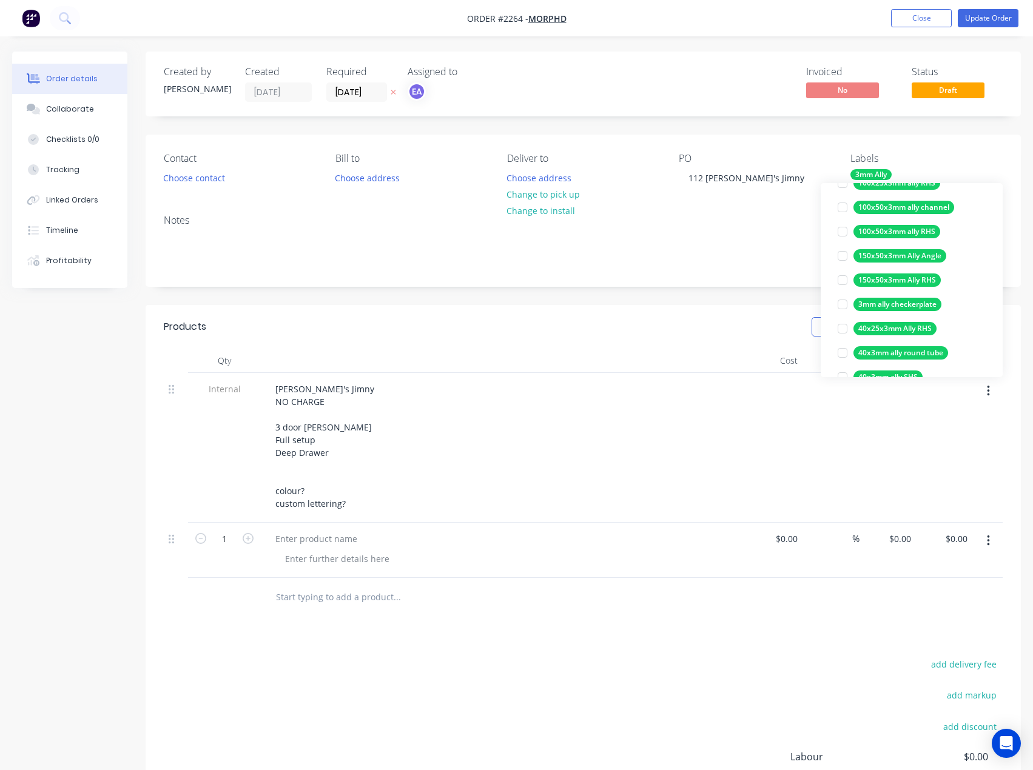
scroll to position [0, 0]
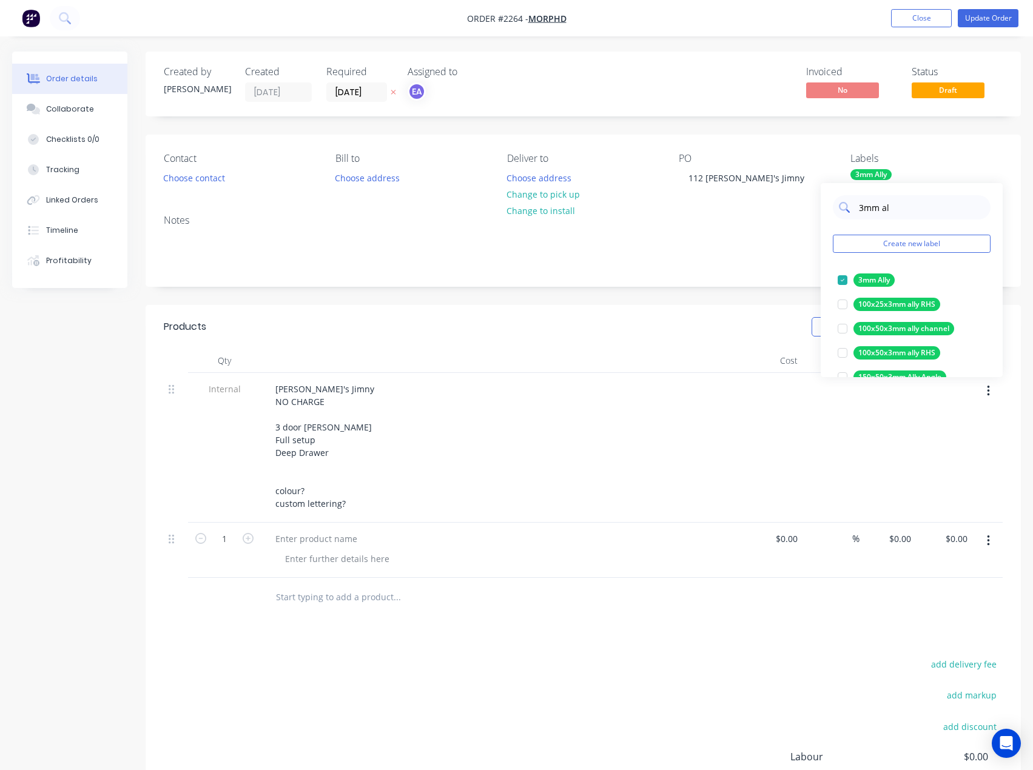
drag, startPoint x: 880, startPoint y: 204, endPoint x: 839, endPoint y: 207, distance: 41.4
click at [839, 207] on div "3mm al" at bounding box center [912, 207] width 158 height 24
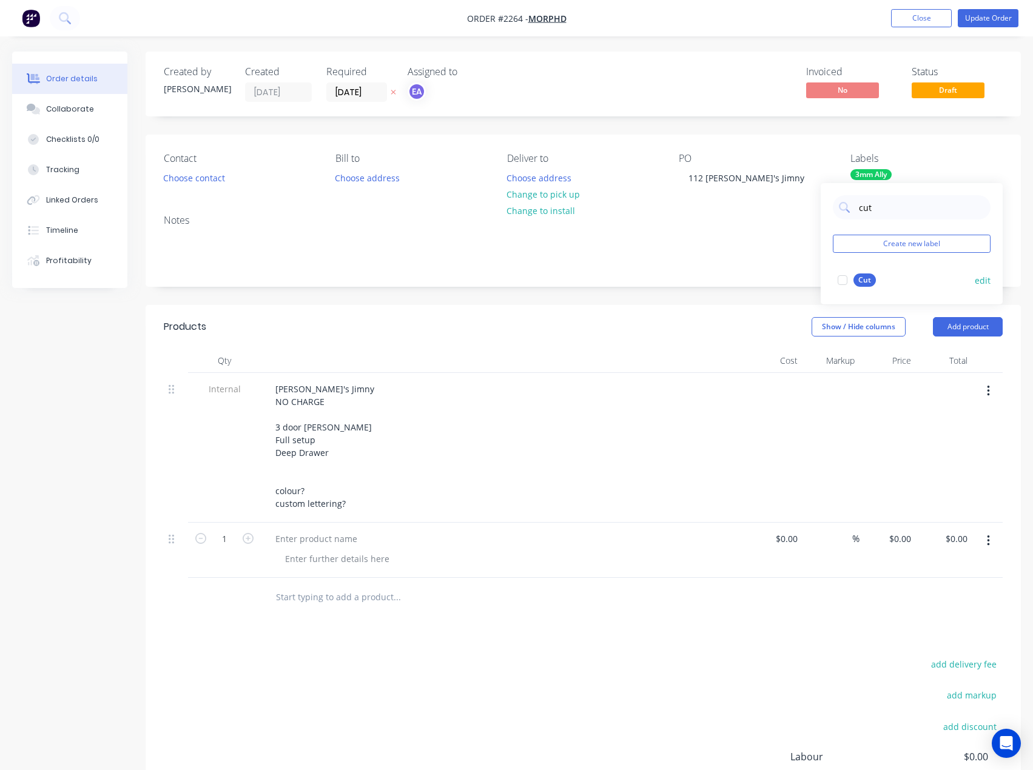
click at [842, 280] on div at bounding box center [842, 280] width 24 height 24
click at [856, 211] on div "cut" at bounding box center [912, 207] width 158 height 24
click at [841, 280] on div at bounding box center [842, 280] width 24 height 24
drag, startPoint x: 874, startPoint y: 209, endPoint x: 856, endPoint y: 215, distance: 19.0
click at [856, 215] on div "fold" at bounding box center [912, 207] width 158 height 24
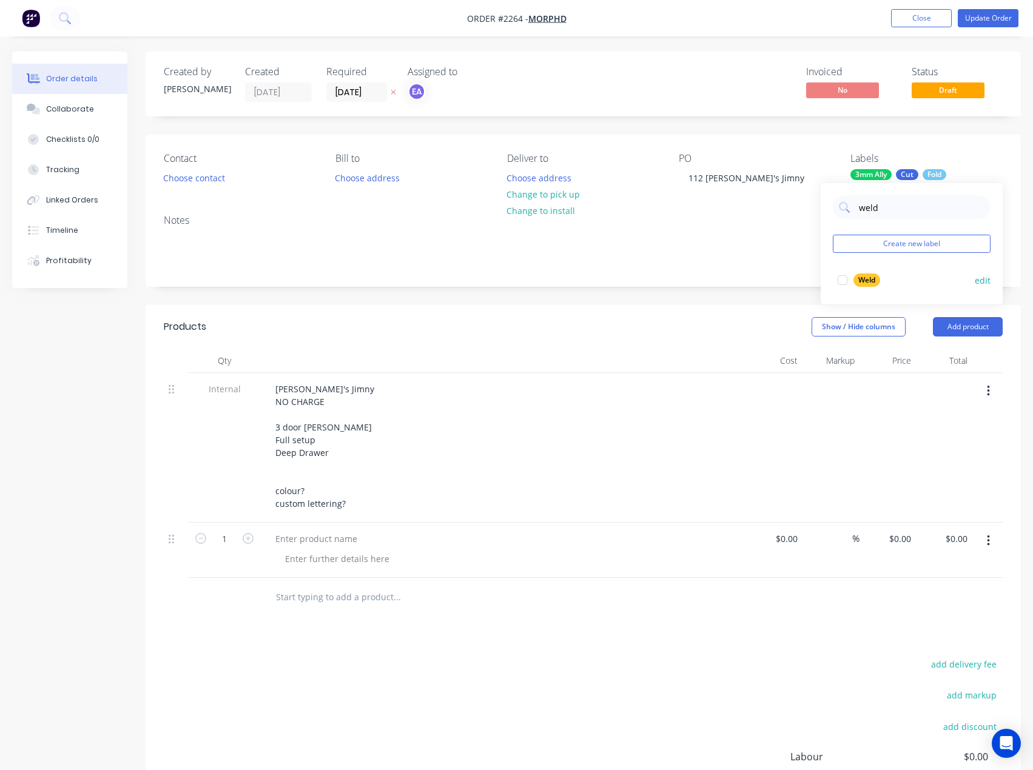
click at [844, 282] on div at bounding box center [842, 280] width 24 height 24
drag, startPoint x: 886, startPoint y: 205, endPoint x: 858, endPoint y: 208, distance: 28.1
click at [858, 208] on input "weld" at bounding box center [920, 207] width 127 height 24
type input "powd"
click at [846, 277] on div at bounding box center [842, 280] width 24 height 24
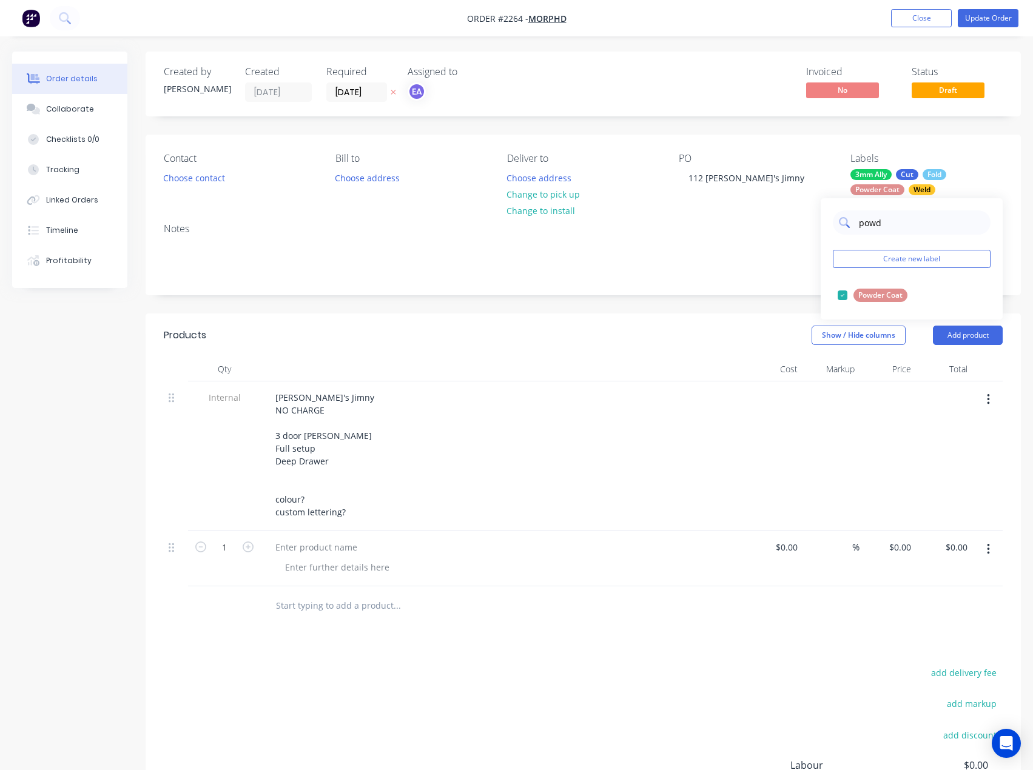
drag, startPoint x: 886, startPoint y: 219, endPoint x: 854, endPoint y: 233, distance: 34.5
click at [854, 233] on div "powd" at bounding box center [912, 222] width 158 height 24
click at [431, 663] on div "Products Show / Hide columns Add product Qty Cost Markup Price Total Internal […" at bounding box center [583, 614] width 875 height 603
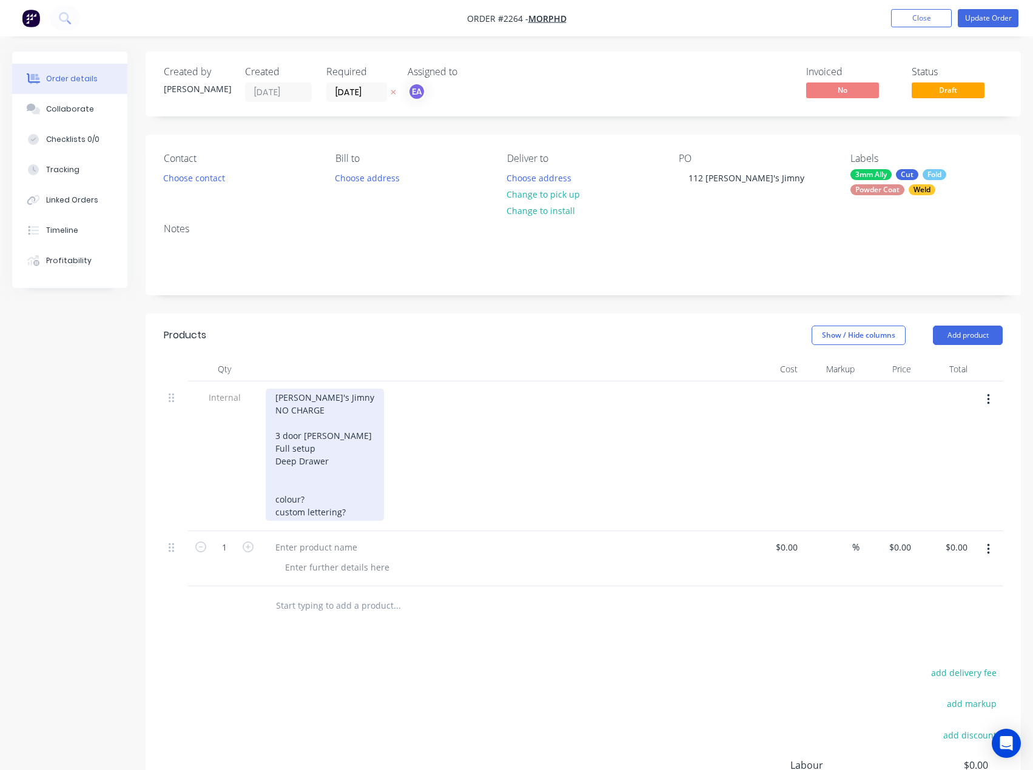
click at [329, 495] on div "[PERSON_NAME]'s Jimny NO CHARGE 3 door [PERSON_NAME] Full setup Deep Drawer col…" at bounding box center [325, 455] width 118 height 132
drag, startPoint x: 350, startPoint y: 509, endPoint x: 269, endPoint y: 517, distance: 81.1
click at [269, 517] on div "[PERSON_NAME]'s Jimny NO CHARGE 3 door [PERSON_NAME] Full setup Deep Drawer [PE…" at bounding box center [327, 455] width 122 height 132
click at [316, 511] on div "[PERSON_NAME]'s Jimny NO CHARGE 3 door [PERSON_NAME] Full setup Deep Drawer [PE…" at bounding box center [327, 455] width 122 height 132
click at [321, 479] on div "[PERSON_NAME]'s Jimny NO CHARGE 3 door [PERSON_NAME] Full setup Deep Drawer [PE…" at bounding box center [327, 455] width 122 height 132
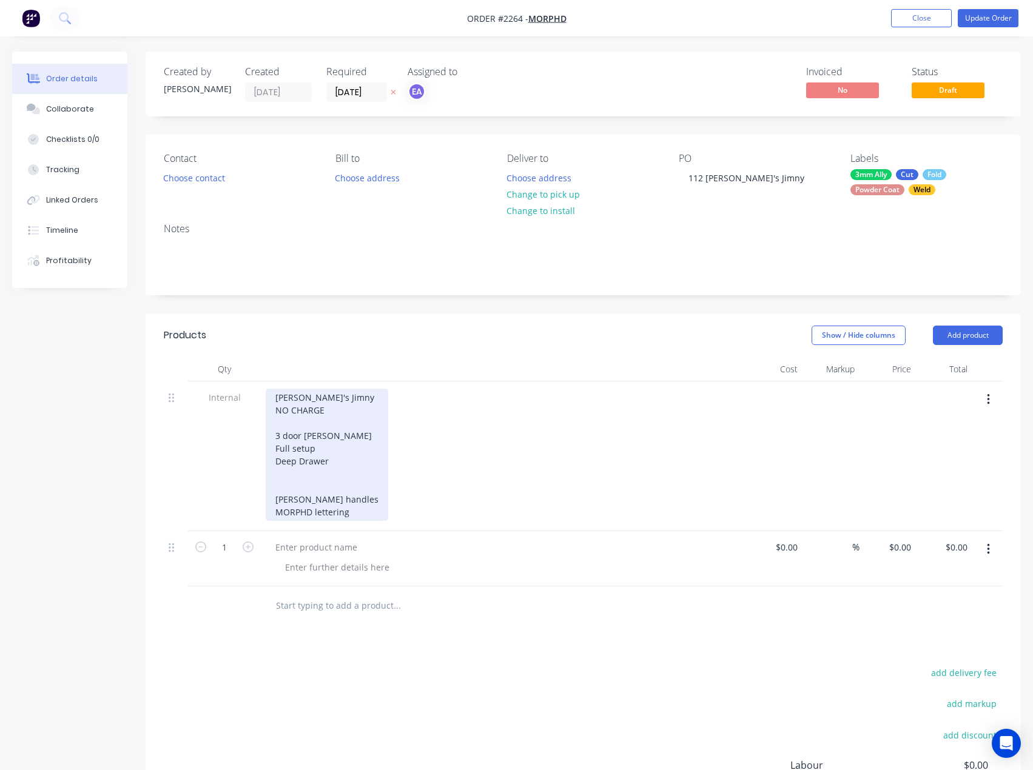
click at [301, 476] on div "[PERSON_NAME]'s Jimny NO CHARGE 3 door [PERSON_NAME] Full setup Deep Drawer [PE…" at bounding box center [327, 455] width 122 height 132
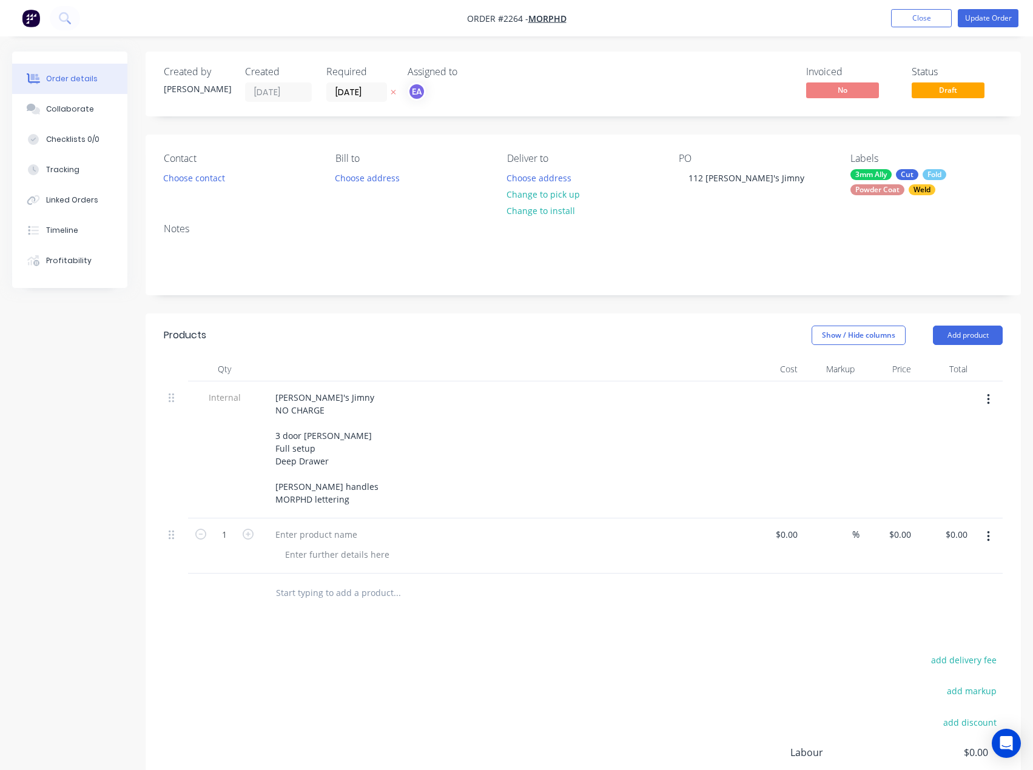
click at [990, 537] on button "button" at bounding box center [988, 537] width 28 height 22
click at [293, 592] on input "text" at bounding box center [396, 593] width 243 height 24
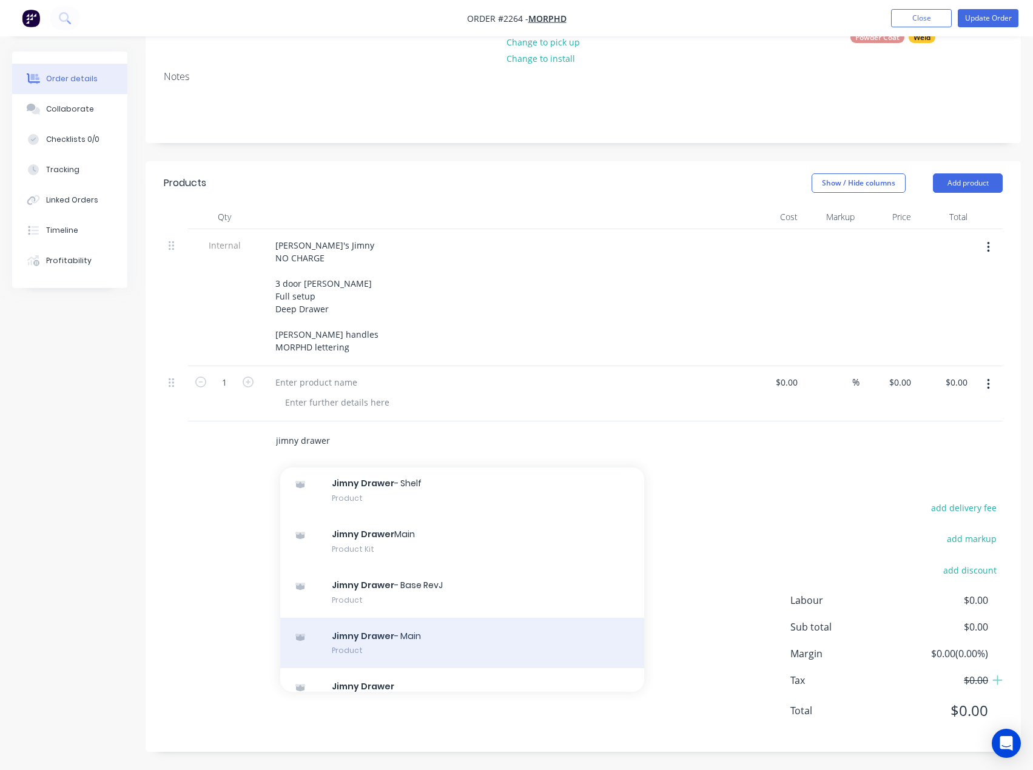
scroll to position [424, 0]
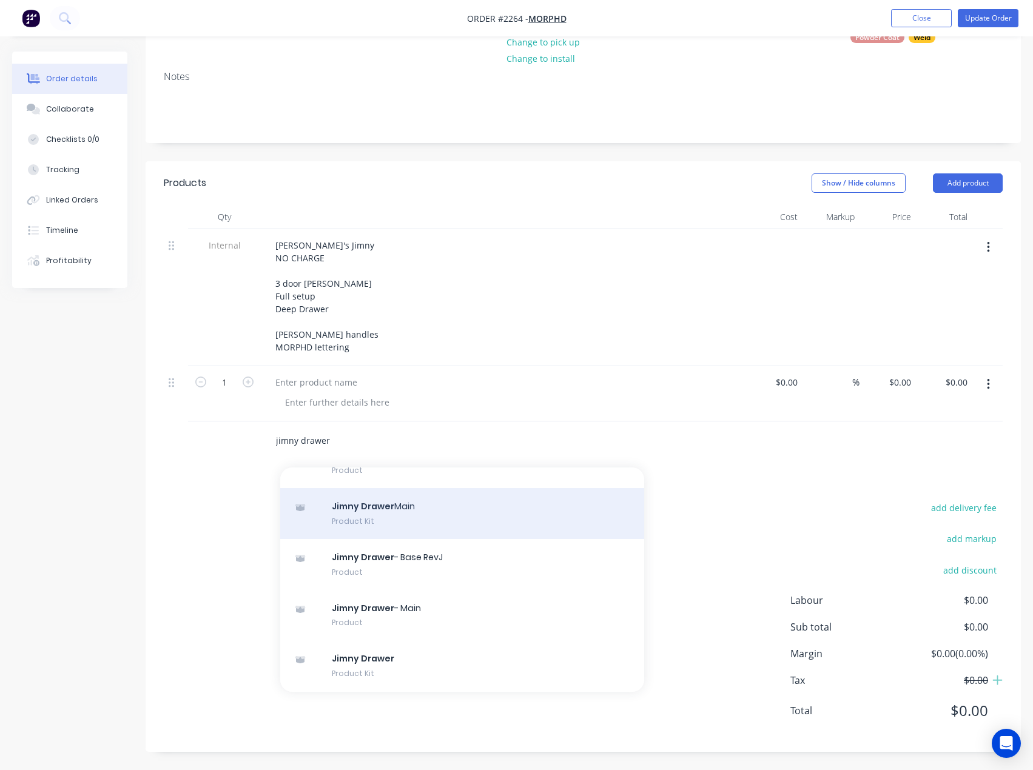
type input "jimny drawer"
click at [424, 517] on div "Jimny Drawer Main Product Kit" at bounding box center [462, 513] width 364 height 51
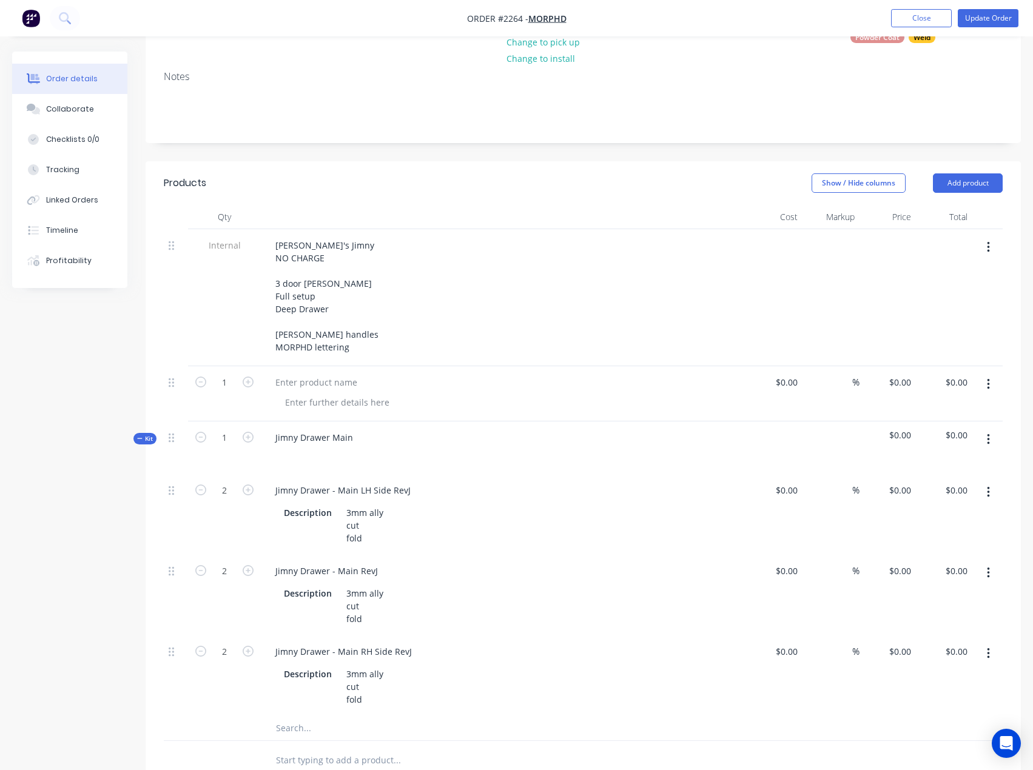
click at [987, 438] on icon "button" at bounding box center [988, 439] width 3 height 13
click at [941, 549] on div "Delete" at bounding box center [944, 544] width 93 height 18
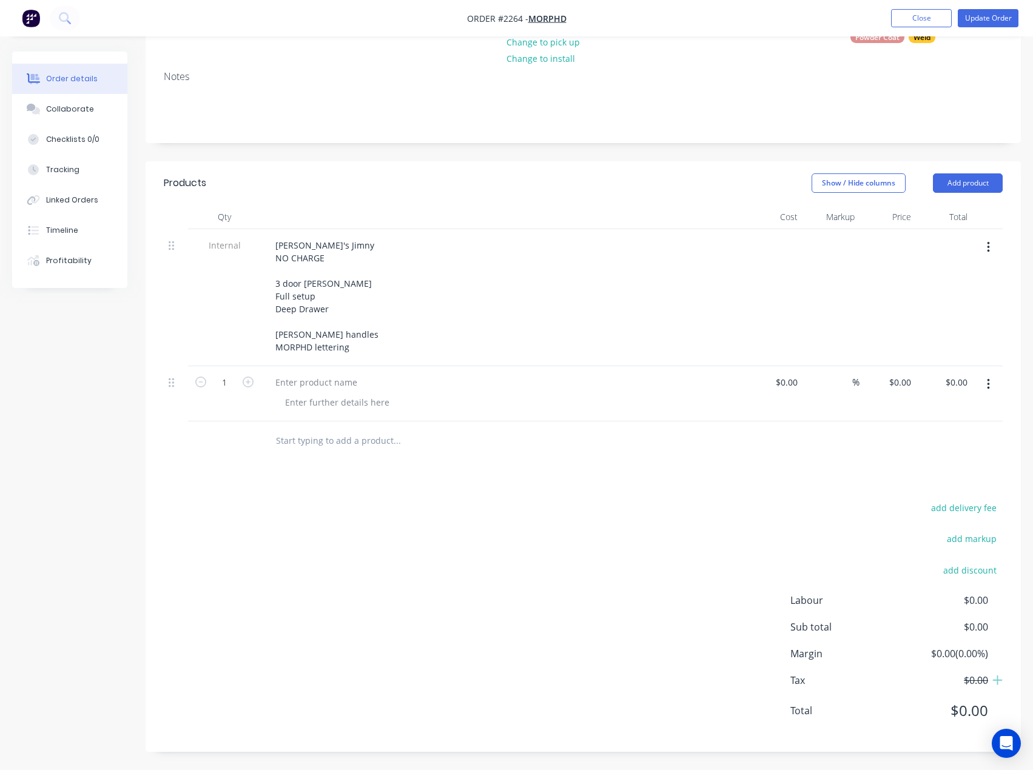
click at [346, 438] on input "text" at bounding box center [396, 441] width 243 height 24
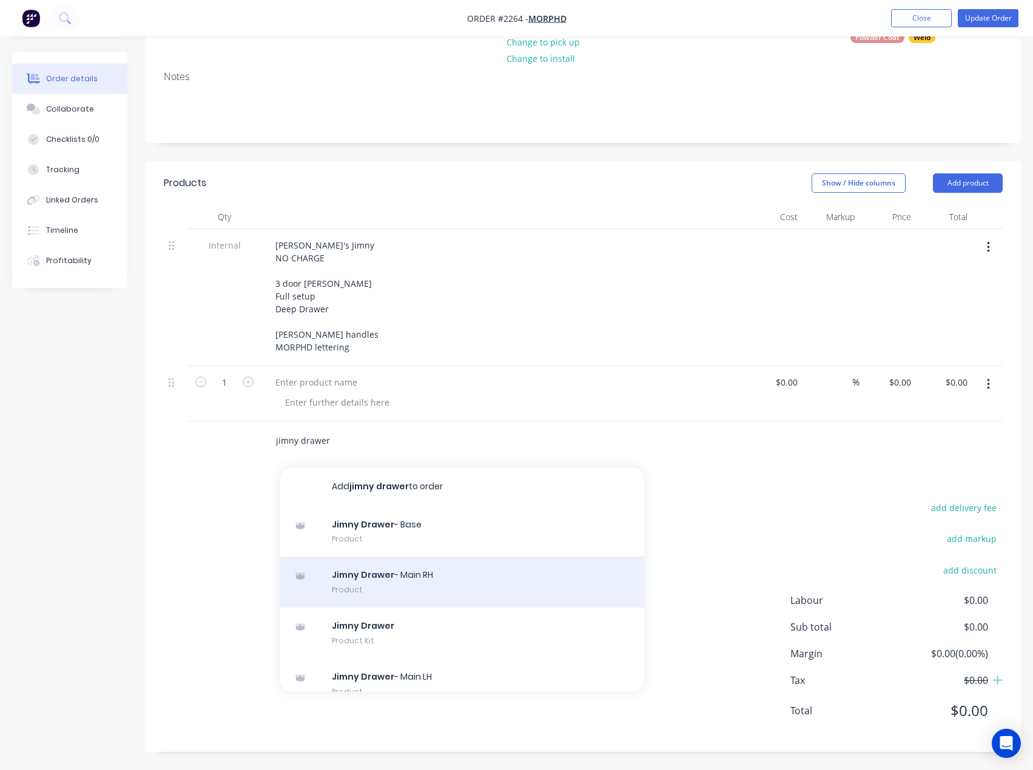
type input "jimny drawer"
click at [437, 580] on div "Jimny Drawer - Main RH Product" at bounding box center [462, 582] width 364 height 51
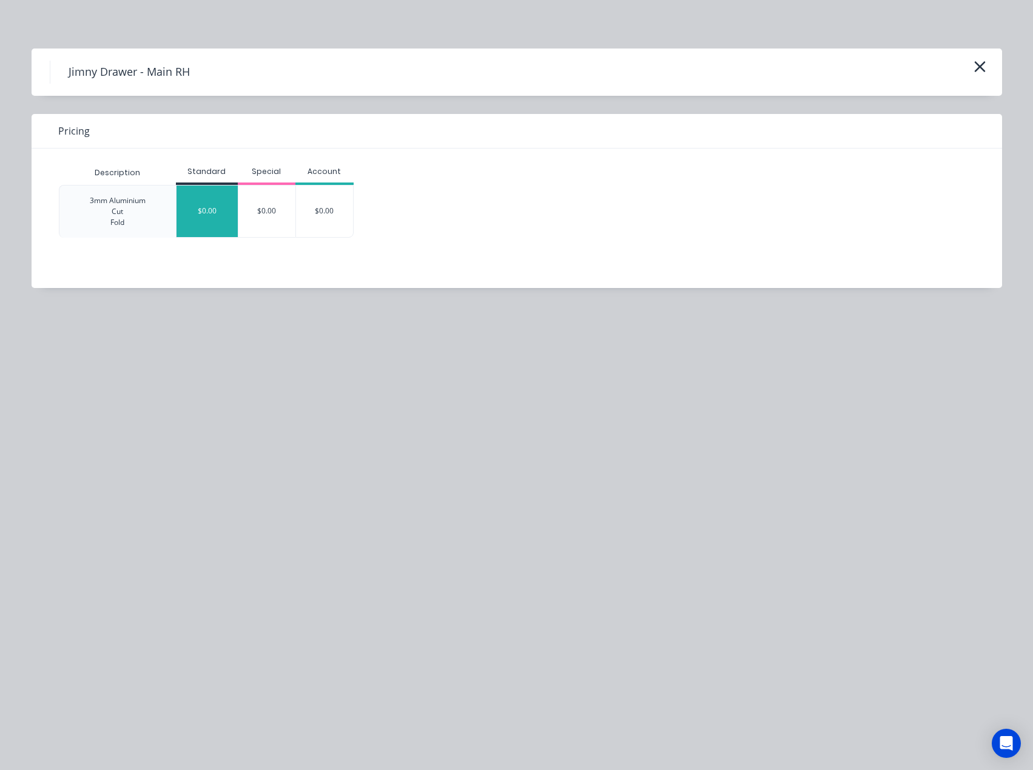
click at [196, 212] on div "$0.00" at bounding box center [206, 212] width 61 height 52
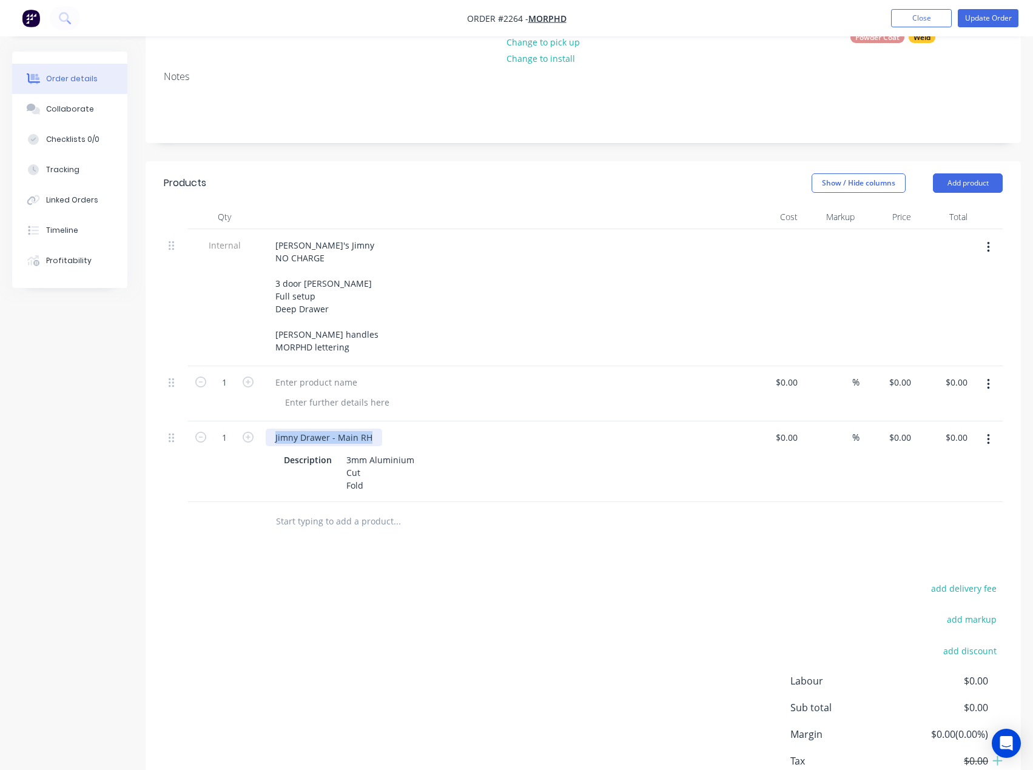
drag, startPoint x: 372, startPoint y: 437, endPoint x: 266, endPoint y: 441, distance: 106.8
click at [266, 441] on div "Jimny Drawer - Main RH" at bounding box center [324, 438] width 116 height 18
paste div
click at [362, 567] on div "Products Show / Hide columns Add product Qty Cost Markup Price Total Internal […" at bounding box center [583, 496] width 875 height 671
click at [372, 490] on div "3mm Aluminium Cut Fold" at bounding box center [380, 472] width 78 height 43
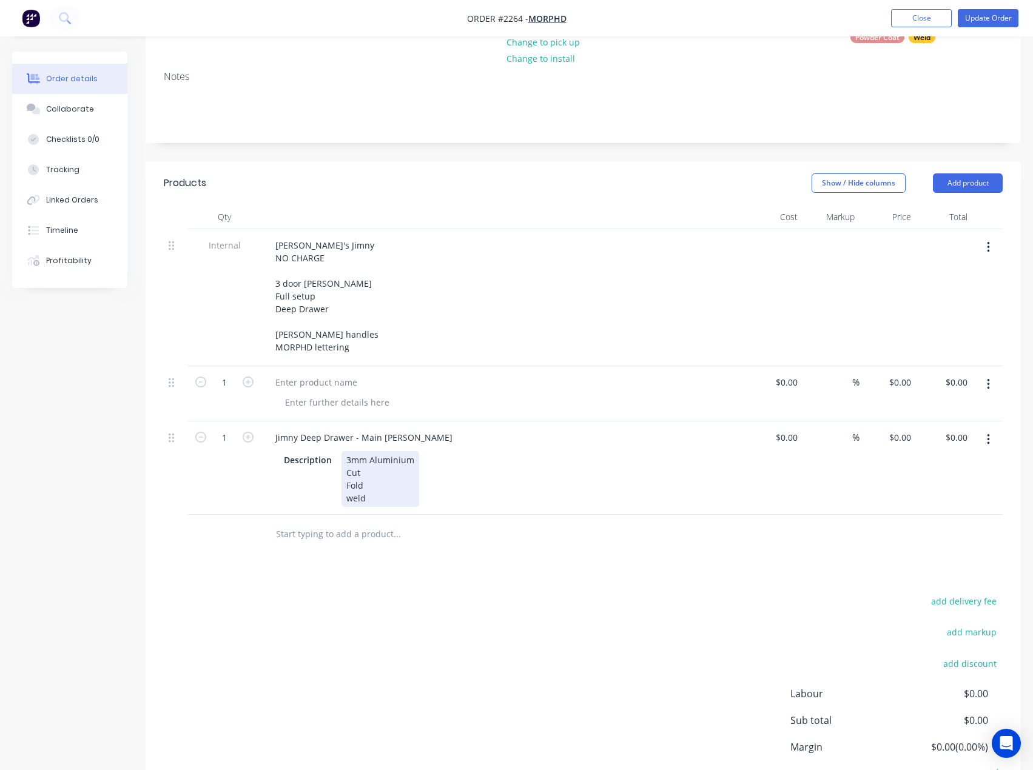
click at [352, 496] on div "3mm Aluminium Cut Fold weld" at bounding box center [380, 479] width 78 height 56
click at [383, 501] on div "3mm Aluminium Cut Fold Weld" at bounding box center [380, 479] width 78 height 56
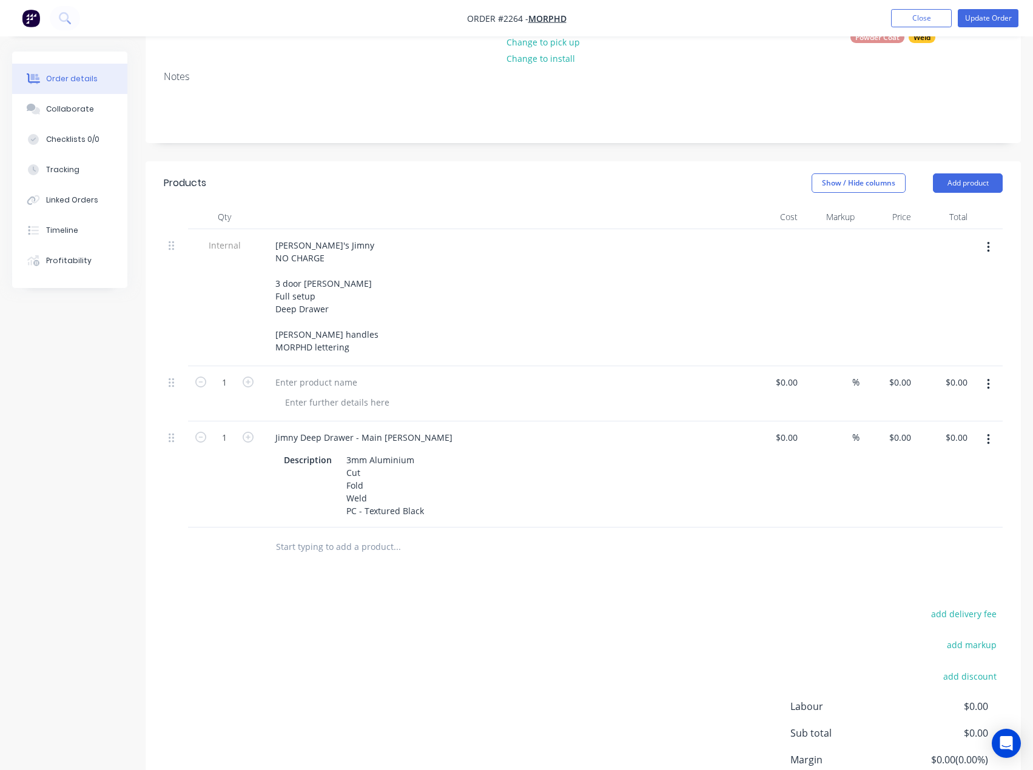
click at [988, 442] on icon "button" at bounding box center [988, 439] width 3 height 13
click at [495, 608] on div "add delivery fee add markup add discount Labour $0.00 Sub total $0.00 Margin $0…" at bounding box center [583, 723] width 839 height 234
click at [993, 386] on button "button" at bounding box center [988, 385] width 28 height 22
click at [929, 486] on div "Delete" at bounding box center [944, 489] width 93 height 18
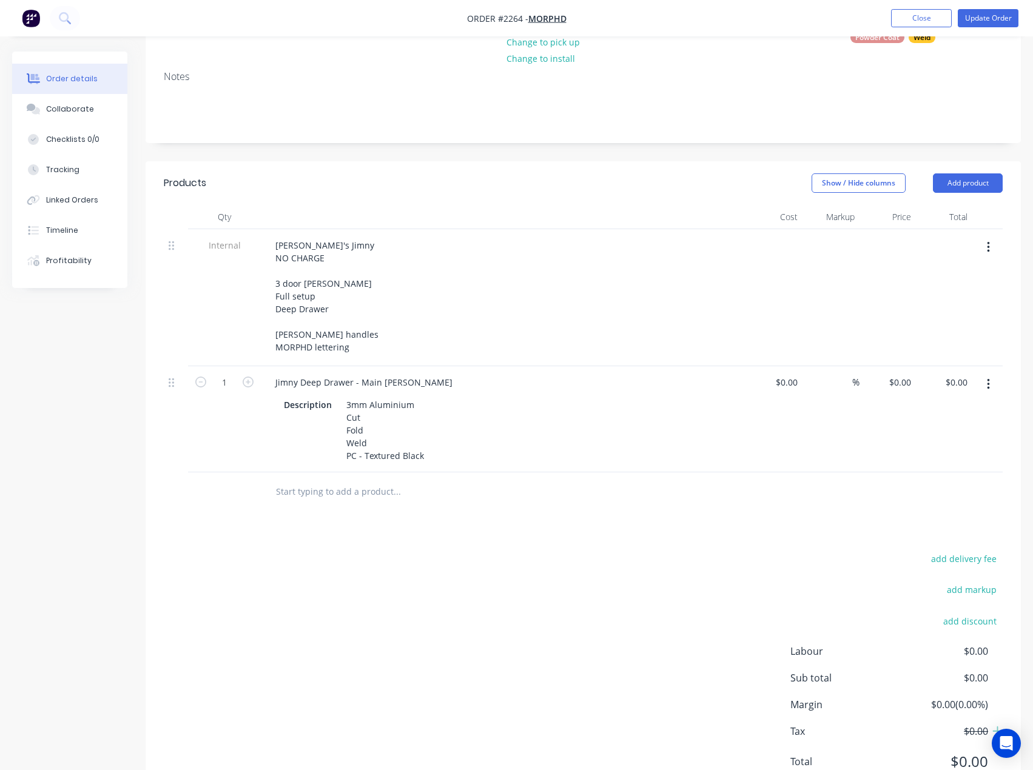
click at [988, 382] on icon "button" at bounding box center [988, 384] width 3 height 13
click at [939, 412] on div "Edit" at bounding box center [944, 416] width 93 height 18
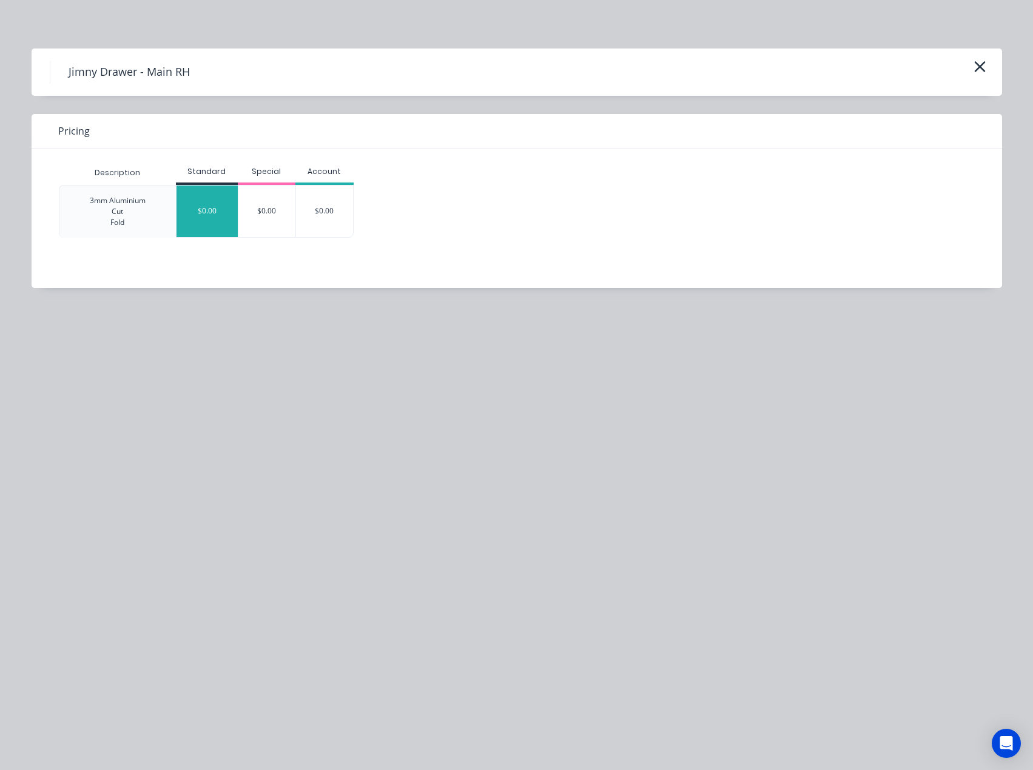
click at [199, 221] on div "$0.00" at bounding box center [206, 212] width 61 height 52
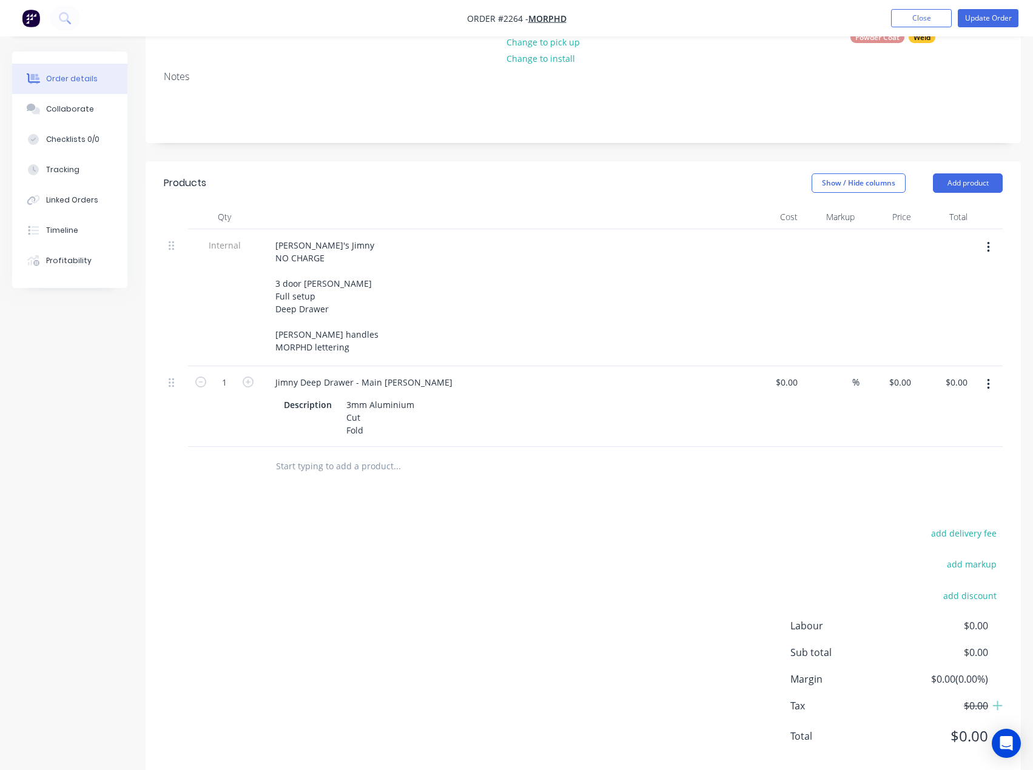
click at [992, 381] on button "button" at bounding box center [988, 385] width 28 height 22
click at [909, 416] on div "Edit" at bounding box center [944, 416] width 93 height 18
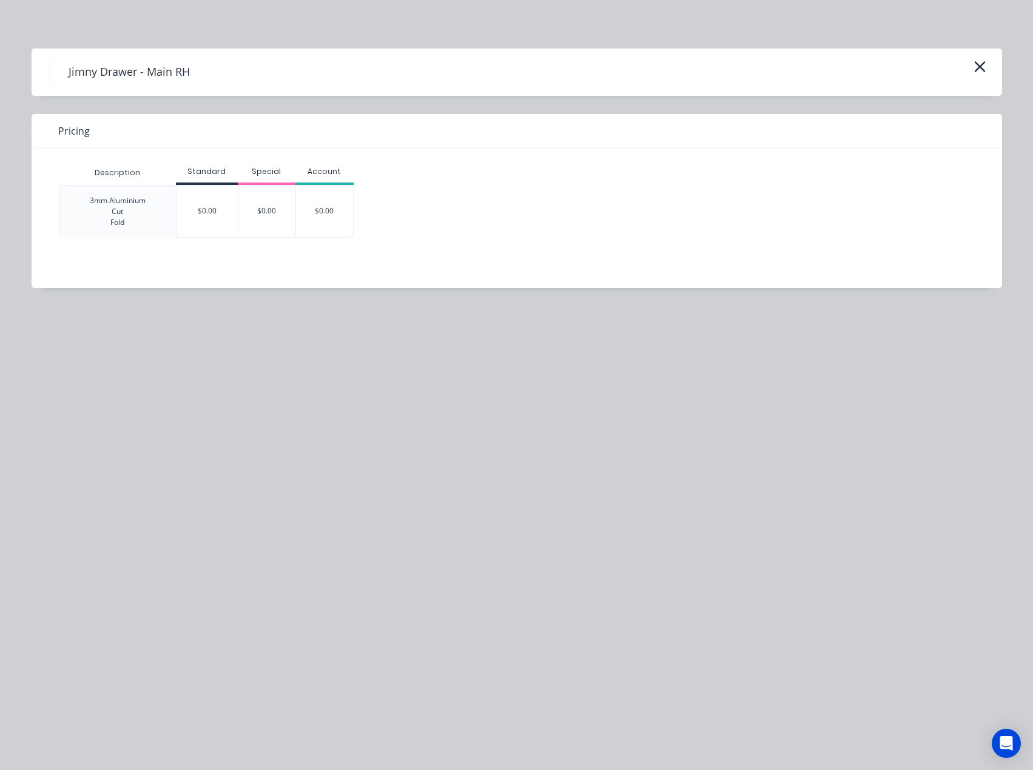
click at [168, 65] on h4 "Jimny Drawer - Main RH" at bounding box center [129, 72] width 158 height 23
drag, startPoint x: 136, startPoint y: 78, endPoint x: 121, endPoint y: 84, distance: 16.6
click at [110, 84] on div "Jimny Drawer - Main RH" at bounding box center [517, 72] width 970 height 47
drag, startPoint x: 977, startPoint y: 63, endPoint x: 953, endPoint y: 127, distance: 68.9
click at [978, 63] on icon "button" at bounding box center [979, 66] width 13 height 17
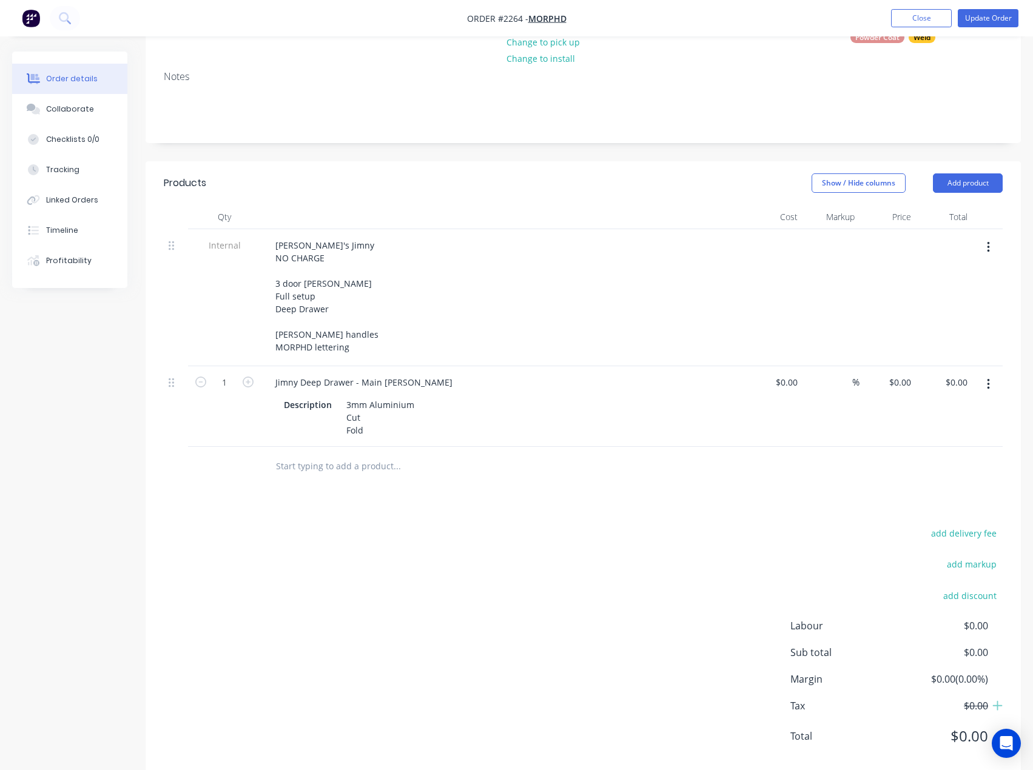
click at [994, 387] on button "button" at bounding box center [988, 385] width 28 height 22
click at [362, 589] on div "add delivery fee add markup add discount Labour $0.00 Sub total $0.00 Margin $0…" at bounding box center [583, 642] width 839 height 234
click at [386, 429] on div "3mm Aluminium Cut Fold" at bounding box center [380, 417] width 78 height 43
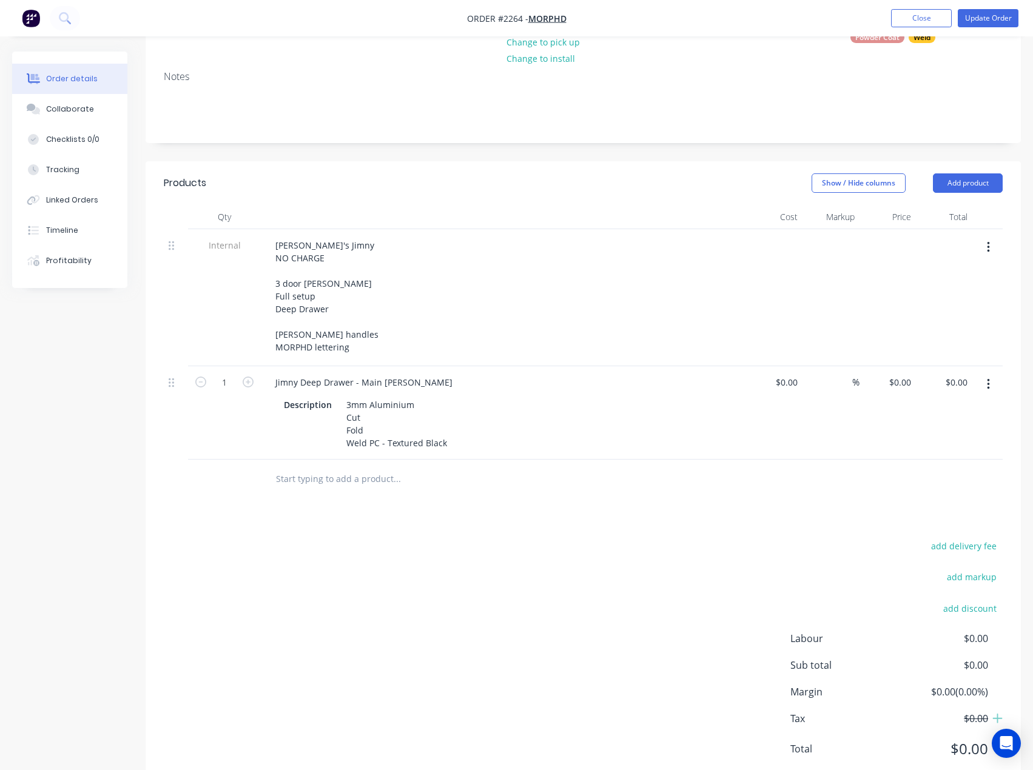
click at [418, 536] on div "Products Show / Hide columns Add product Qty Cost Markup Price Total Internal […" at bounding box center [583, 475] width 875 height 629
click at [366, 446] on div "3mm Aluminium Cut Fold Weld PC - Textured Black" at bounding box center [396, 424] width 110 height 56
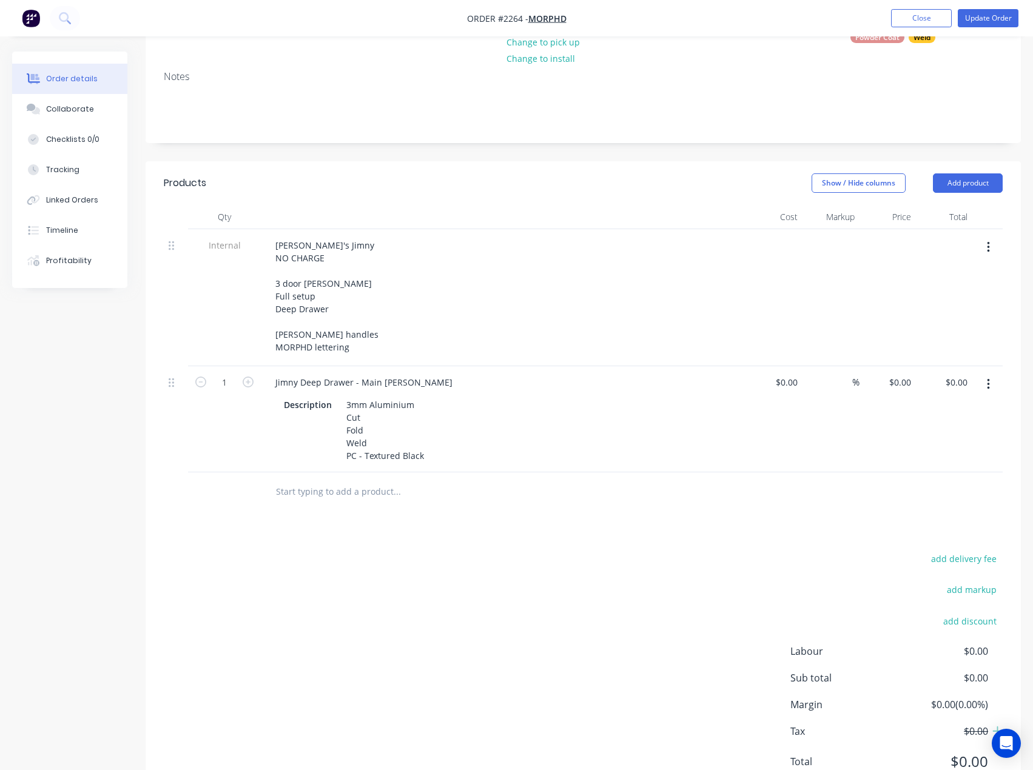
click at [417, 533] on div "Products Show / Hide columns Add product Qty Cost Markup Price Total Internal […" at bounding box center [583, 482] width 875 height 642
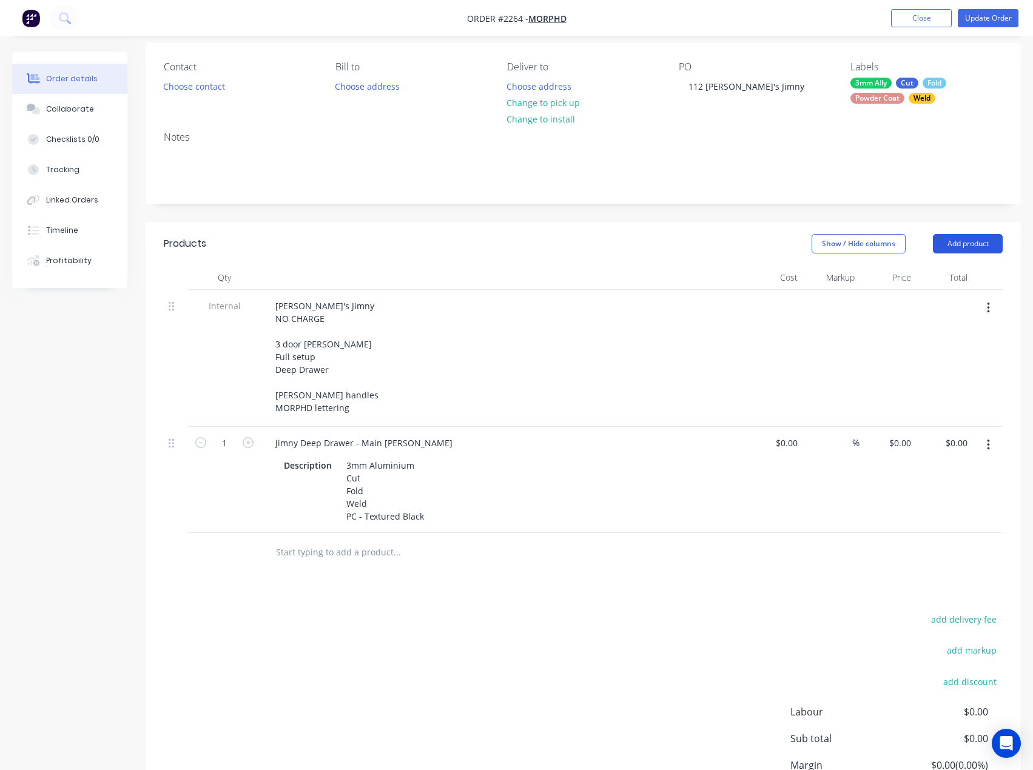
click at [979, 246] on button "Add product" at bounding box center [968, 243] width 70 height 19
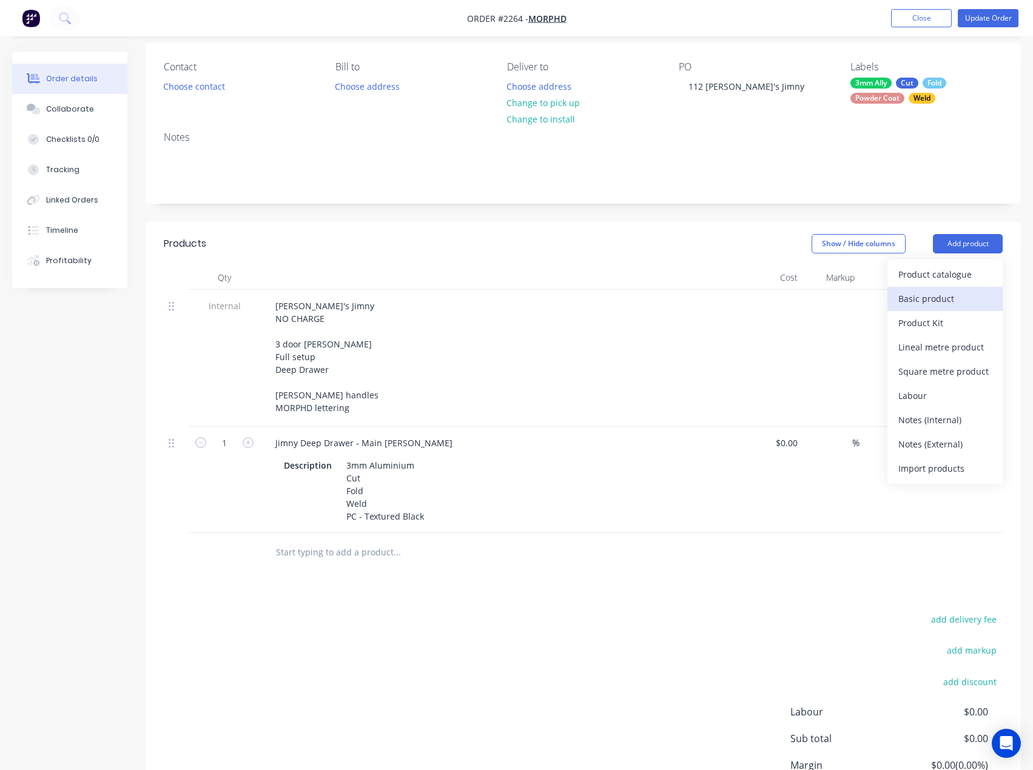
click at [953, 290] on div "Basic product" at bounding box center [944, 299] width 93 height 18
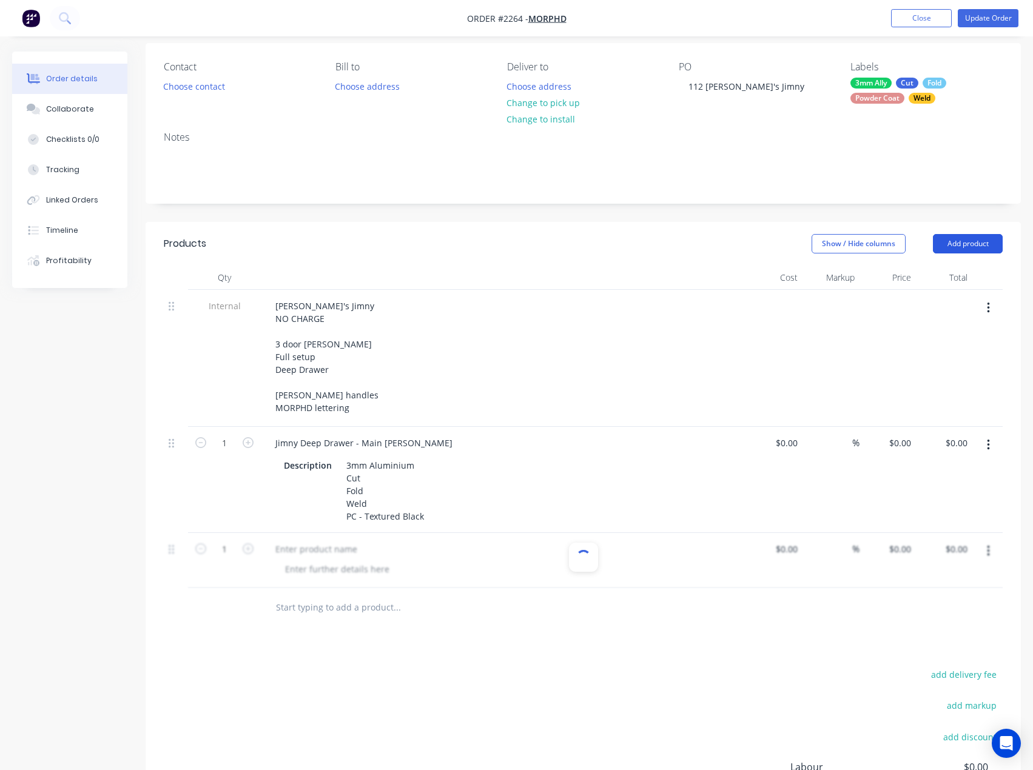
click at [959, 247] on button "Add product" at bounding box center [968, 243] width 70 height 19
drag, startPoint x: 435, startPoint y: 633, endPoint x: 310, endPoint y: 595, distance: 130.4
click at [431, 631] on div "Products Show / Hide columns Add product Product catalogue Basic product Produc…" at bounding box center [583, 570] width 875 height 697
click at [325, 613] on input "text" at bounding box center [396, 607] width 243 height 24
paste input "Jimny Tray - Rails MORPHD RevG"
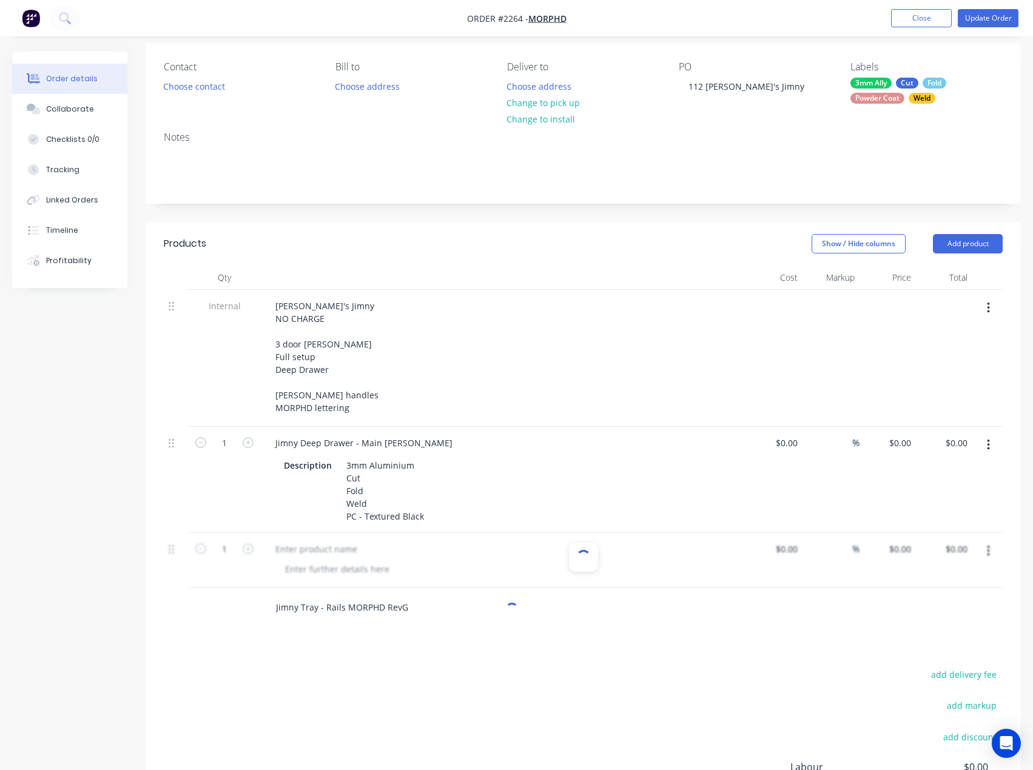
drag, startPoint x: 346, startPoint y: 609, endPoint x: 432, endPoint y: 614, distance: 85.6
click at [432, 614] on input "Jimny Tray - Rails MORPHD RevG" at bounding box center [396, 607] width 243 height 24
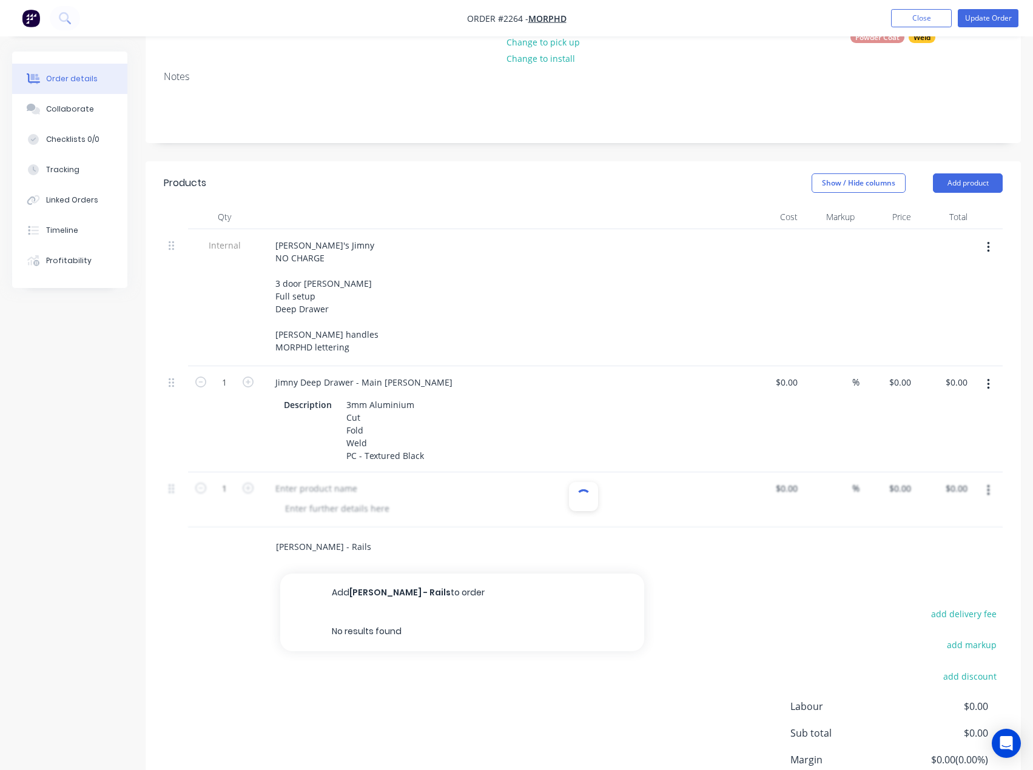
click at [346, 544] on input "[PERSON_NAME] - Rails" at bounding box center [396, 547] width 243 height 24
drag, startPoint x: 344, startPoint y: 546, endPoint x: 222, endPoint y: 553, distance: 122.7
click at [222, 553] on div "Jimny Tray - Rails Add Jimny Tray - Rails to order No results found" at bounding box center [583, 547] width 839 height 39
paste input "MORPHD RevG"
type input "Jimny Tray - Rails MORPHD RevG"
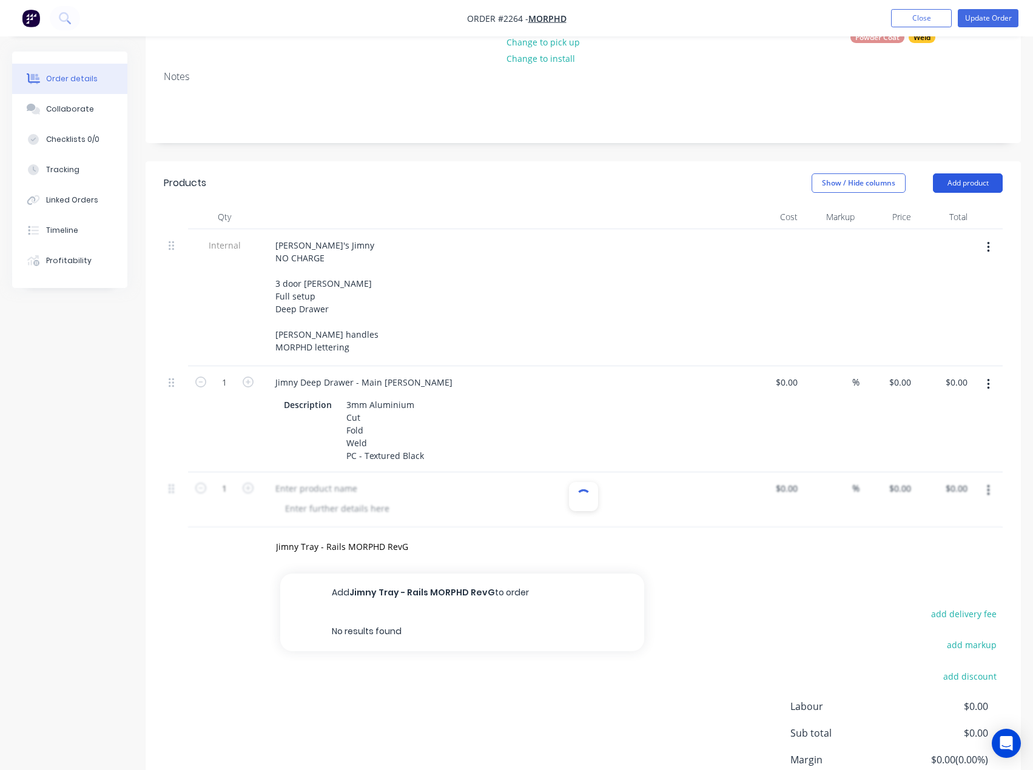
click at [969, 178] on button "Add product" at bounding box center [968, 182] width 70 height 19
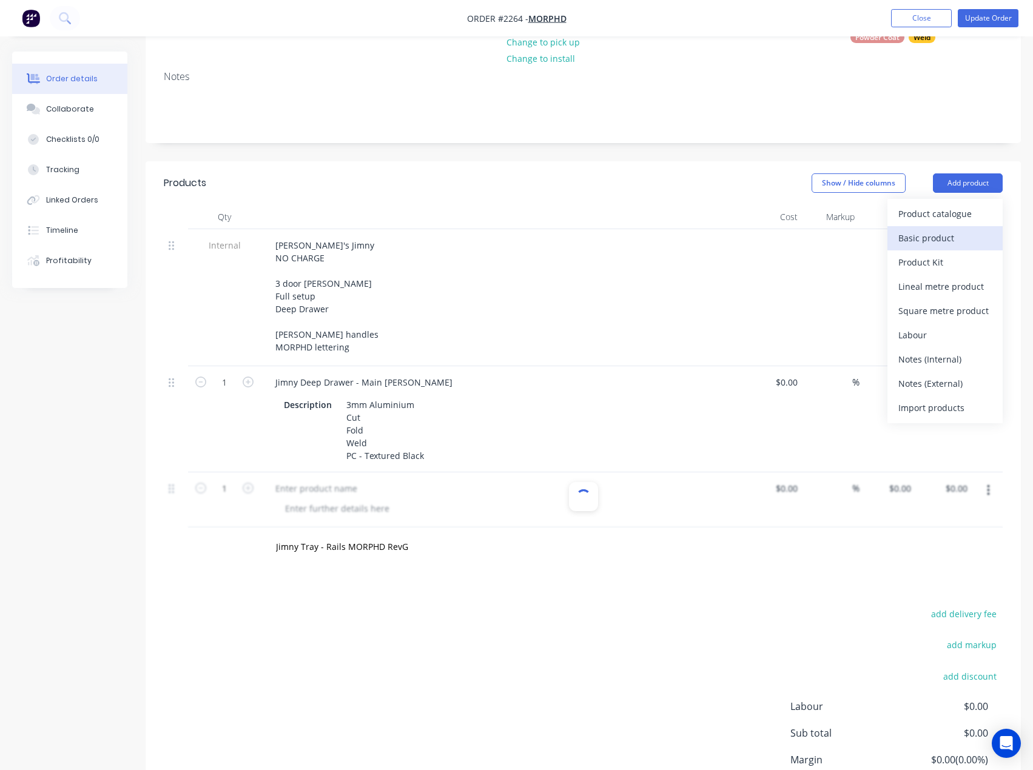
click at [936, 232] on div "Basic product" at bounding box center [944, 238] width 93 height 18
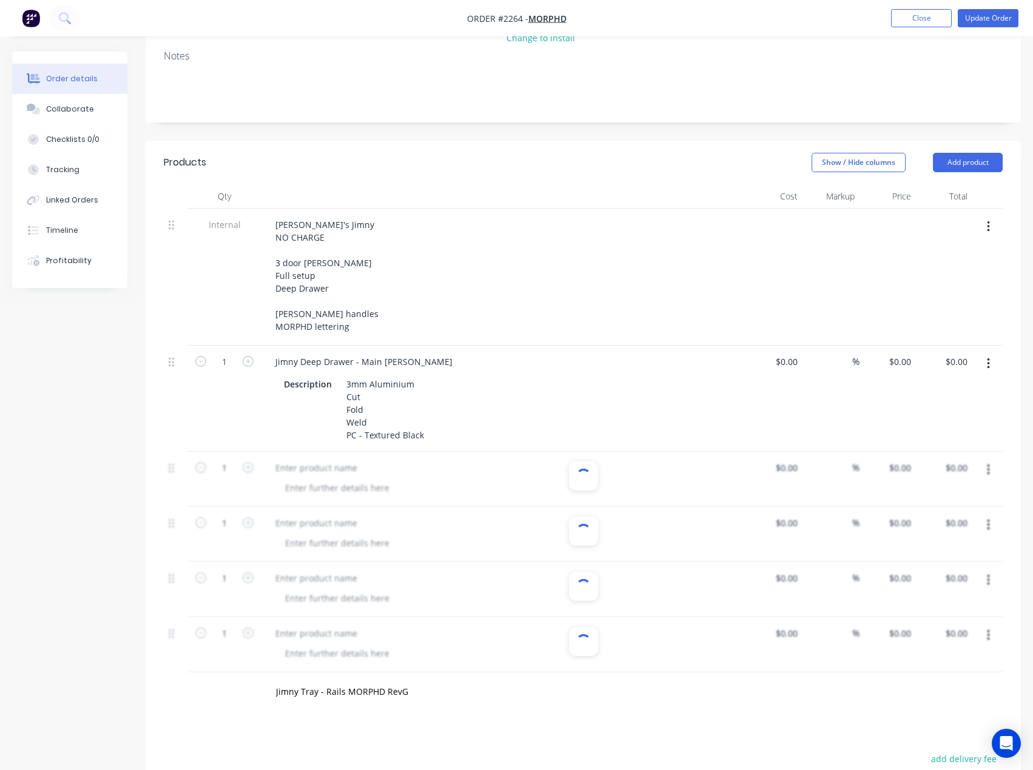
scroll to position [273, 0]
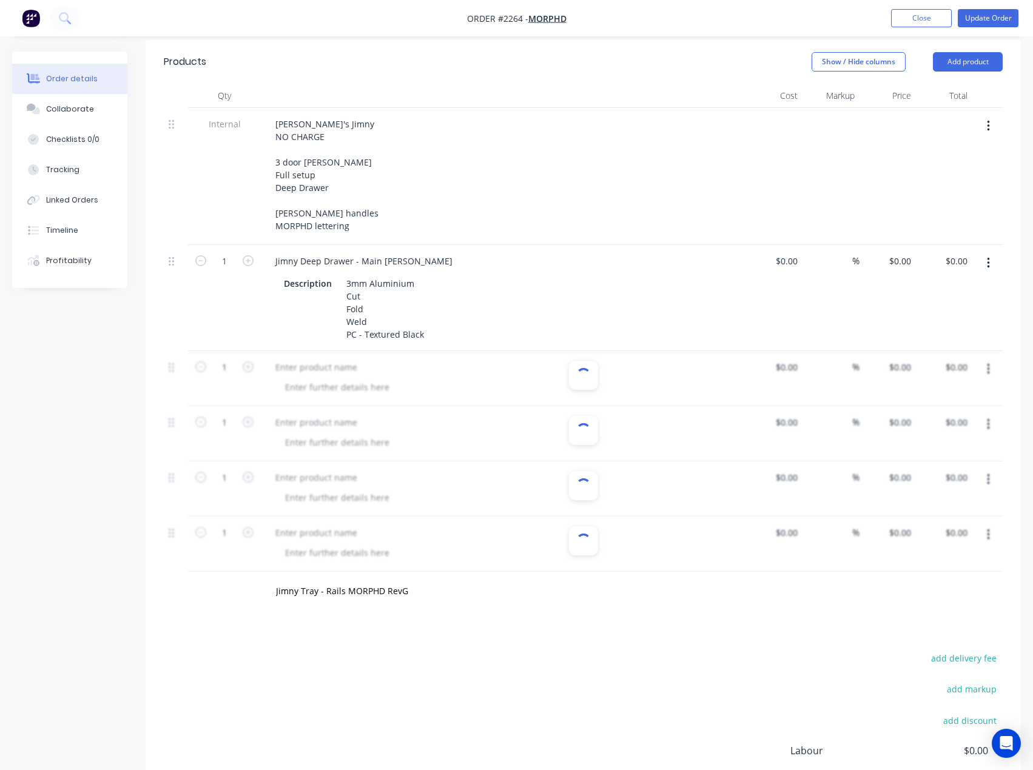
click at [346, 628] on div "Products Show / Hide columns Add product Qty Cost Markup Price Total Internal […" at bounding box center [583, 471] width 875 height 862
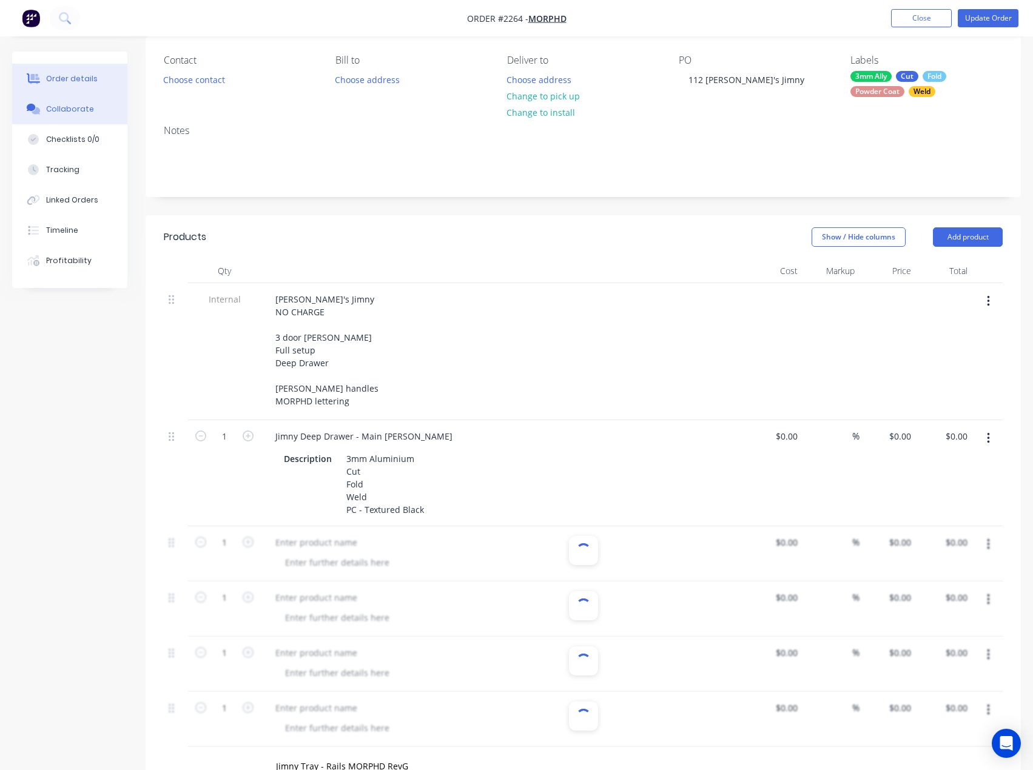
scroll to position [92, 0]
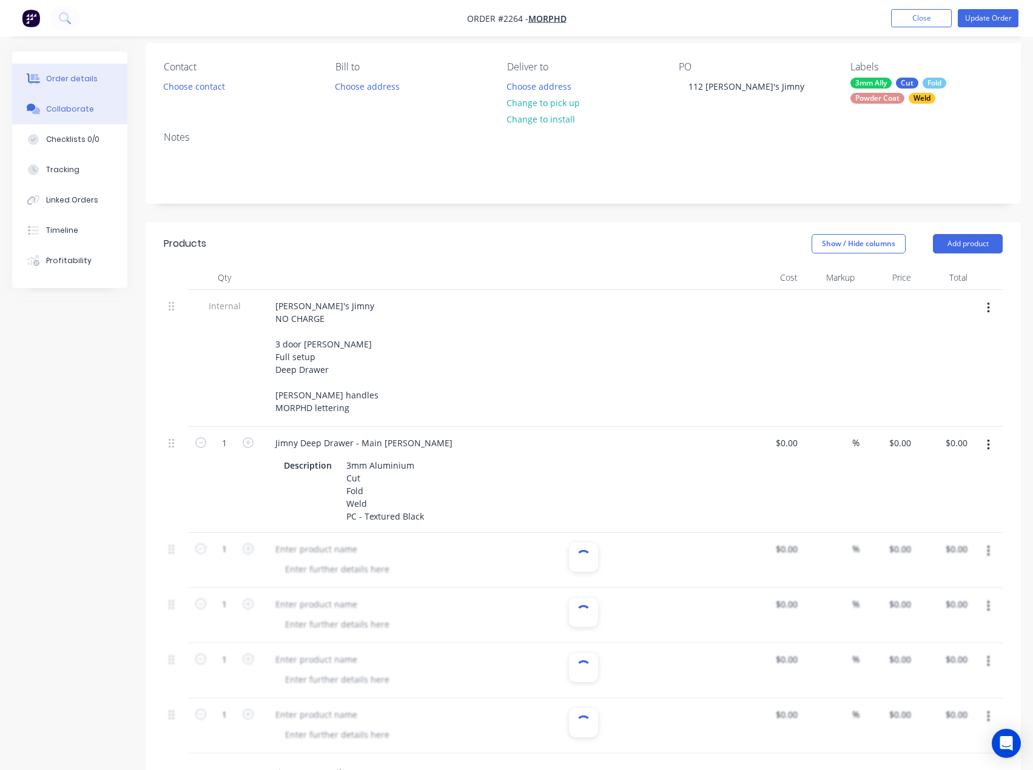
click at [69, 100] on button "Collaborate" at bounding box center [69, 109] width 115 height 30
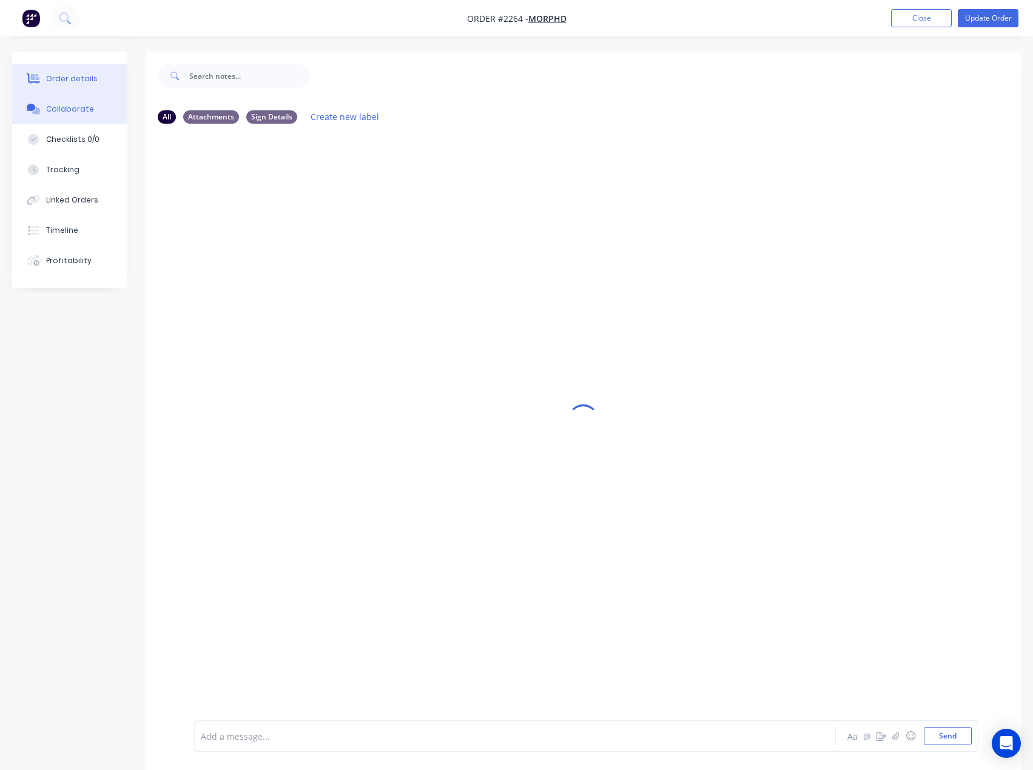
click at [76, 75] on div "Order details" at bounding box center [72, 78] width 52 height 11
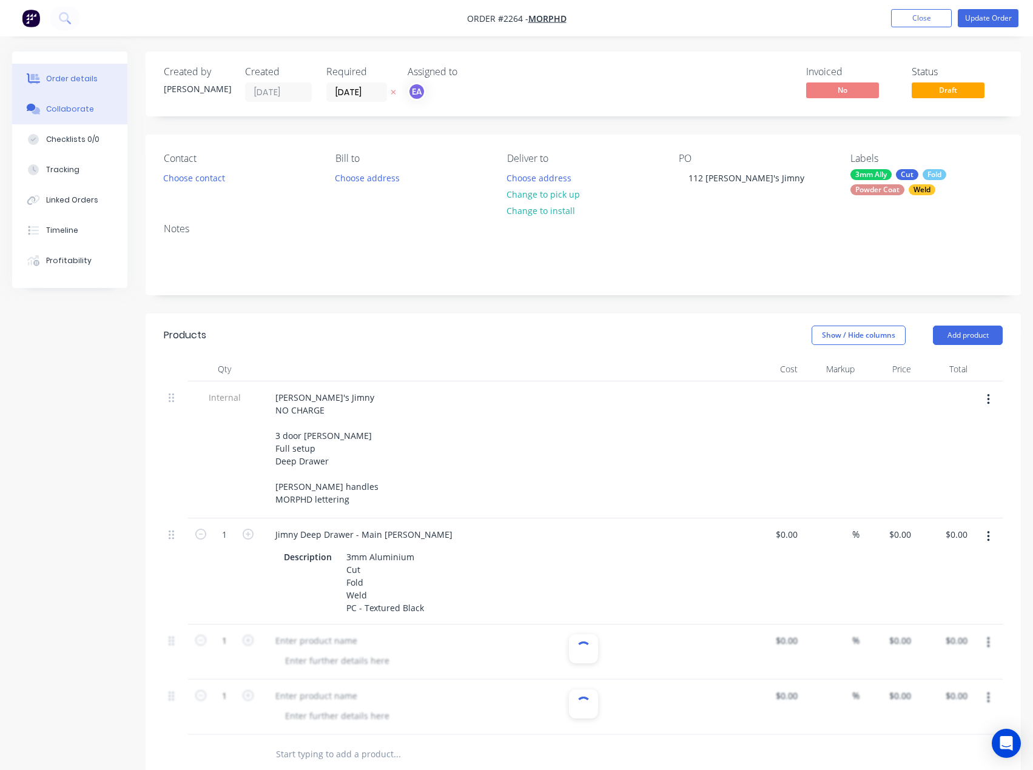
click at [70, 104] on button "Collaborate" at bounding box center [69, 109] width 115 height 30
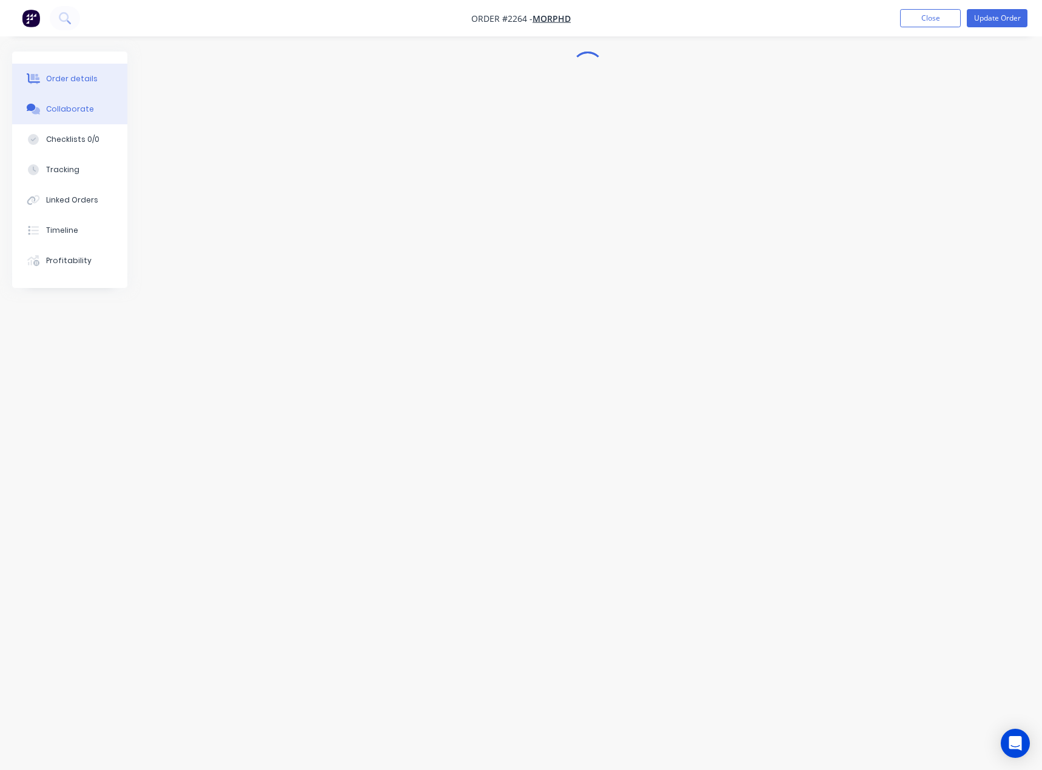
click at [78, 82] on div "Order details" at bounding box center [72, 78] width 52 height 11
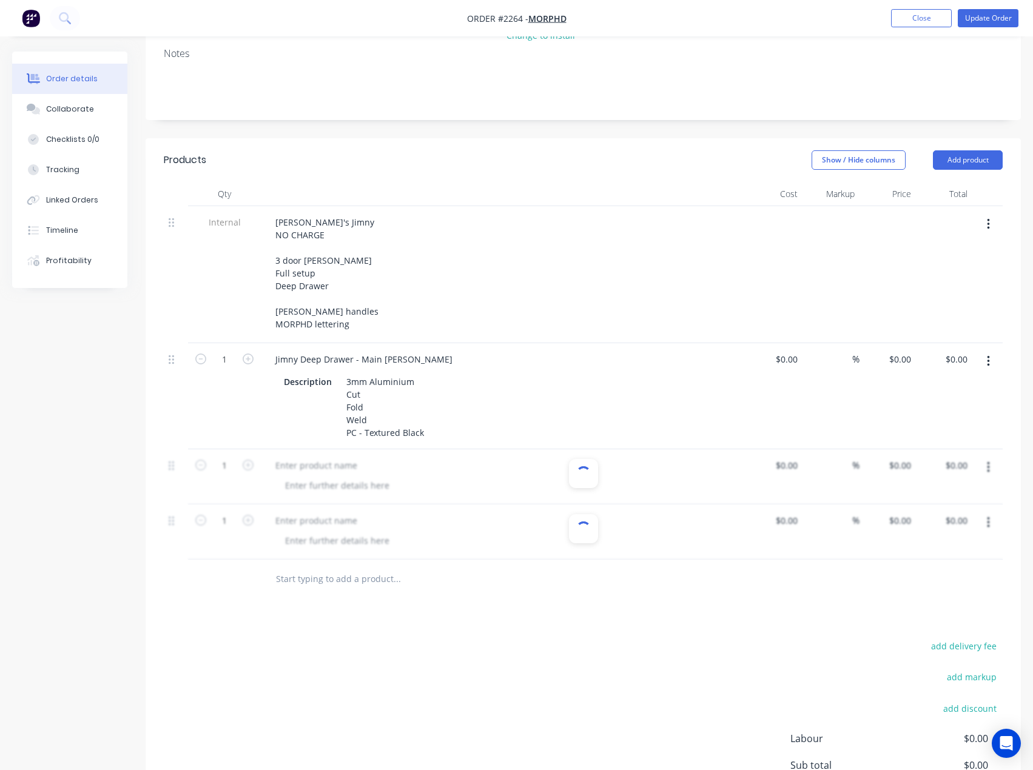
scroll to position [182, 0]
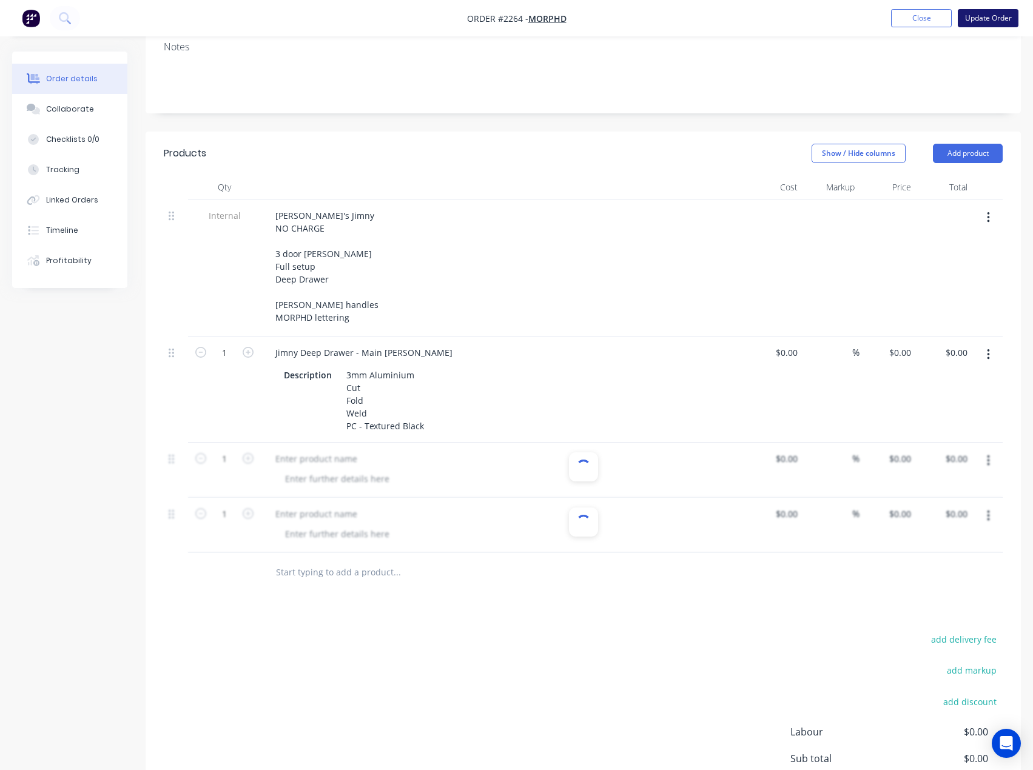
click at [972, 15] on button "Update Order" at bounding box center [987, 18] width 61 height 18
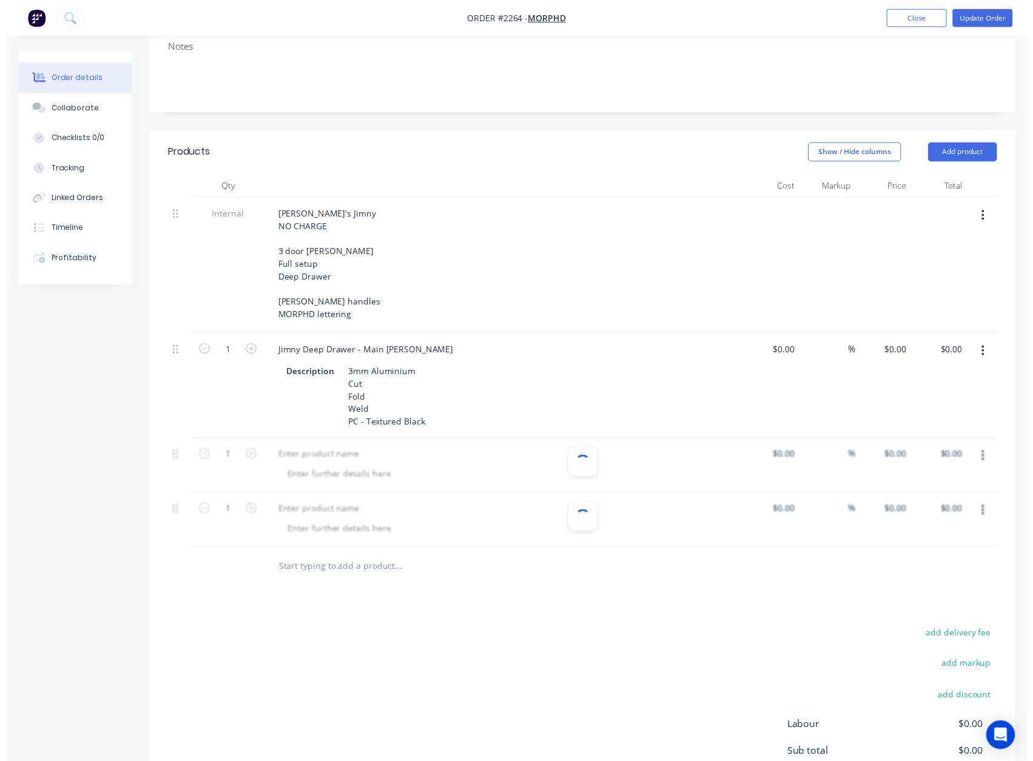
scroll to position [0, 0]
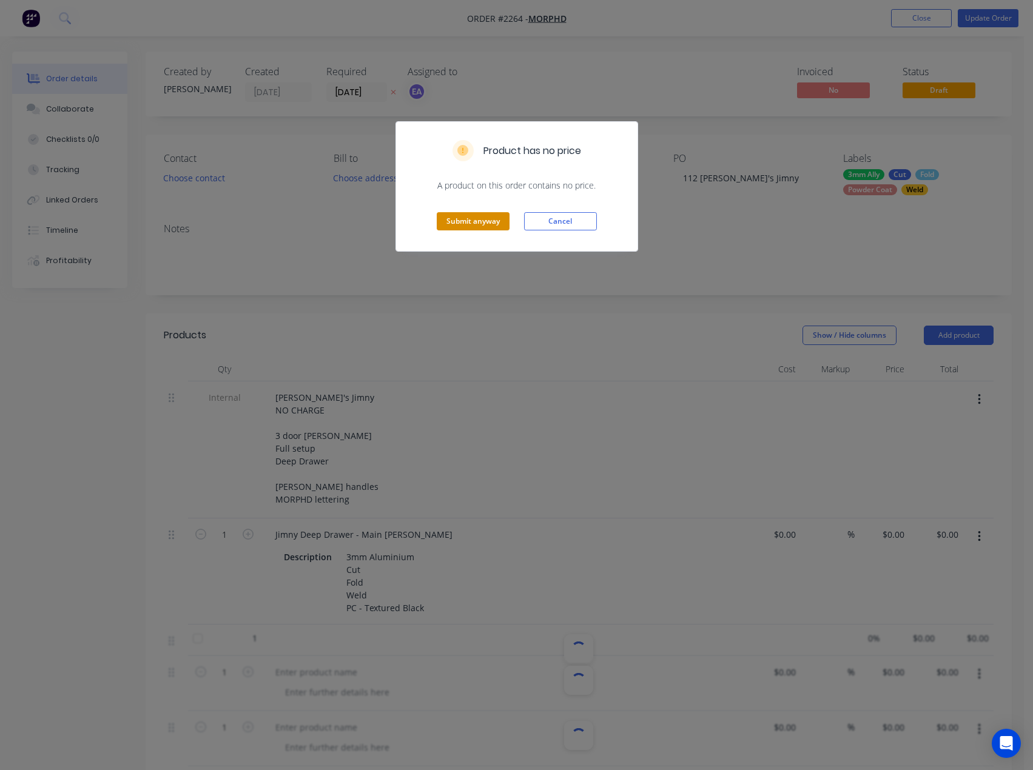
click at [466, 226] on button "Submit anyway" at bounding box center [473, 221] width 73 height 18
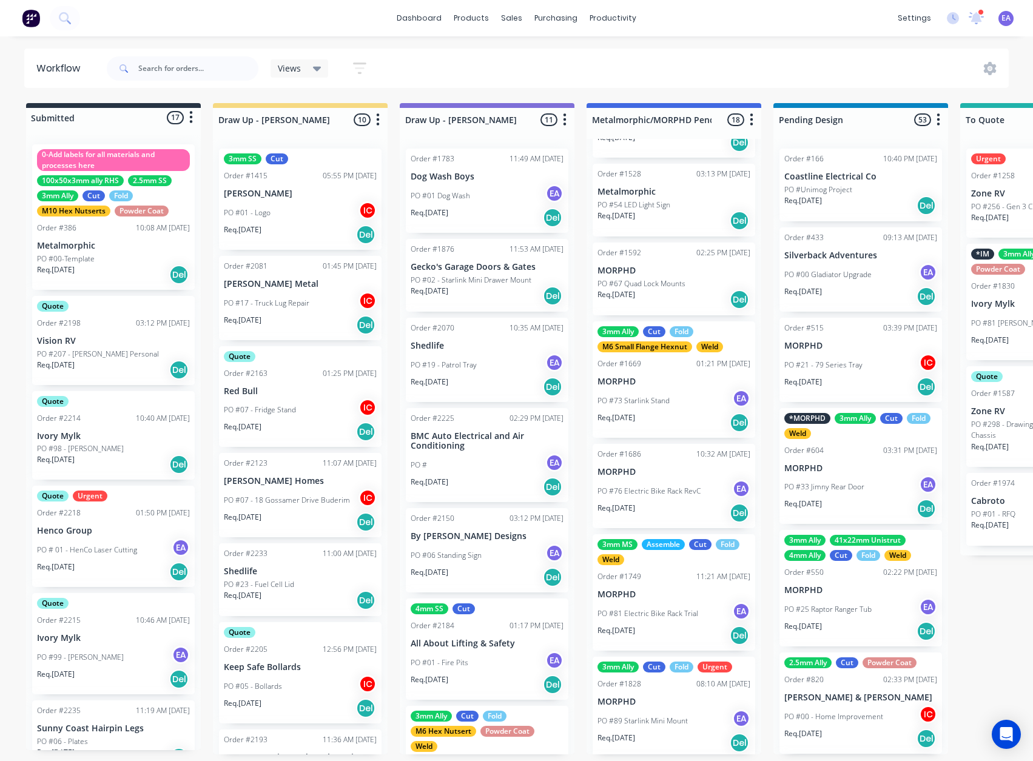
scroll to position [465, 0]
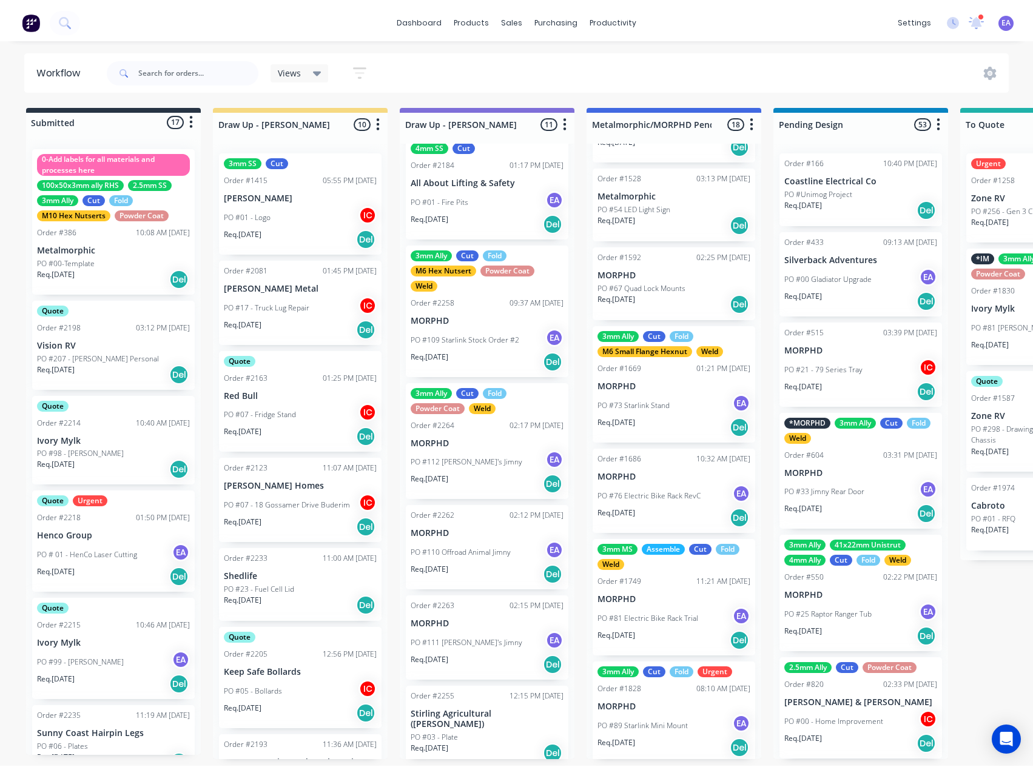
scroll to position [404, 0]
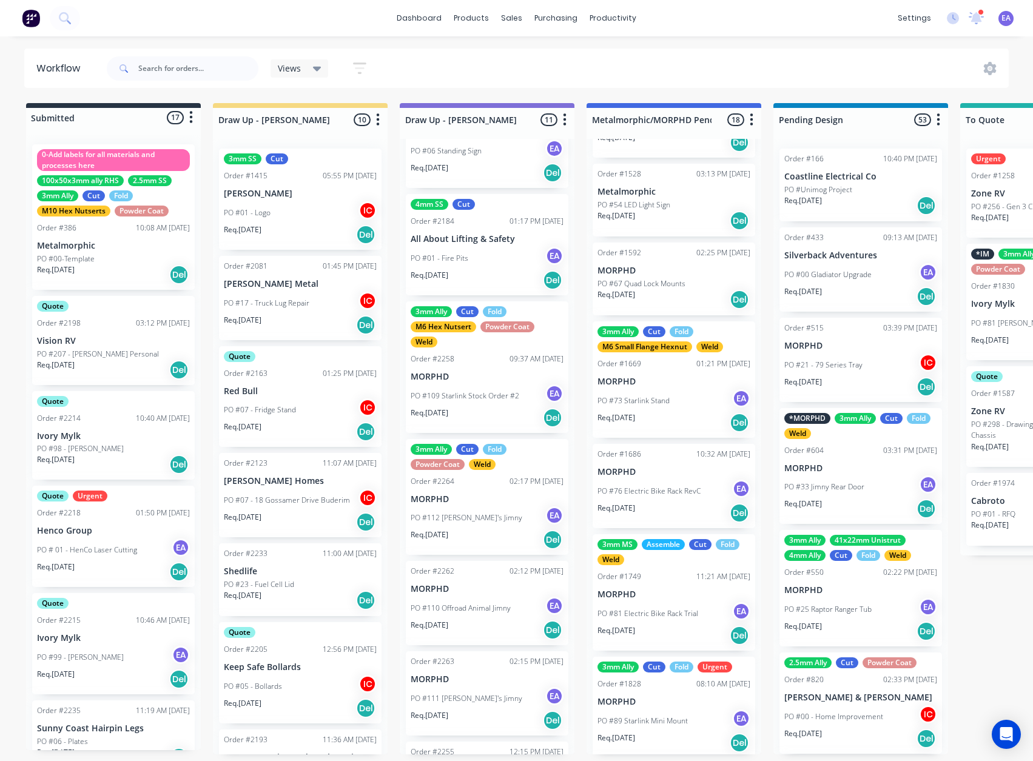
click at [477, 518] on div "PO #112 [PERSON_NAME]'s Jimny EA" at bounding box center [486, 517] width 153 height 23
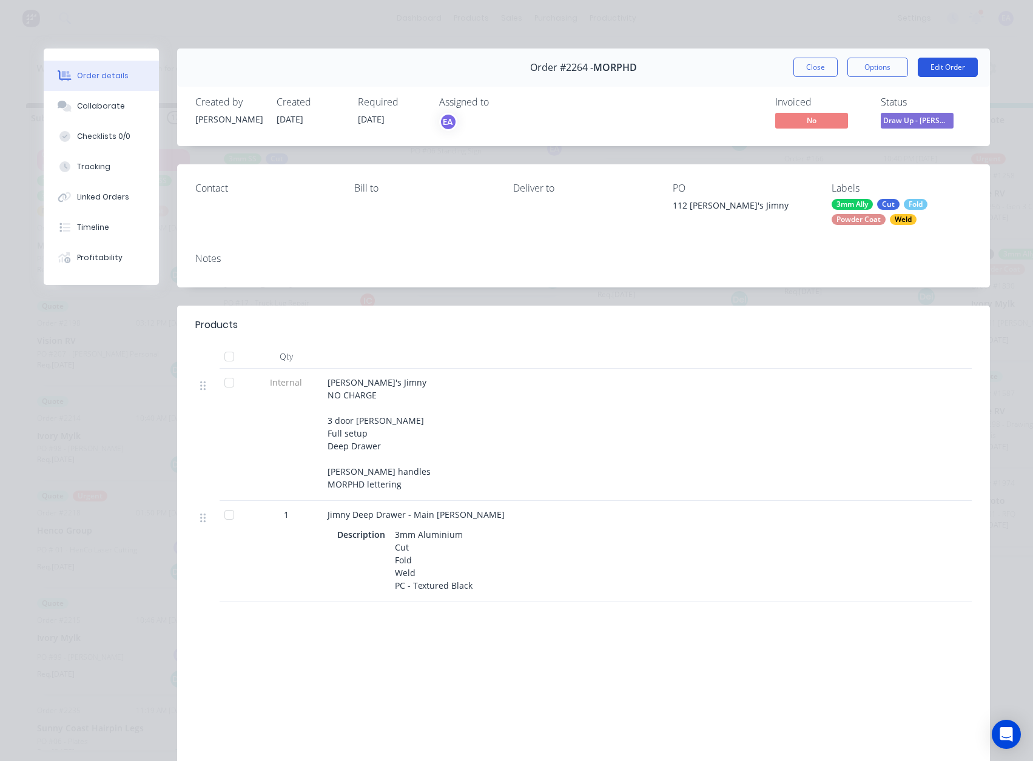
click at [942, 67] on button "Edit Order" at bounding box center [947, 67] width 60 height 19
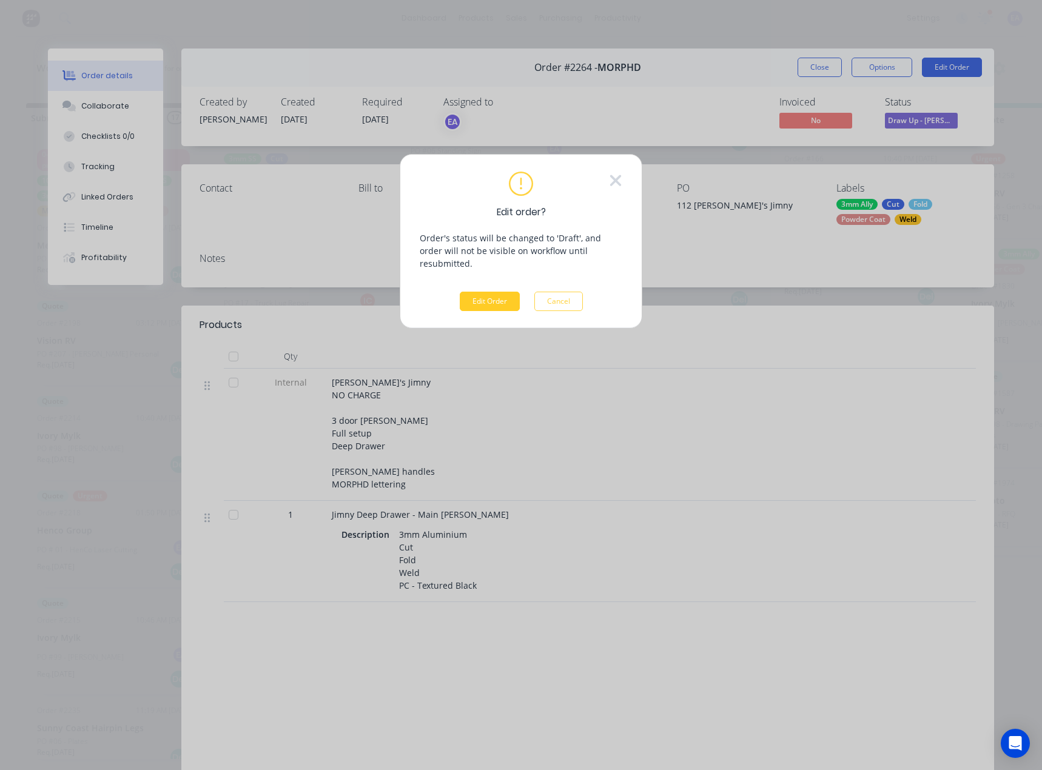
click at [480, 295] on button "Edit Order" at bounding box center [490, 301] width 60 height 19
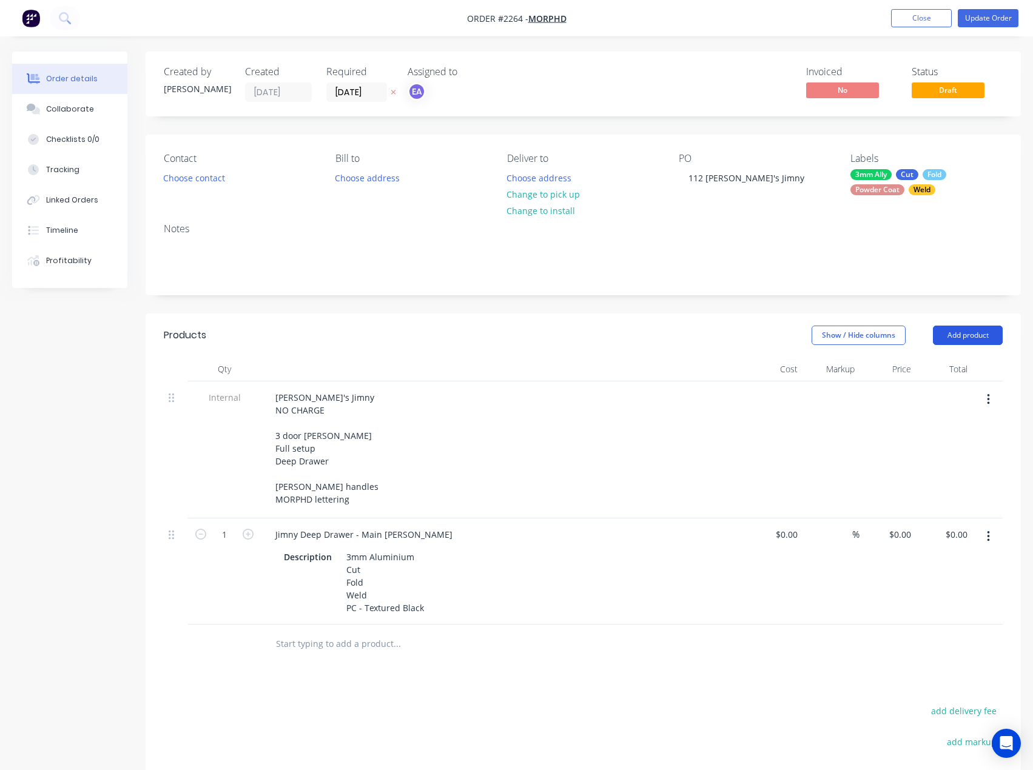
click at [939, 332] on button "Add product" at bounding box center [968, 335] width 70 height 19
click at [946, 385] on div "Basic product" at bounding box center [944, 390] width 93 height 18
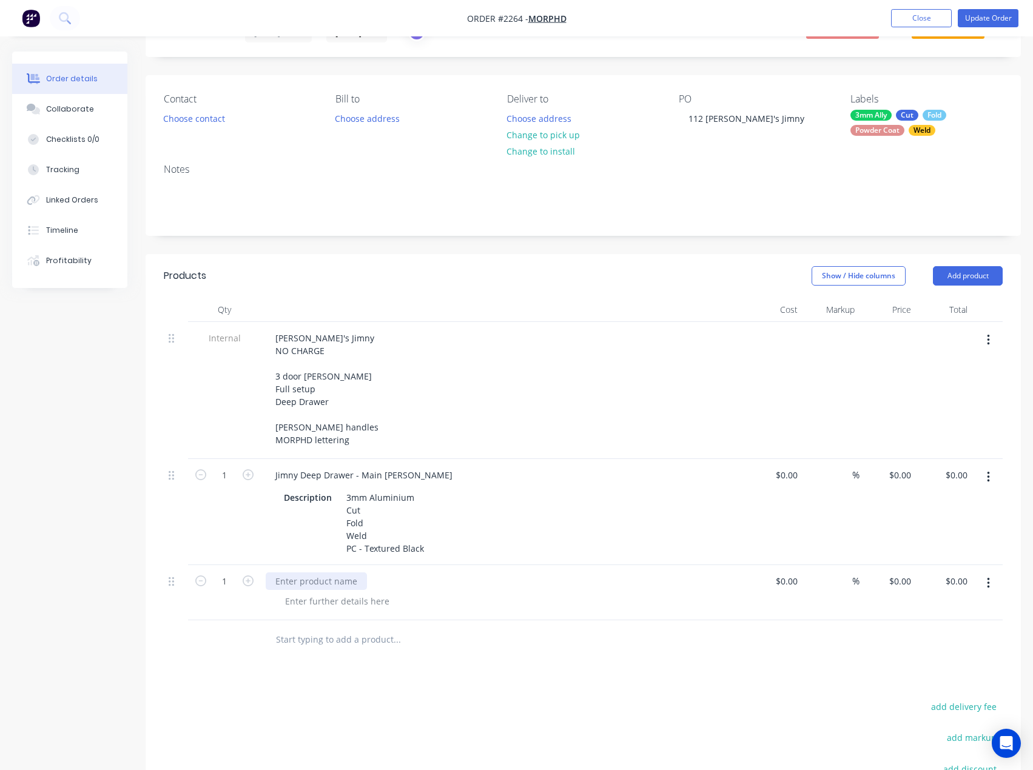
scroll to position [61, 0]
click at [317, 585] on div at bounding box center [316, 580] width 101 height 18
paste div
click at [323, 601] on div at bounding box center [337, 600] width 124 height 18
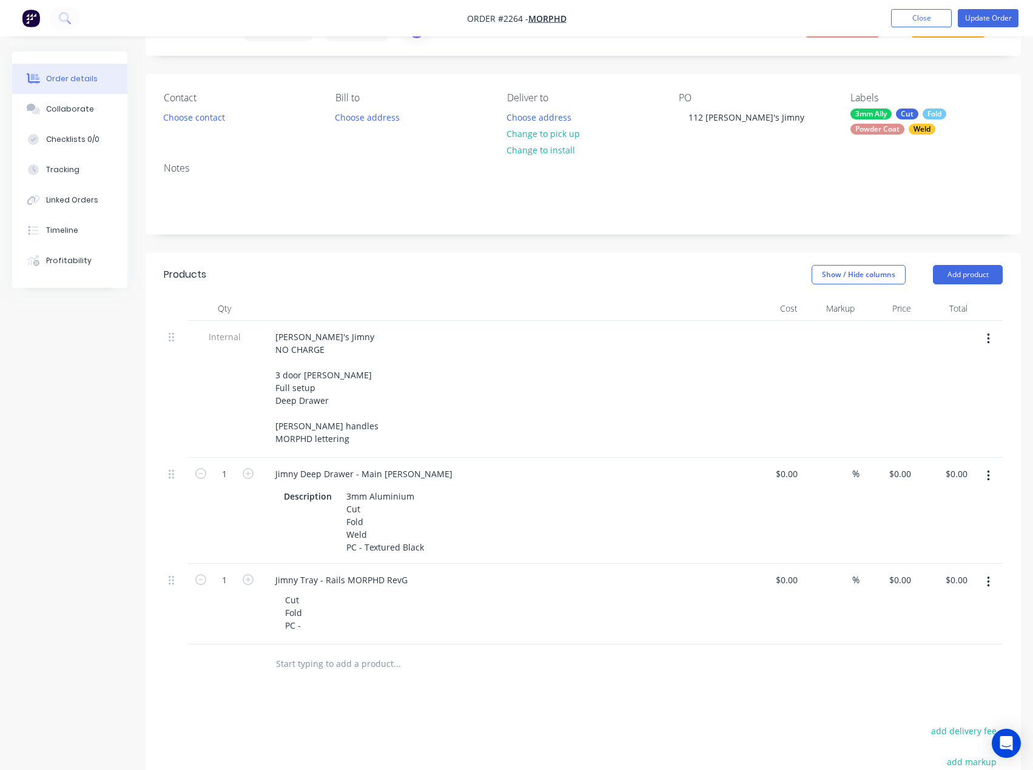
click at [990, 582] on button "button" at bounding box center [988, 582] width 28 height 22
click at [951, 620] on div "Save to catalogue" at bounding box center [944, 614] width 93 height 18
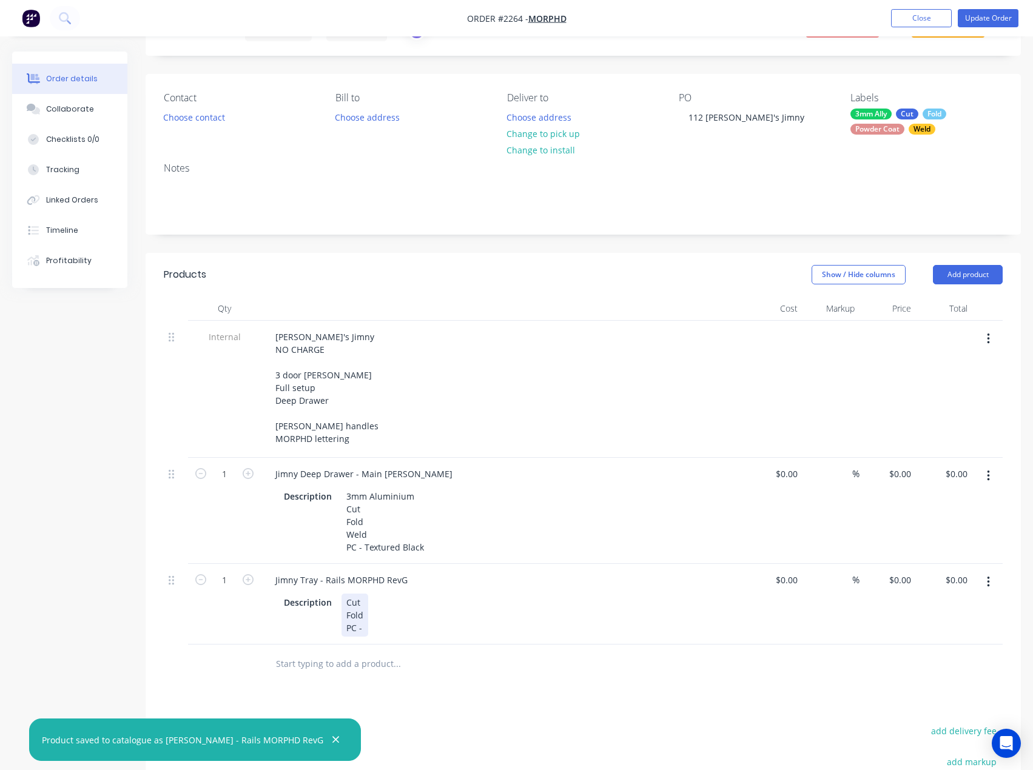
click at [345, 605] on div "Cut Fold PC -" at bounding box center [354, 615] width 27 height 43
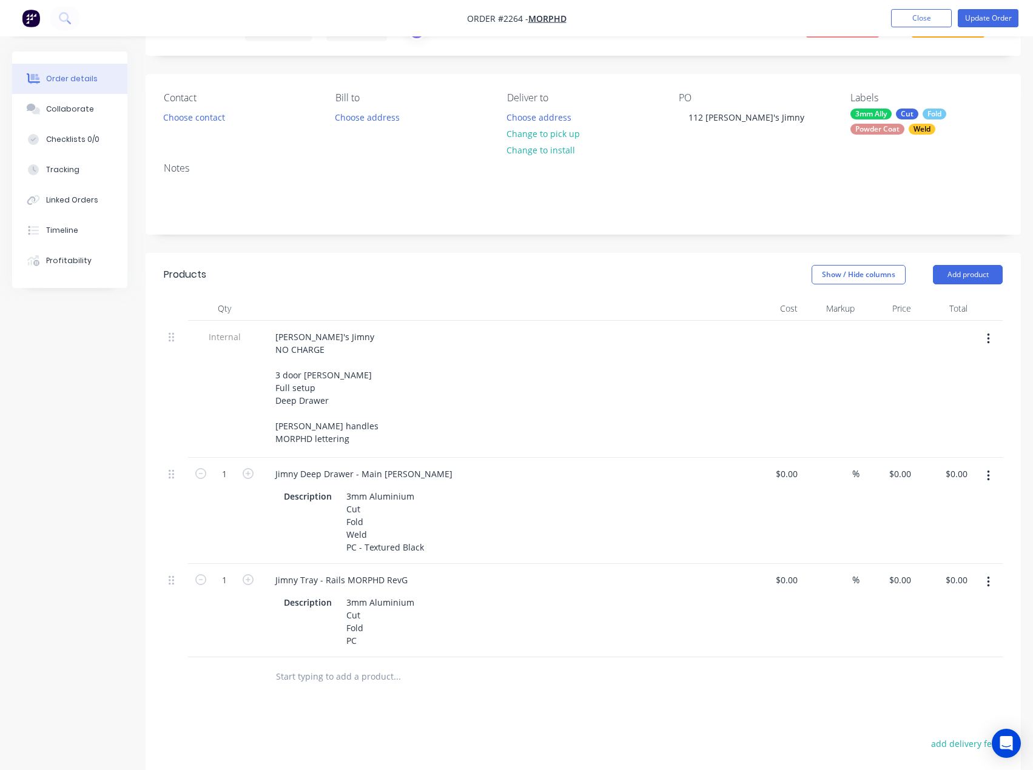
click at [988, 581] on icon "button" at bounding box center [988, 582] width 2 height 11
click at [432, 732] on div "Products Show / Hide columns Add product Qty Cost Markup Price Total Internal J…" at bounding box center [583, 620] width 875 height 735
click at [382, 643] on div "3mm Aluminium Cut Fold PC" at bounding box center [380, 622] width 78 height 56
click at [310, 723] on div "Products Show / Hide columns Add product Qty Cost Markup Price Total Internal J…" at bounding box center [583, 620] width 875 height 735
click at [252, 577] on icon "button" at bounding box center [248, 579] width 11 height 11
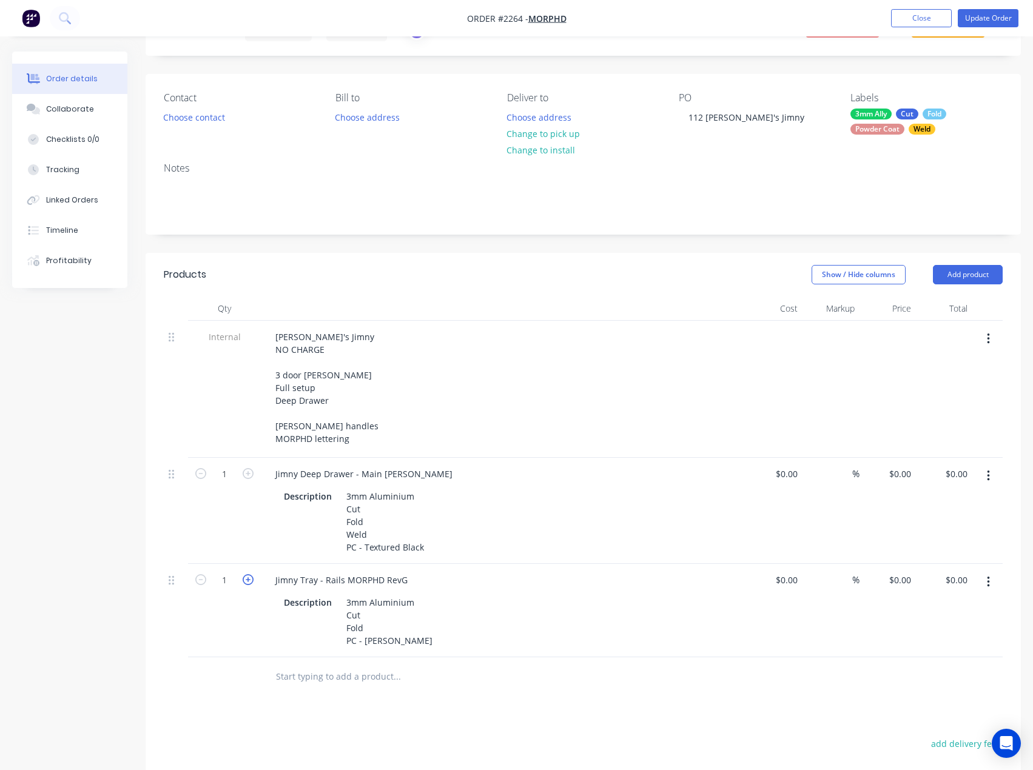
type input "2"
click at [401, 710] on div "Products Show / Hide columns Add product Qty Cost Markup Price Total Internal J…" at bounding box center [583, 620] width 875 height 735
click at [994, 12] on button "Update Order" at bounding box center [987, 18] width 61 height 18
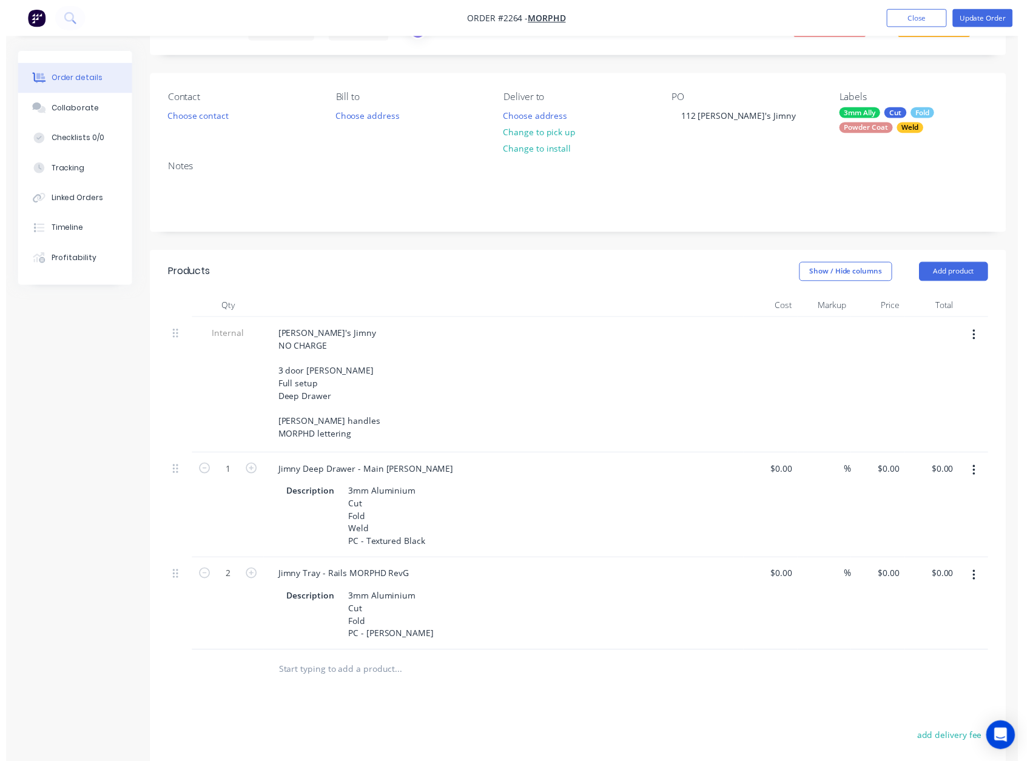
scroll to position [0, 0]
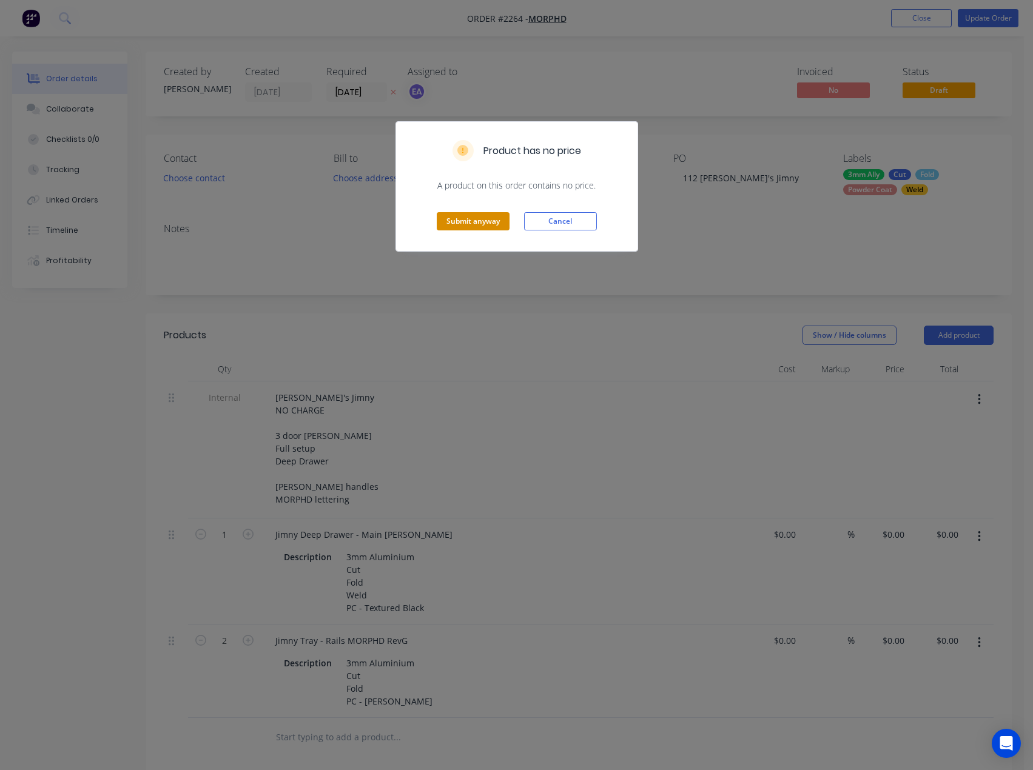
click at [481, 219] on button "Submit anyway" at bounding box center [473, 221] width 73 height 18
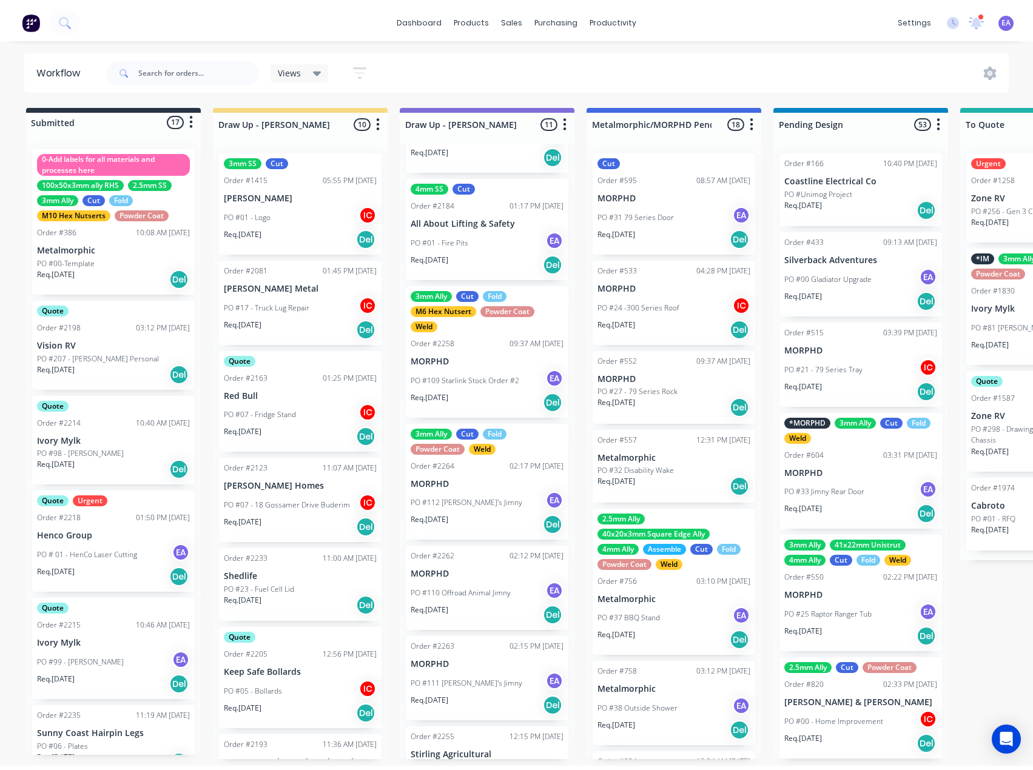
scroll to position [465, 0]
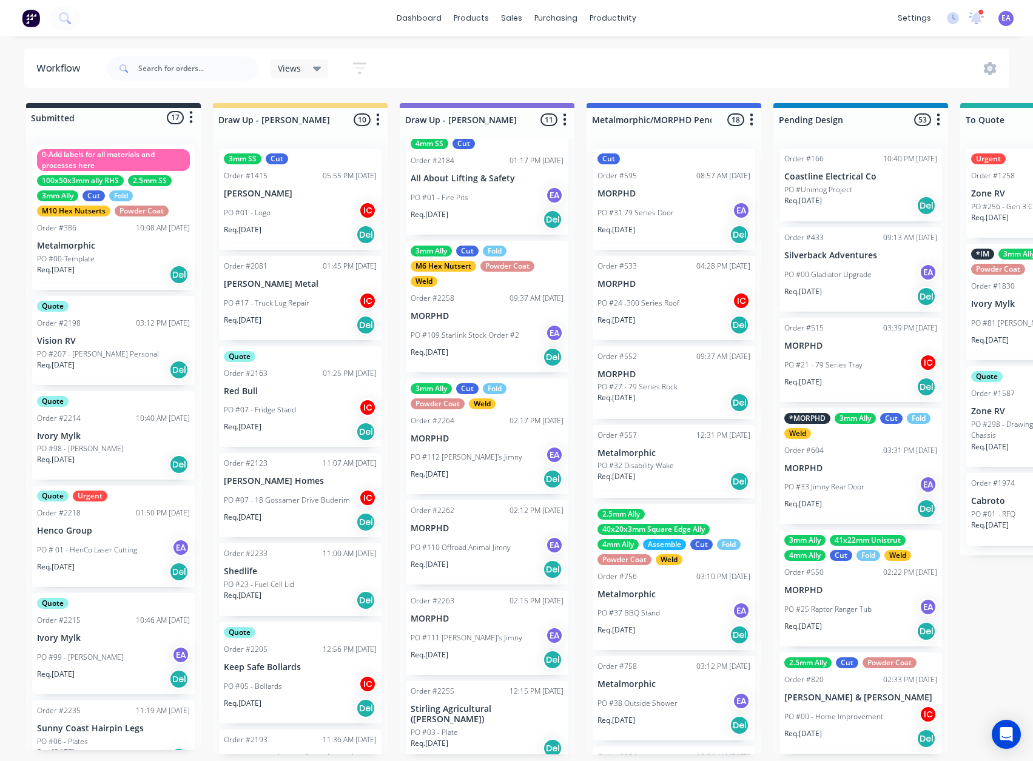
click at [491, 549] on p "PO #110 Offroad Animal Jimny" at bounding box center [460, 547] width 100 height 11
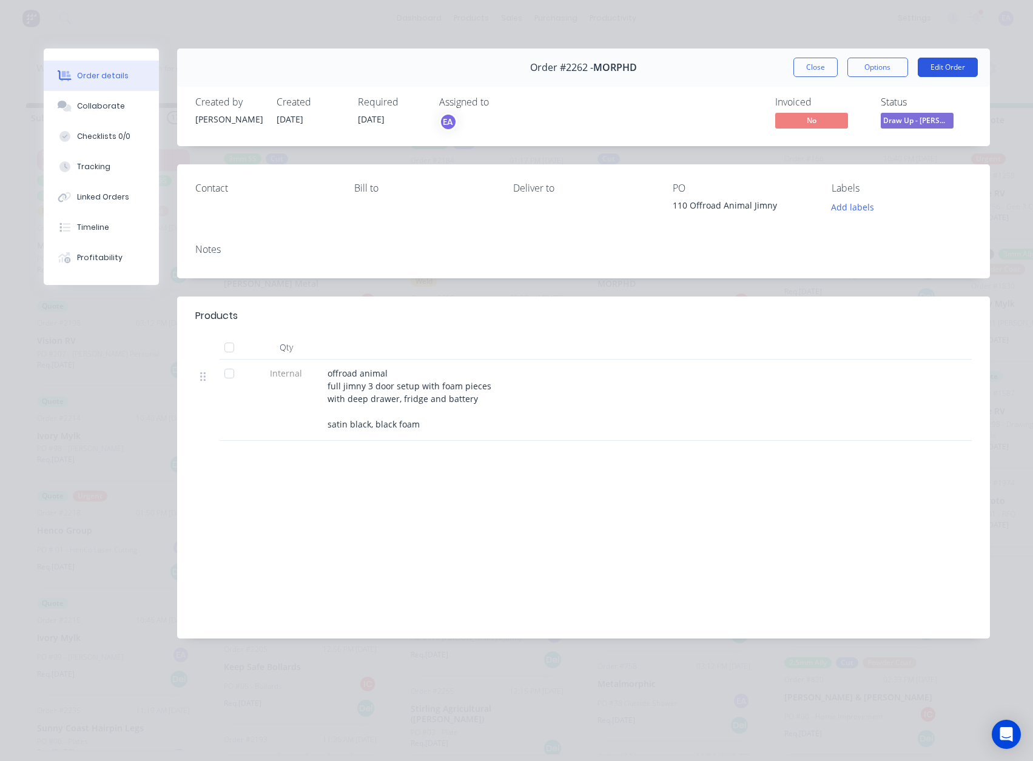
click at [956, 71] on button "Edit Order" at bounding box center [947, 67] width 60 height 19
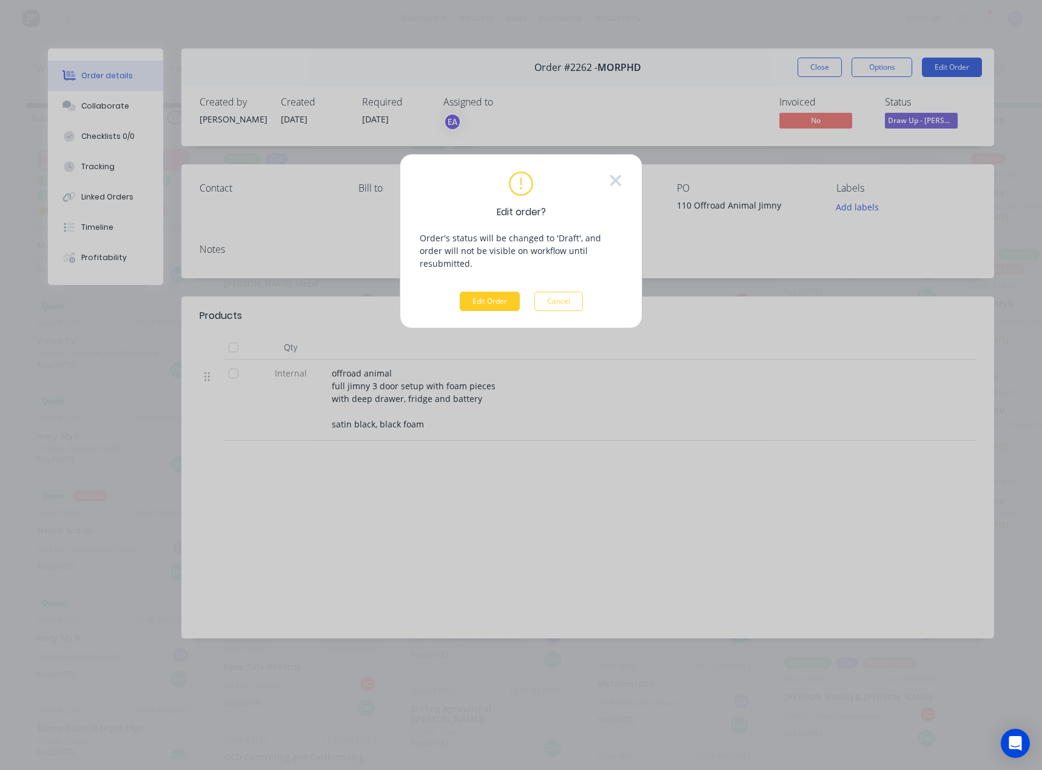
click at [492, 292] on button "Edit Order" at bounding box center [490, 301] width 60 height 19
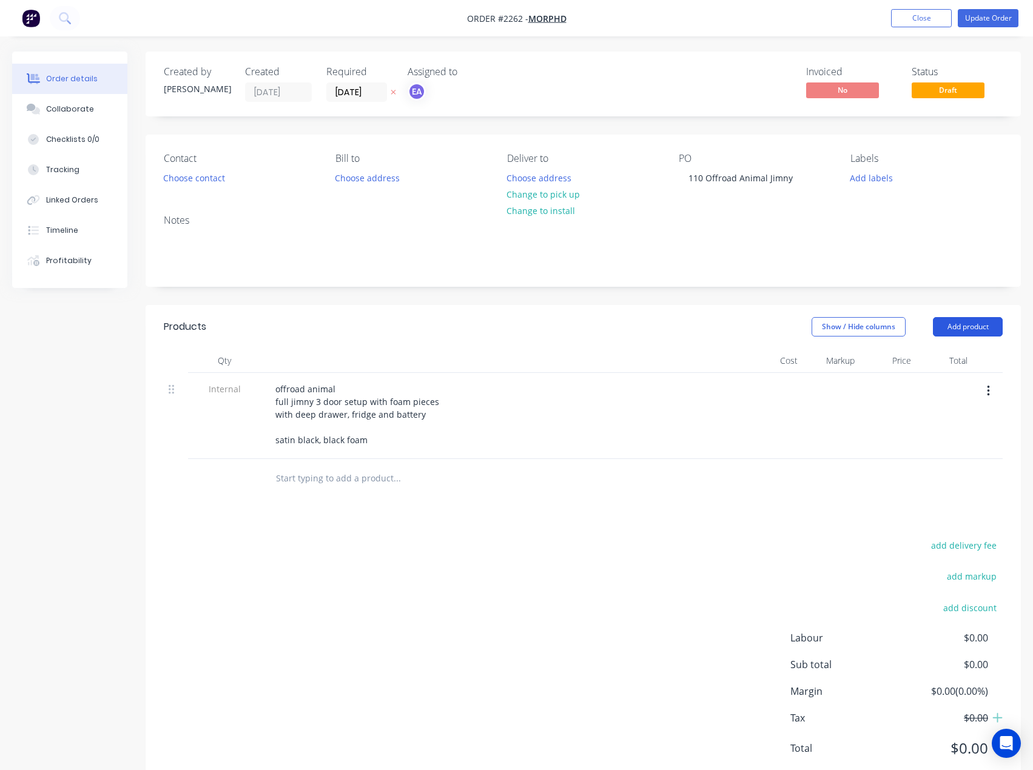
click at [965, 326] on button "Add product" at bounding box center [968, 326] width 70 height 19
click at [440, 553] on div "add delivery fee add markup add discount Labour $0.00 Sub total $0.00 Margin $0…" at bounding box center [583, 654] width 839 height 234
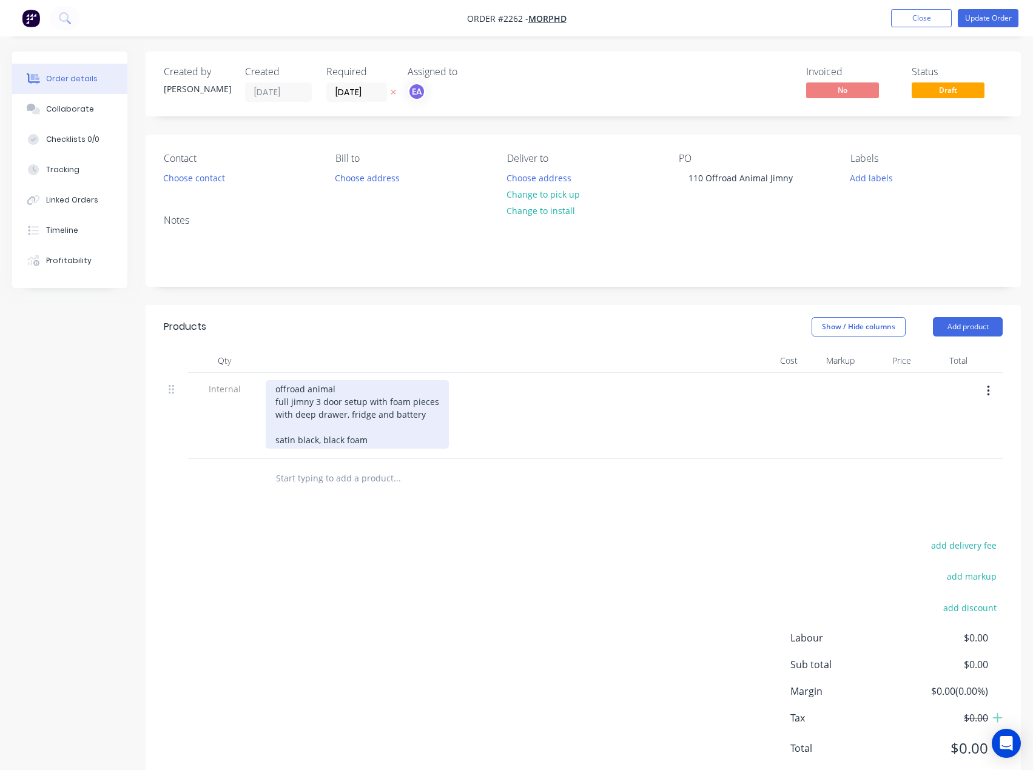
click at [409, 439] on div "offroad animal full jimny 3 door setup with foam pieces with deep drawer, fridg…" at bounding box center [357, 414] width 183 height 69
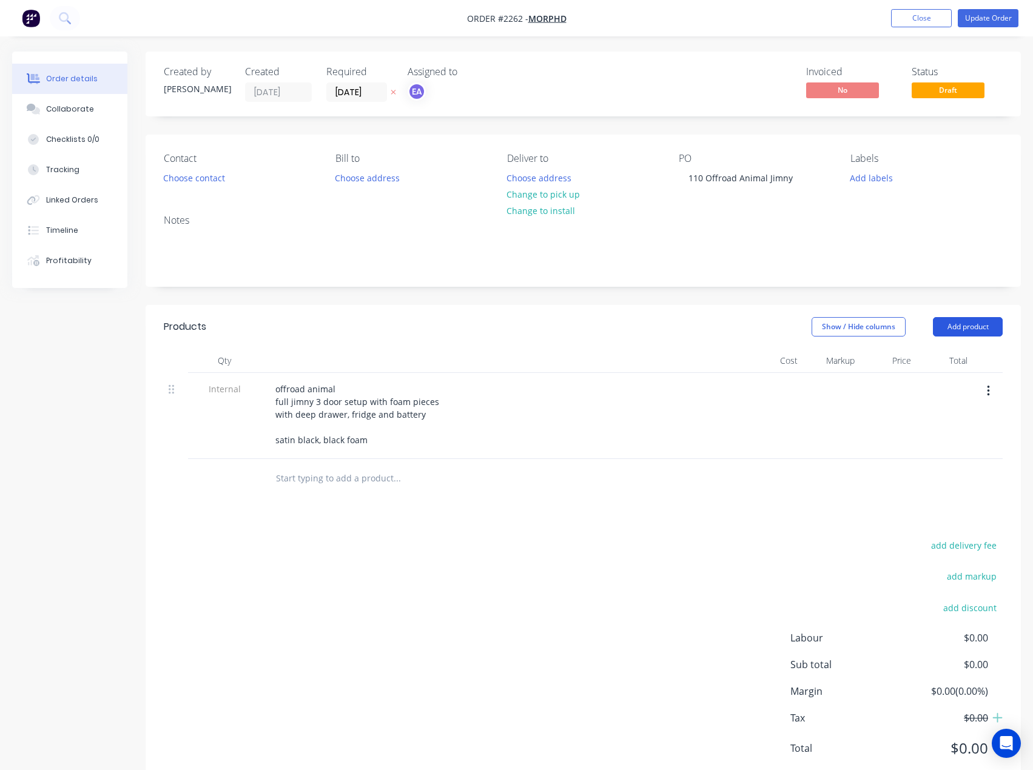
click at [967, 326] on button "Add product" at bounding box center [968, 326] width 70 height 19
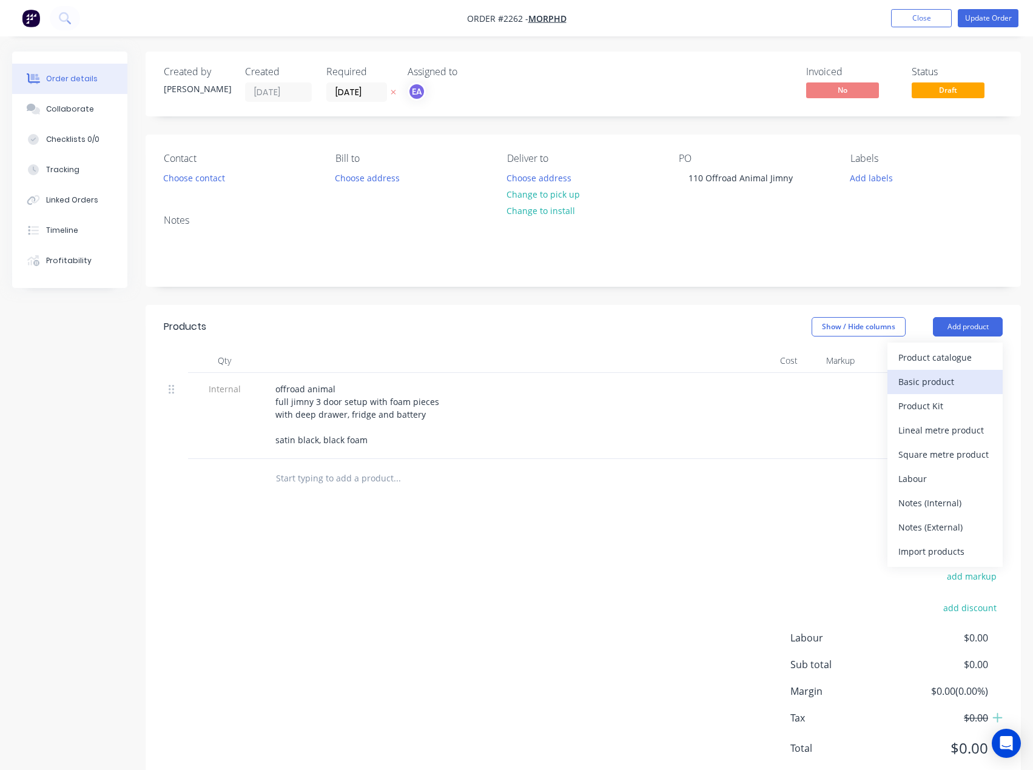
click at [944, 381] on div "Basic product" at bounding box center [944, 382] width 93 height 18
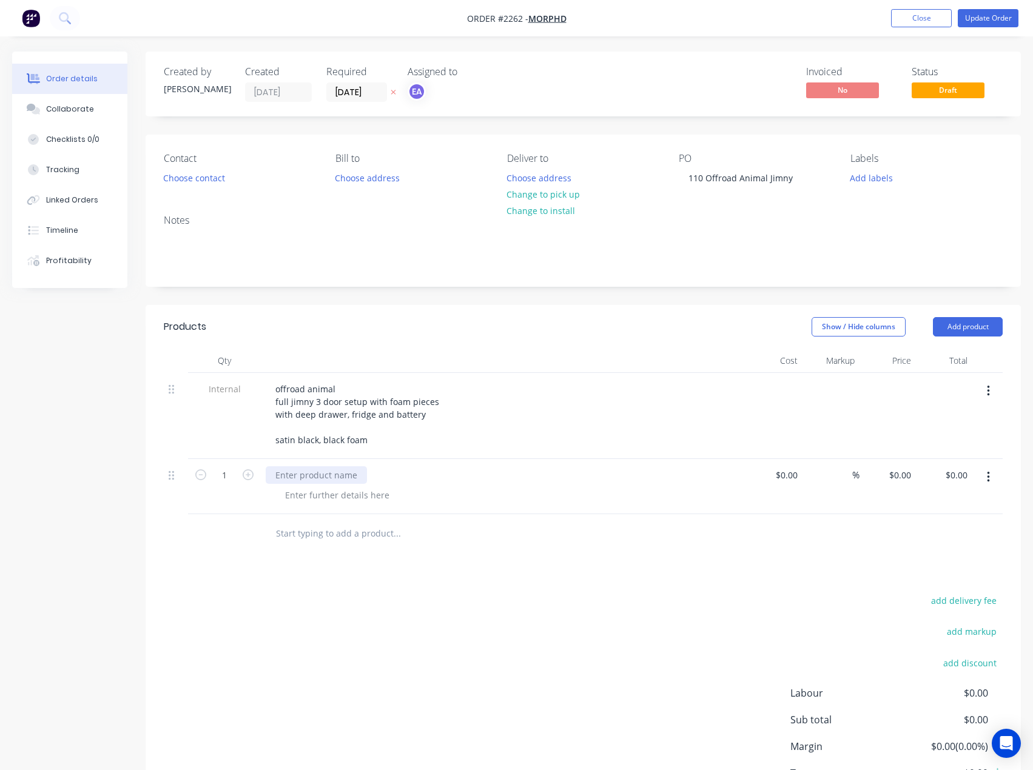
click at [324, 472] on div at bounding box center [316, 475] width 101 height 18
click at [311, 482] on div at bounding box center [316, 475] width 101 height 18
paste div
click at [344, 495] on div at bounding box center [337, 495] width 124 height 18
click at [342, 497] on div at bounding box center [337, 495] width 124 height 18
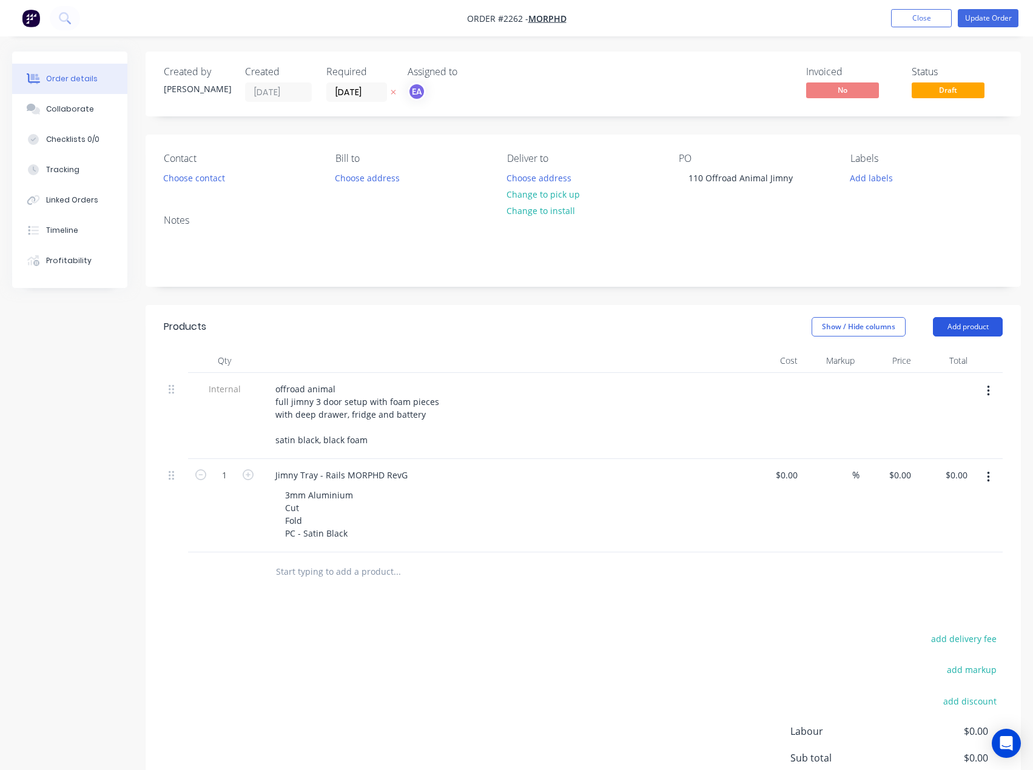
click at [976, 327] on button "Add product" at bounding box center [968, 326] width 70 height 19
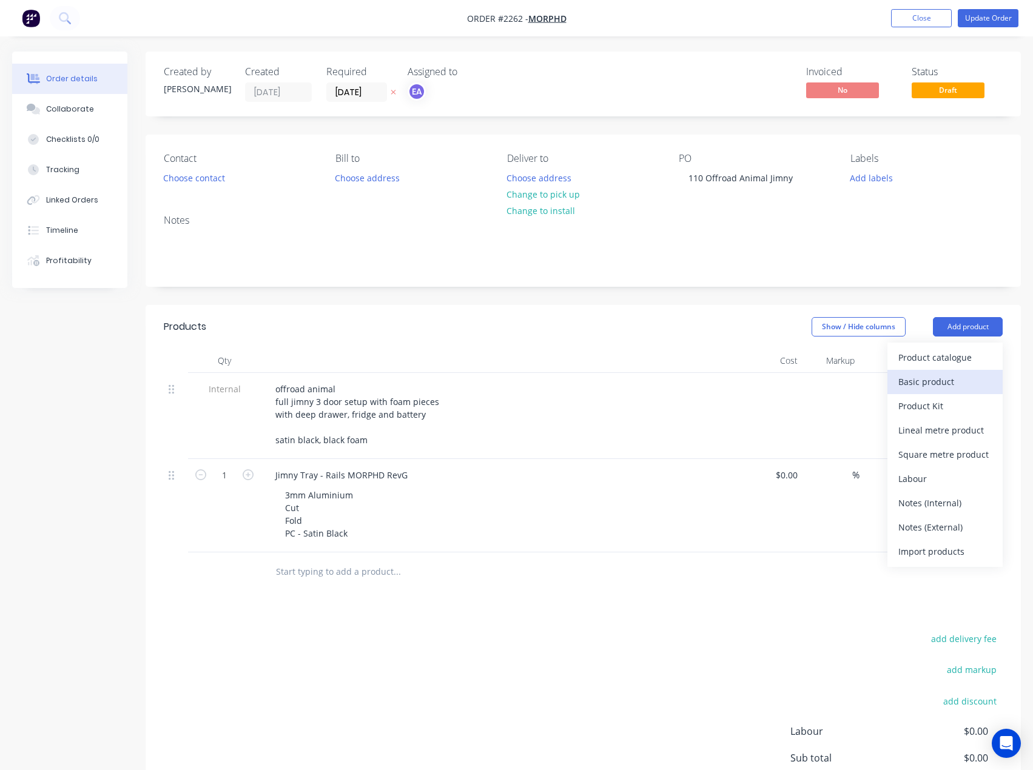
click at [940, 377] on div "Basic product" at bounding box center [944, 382] width 93 height 18
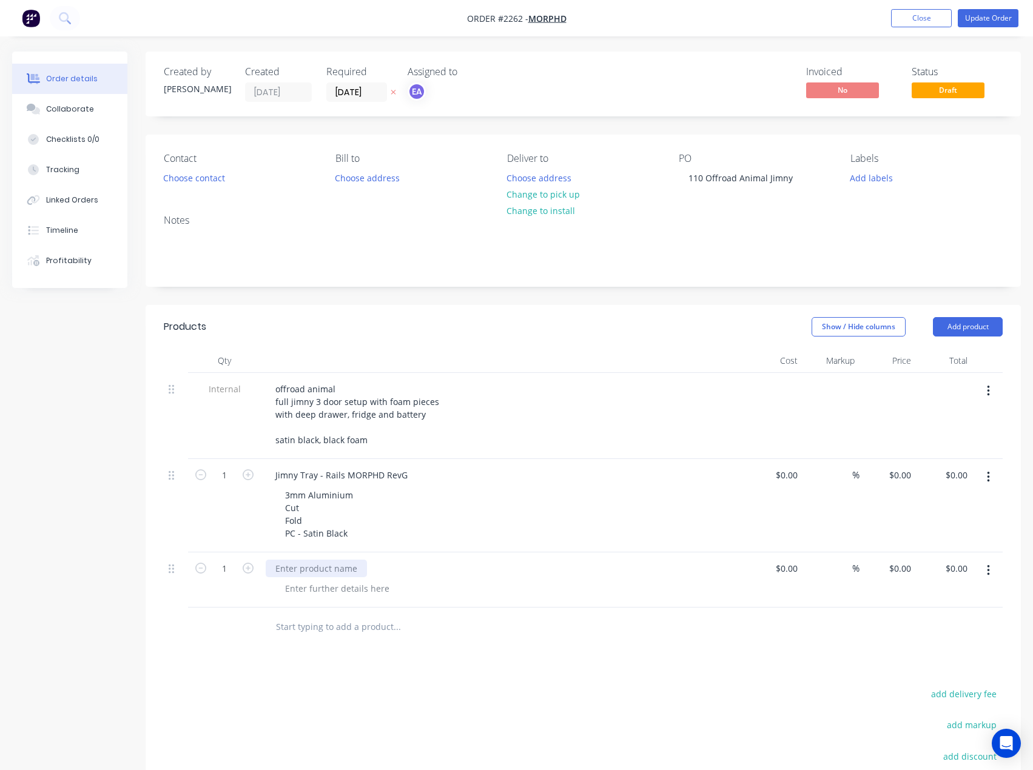
click at [306, 567] on div at bounding box center [316, 569] width 101 height 18
click at [290, 622] on input "text" at bounding box center [396, 627] width 243 height 24
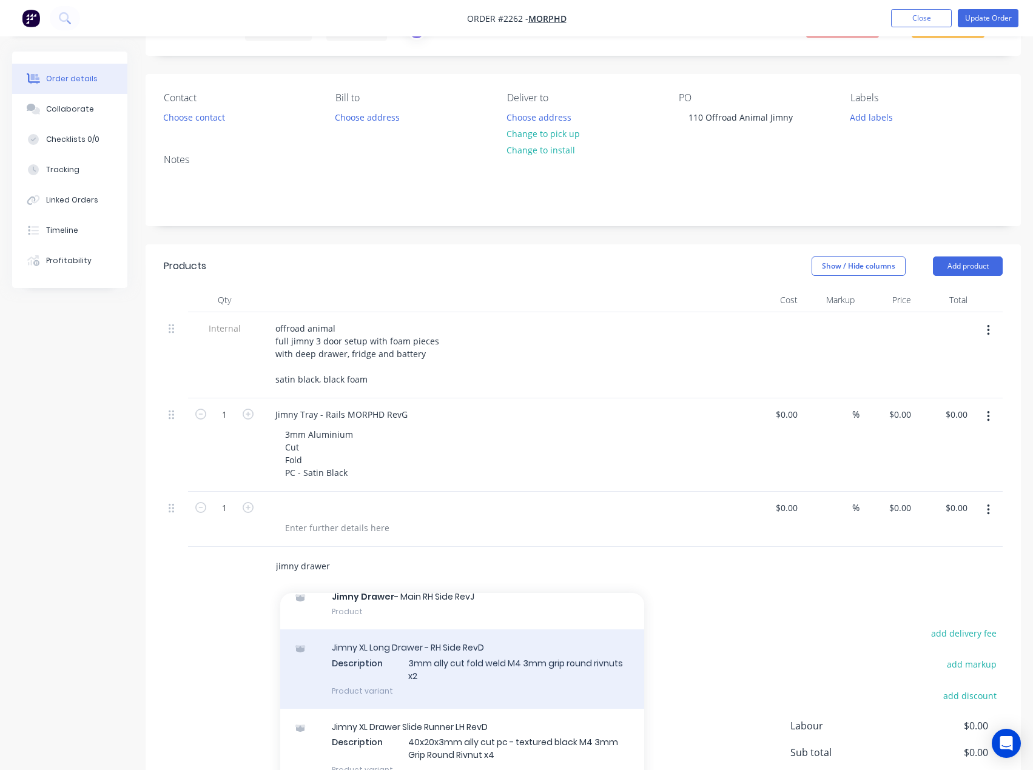
scroll to position [667, 0]
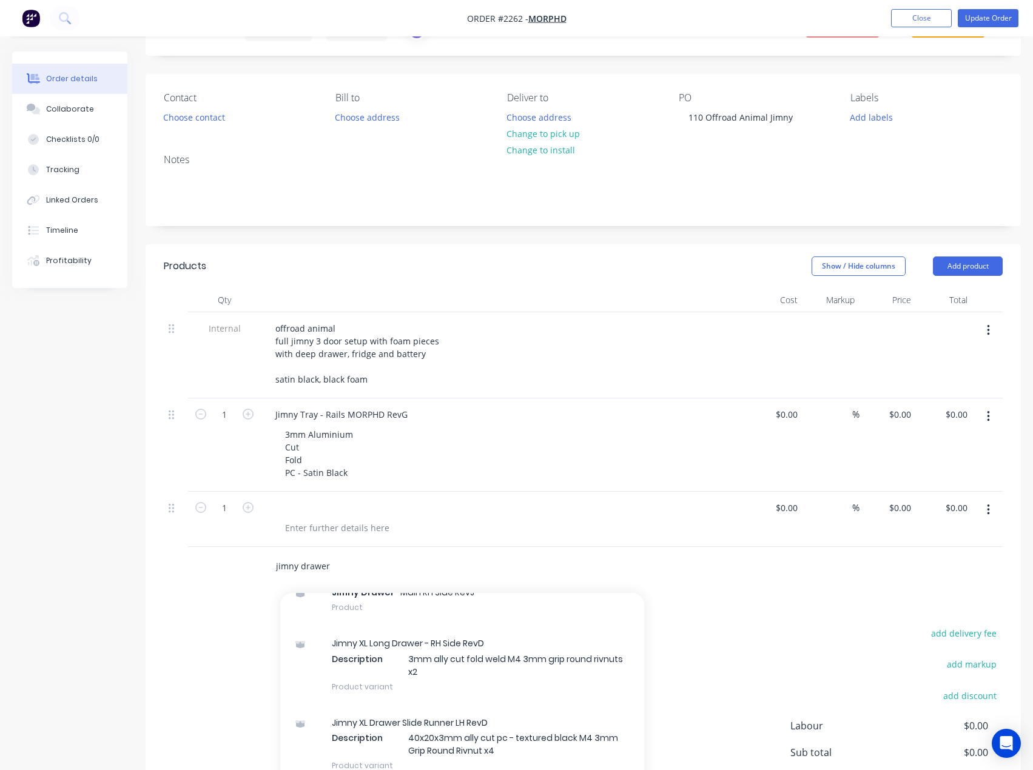
click at [301, 565] on input "jimny drawer" at bounding box center [396, 566] width 243 height 24
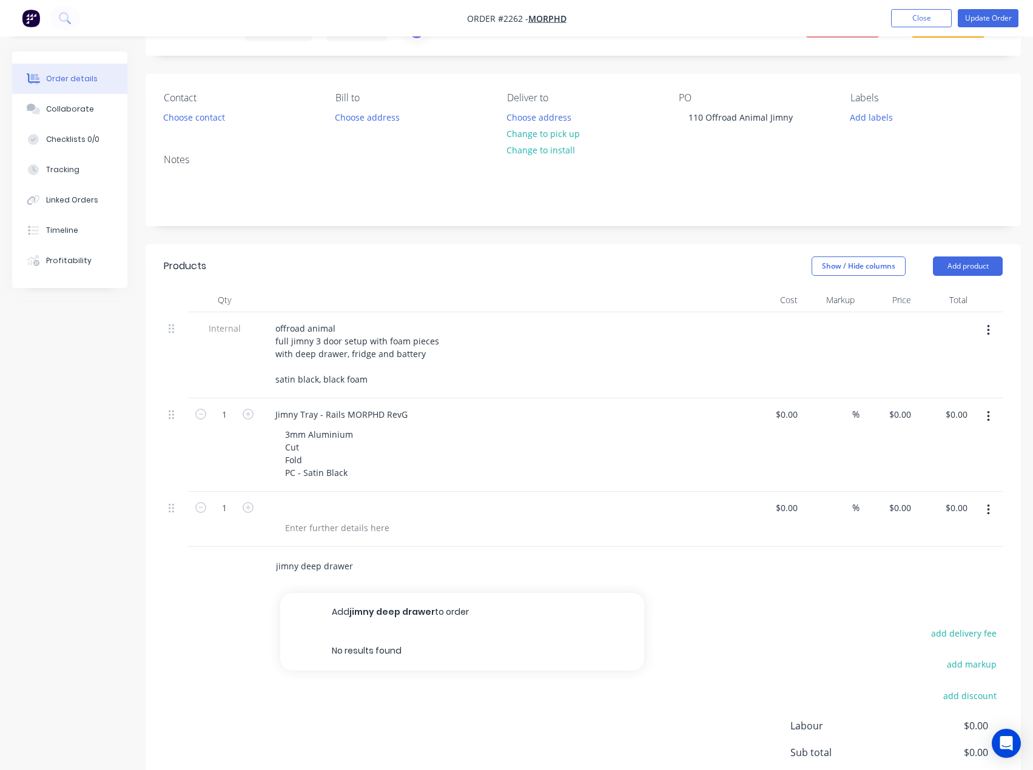
type input "jimny deep drawer"
click at [751, 618] on div "Products Show / Hide columns Add product Qty Cost Markup Price Total Internal o…" at bounding box center [583, 560] width 875 height 633
click at [977, 15] on button "Update Order" at bounding box center [987, 18] width 61 height 18
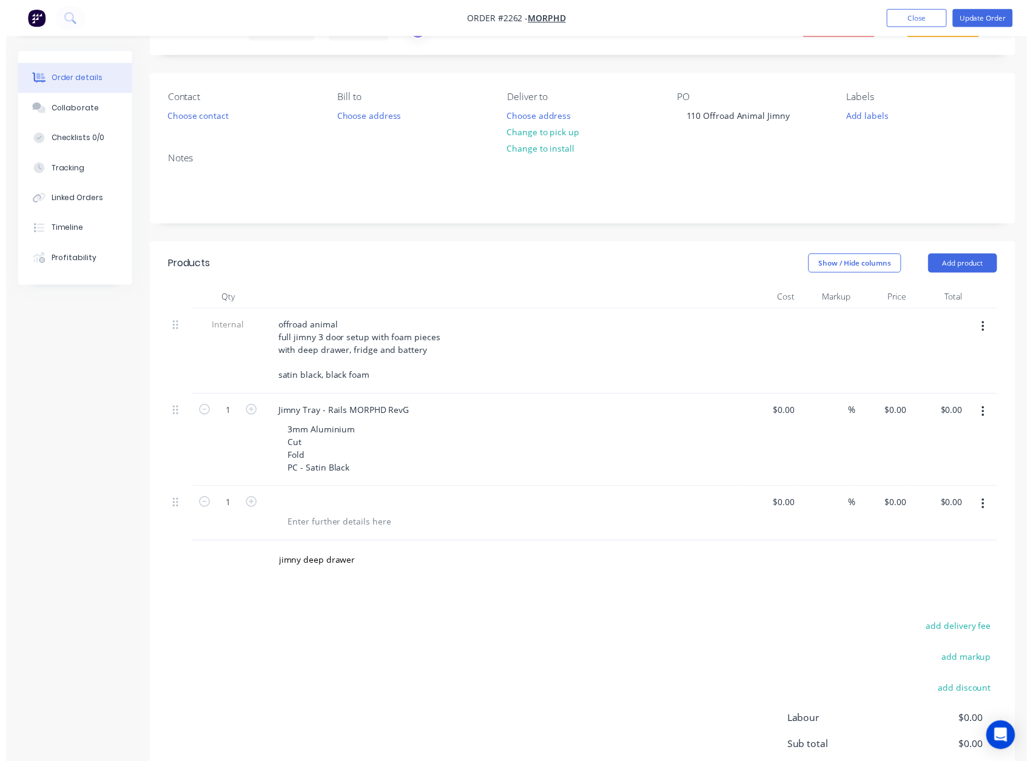
scroll to position [0, 0]
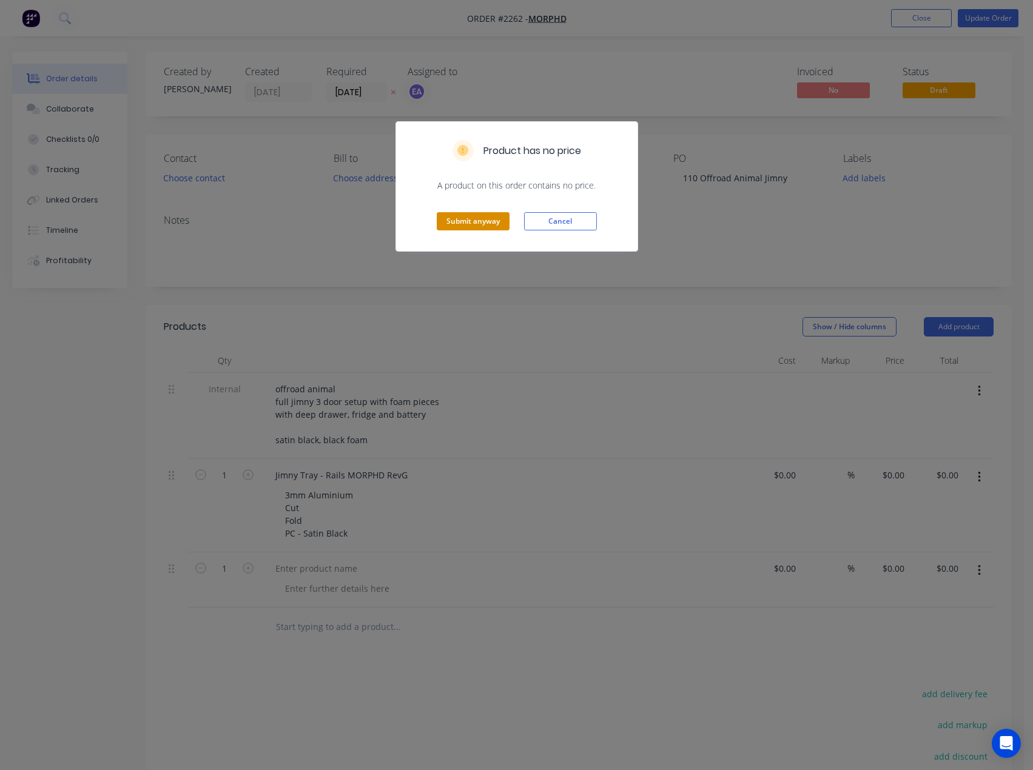
drag, startPoint x: 450, startPoint y: 227, endPoint x: 455, endPoint y: 223, distance: 6.4
click at [455, 223] on button "Submit anyway" at bounding box center [473, 221] width 73 height 18
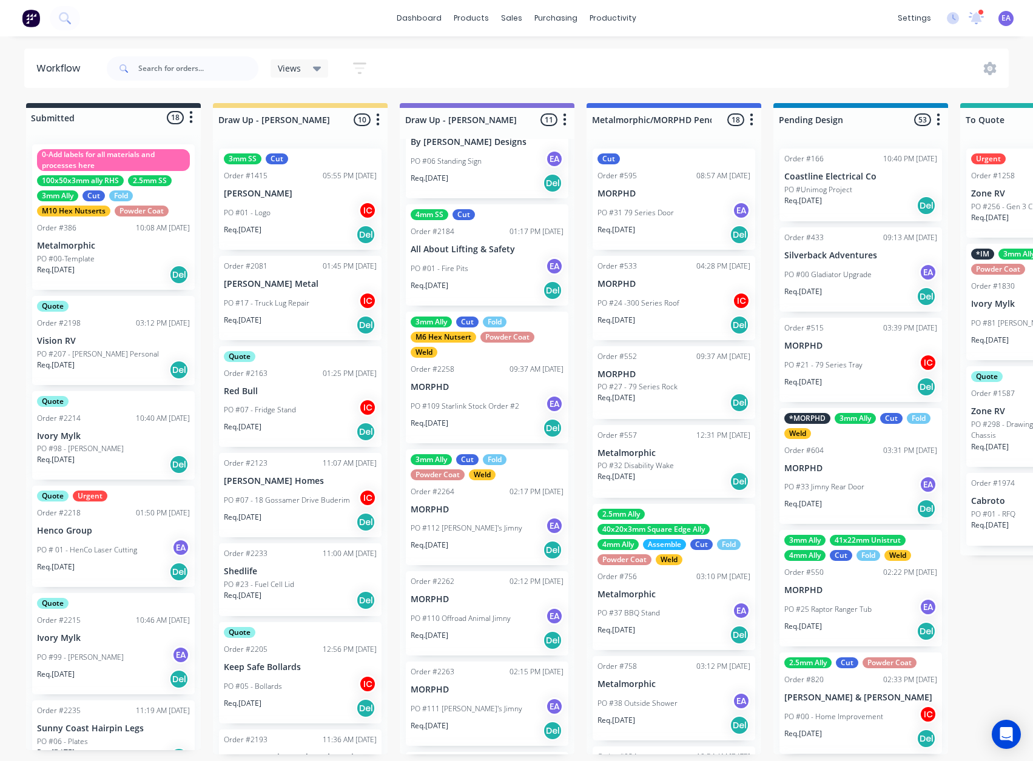
scroll to position [424, 0]
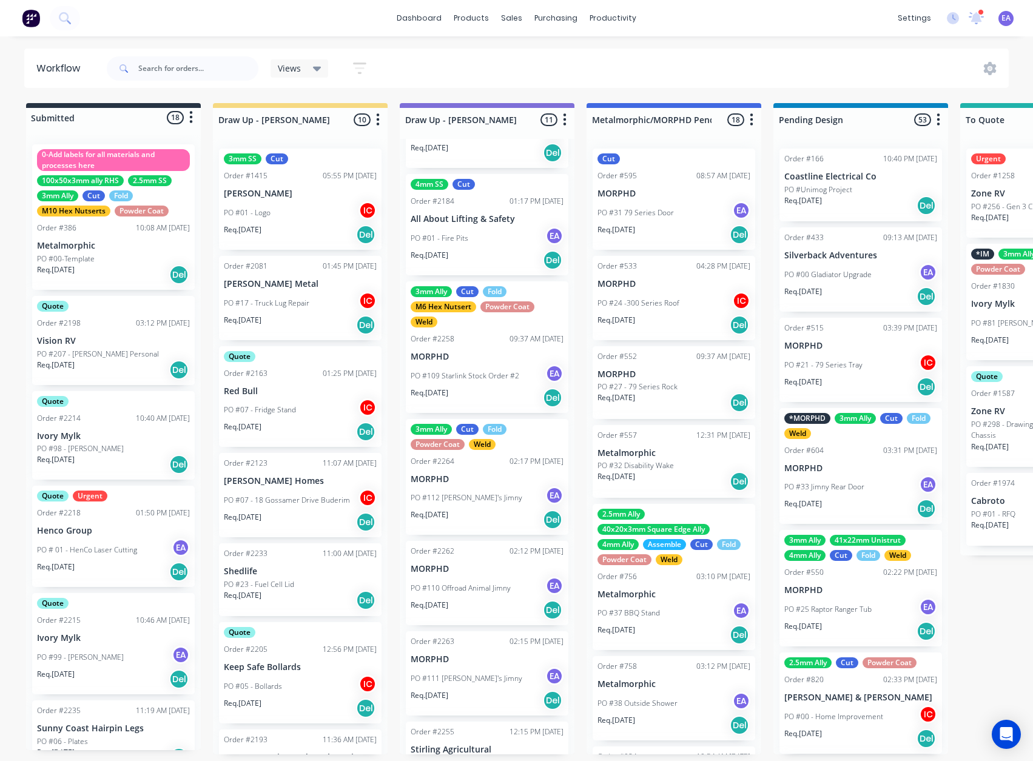
click at [490, 495] on div "PO #112 [PERSON_NAME]'s Jimny EA" at bounding box center [486, 497] width 153 height 23
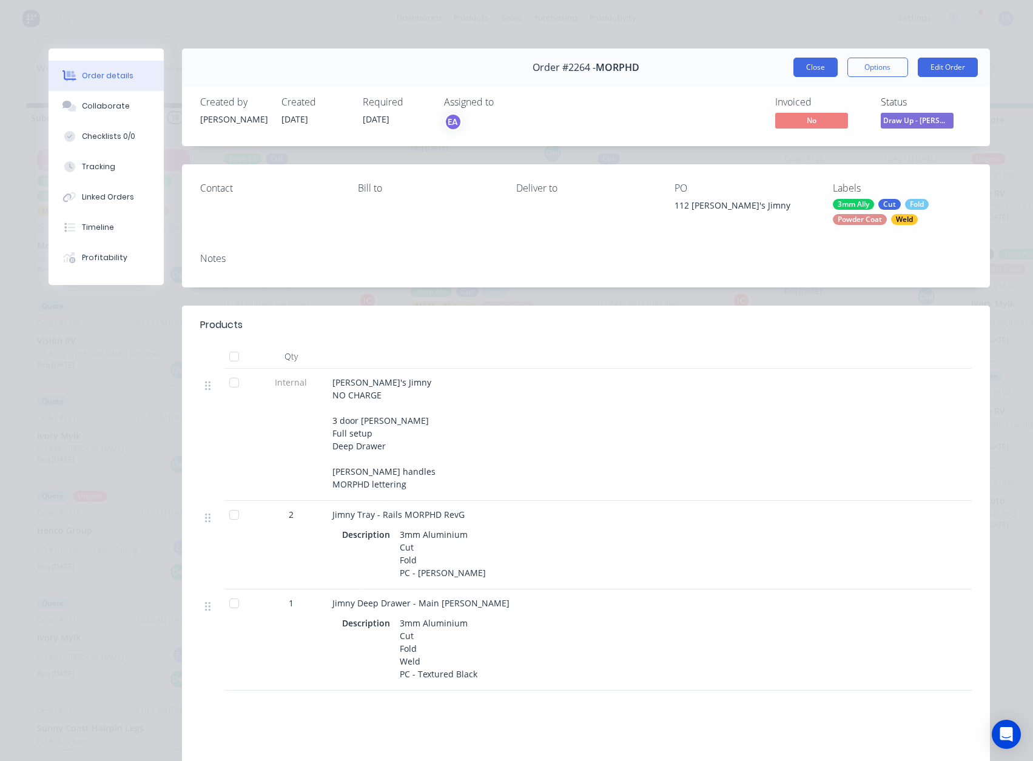
click at [815, 72] on button "Close" at bounding box center [815, 67] width 44 height 19
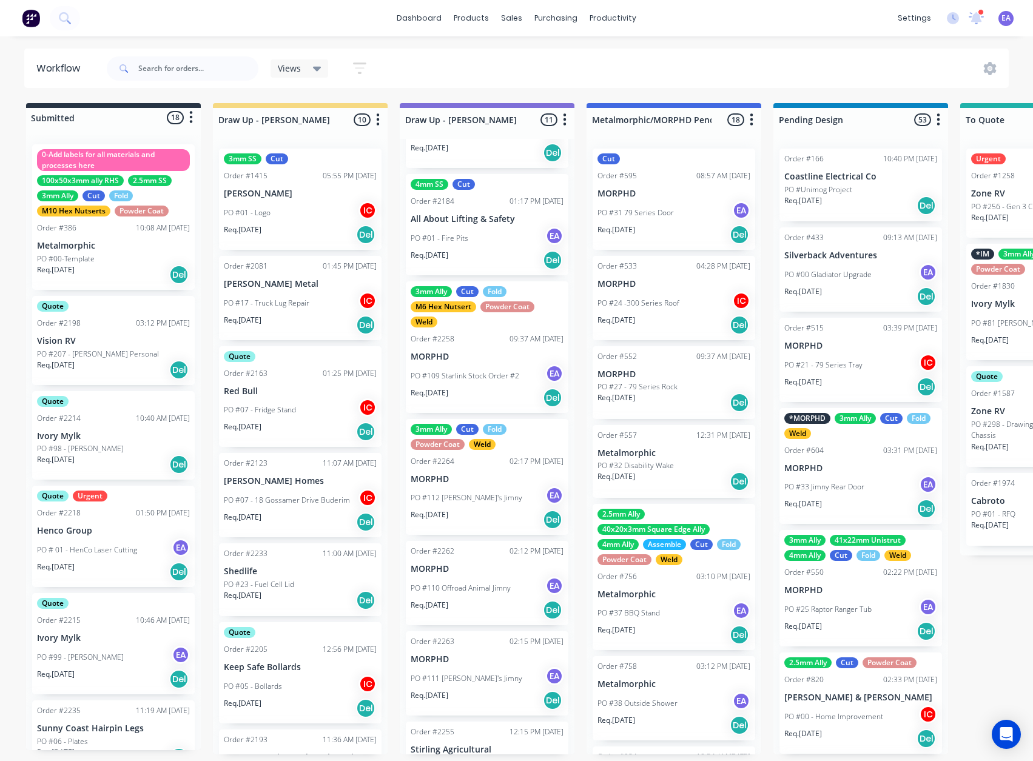
click at [477, 689] on div "PO #111 Sam's Jimny EA" at bounding box center [486, 678] width 153 height 23
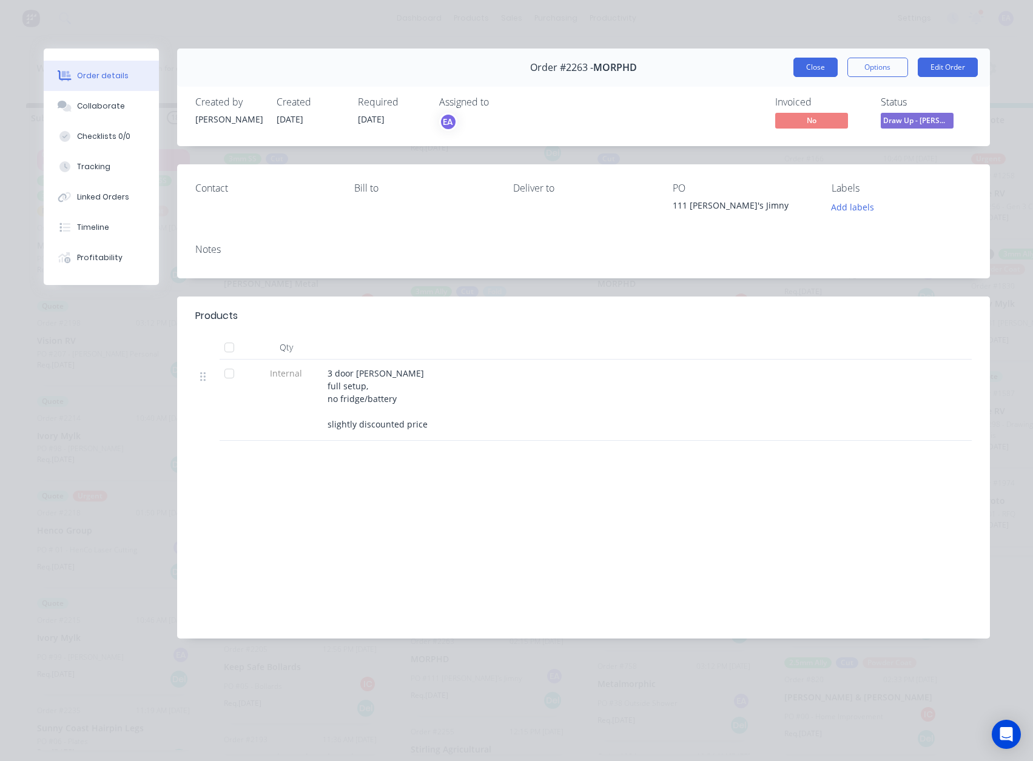
click at [812, 59] on button "Close" at bounding box center [815, 67] width 44 height 19
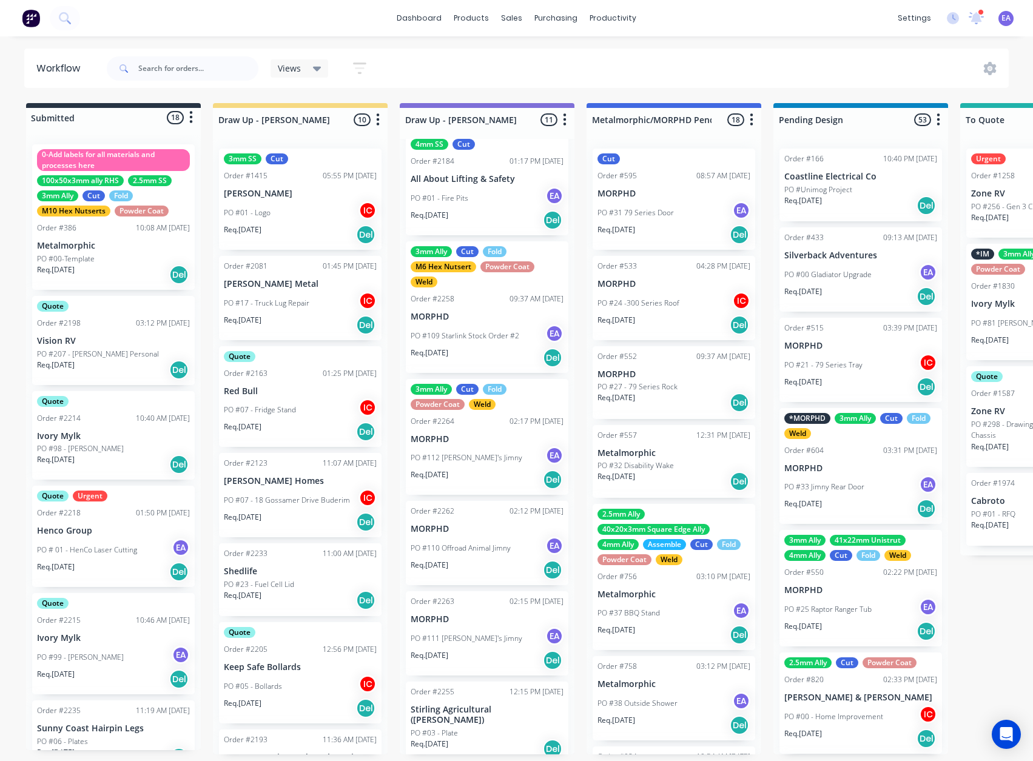
scroll to position [465, 0]
click at [481, 441] on p "MORPHD" at bounding box center [486, 439] width 153 height 10
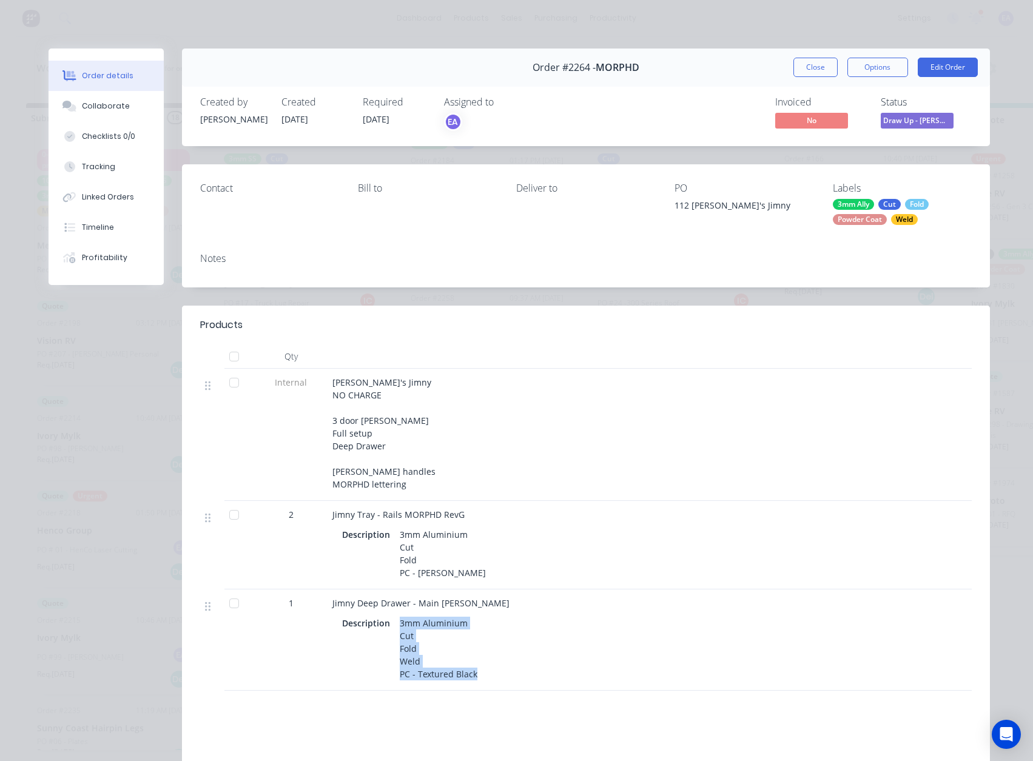
drag, startPoint x: 473, startPoint y: 676, endPoint x: 387, endPoint y: 621, distance: 101.4
click at [387, 621] on div "Description 3mm Aluminium Cut Fold Weld PC - Textured Black" at bounding box center [570, 648] width 456 height 69
copy div "3mm Aluminium Cut Fold Weld PC - Textured Black"
click at [806, 69] on button "Close" at bounding box center [815, 67] width 44 height 19
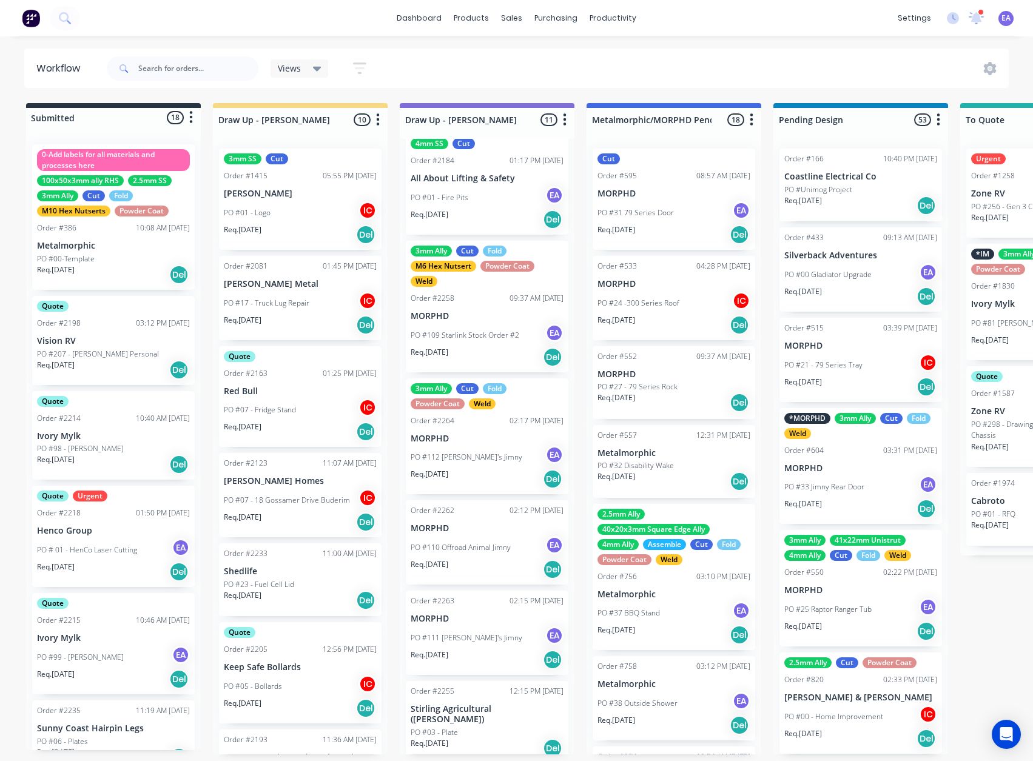
scroll to position [2, 0]
click at [489, 536] on div "PO #110 Offroad Animal Jimny EA" at bounding box center [486, 547] width 153 height 23
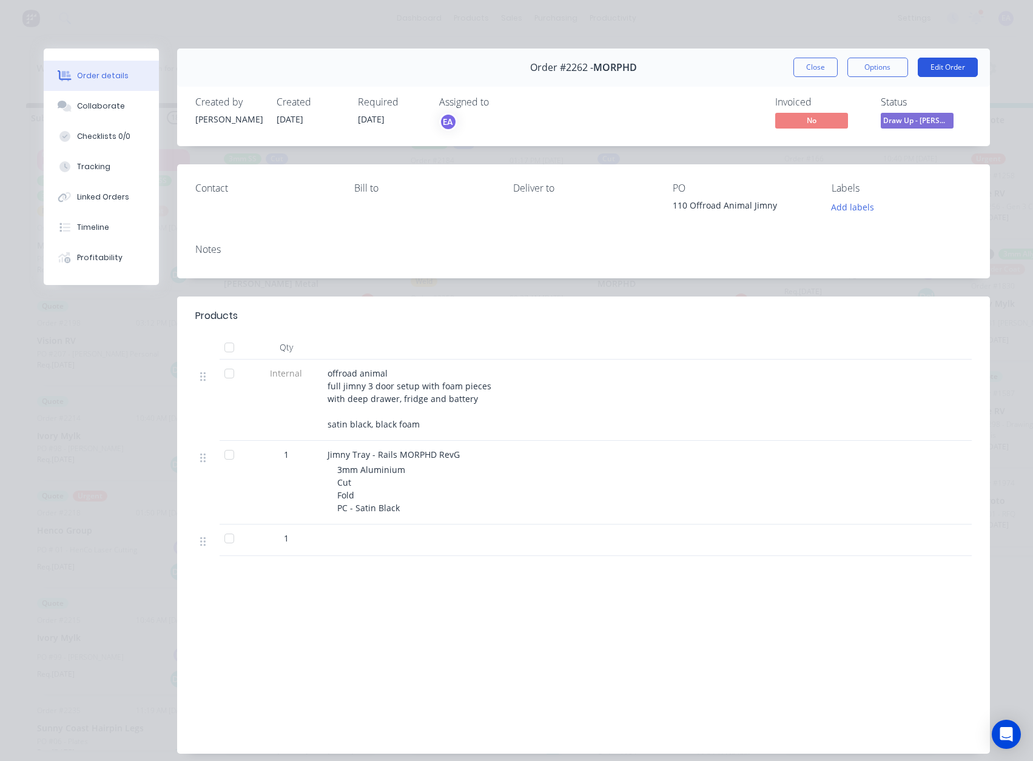
click at [939, 67] on button "Edit Order" at bounding box center [947, 67] width 60 height 19
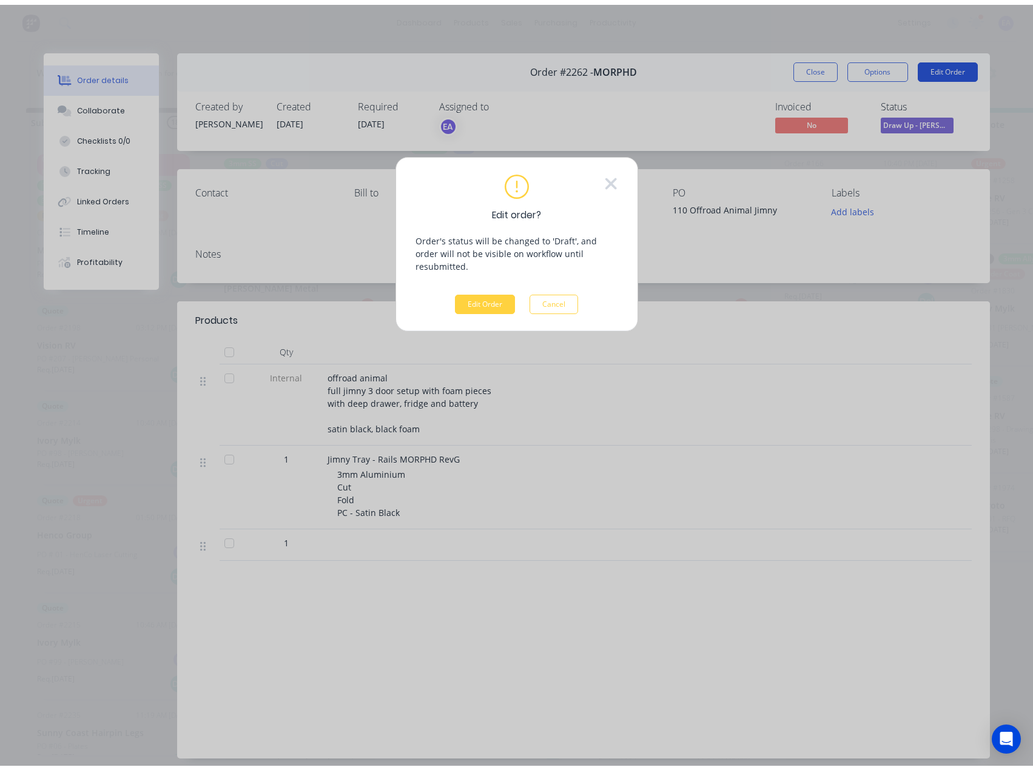
scroll to position [0, 0]
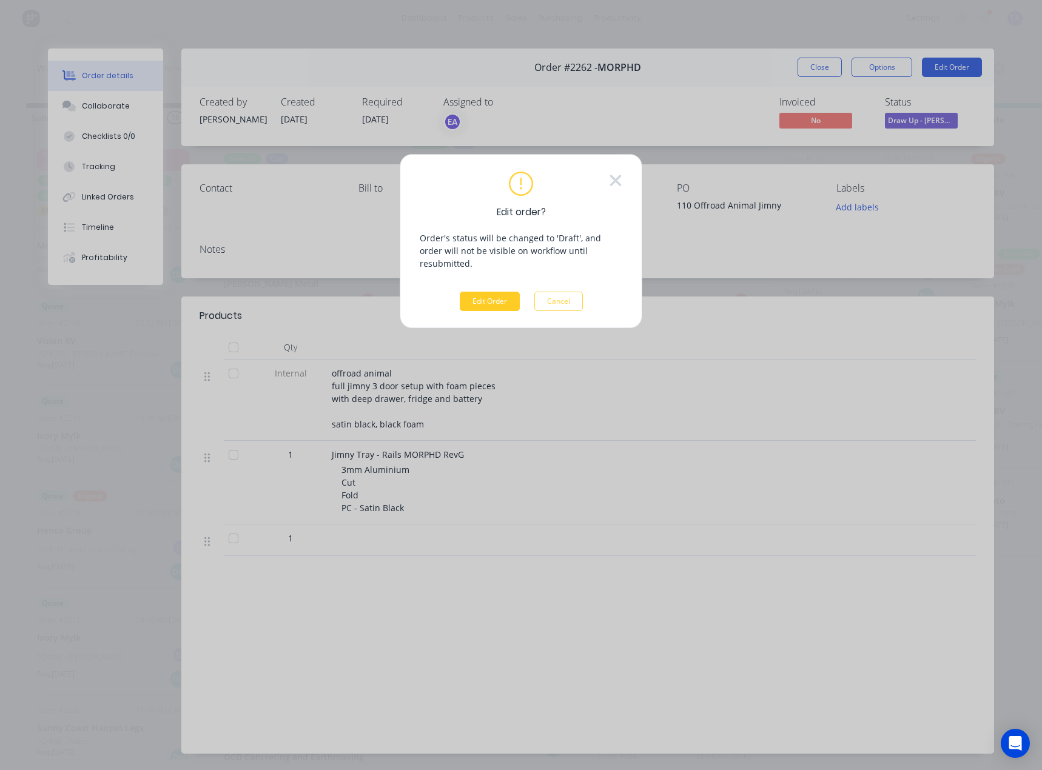
click at [486, 292] on button "Edit Order" at bounding box center [490, 301] width 60 height 19
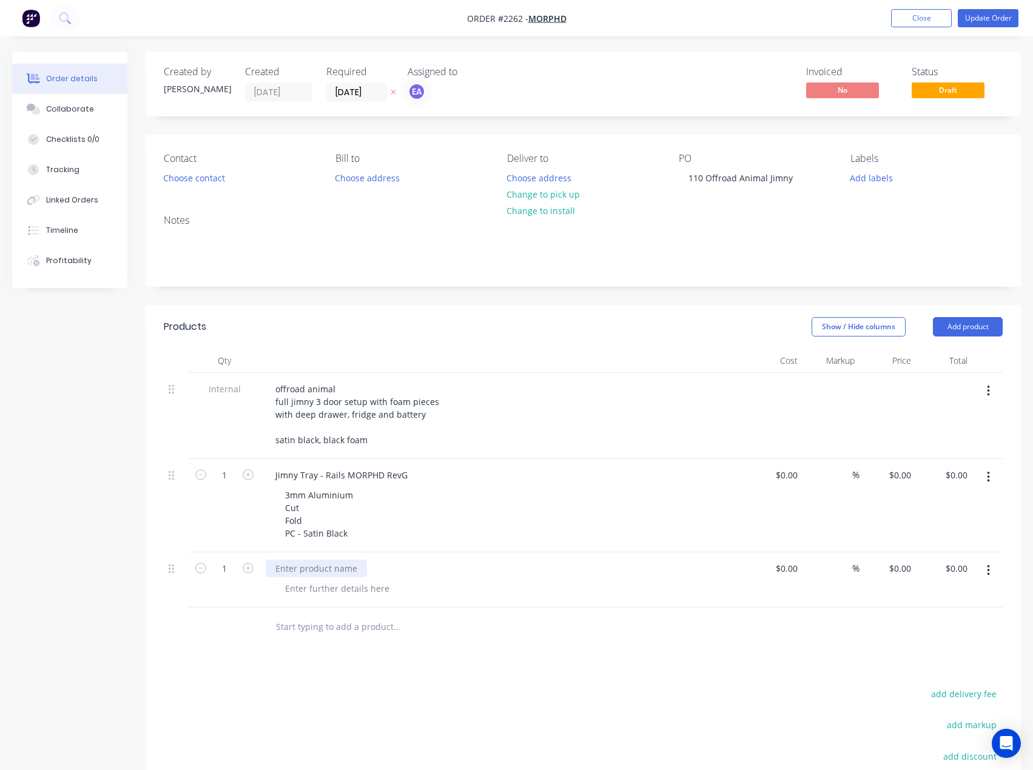
click at [305, 568] on div at bounding box center [316, 569] width 101 height 18
paste div
click at [312, 585] on div at bounding box center [337, 589] width 124 height 18
drag, startPoint x: 349, startPoint y: 537, endPoint x: 271, endPoint y: 498, distance: 87.0
click at [271, 498] on div "Jimny Tray - Rails MORPHD RevG 3mm Aluminium Cut Fold PC - Satin Black" at bounding box center [503, 505] width 485 height 93
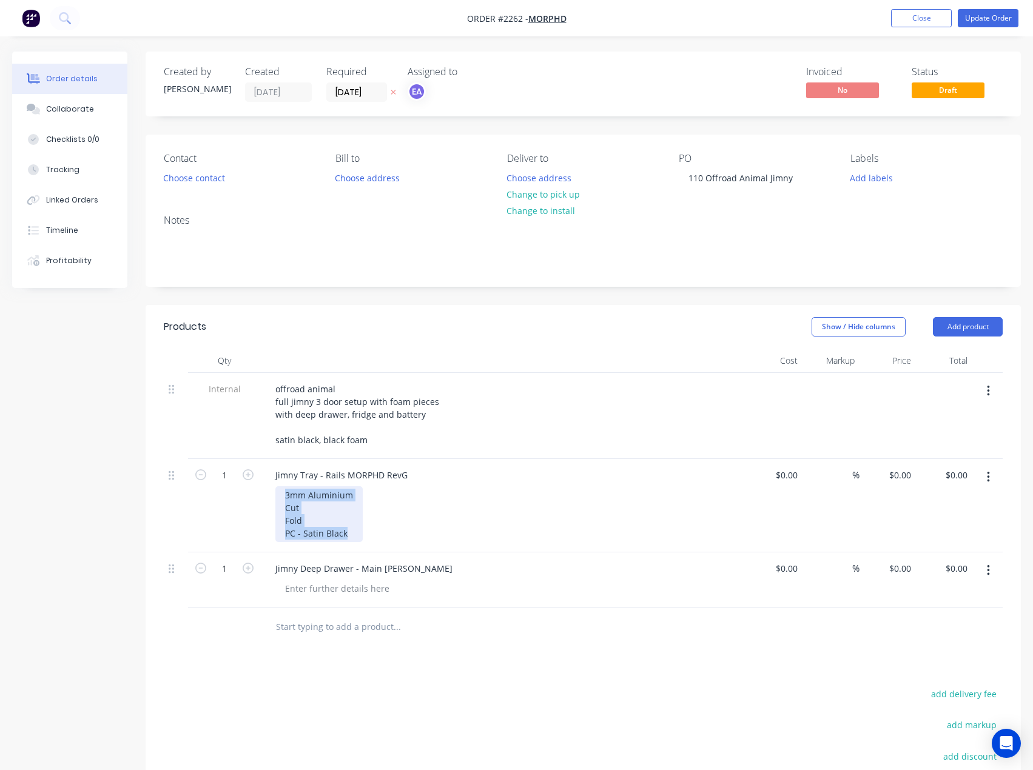
copy div "3mm Aluminium Cut Fold PC - Satin Black"
click at [326, 586] on div at bounding box center [337, 589] width 124 height 18
paste div
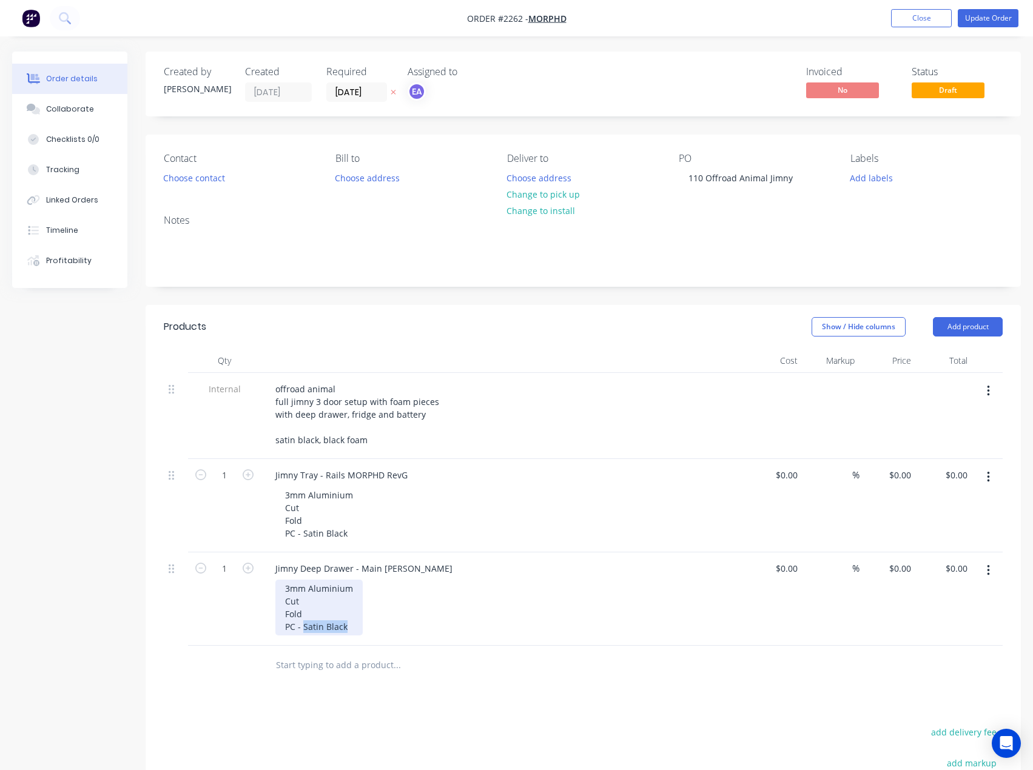
drag, startPoint x: 349, startPoint y: 629, endPoint x: 303, endPoint y: 632, distance: 46.2
click at [303, 632] on div "3mm Aluminium Cut Fold PC - Satin Black" at bounding box center [318, 608] width 87 height 56
click at [309, 609] on div "3mm Aluminium Cut Fold PC - Textured Black" at bounding box center [323, 608] width 97 height 56
click at [252, 477] on icon "button" at bounding box center [248, 474] width 11 height 11
type input "2"
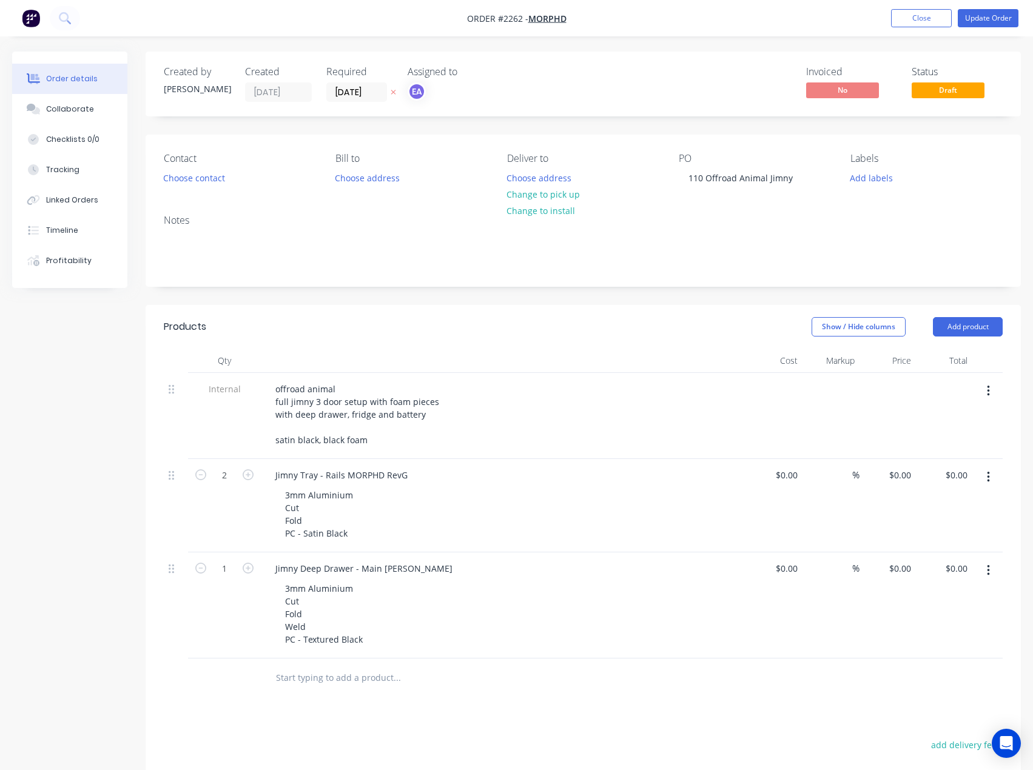
click at [367, 720] on div "Products Show / Hide columns Add product Qty Cost Markup Price Total Internal o…" at bounding box center [583, 647] width 875 height 684
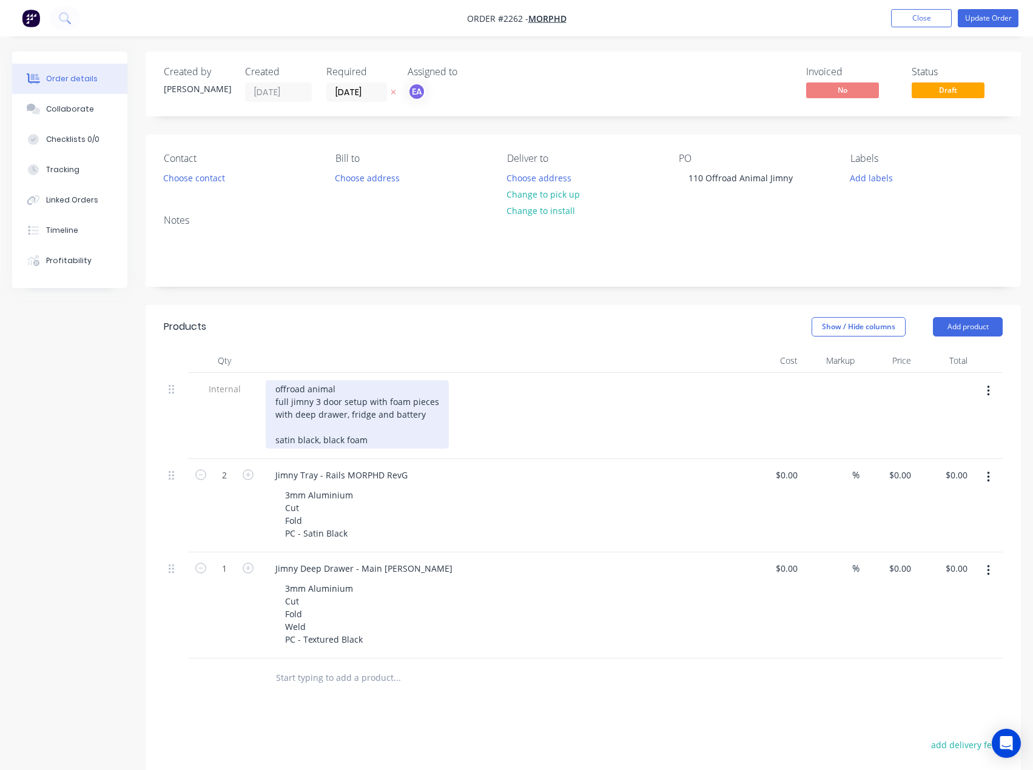
click at [369, 441] on div "offroad animal full jimny 3 door setup with foam pieces with deep drawer, fridg…" at bounding box center [357, 414] width 183 height 69
click at [394, 429] on div "offroad animal full jimny 3 door setup with foam pieces with deep drawer, fridg…" at bounding box center [357, 414] width 183 height 69
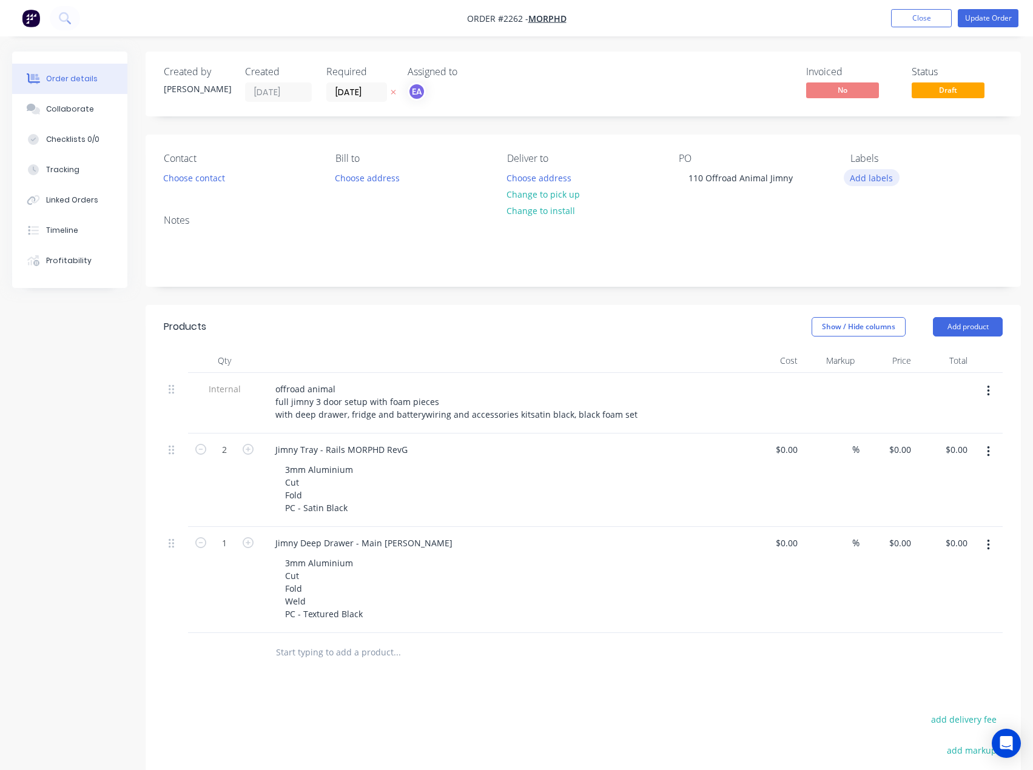
click at [877, 179] on button "Add labels" at bounding box center [871, 177] width 56 height 16
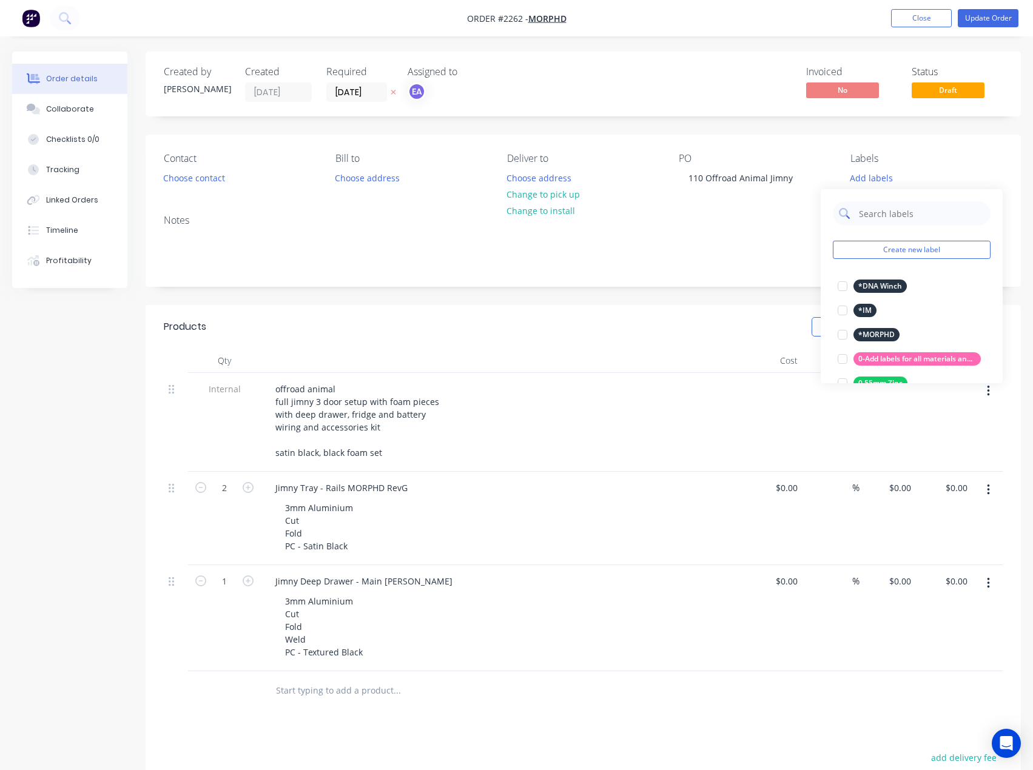
click at [874, 213] on input "text" at bounding box center [920, 213] width 127 height 24
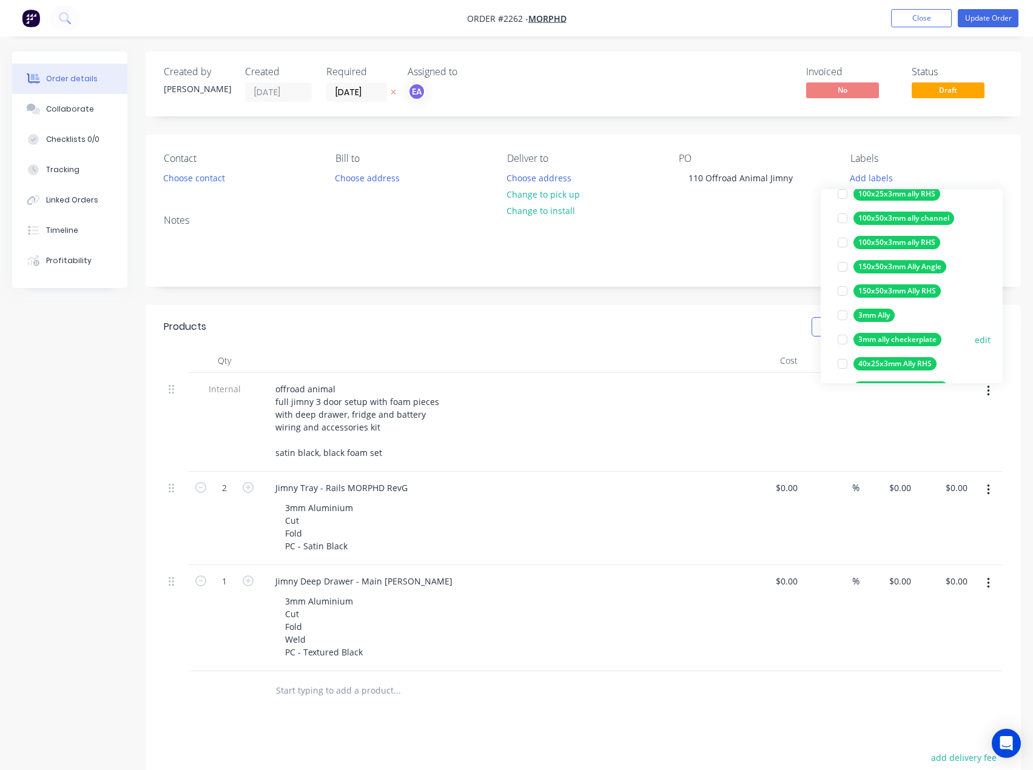
scroll to position [121, 0]
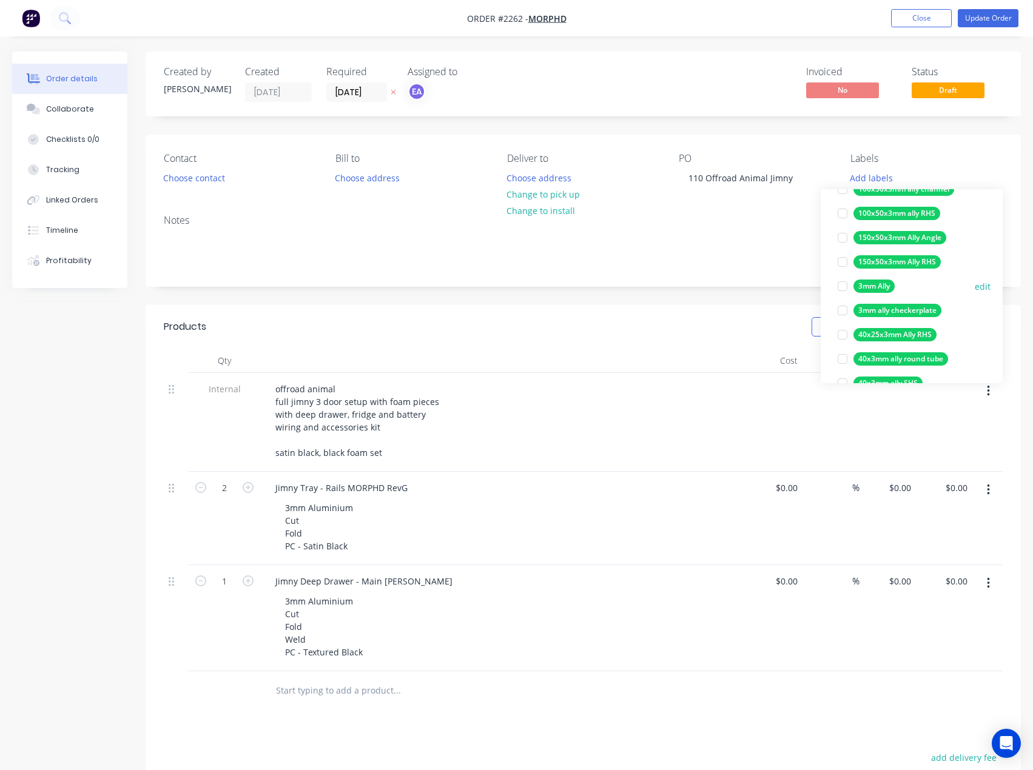
click at [844, 287] on div at bounding box center [842, 286] width 24 height 24
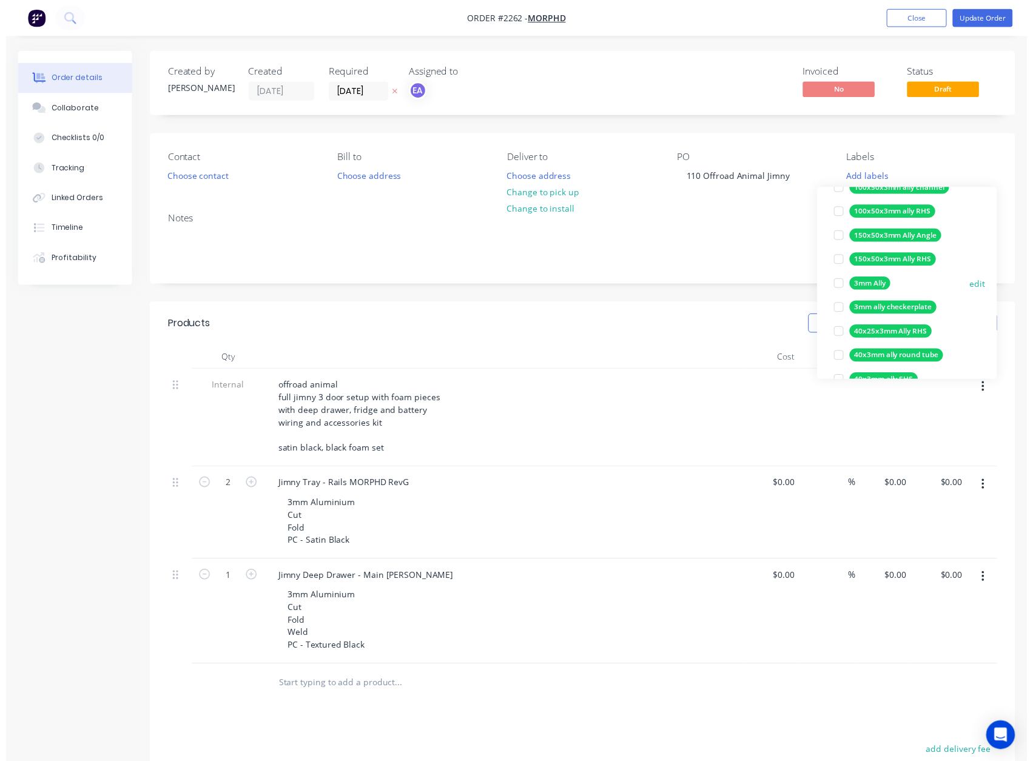
scroll to position [0, 0]
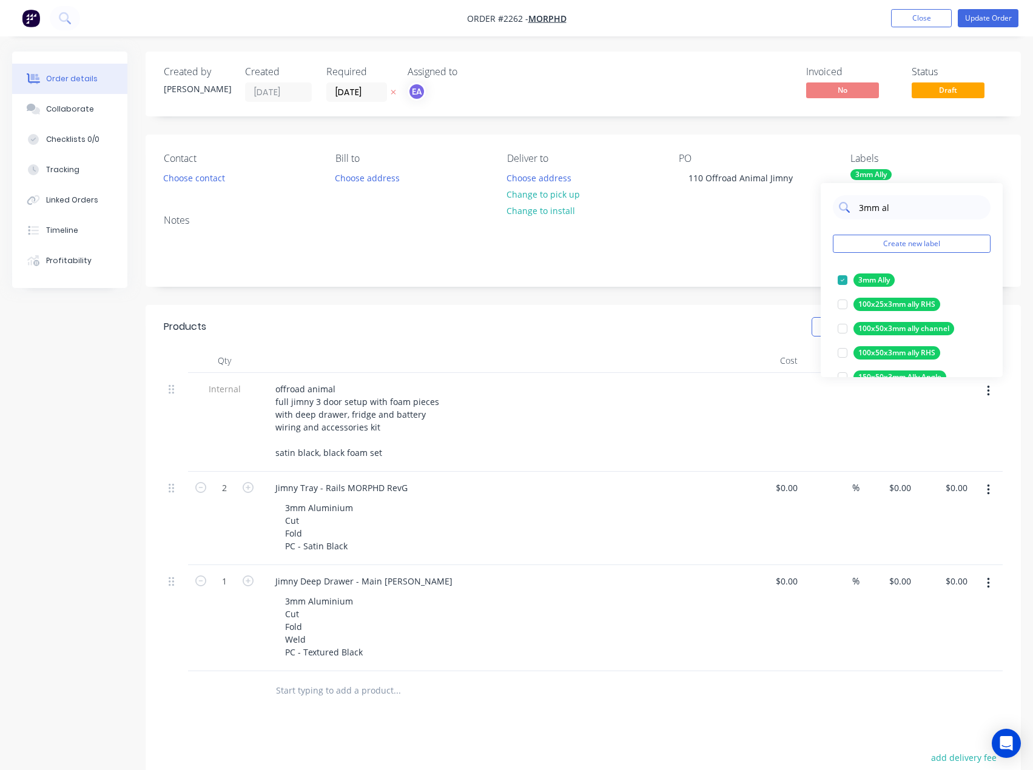
drag, startPoint x: 905, startPoint y: 204, endPoint x: 855, endPoint y: 209, distance: 50.0
click at [855, 209] on div "3mm al" at bounding box center [912, 207] width 158 height 24
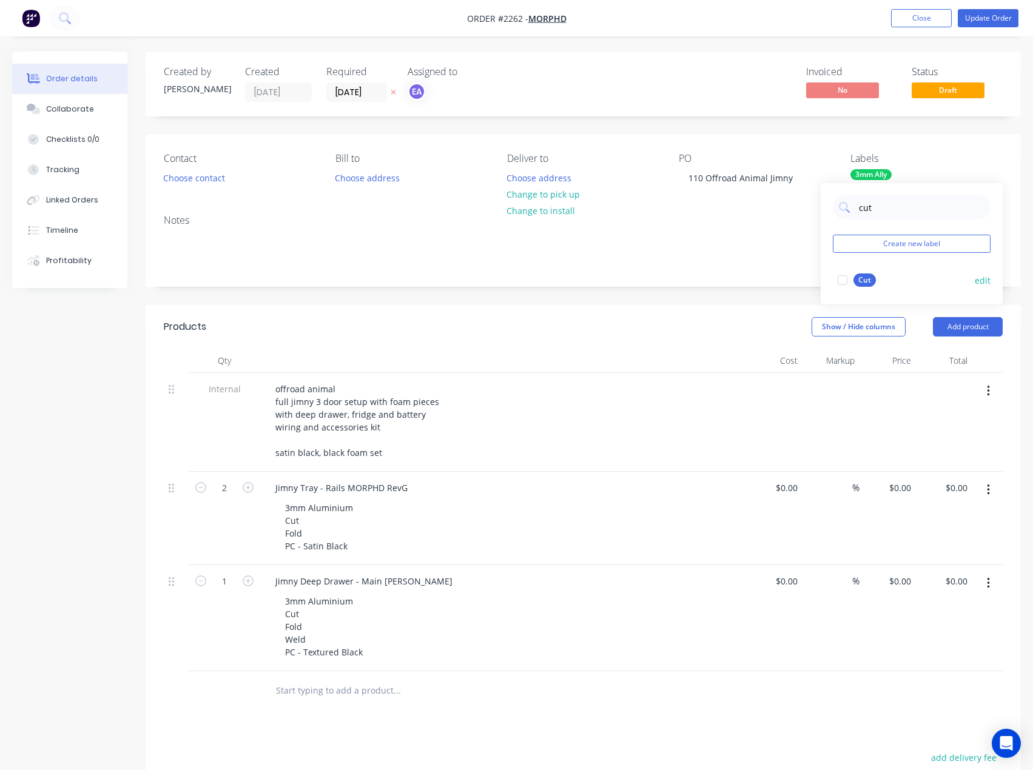
drag, startPoint x: 840, startPoint y: 280, endPoint x: 876, endPoint y: 219, distance: 69.9
click at [840, 277] on div at bounding box center [842, 280] width 24 height 24
drag, startPoint x: 883, startPoint y: 200, endPoint x: 856, endPoint y: 209, distance: 29.3
click at [856, 209] on div "cut" at bounding box center [912, 207] width 158 height 24
drag, startPoint x: 838, startPoint y: 282, endPoint x: 859, endPoint y: 244, distance: 43.4
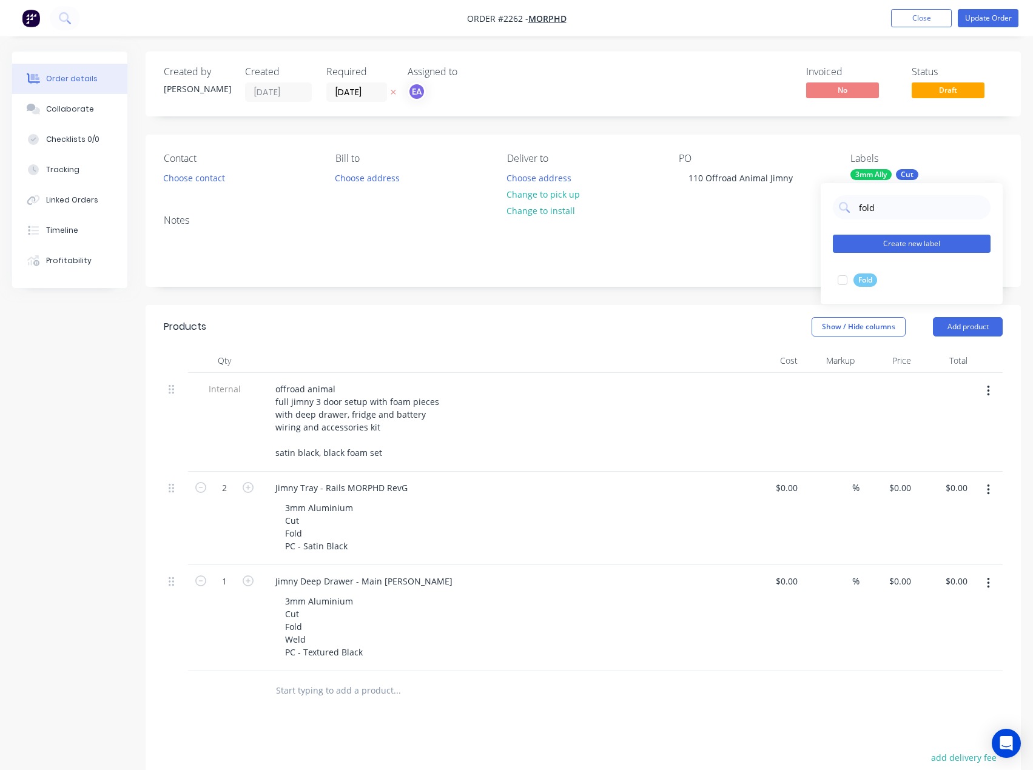
click at [838, 281] on div at bounding box center [842, 280] width 24 height 24
click at [857, 207] on div "fold" at bounding box center [912, 207] width 158 height 24
click at [840, 280] on div at bounding box center [842, 280] width 24 height 24
drag, startPoint x: 872, startPoint y: 209, endPoint x: 859, endPoint y: 213, distance: 13.4
click at [859, 213] on input "weld" at bounding box center [920, 207] width 127 height 24
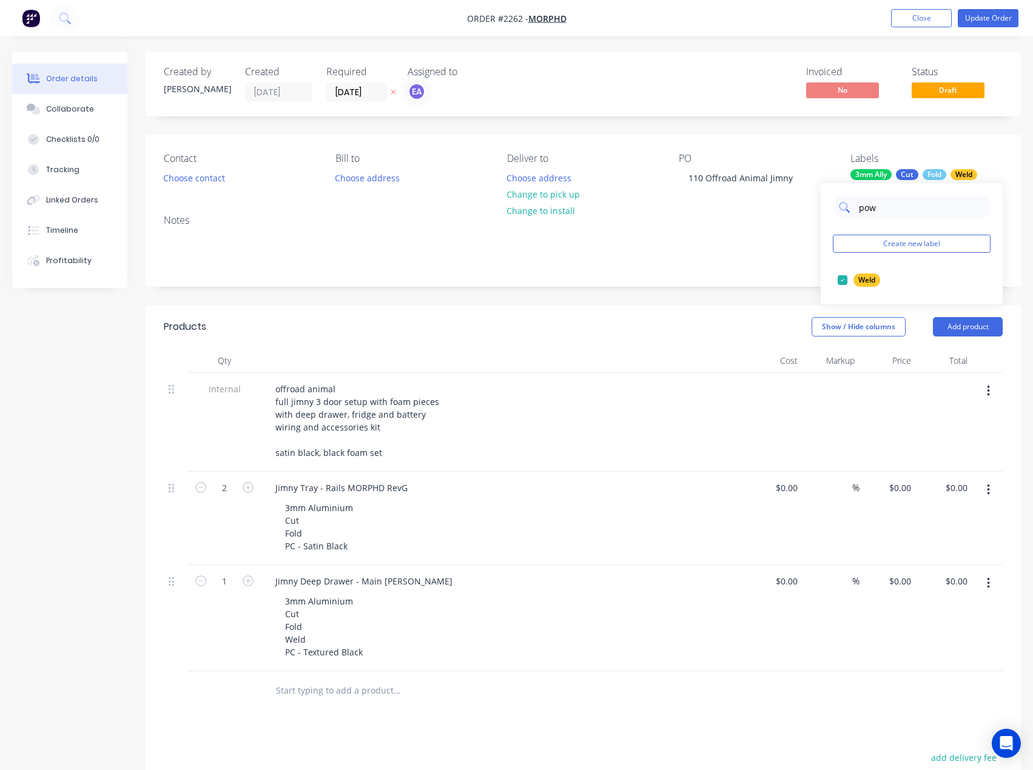
type input "powd"
click at [839, 280] on div at bounding box center [842, 280] width 24 height 24
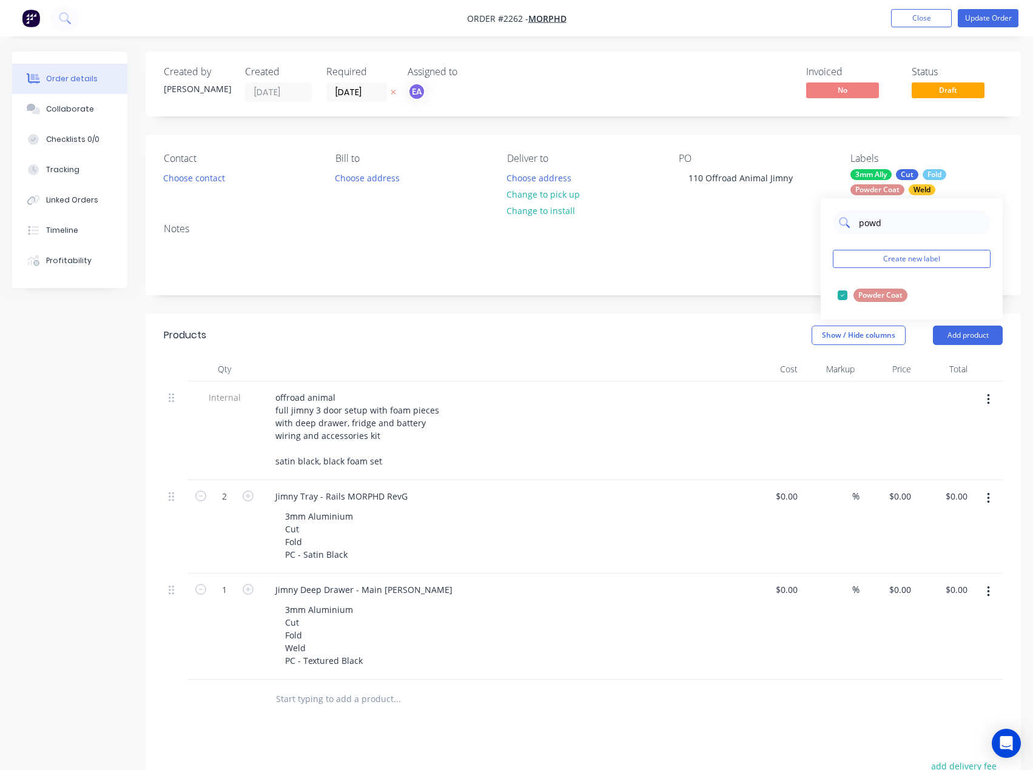
drag, startPoint x: 874, startPoint y: 229, endPoint x: 860, endPoint y: 231, distance: 14.7
click at [860, 231] on input "powd" at bounding box center [920, 222] width 127 height 24
click at [776, 288] on div "Notes" at bounding box center [583, 253] width 875 height 81
click at [980, 19] on button "Update Order" at bounding box center [987, 18] width 61 height 18
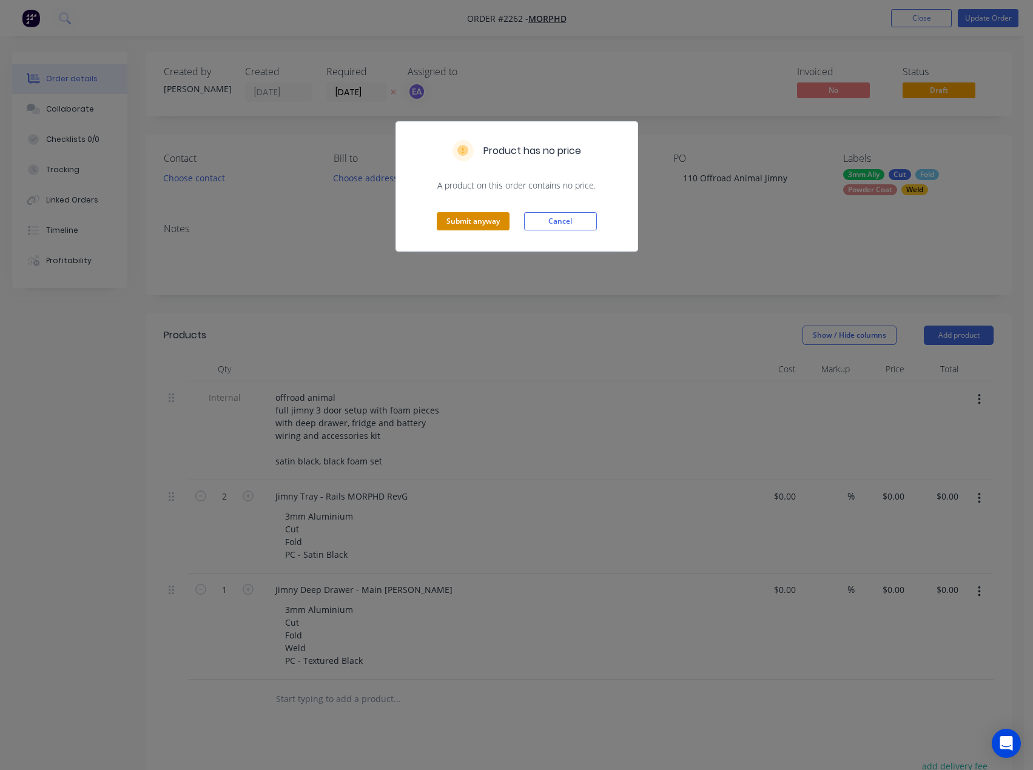
click at [474, 226] on button "Submit anyway" at bounding box center [473, 221] width 73 height 18
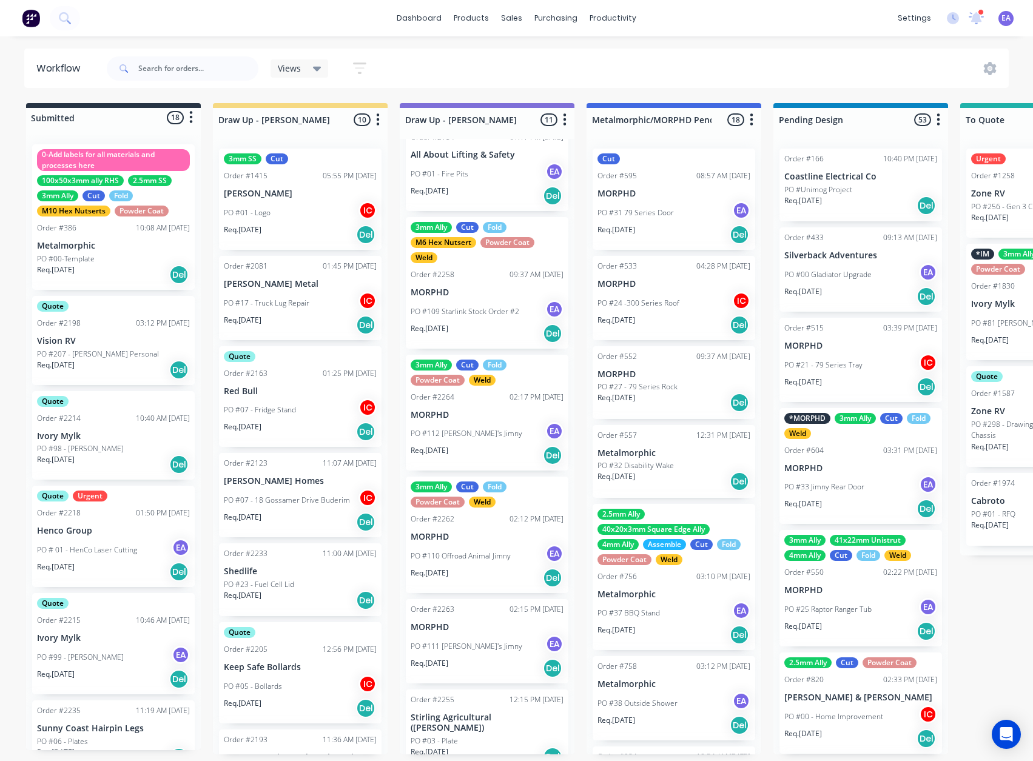
scroll to position [497, 0]
